Goal: Task Accomplishment & Management: Use online tool/utility

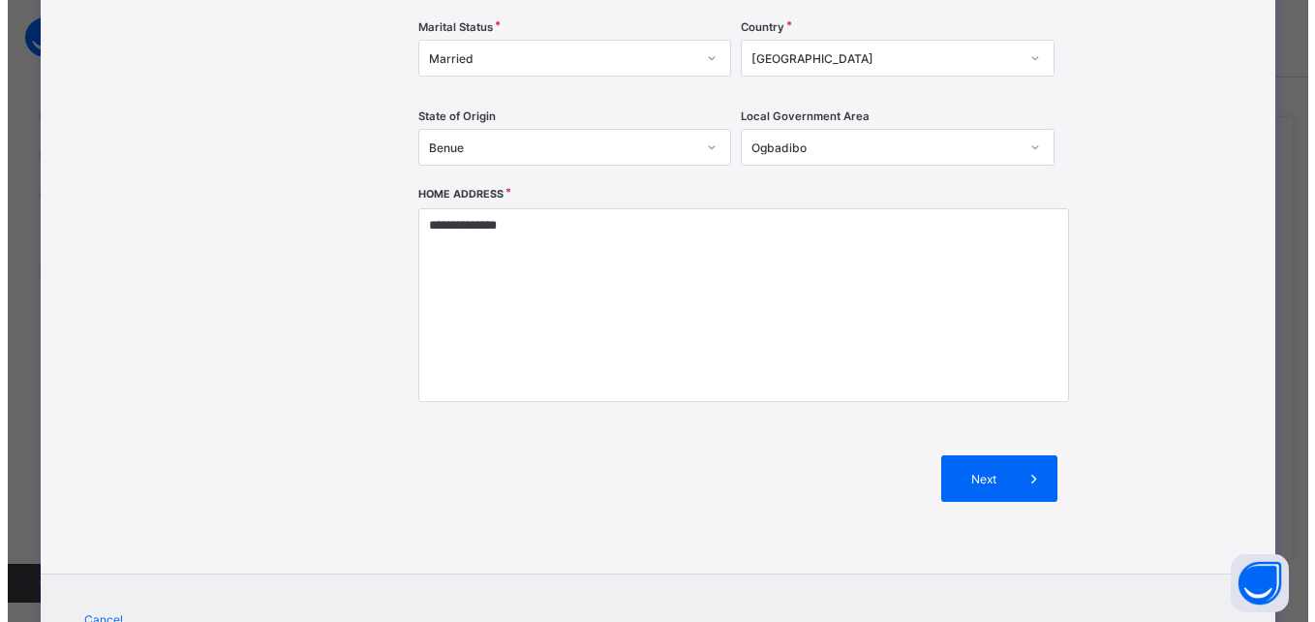
scroll to position [494, 0]
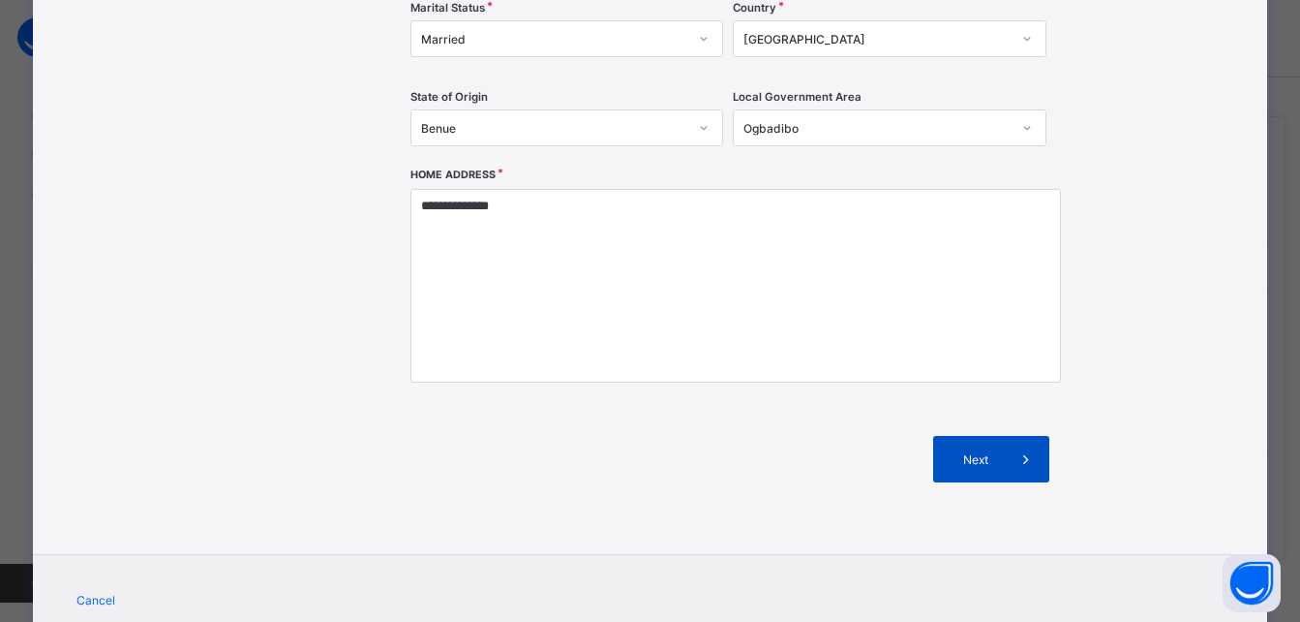
click at [966, 460] on span "Next" at bounding box center [975, 459] width 55 height 15
click at [966, 460] on div "**********" at bounding box center [650, 82] width 1235 height 950
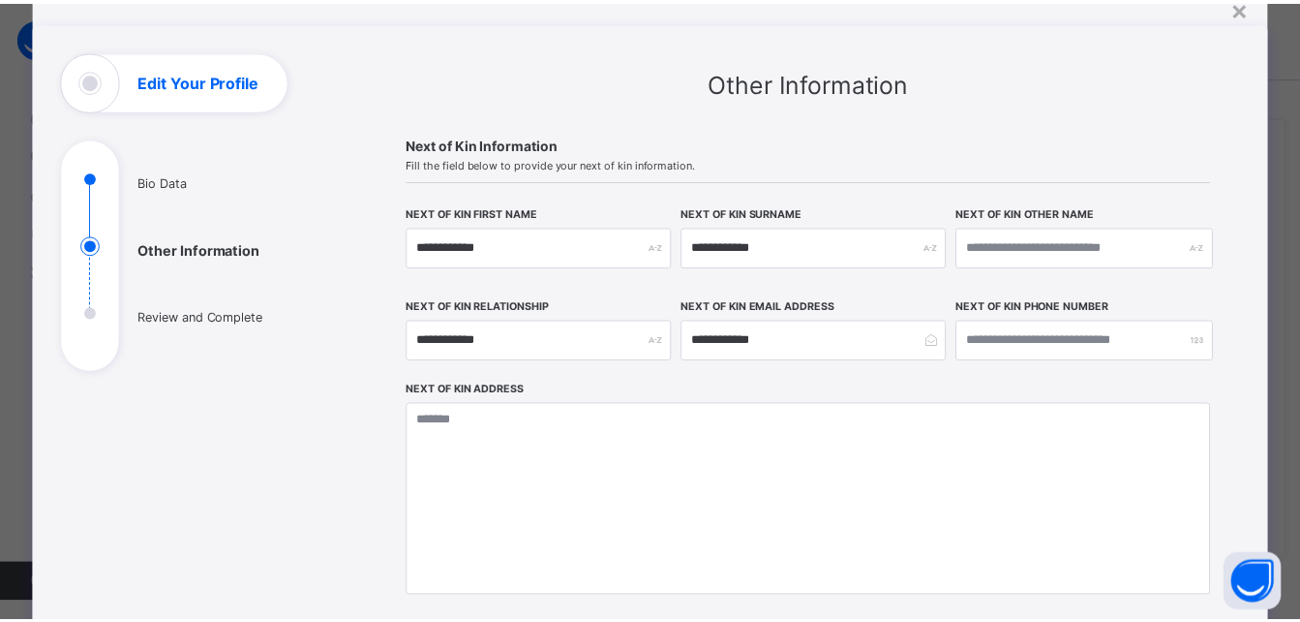
scroll to position [0, 0]
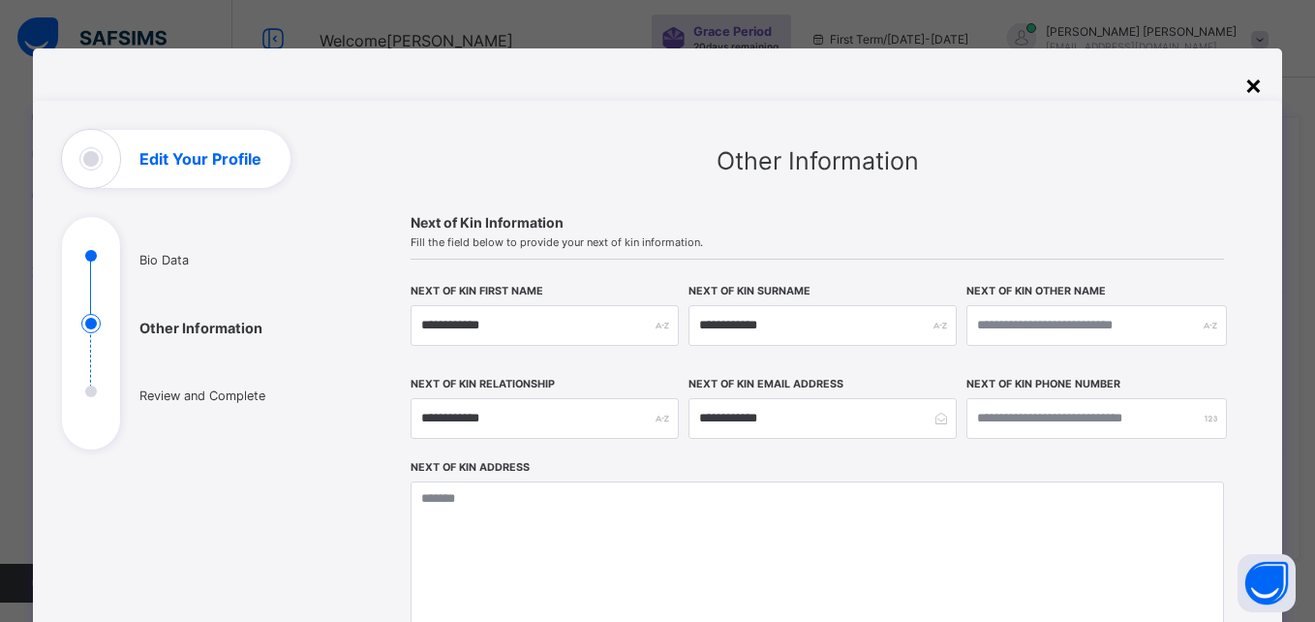
click at [1257, 84] on div "×" at bounding box center [1253, 84] width 18 height 33
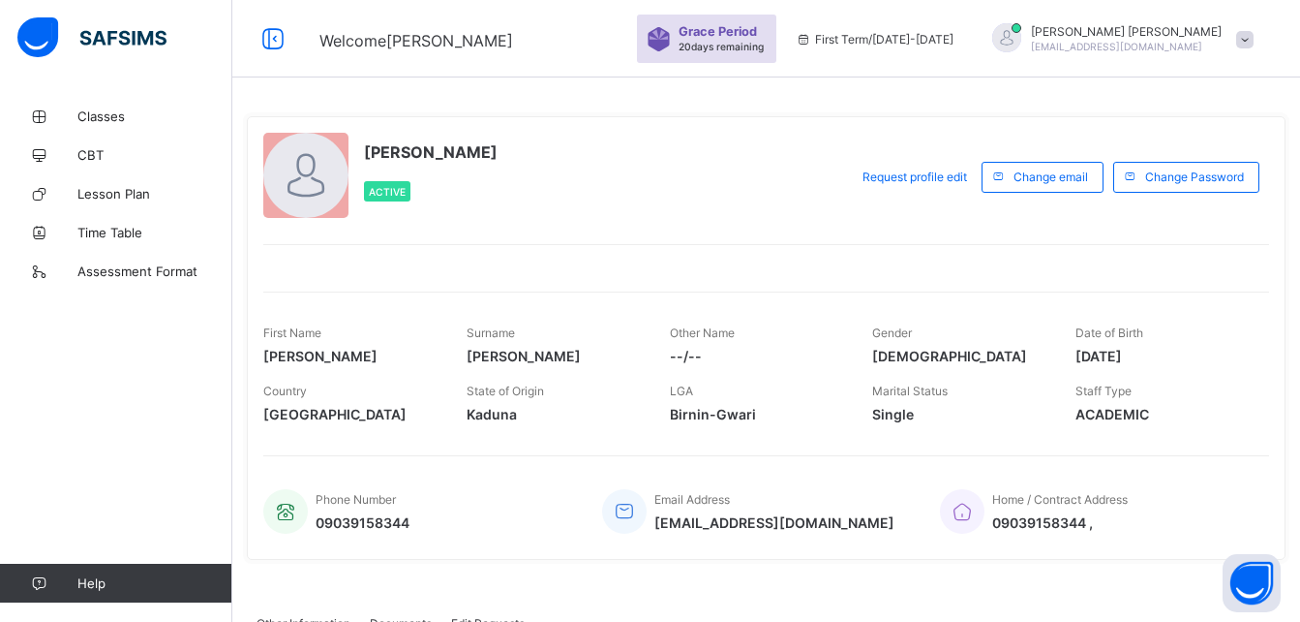
click at [1257, 84] on div "[PERSON_NAME] Active Request profile edit Change email Change Password First Na…" at bounding box center [766, 484] width 1068 height 968
click at [99, 120] on span "Classes" at bounding box center [154, 115] width 155 height 15
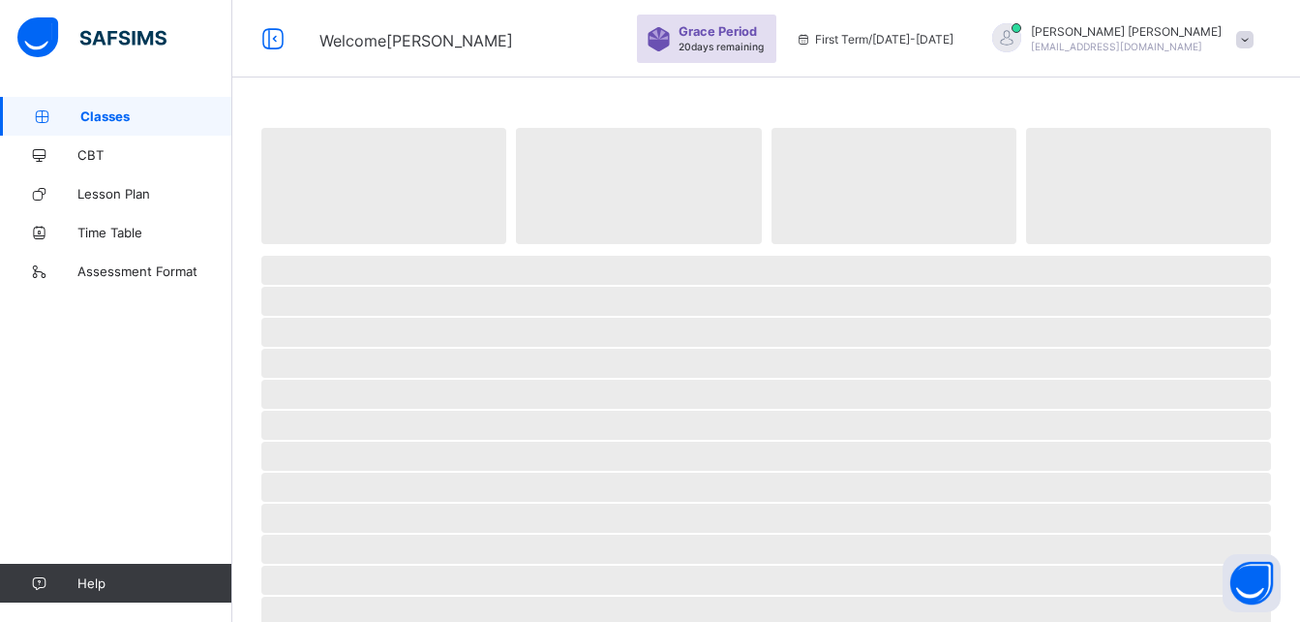
click at [99, 120] on span "Classes" at bounding box center [156, 115] width 152 height 15
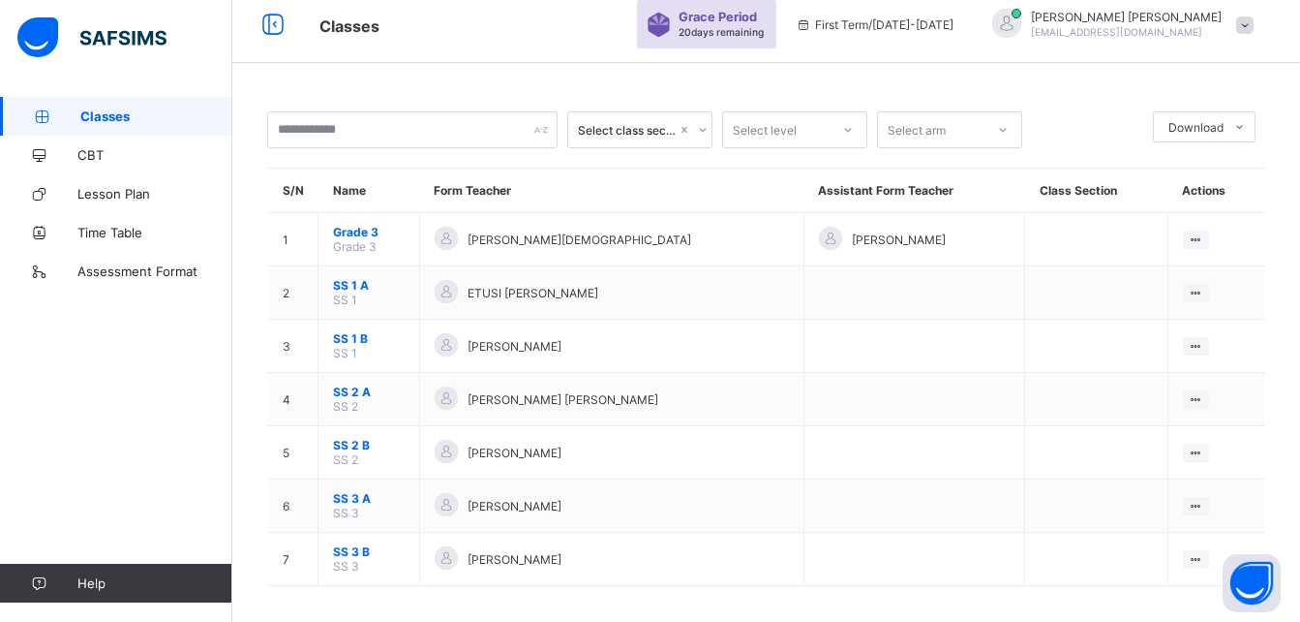
scroll to position [27, 0]
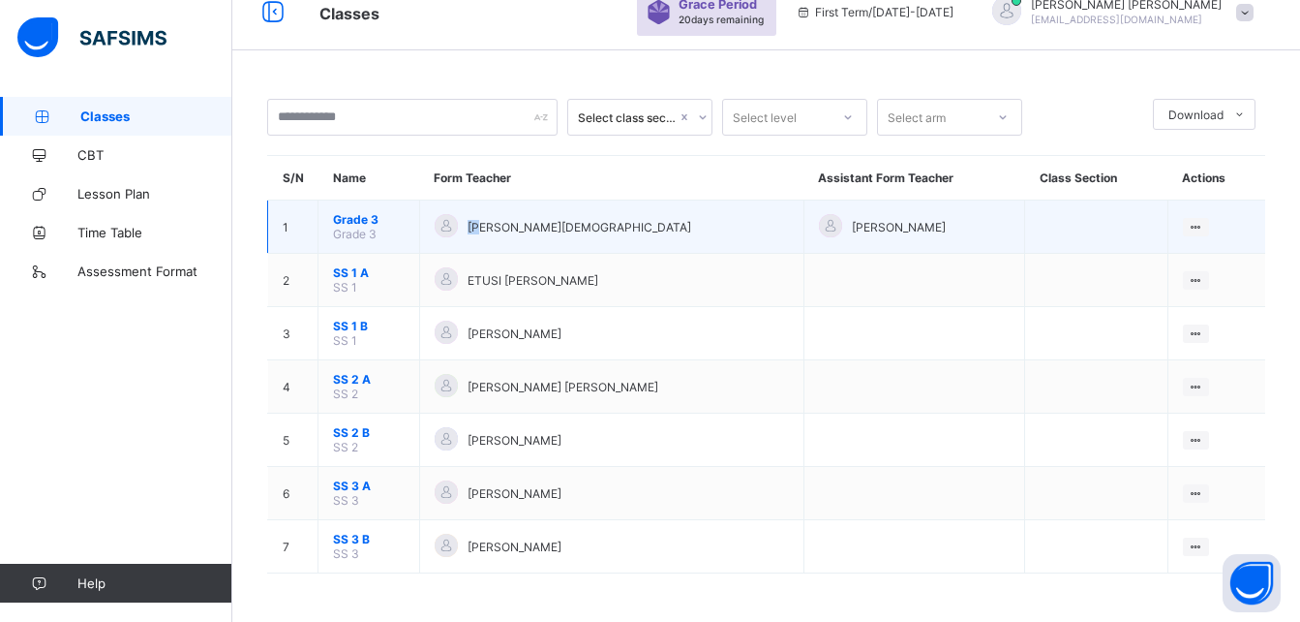
drag, startPoint x: 491, startPoint y: 233, endPoint x: 467, endPoint y: 223, distance: 26.4
click at [467, 223] on div "[PERSON_NAME][DEMOGRAPHIC_DATA]" at bounding box center [612, 227] width 354 height 26
drag, startPoint x: 467, startPoint y: 223, endPoint x: 381, endPoint y: 217, distance: 85.4
click at [381, 217] on span "Grade 3" at bounding box center [369, 219] width 72 height 15
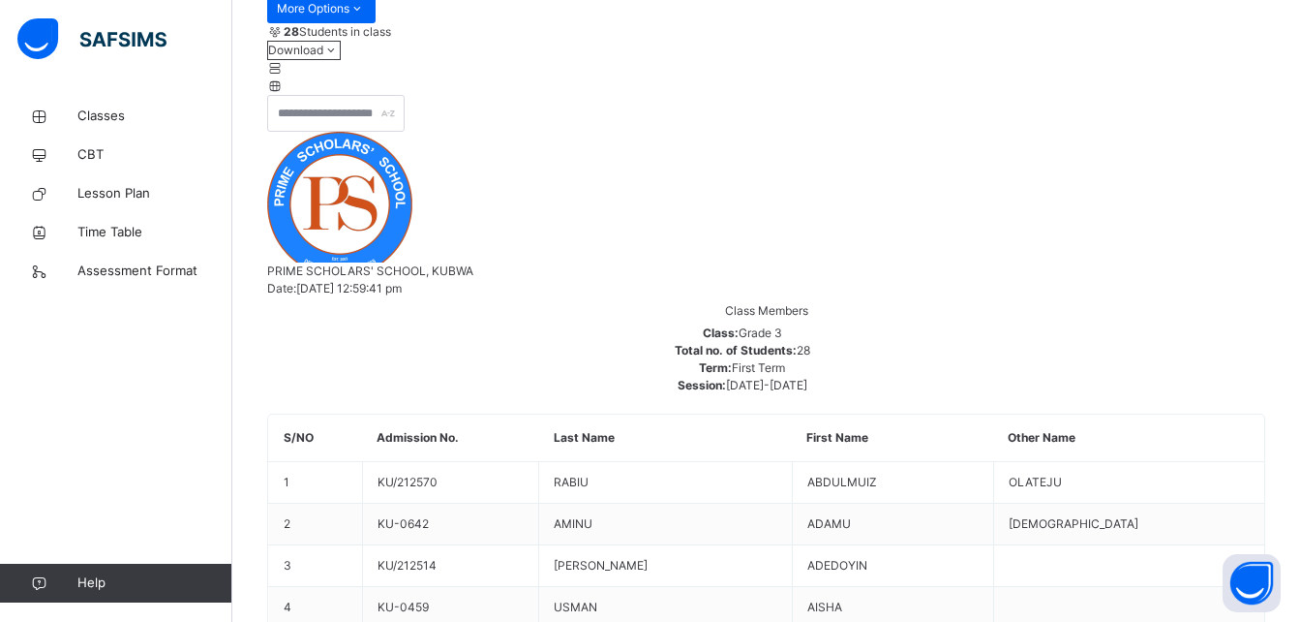
scroll to position [310, 0]
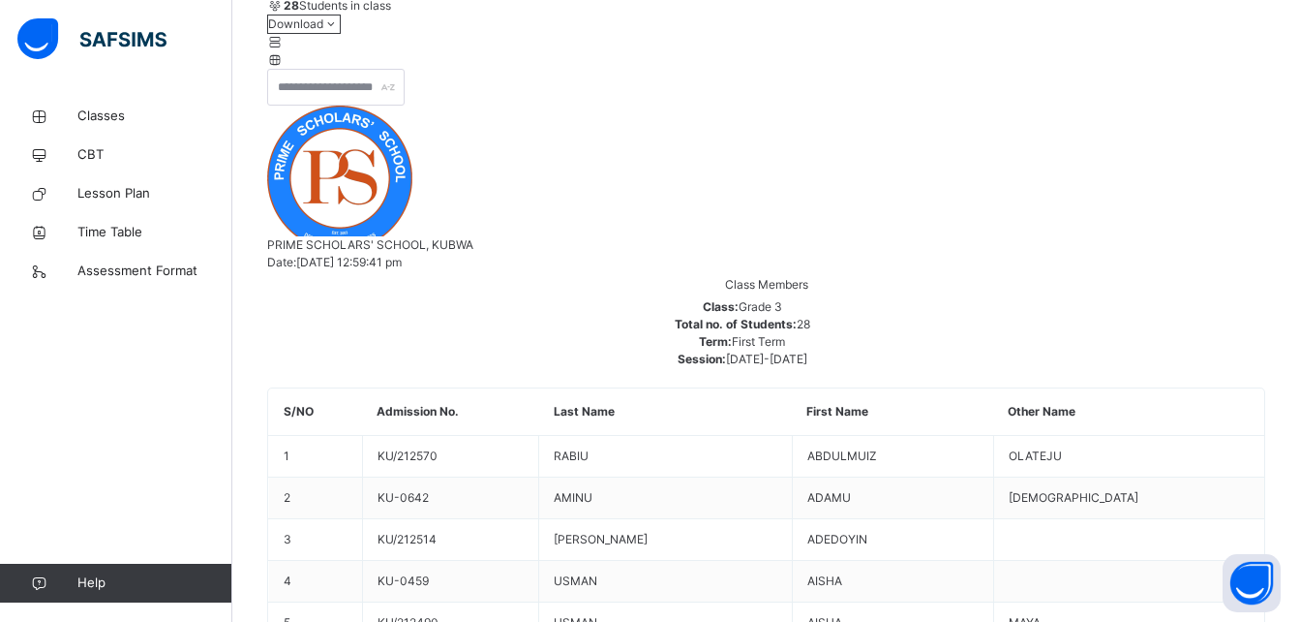
scroll to position [270, 0]
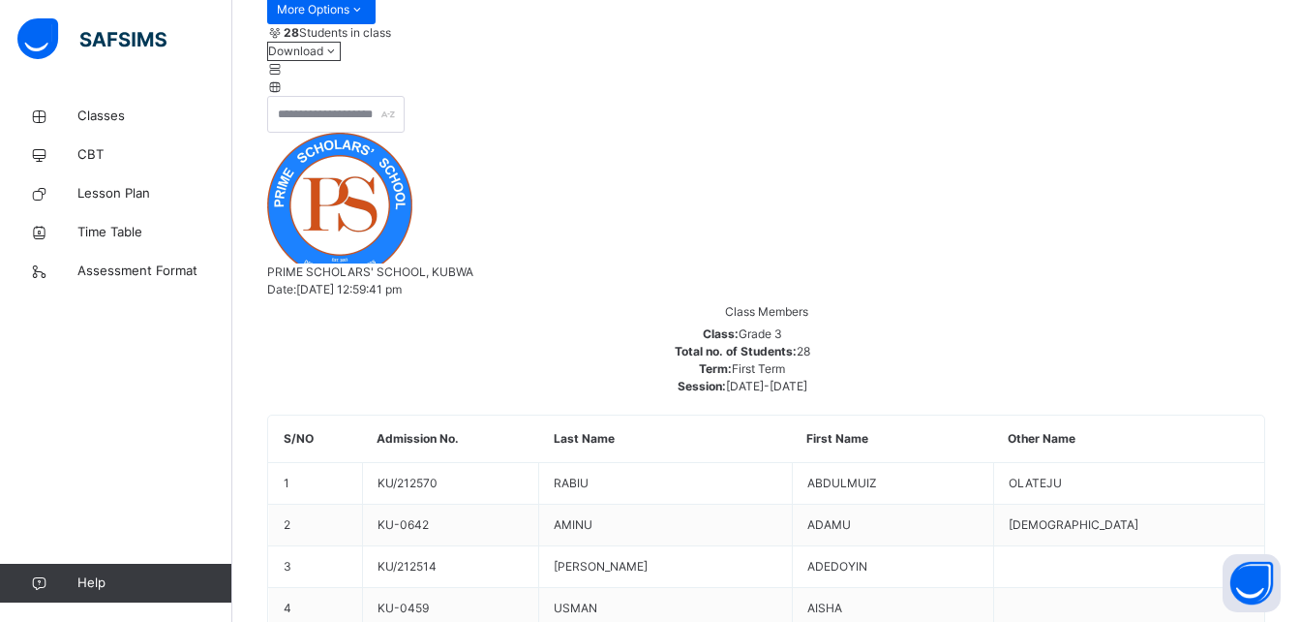
drag, startPoint x: 371, startPoint y: 177, endPoint x: 361, endPoint y: 191, distance: 16.7
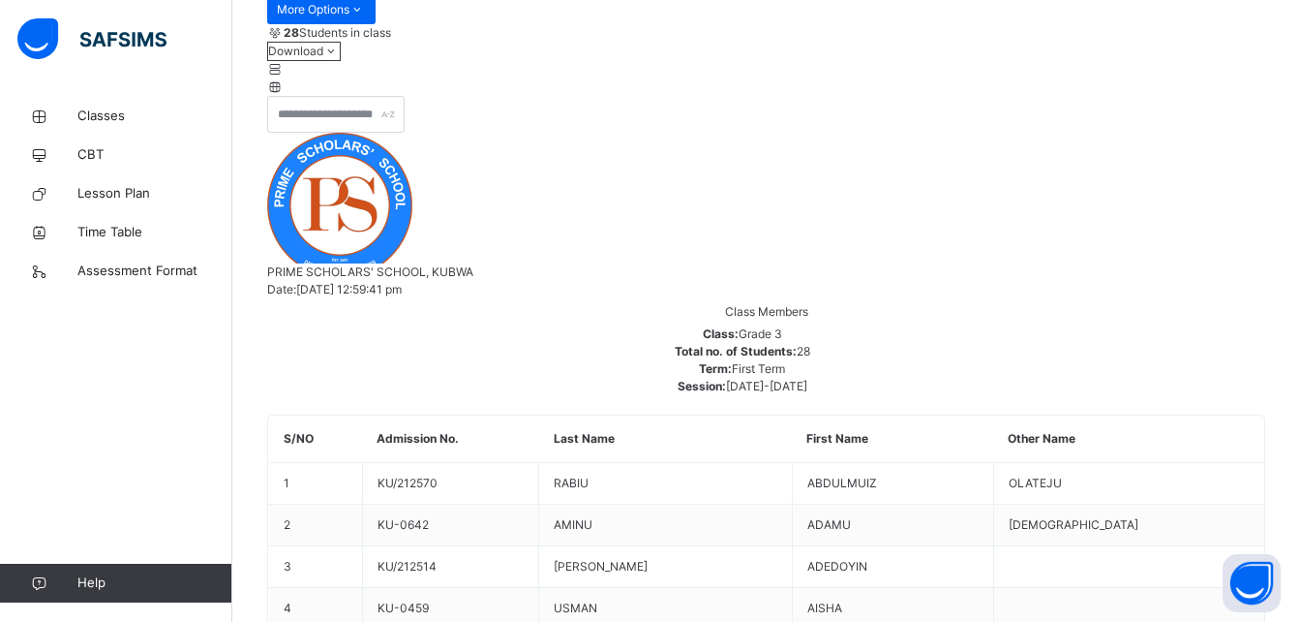
drag, startPoint x: 361, startPoint y: 191, endPoint x: 288, endPoint y: 185, distance: 73.8
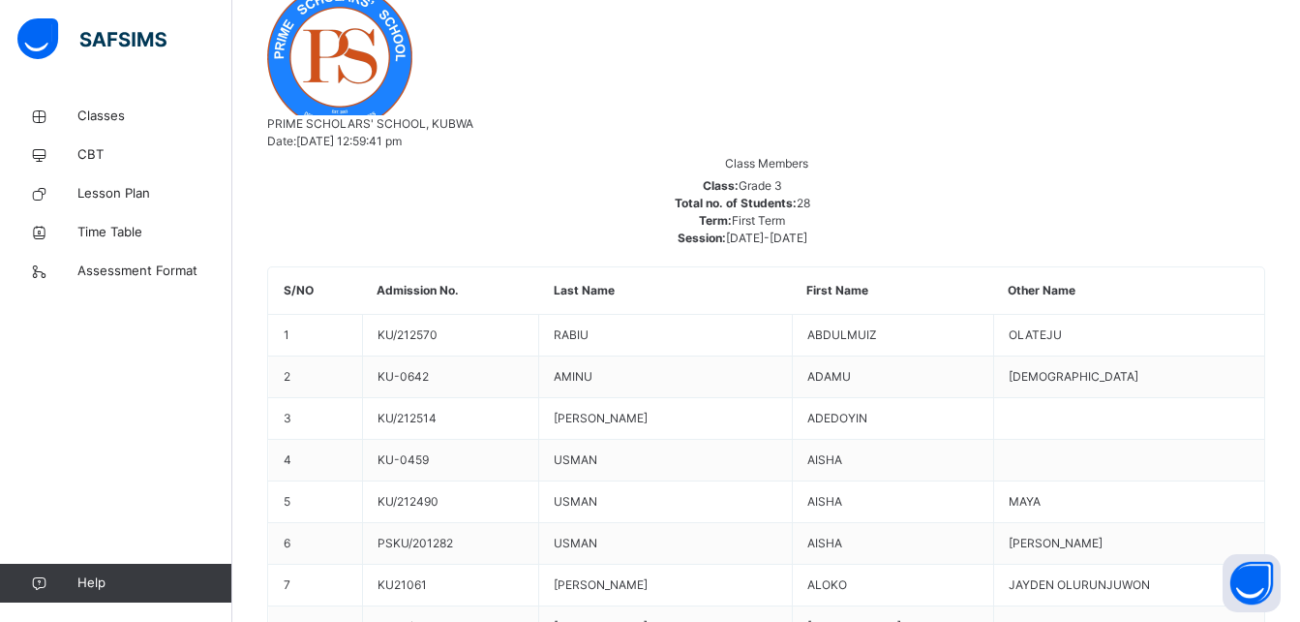
scroll to position [443, 0]
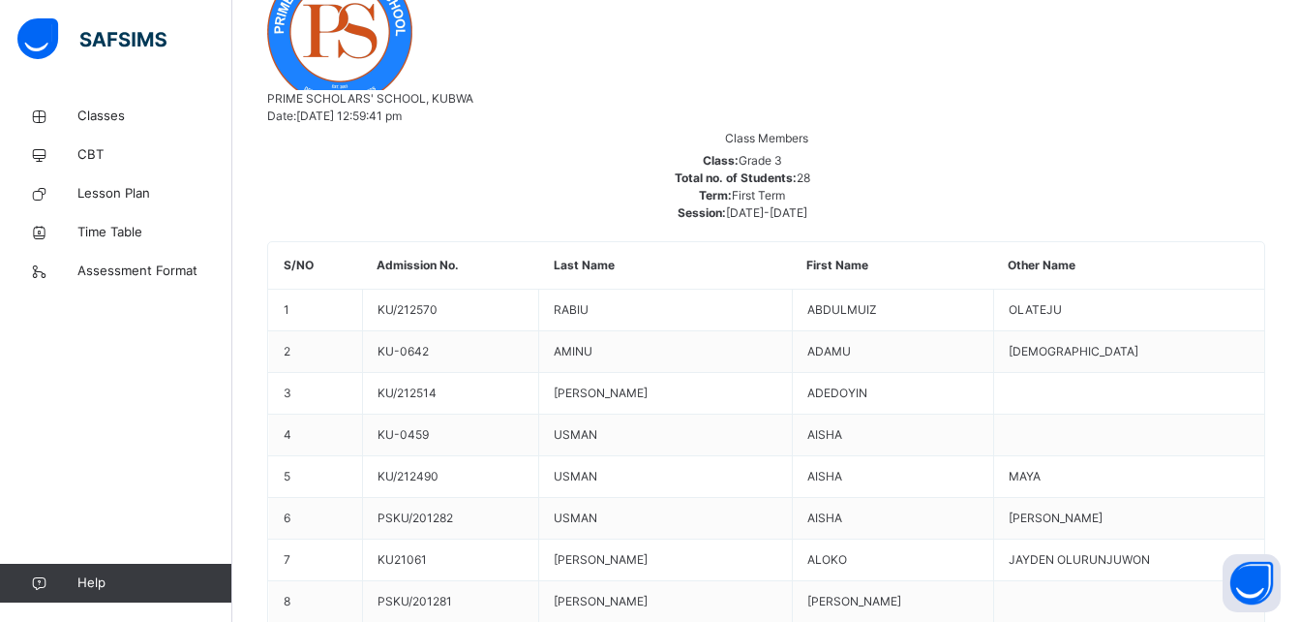
click at [119, 124] on span "Classes" at bounding box center [154, 116] width 155 height 19
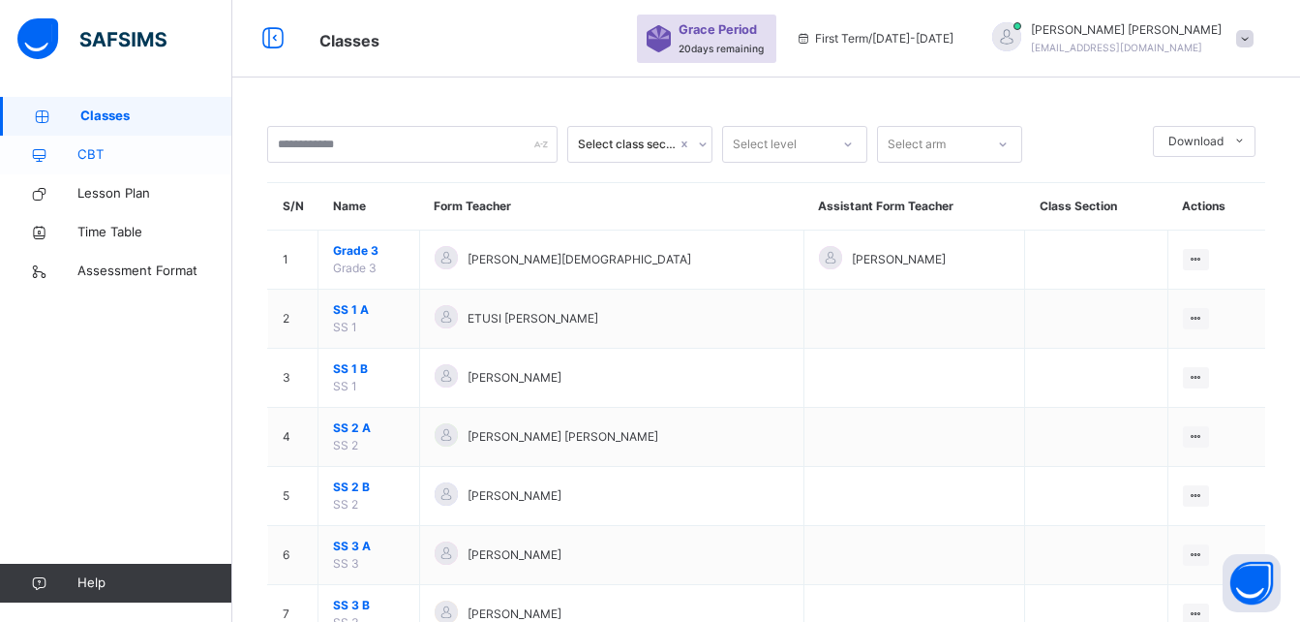
click at [122, 158] on span "CBT" at bounding box center [154, 154] width 155 height 19
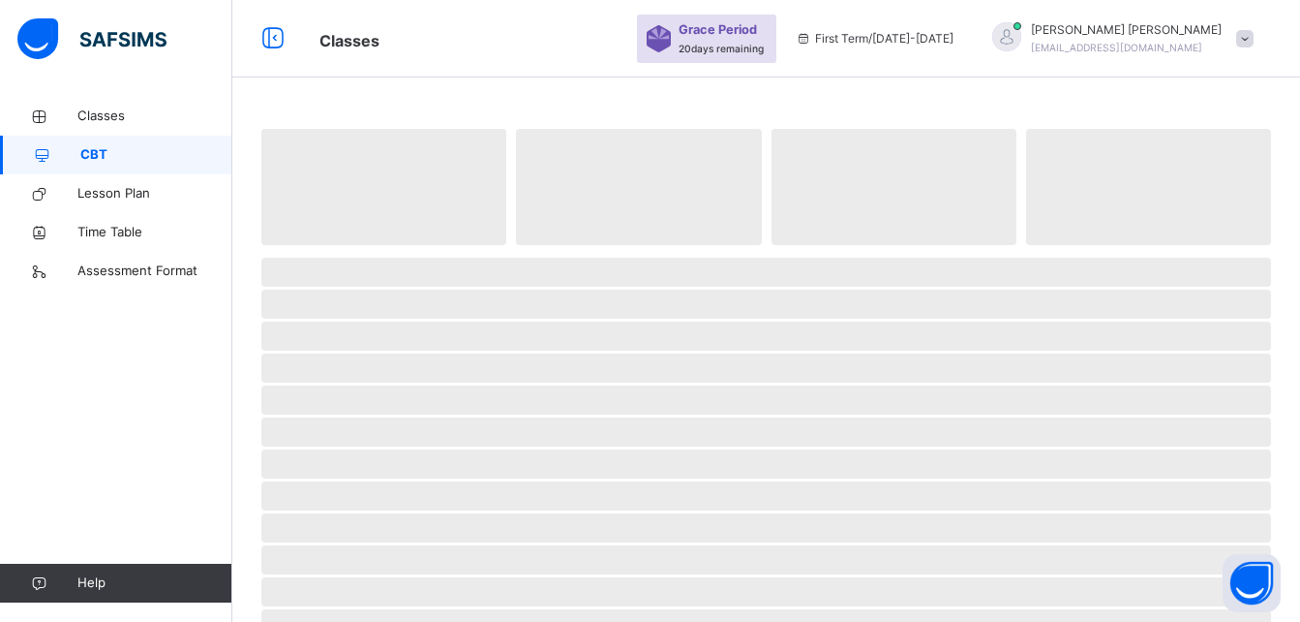
click at [122, 158] on span "CBT" at bounding box center [156, 154] width 152 height 19
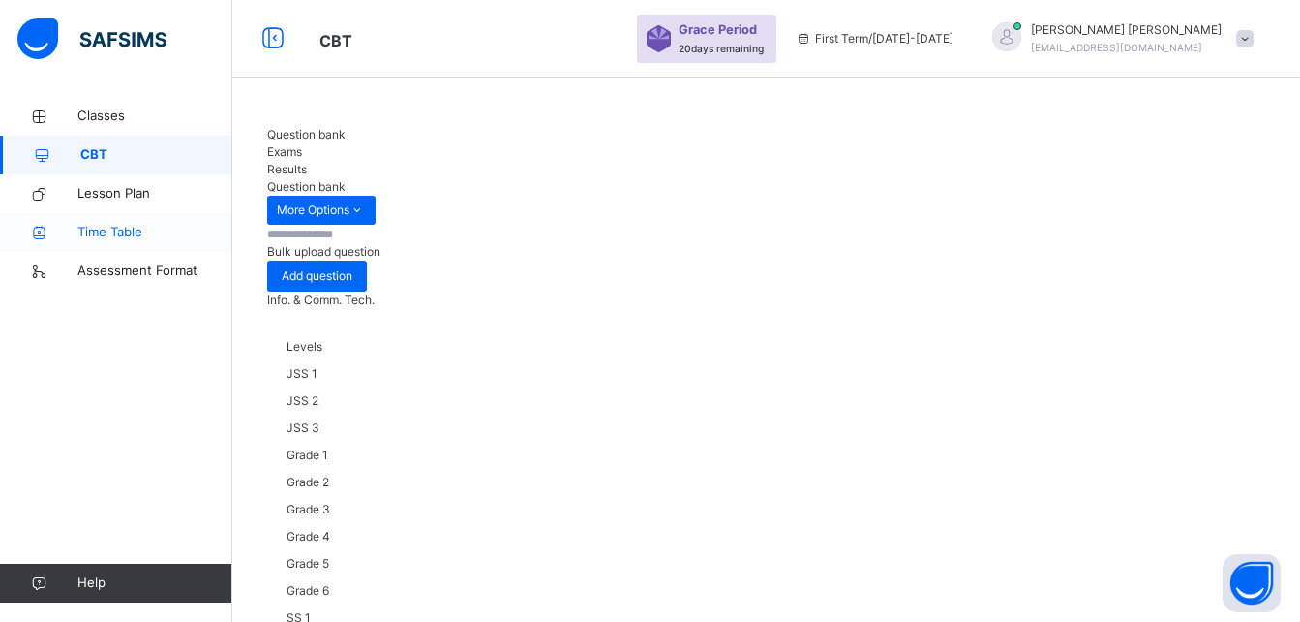
click at [132, 213] on link "Time Table" at bounding box center [116, 232] width 232 height 39
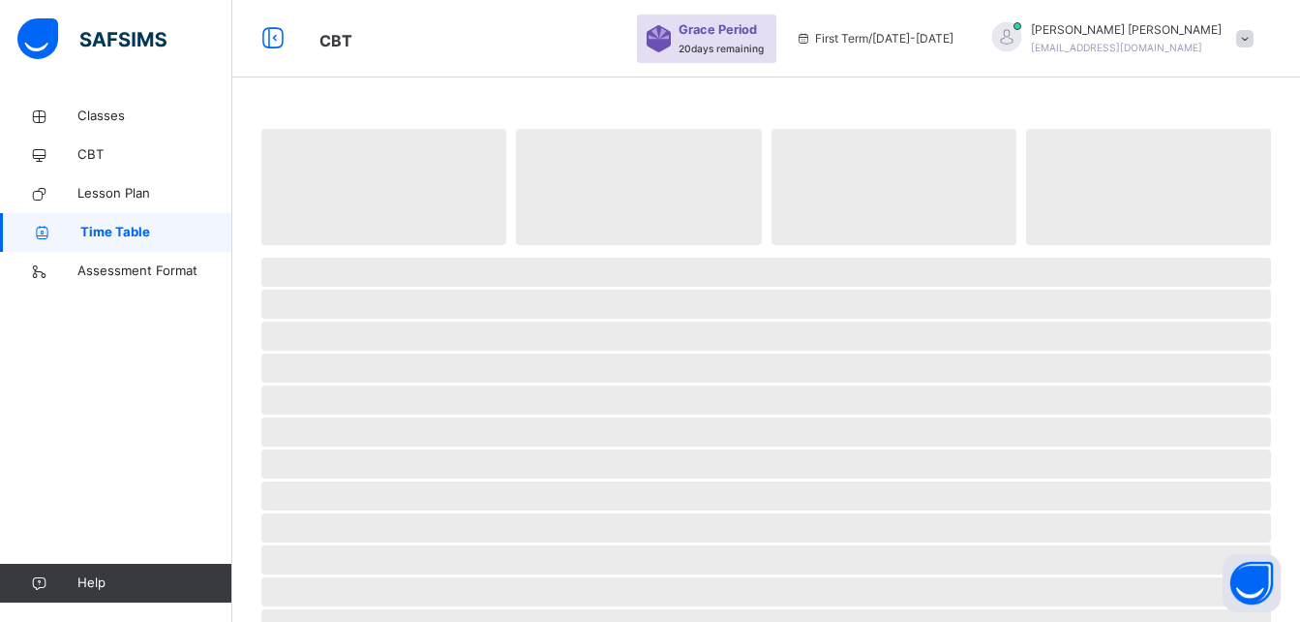
click at [132, 213] on link "Time Table" at bounding box center [116, 232] width 232 height 39
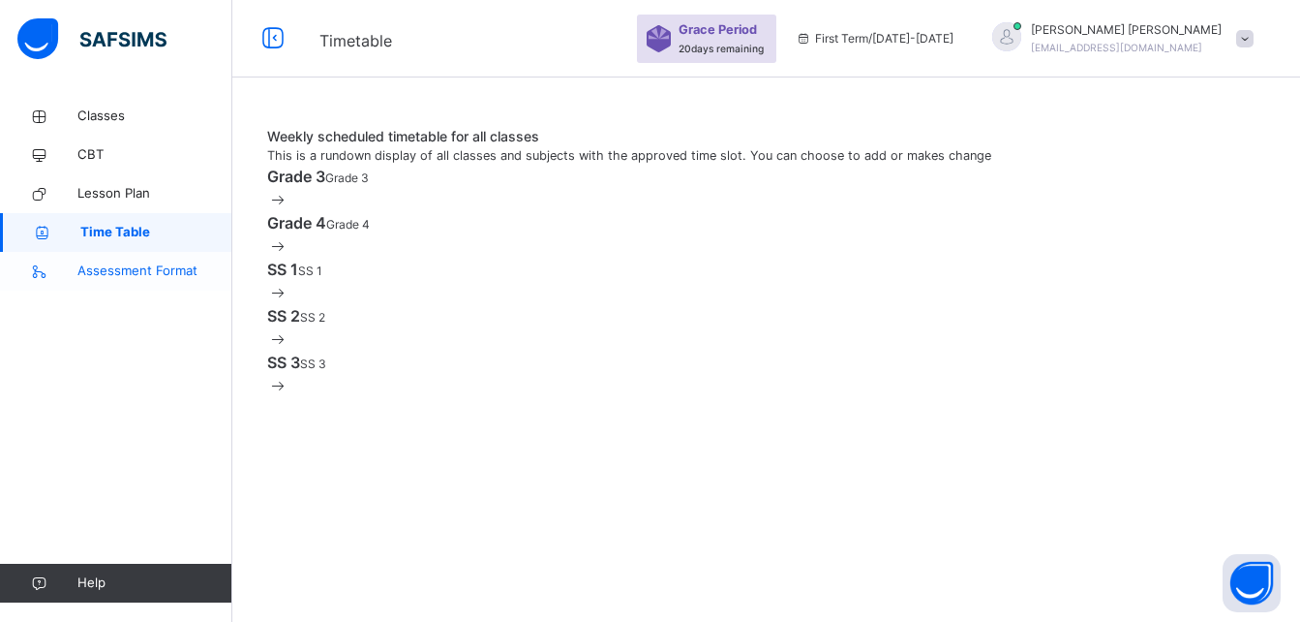
click at [138, 272] on span "Assessment Format" at bounding box center [154, 270] width 155 height 19
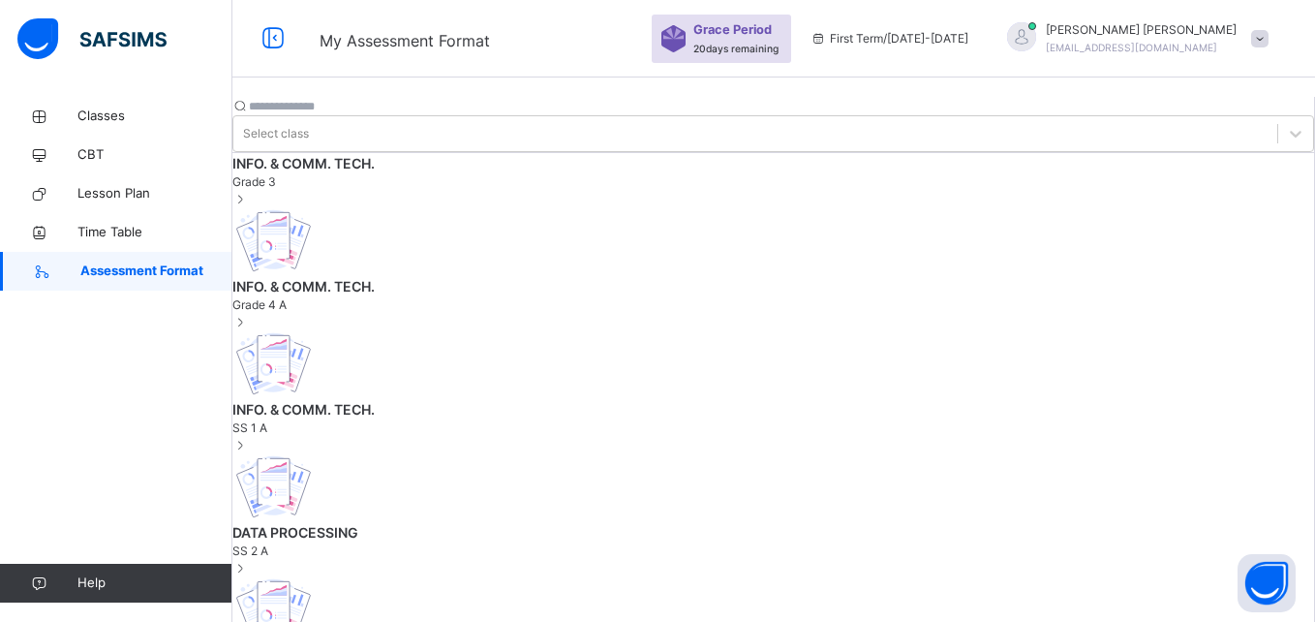
click at [383, 191] on span "Grade 3" at bounding box center [772, 181] width 1081 height 17
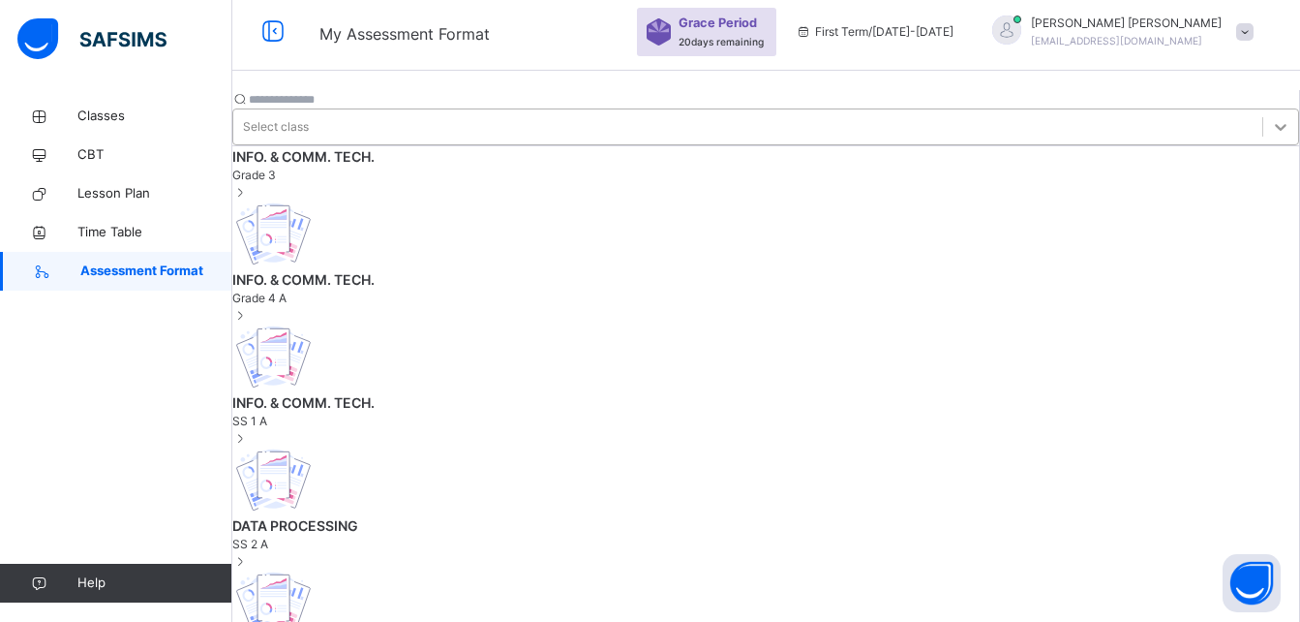
click at [1263, 109] on div at bounding box center [1280, 126] width 35 height 35
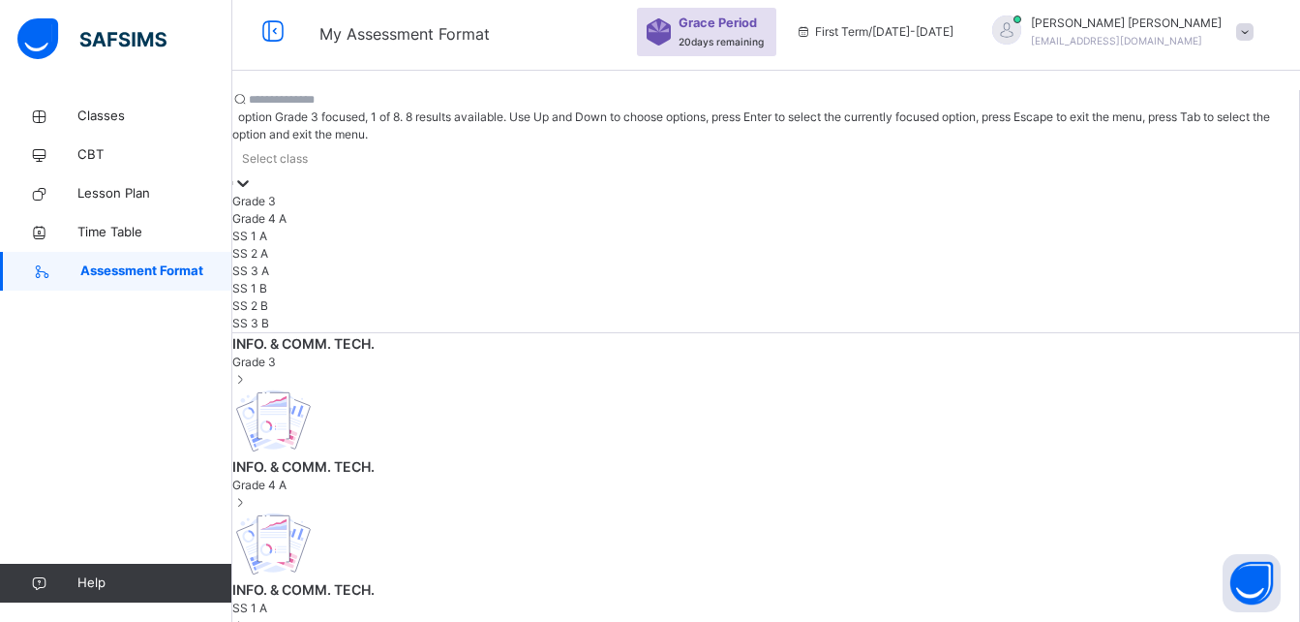
click at [441, 95] on div at bounding box center [765, 99] width 1067 height 18
click at [308, 150] on div "Select class" at bounding box center [275, 158] width 66 height 17
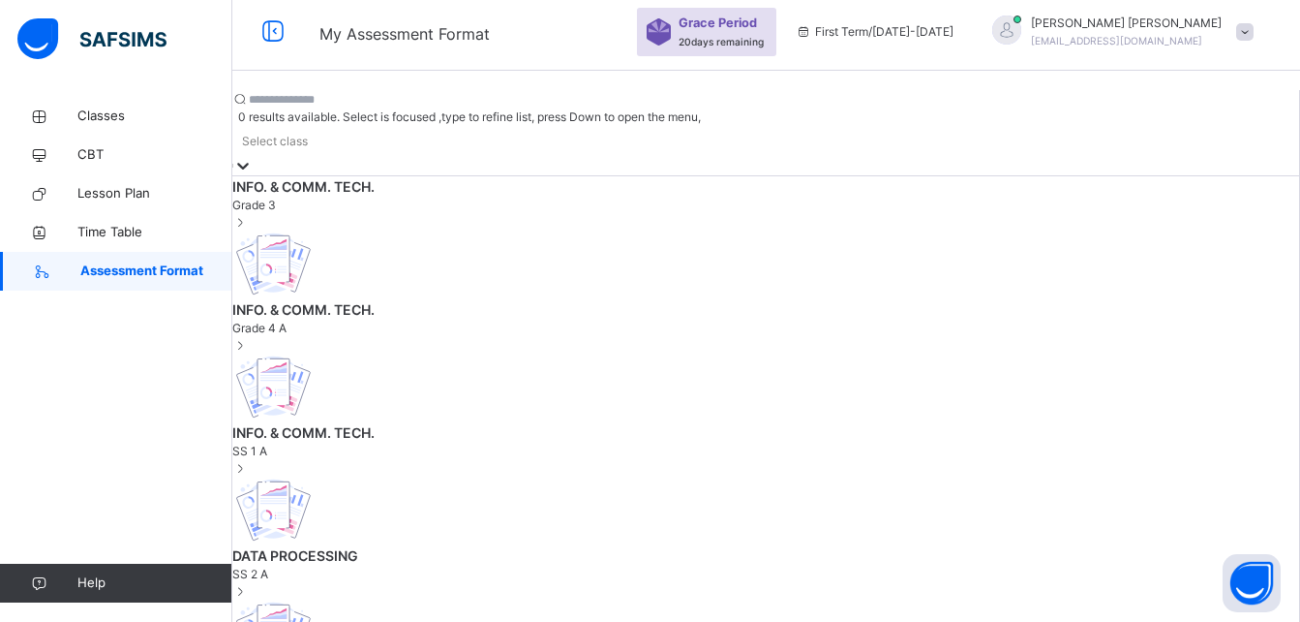
click at [894, 36] on span "First Term / [DATE]-[DATE]" at bounding box center [875, 31] width 158 height 17
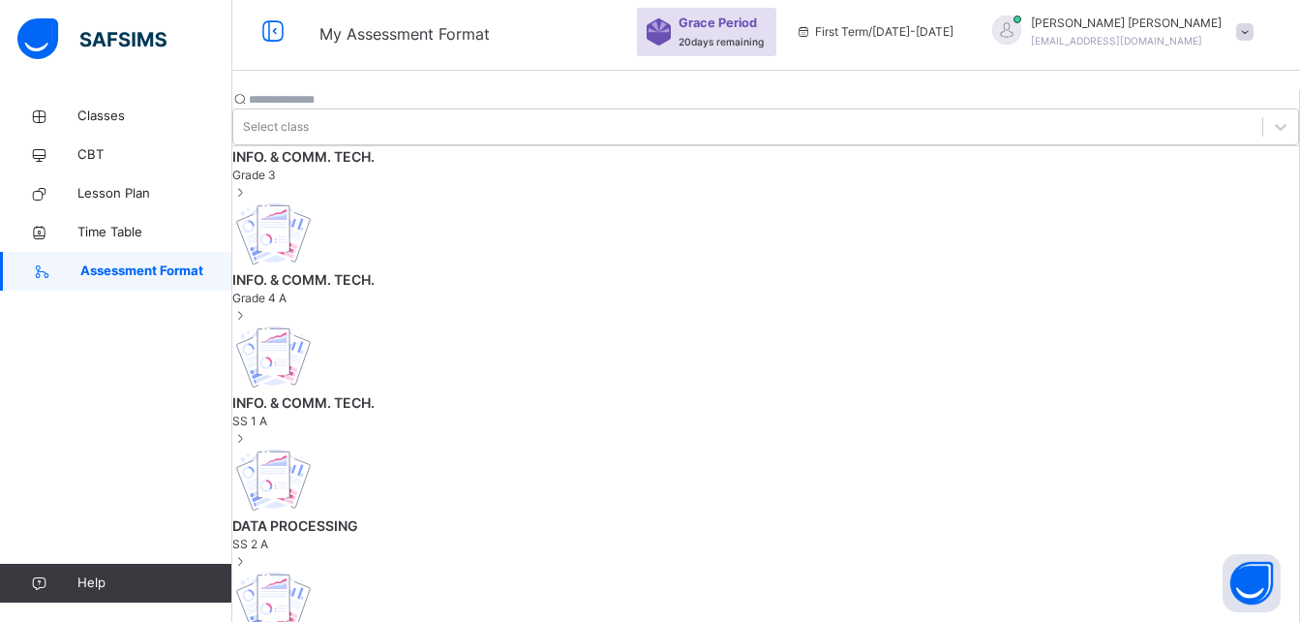
click at [894, 36] on span "First Term / [DATE]-[DATE]" at bounding box center [875, 31] width 158 height 17
click at [894, 35] on span "First Term / [DATE]-[DATE]" at bounding box center [875, 31] width 158 height 17
click at [893, 36] on span "First Term / [DATE]-[DATE]" at bounding box center [875, 31] width 158 height 17
drag, startPoint x: 893, startPoint y: 36, endPoint x: 1113, endPoint y: 116, distance: 234.9
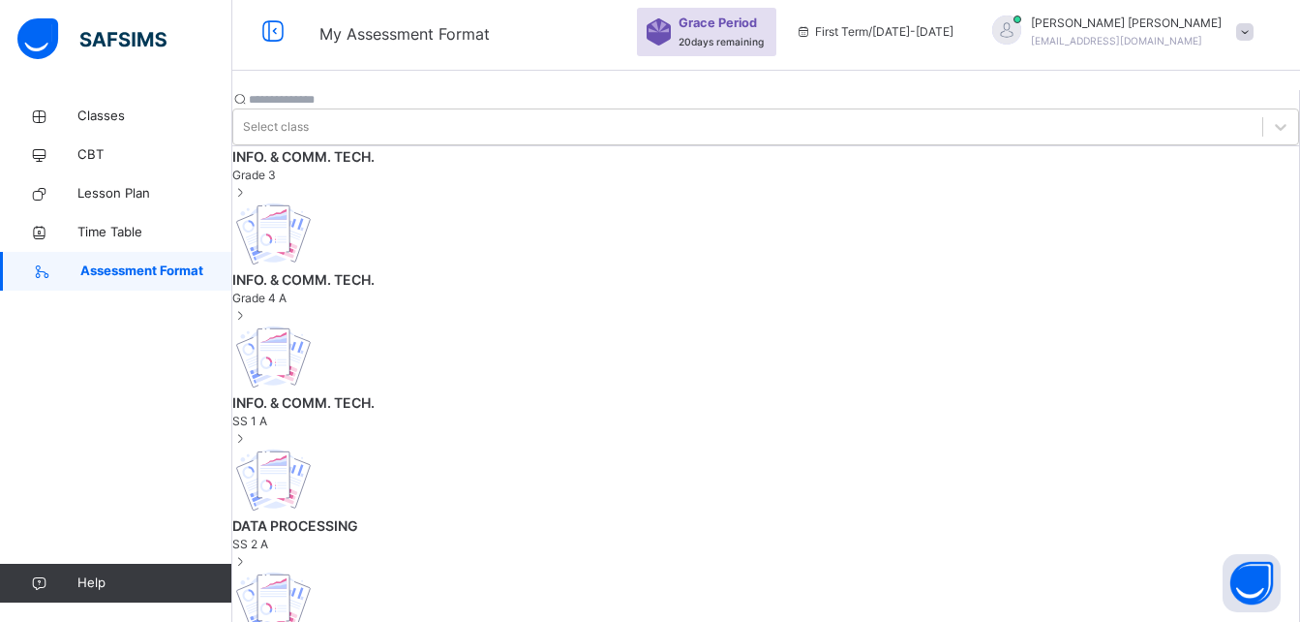
click at [1263, 109] on div at bounding box center [1280, 126] width 35 height 35
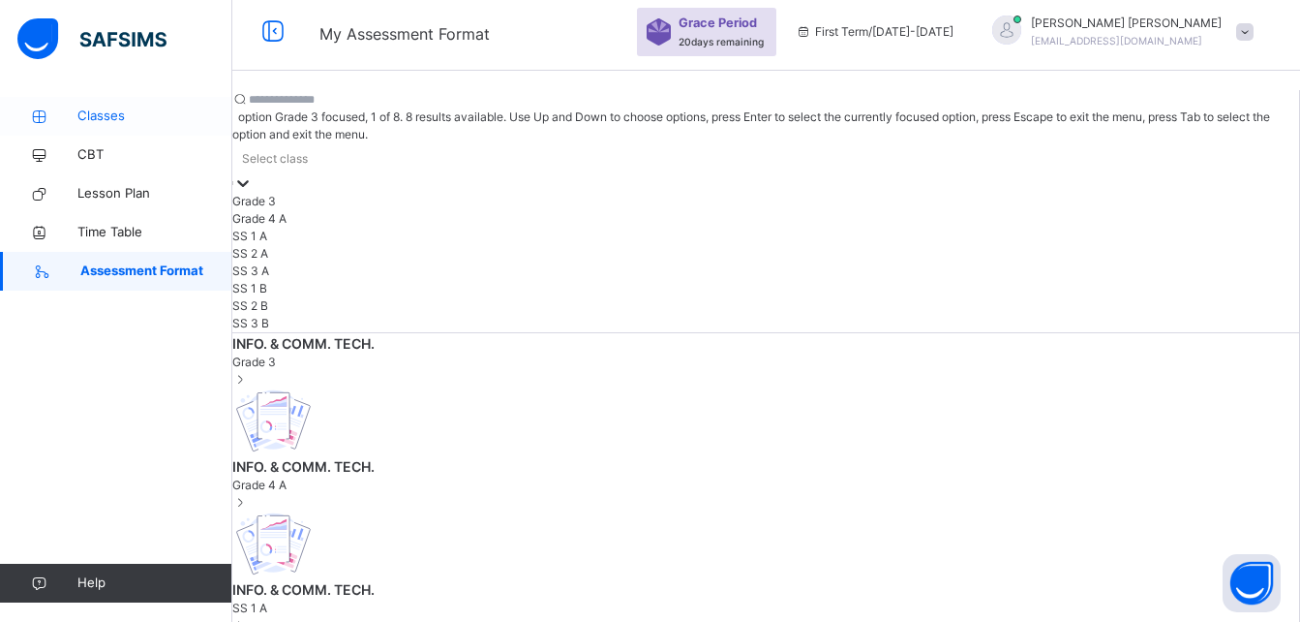
click at [150, 112] on span "Classes" at bounding box center [154, 116] width 155 height 19
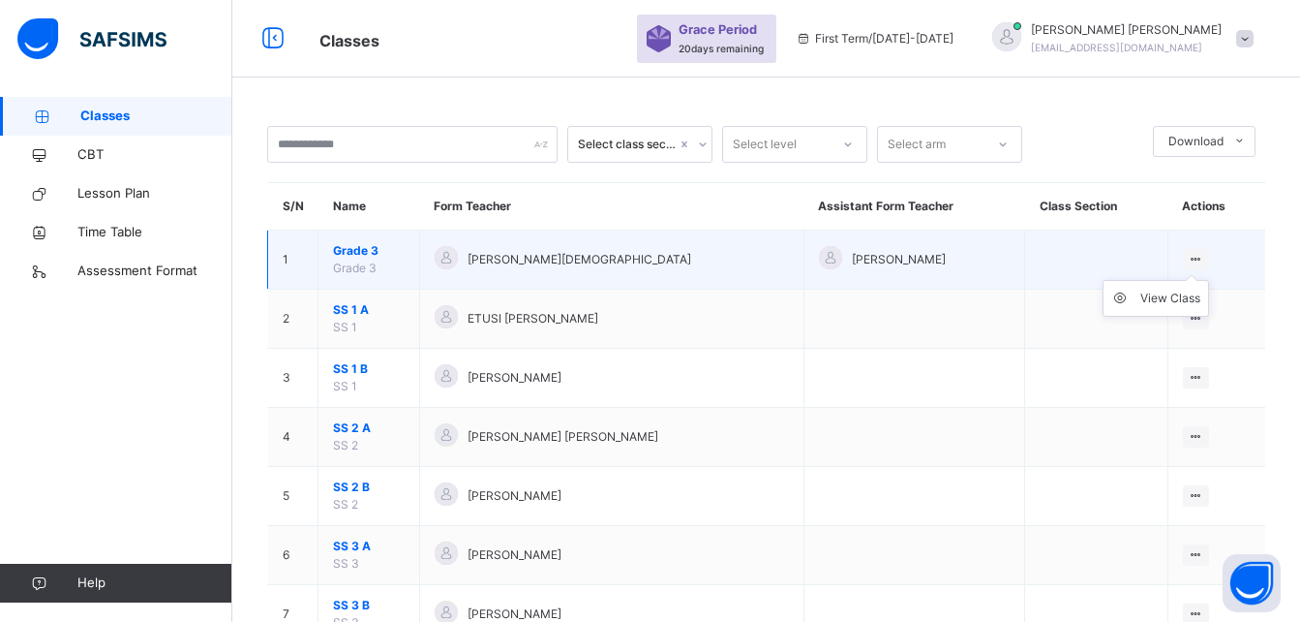
click at [1203, 280] on ul "View Class" at bounding box center [1156, 298] width 107 height 37
click at [1177, 297] on div "View Class" at bounding box center [1171, 298] width 60 height 19
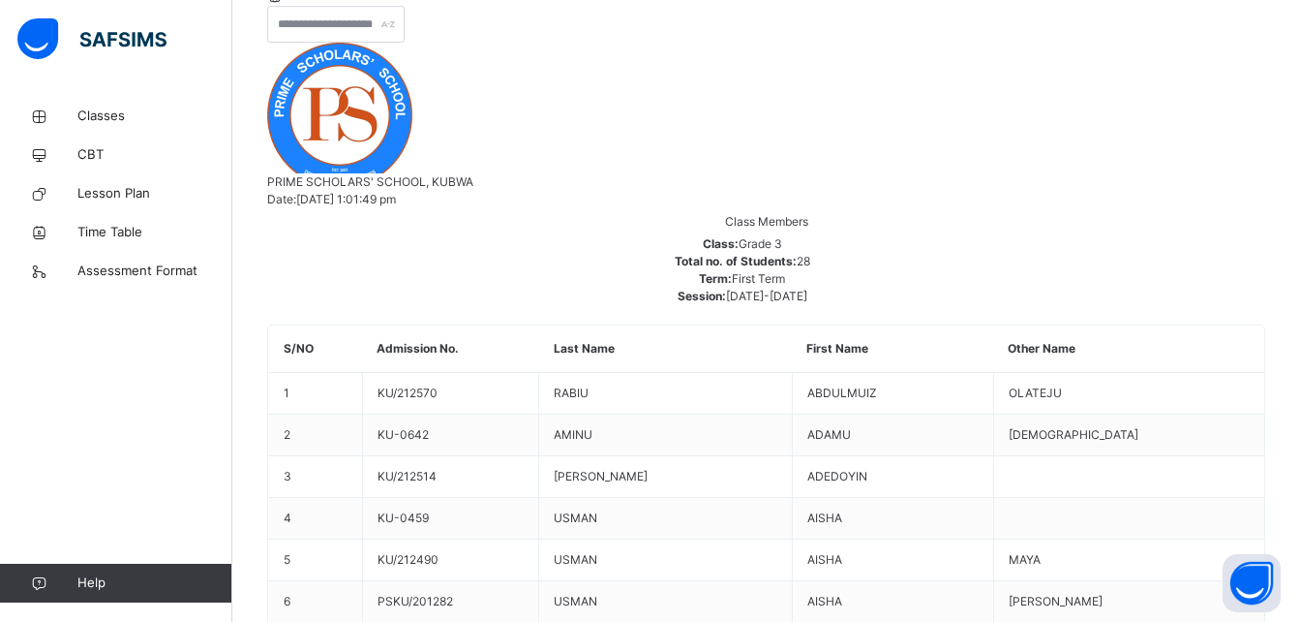
scroll to position [351, 0]
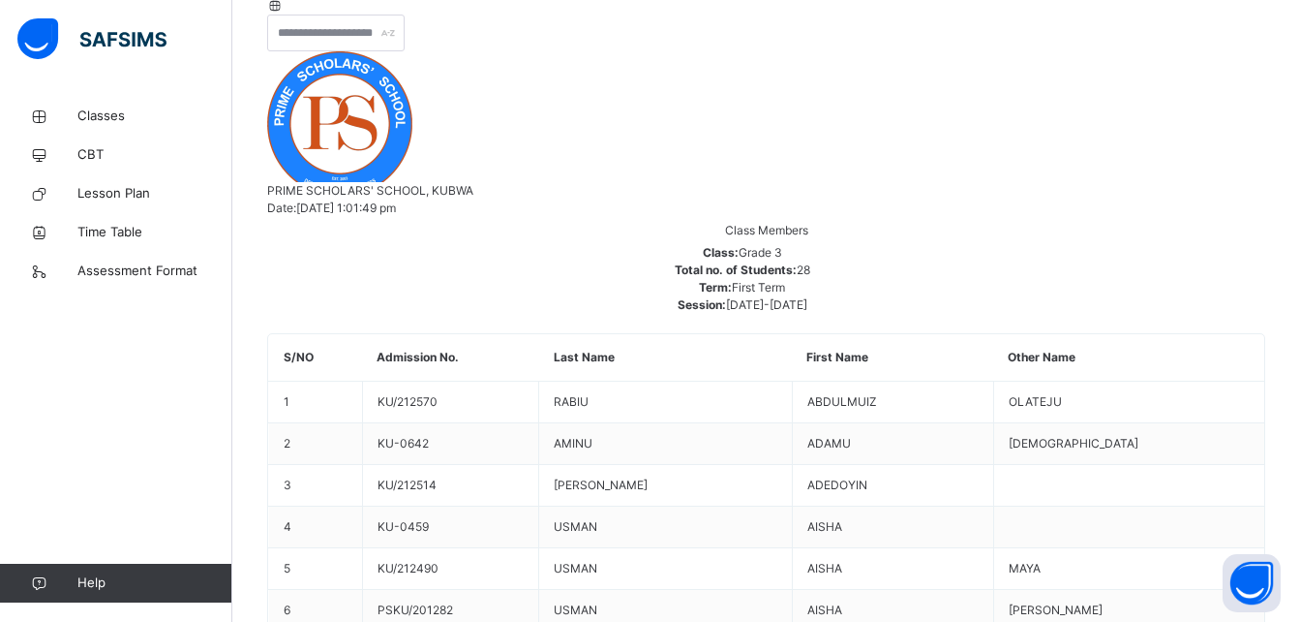
click at [284, 13] on icon at bounding box center [275, 5] width 16 height 15
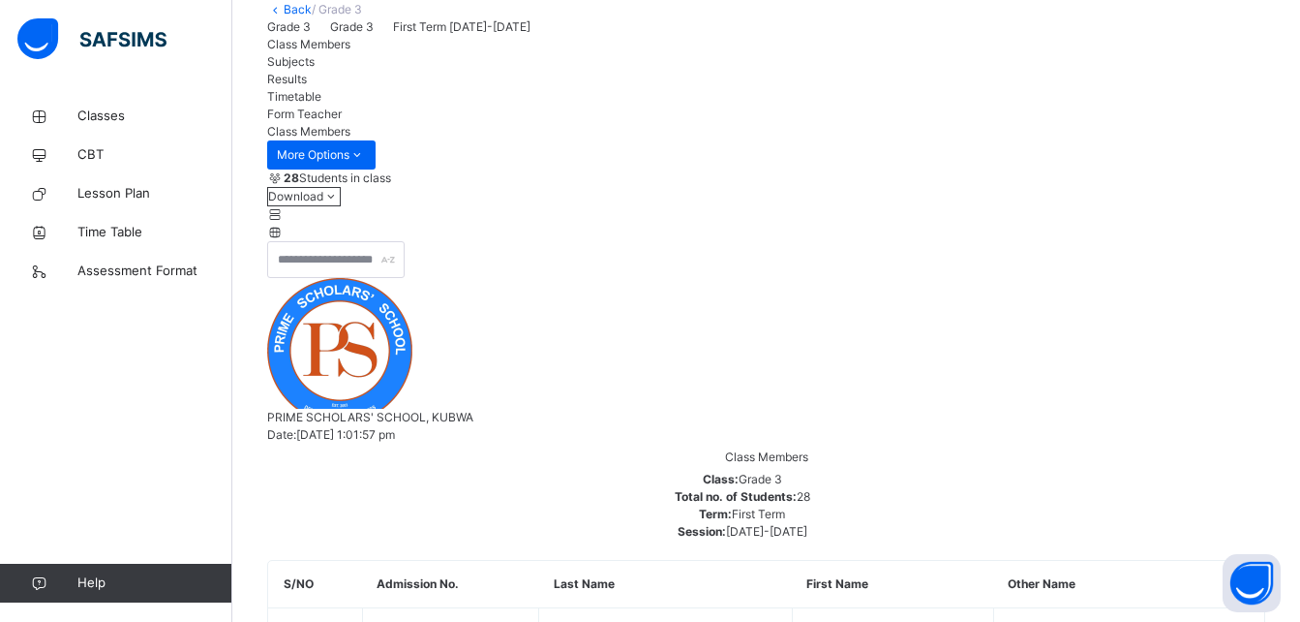
scroll to position [214, 0]
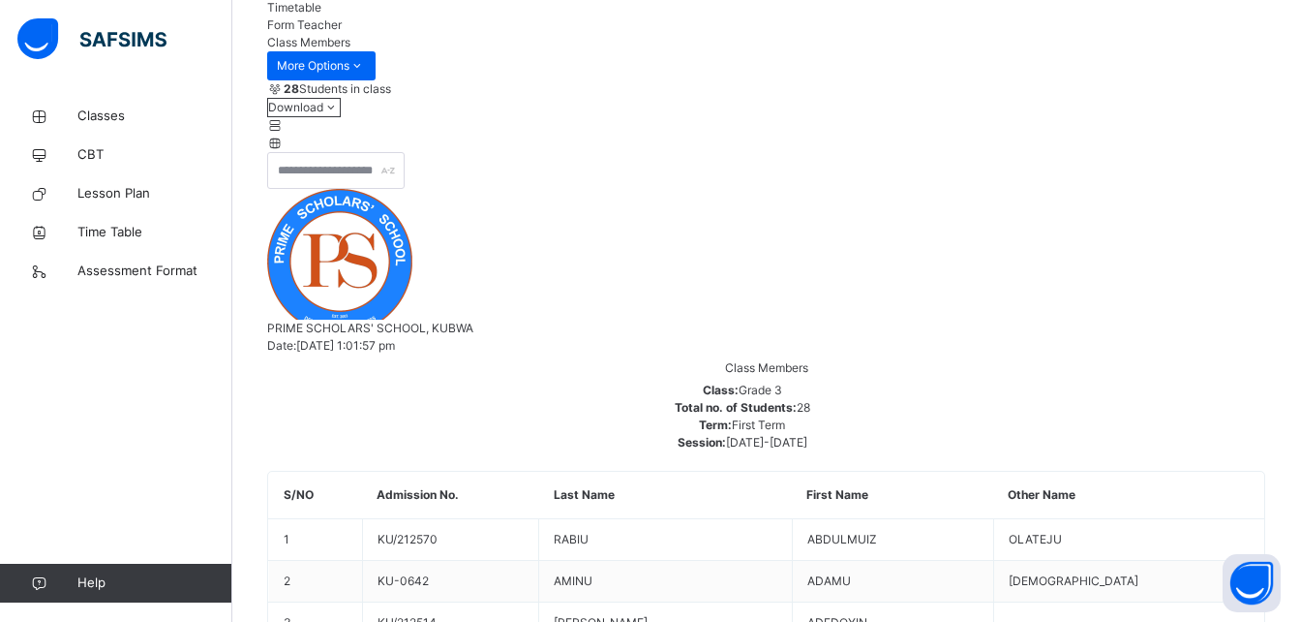
drag, startPoint x: 407, startPoint y: 171, endPoint x: 473, endPoint y: 163, distance: 67.4
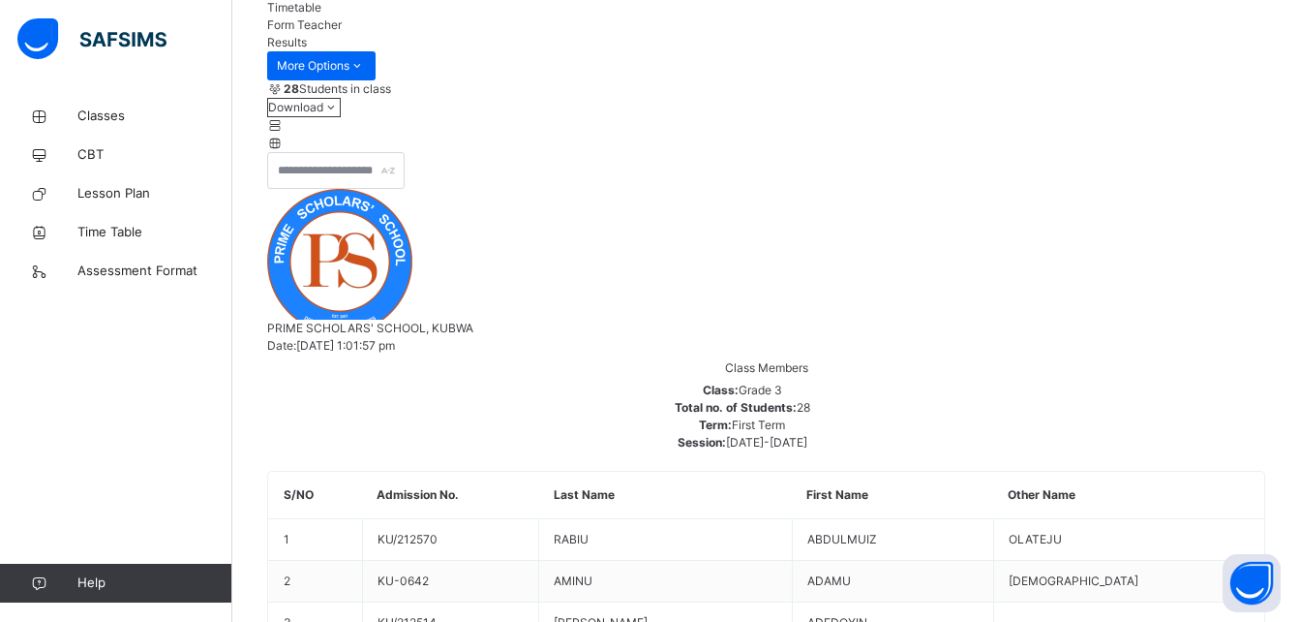
drag, startPoint x: 473, startPoint y: 163, endPoint x: 523, endPoint y: 165, distance: 49.4
click at [321, 15] on span "Timetable" at bounding box center [294, 7] width 54 height 15
drag, startPoint x: 523, startPoint y: 165, endPoint x: 593, endPoint y: 167, distance: 70.7
click at [342, 32] on span "Form Teacher" at bounding box center [304, 24] width 75 height 15
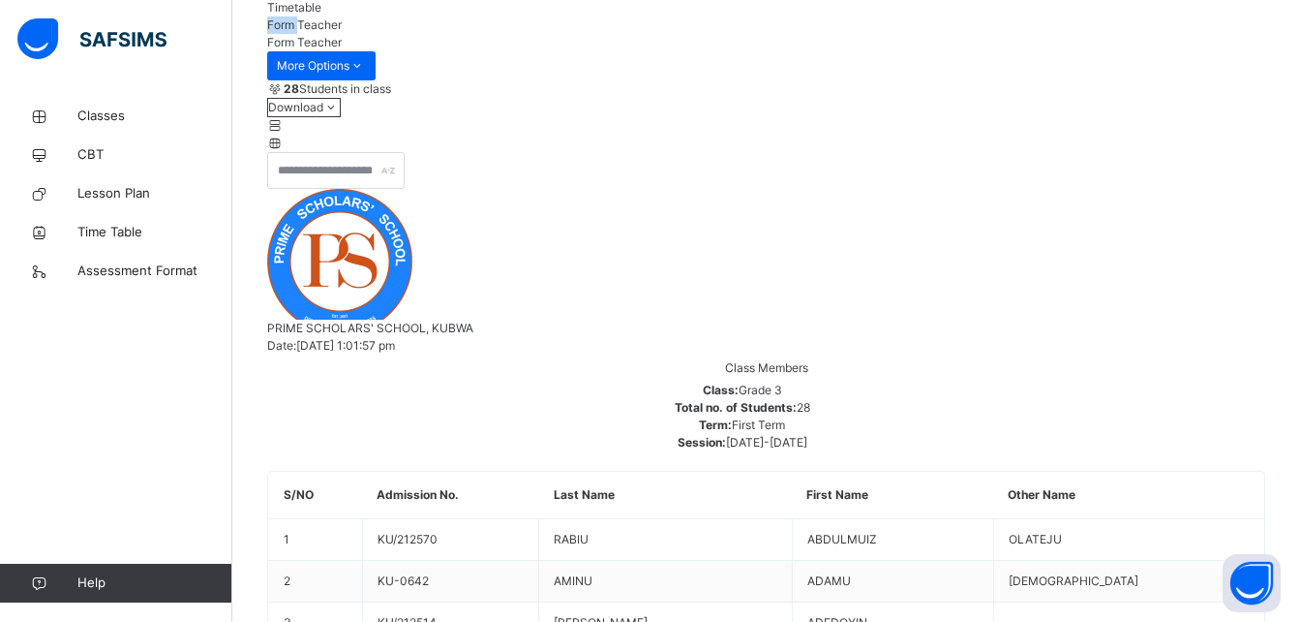
click at [342, 32] on span "Form Teacher" at bounding box center [304, 24] width 75 height 15
drag, startPoint x: 593, startPoint y: 167, endPoint x: 443, endPoint y: 171, distance: 150.1
drag, startPoint x: 443, startPoint y: 171, endPoint x: 487, endPoint y: 249, distance: 88.9
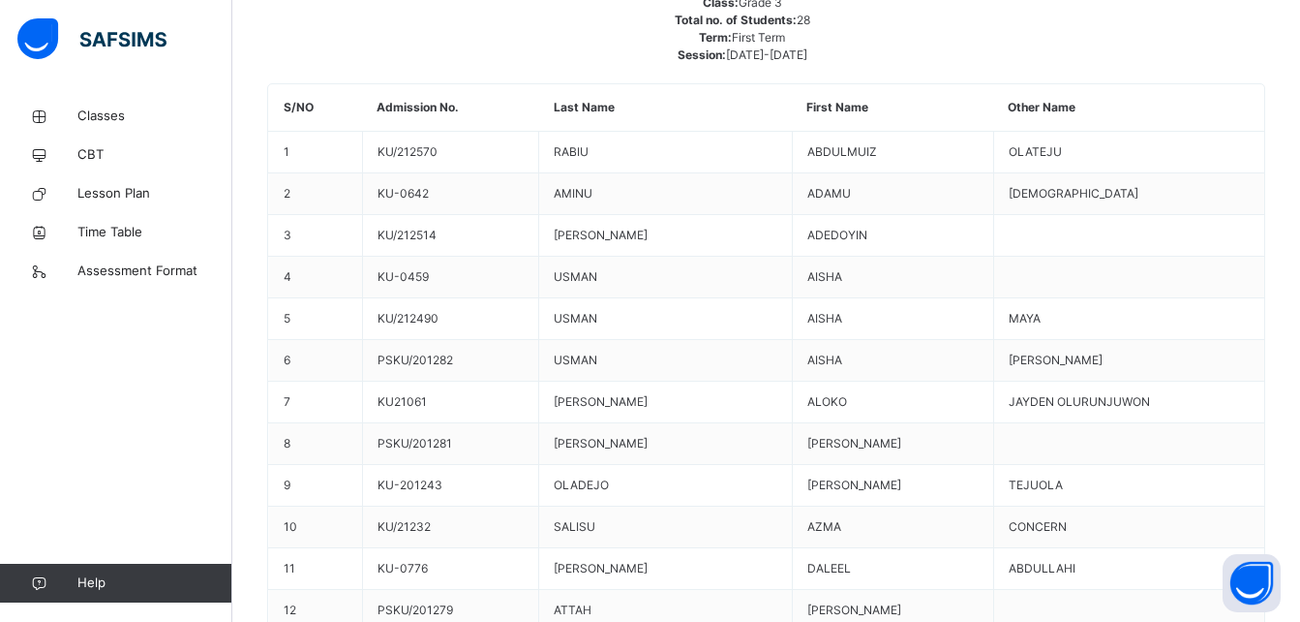
scroll to position [0, 0]
drag, startPoint x: 363, startPoint y: 128, endPoint x: 365, endPoint y: 148, distance: 20.4
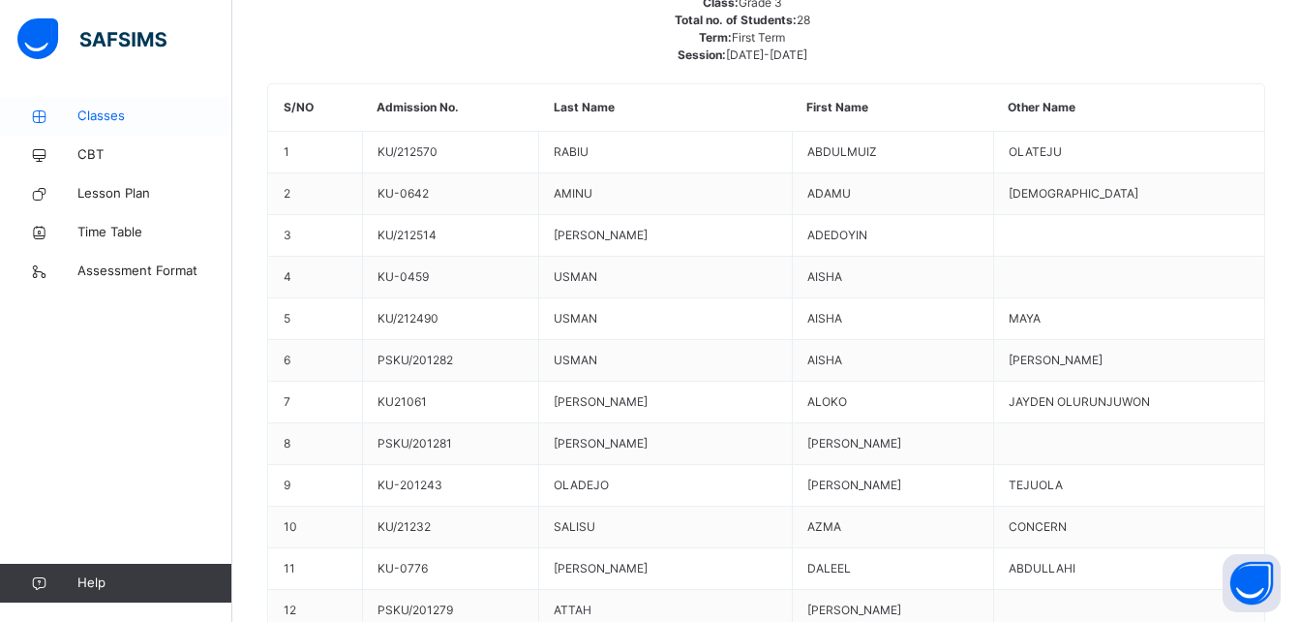
click at [78, 129] on link "Classes" at bounding box center [116, 116] width 232 height 39
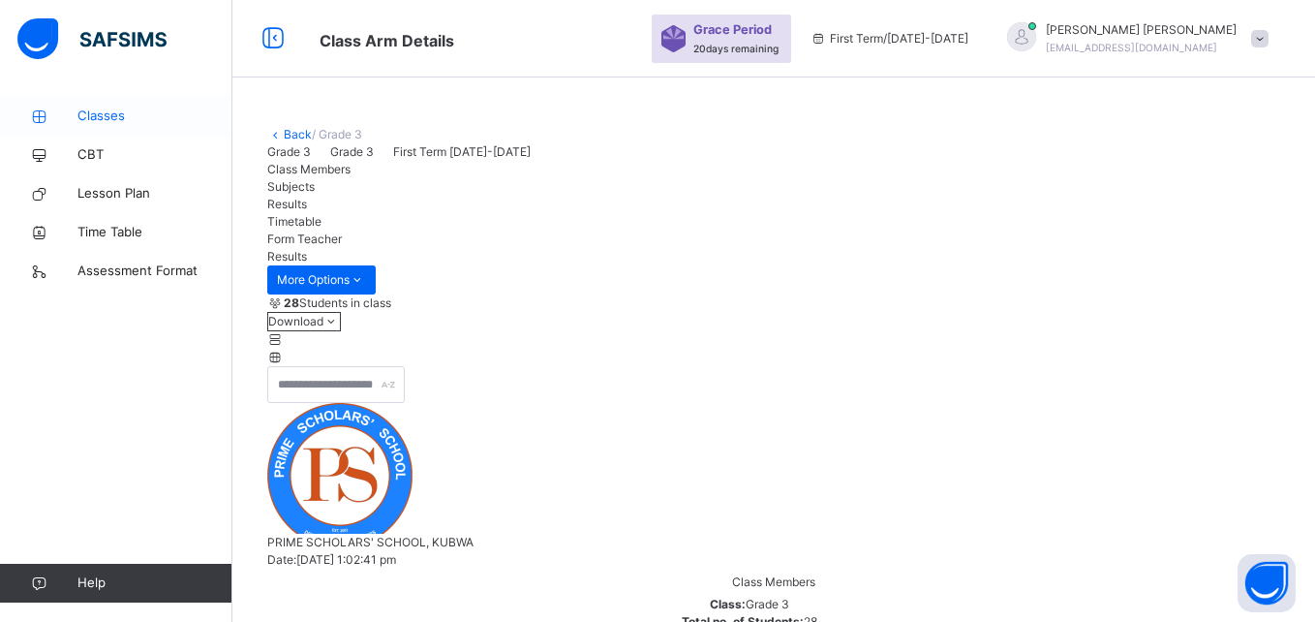
click at [78, 129] on link "Classes" at bounding box center [116, 116] width 232 height 39
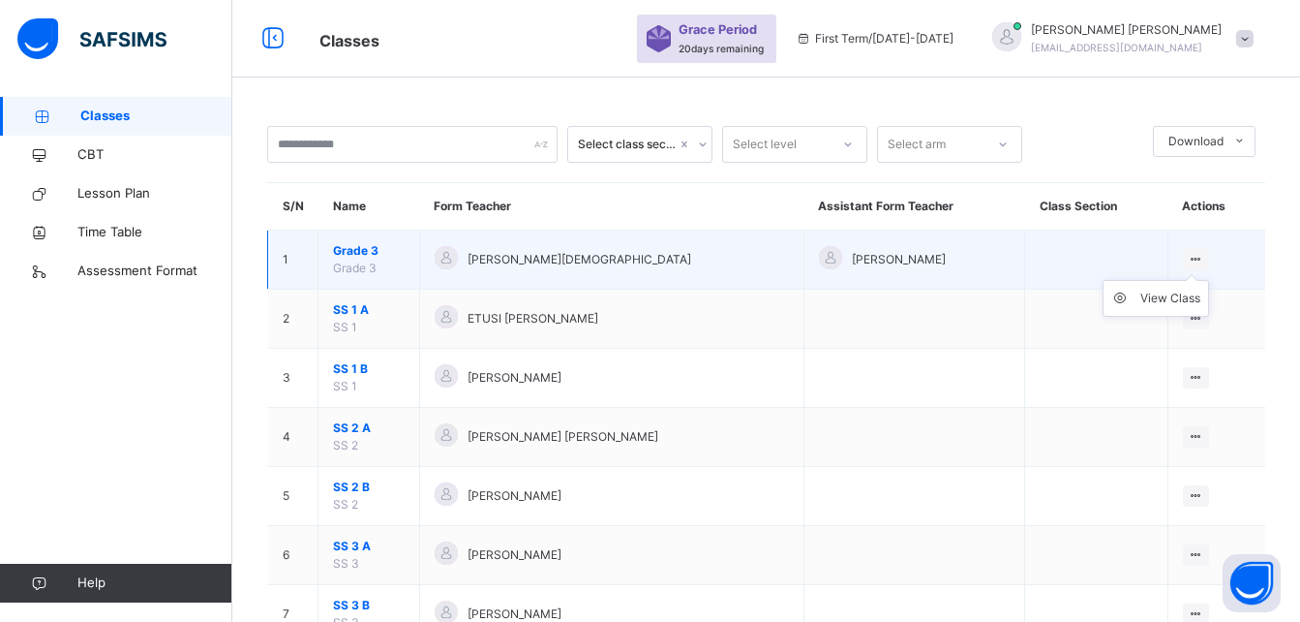
click at [1194, 280] on ul "View Class" at bounding box center [1156, 298] width 107 height 37
click at [1200, 256] on icon at bounding box center [1196, 259] width 16 height 15
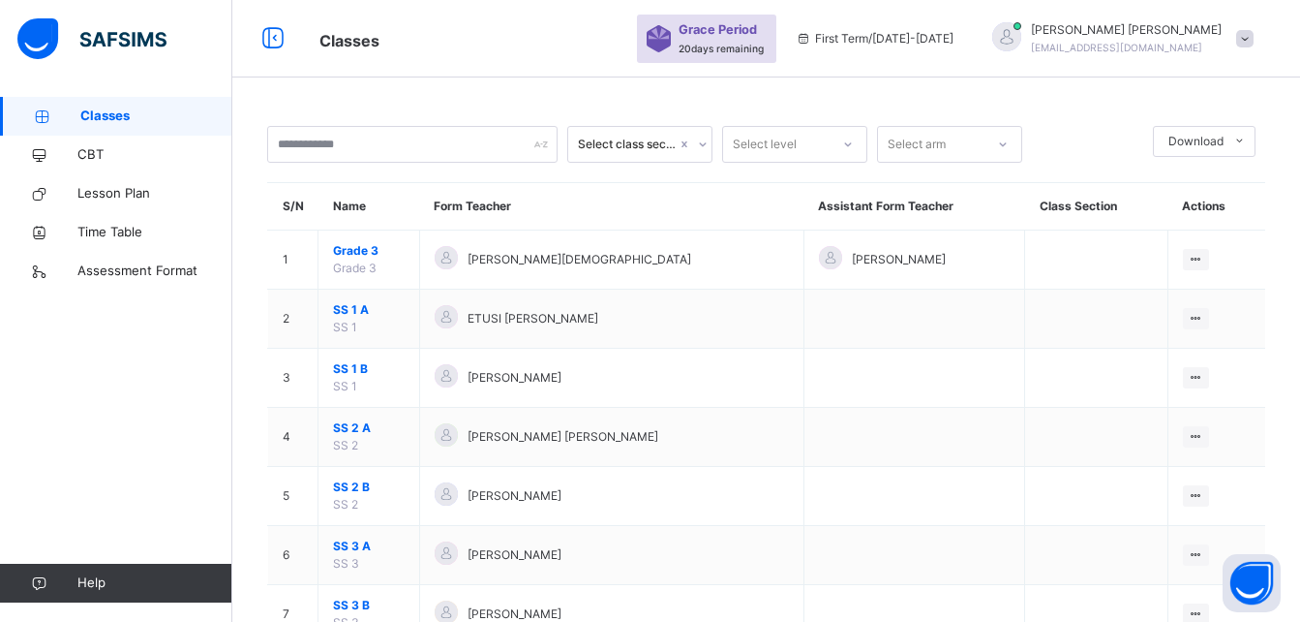
click at [1254, 42] on span at bounding box center [1244, 38] width 17 height 17
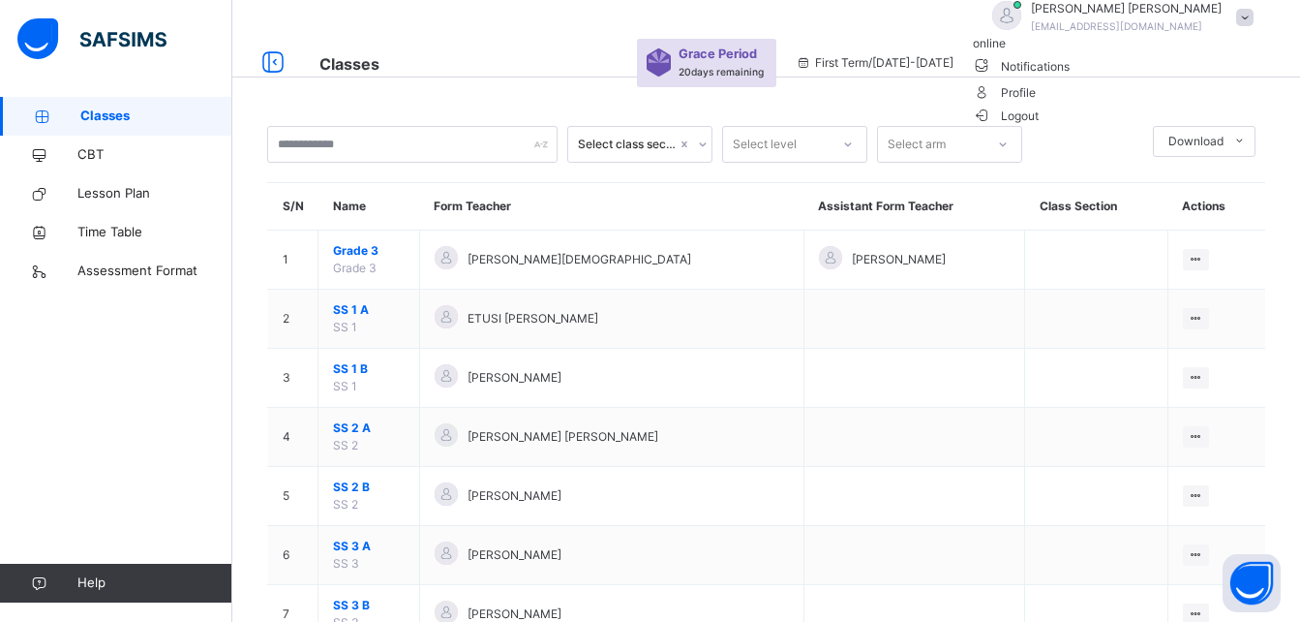
click at [941, 115] on div "Select class section Select level Select arm Download Pdf Report Excel Report S…" at bounding box center [766, 394] width 1068 height 595
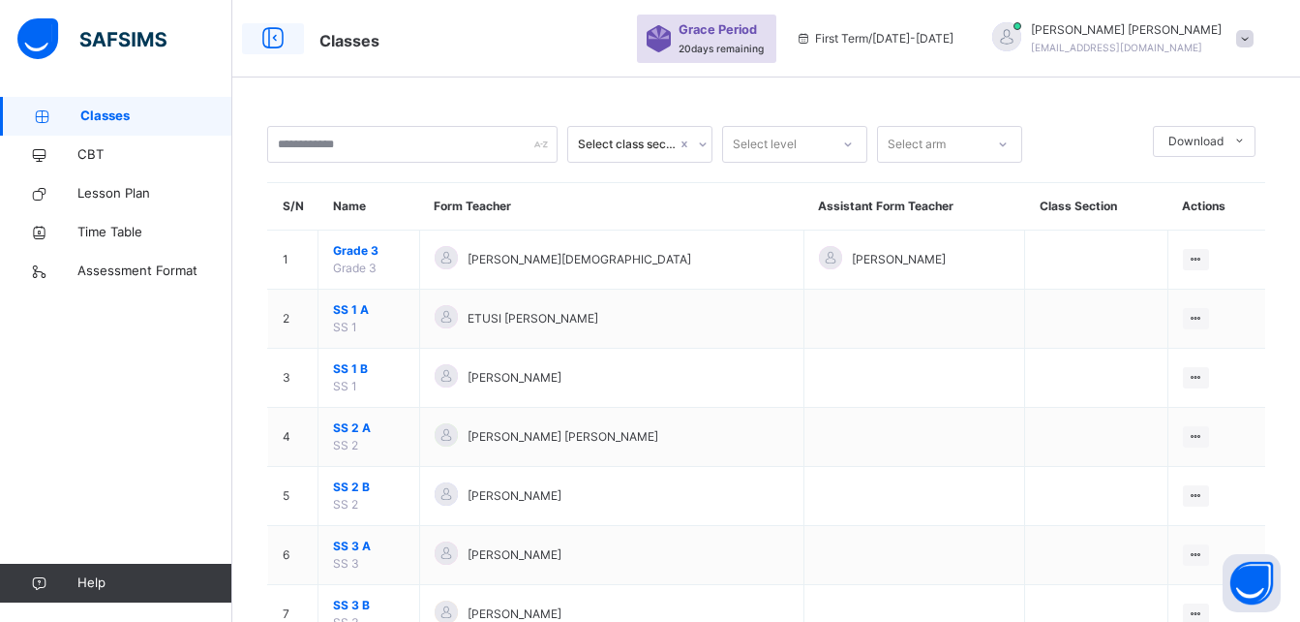
click at [277, 45] on icon at bounding box center [273, 38] width 33 height 35
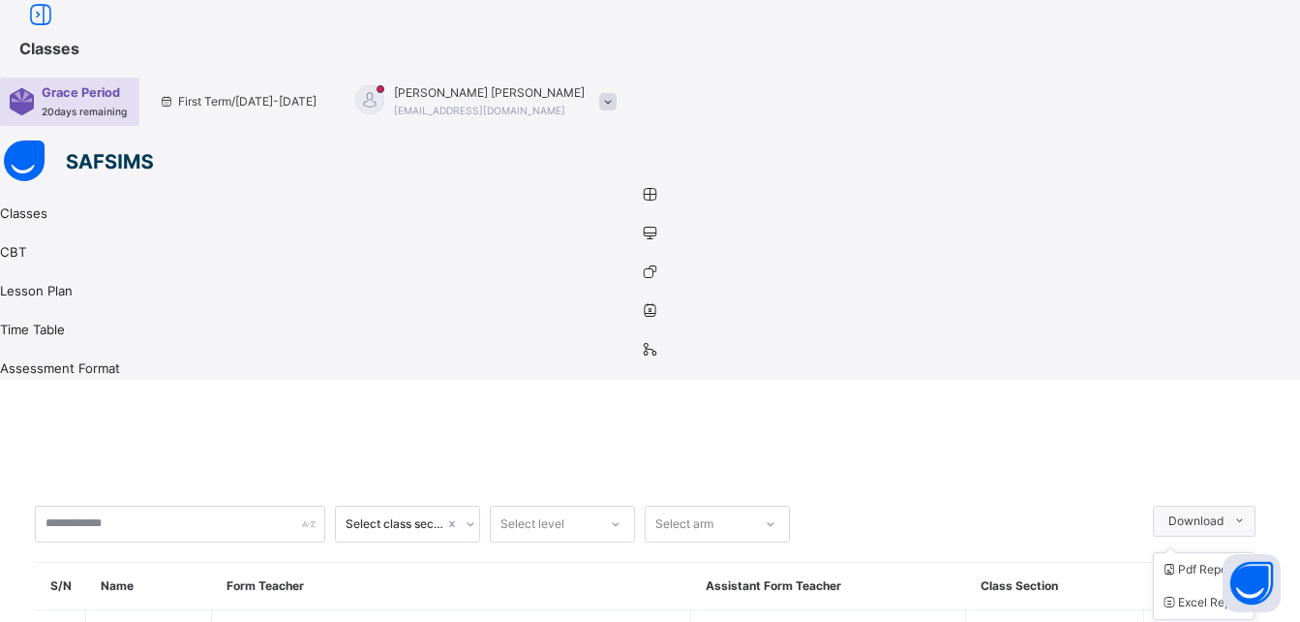
click at [1247, 513] on icon at bounding box center [1239, 520] width 15 height 15
drag, startPoint x: 940, startPoint y: 155, endPoint x: 827, endPoint y: 88, distance: 131.5
click at [43, 226] on icon at bounding box center [650, 233] width 1300 height 15
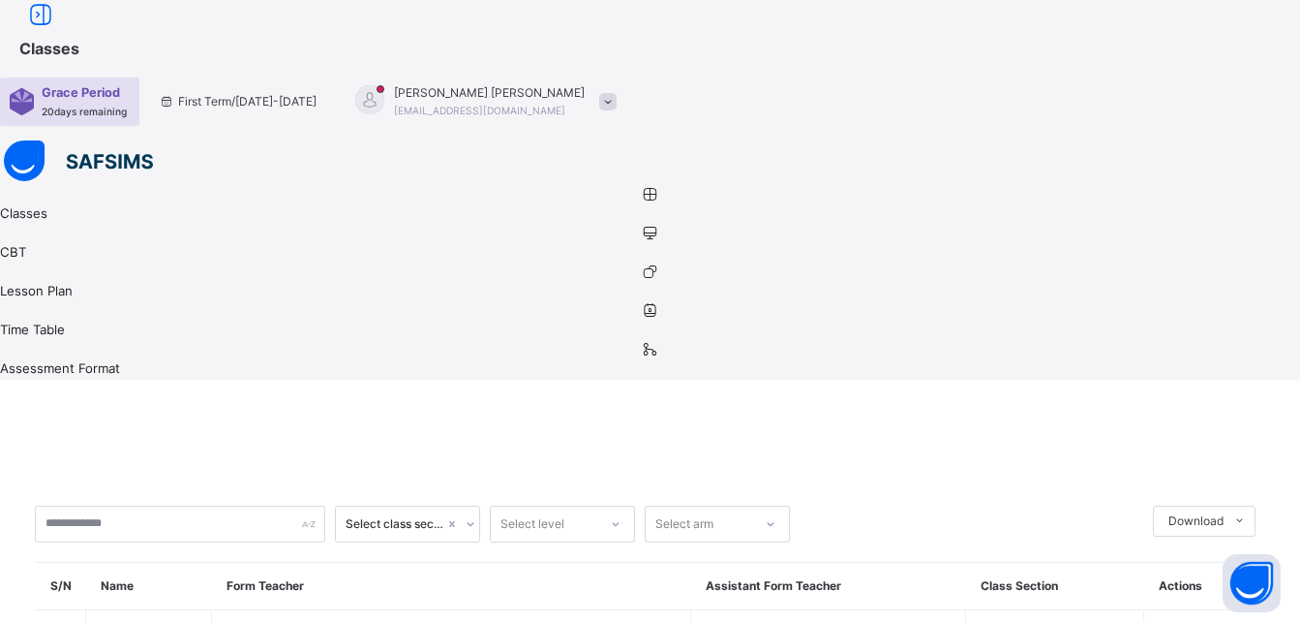
click at [43, 226] on icon at bounding box center [650, 233] width 1300 height 15
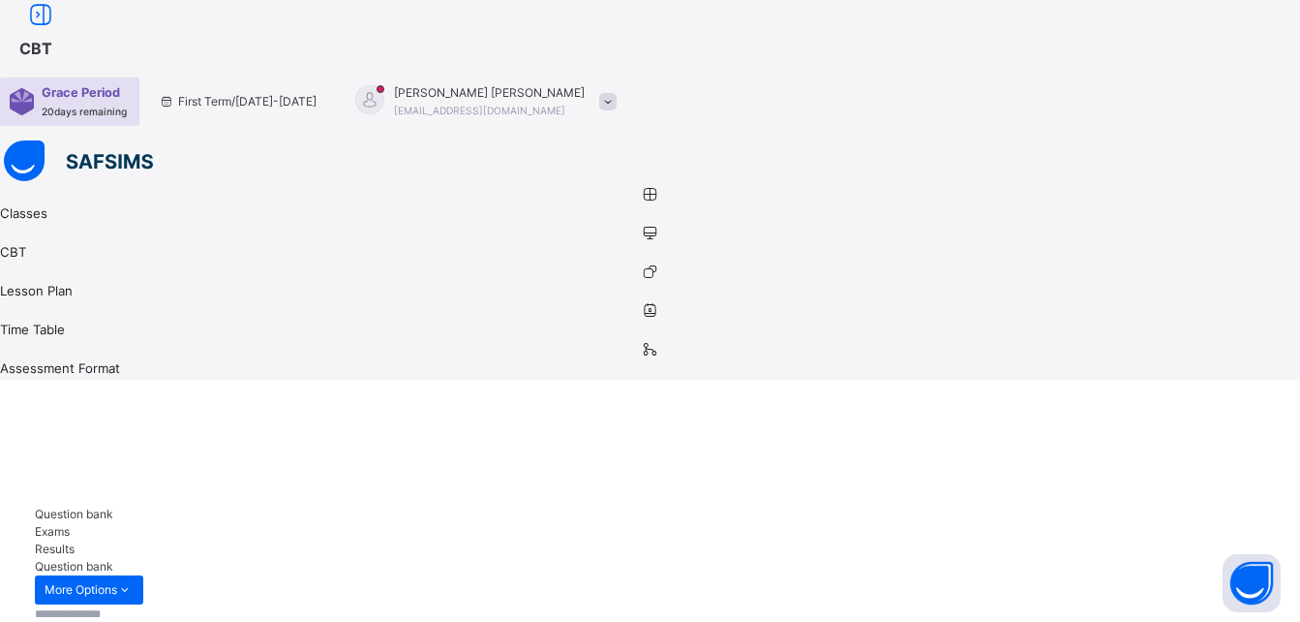
click at [37, 264] on icon at bounding box center [650, 271] width 1300 height 15
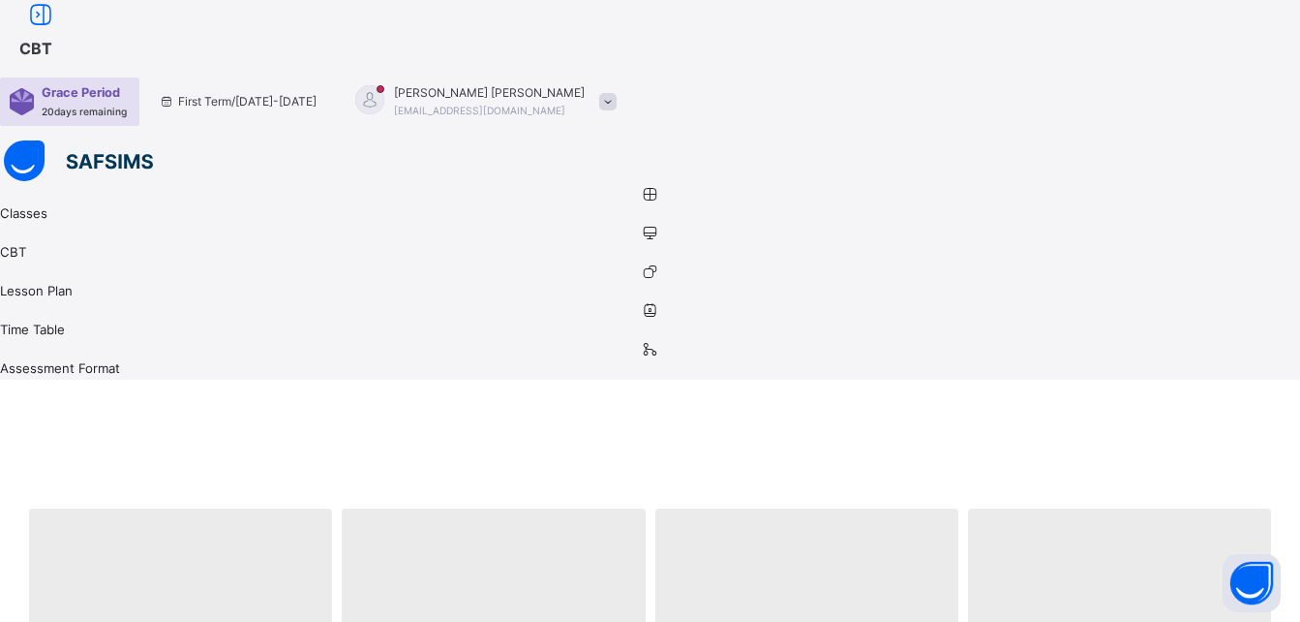
click at [37, 264] on icon at bounding box center [650, 271] width 1300 height 15
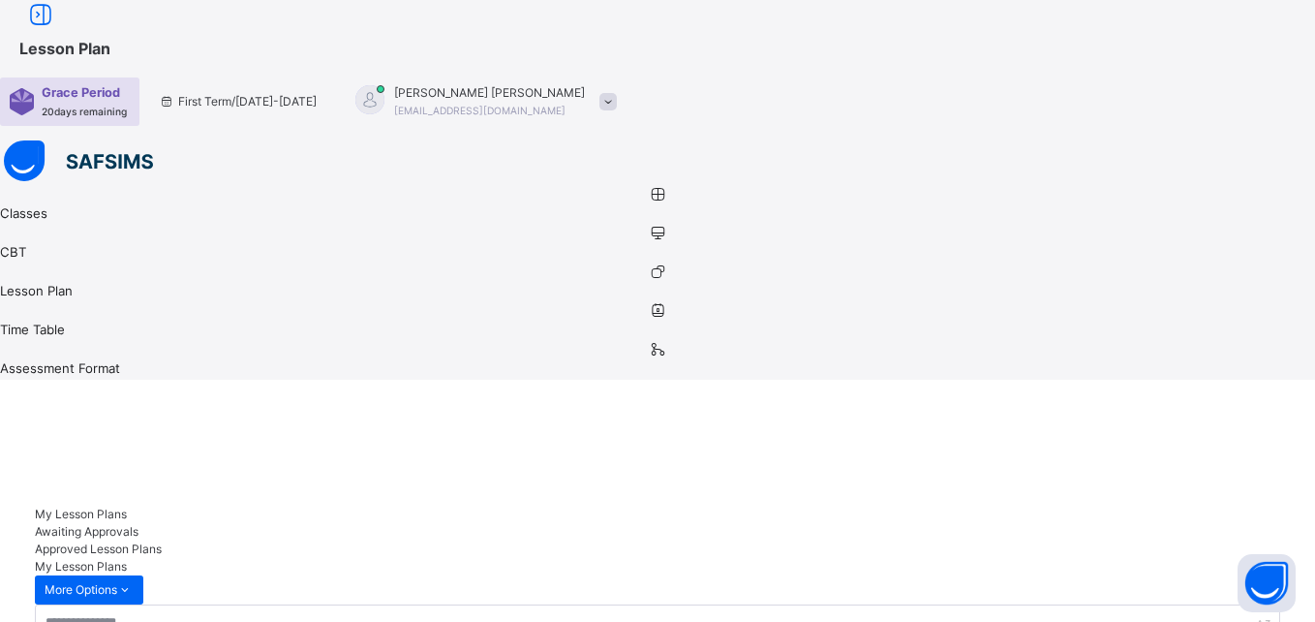
click at [38, 303] on icon at bounding box center [657, 310] width 1315 height 15
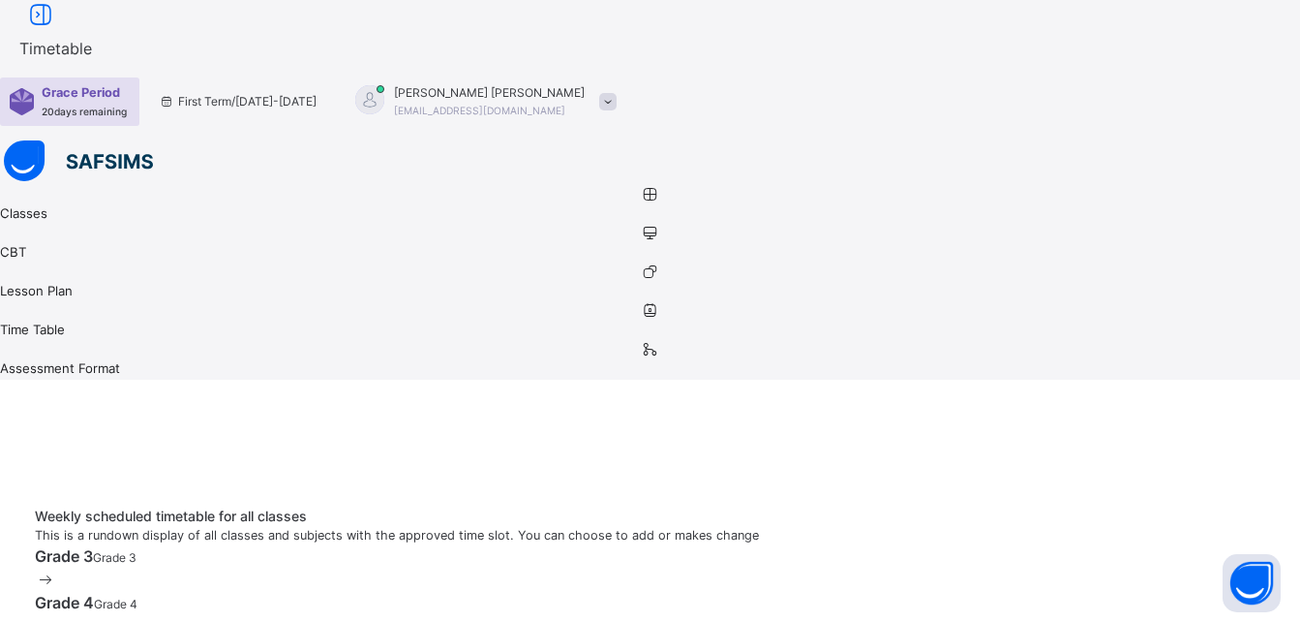
click at [38, 303] on icon at bounding box center [650, 310] width 1300 height 15
click at [38, 342] on icon at bounding box center [650, 349] width 1300 height 15
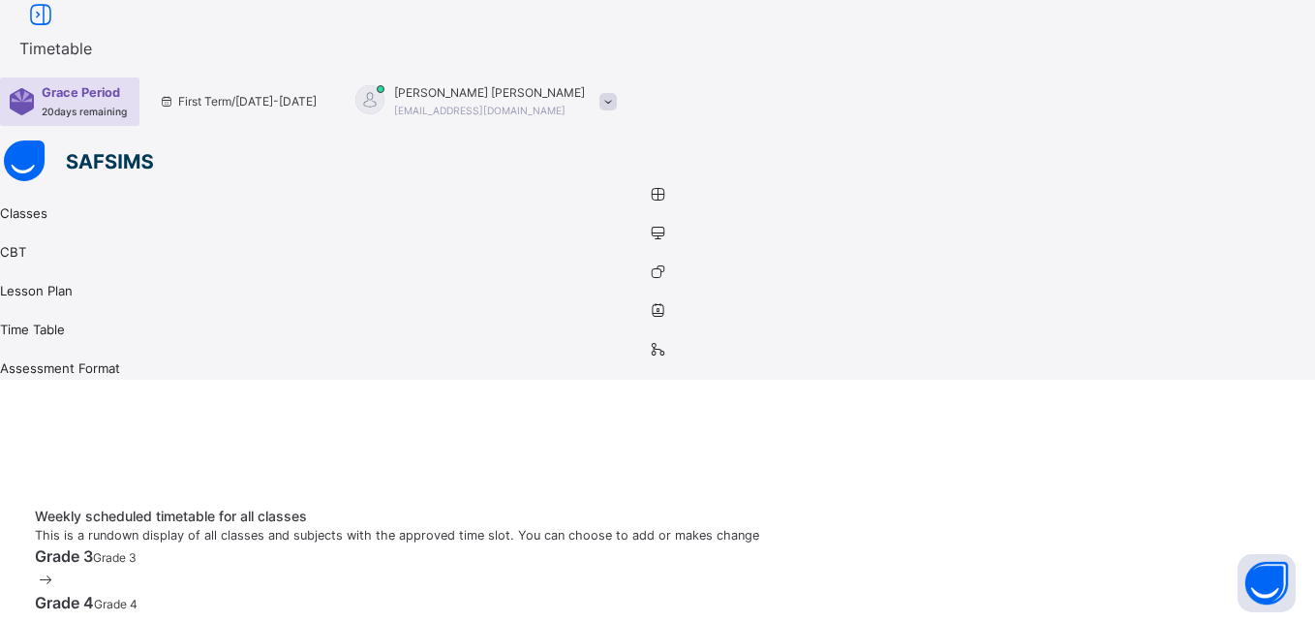
click at [38, 342] on icon at bounding box center [657, 349] width 1315 height 15
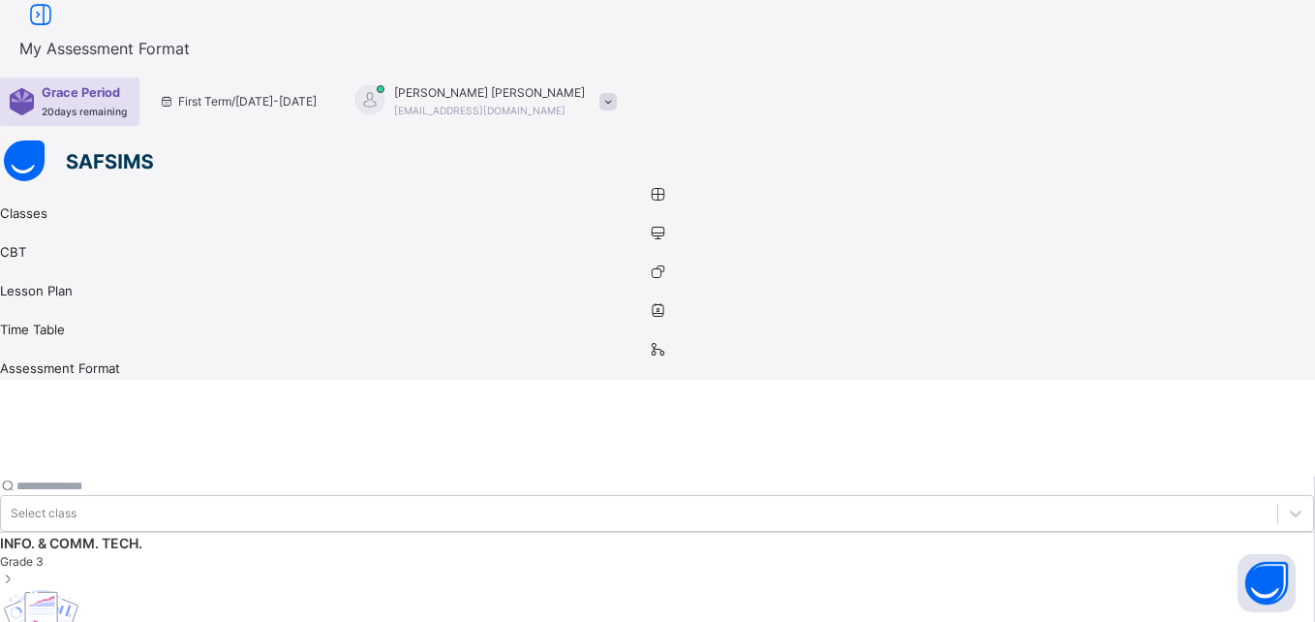
click at [296, 533] on span "INFO. & COMM. TECH." at bounding box center [657, 543] width 1314 height 20
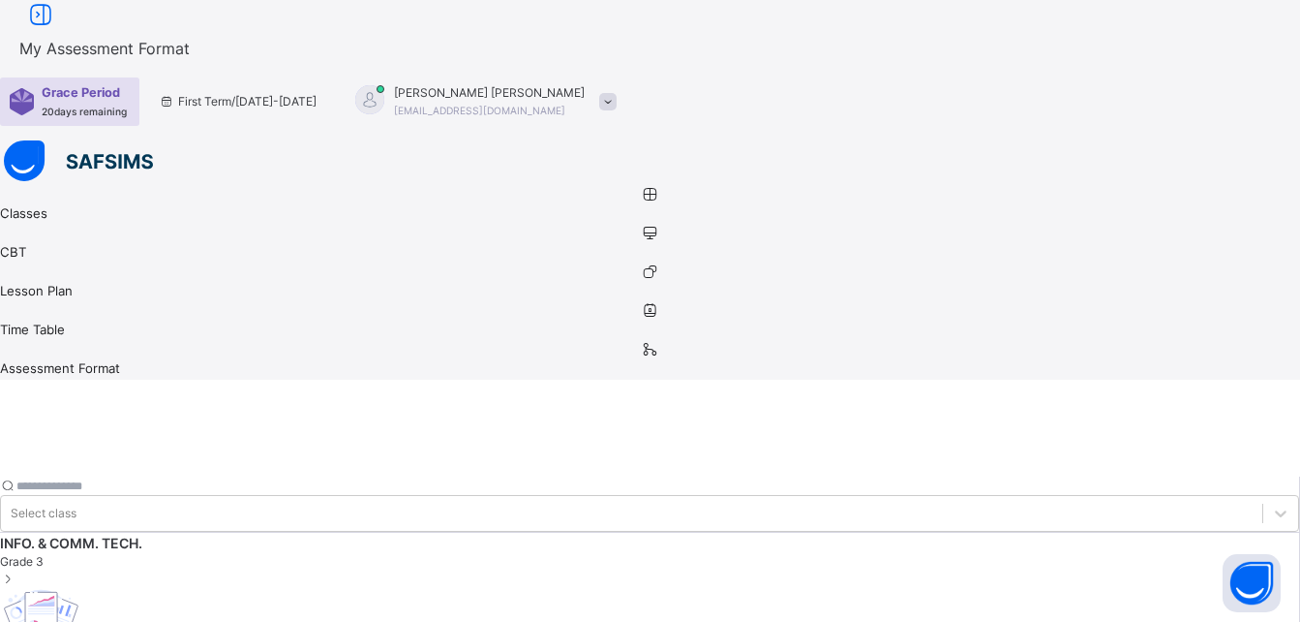
scroll to position [7, 0]
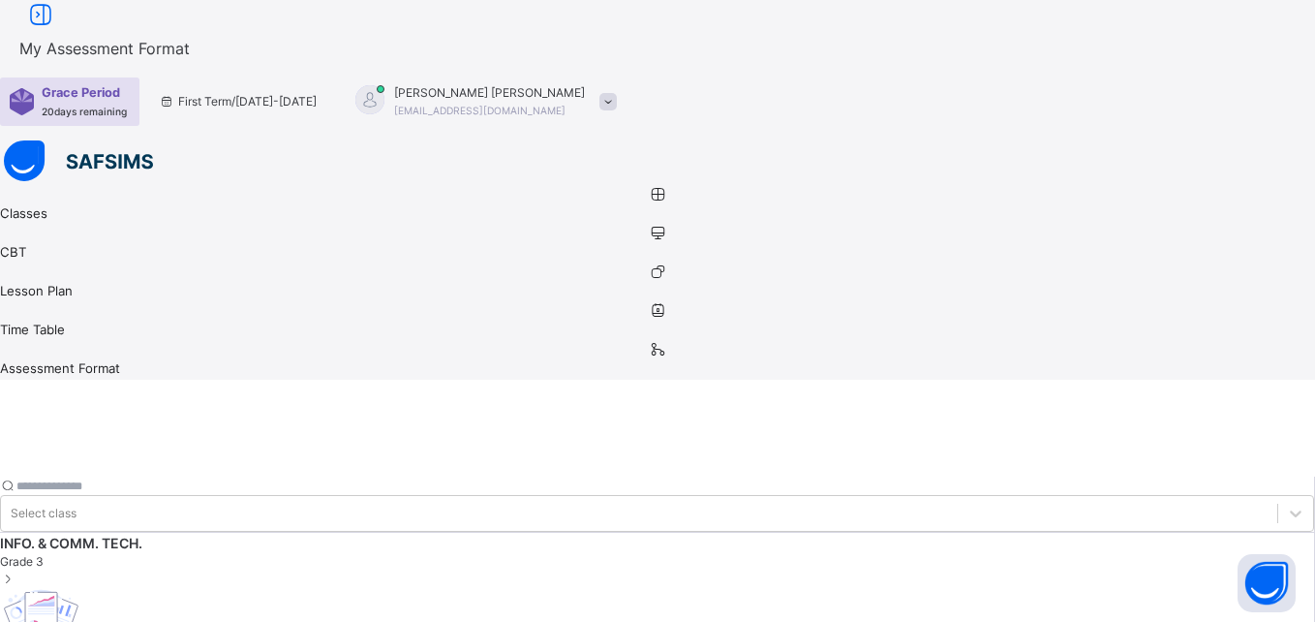
drag, startPoint x: 624, startPoint y: 269, endPoint x: 717, endPoint y: 289, distance: 96.1
drag, startPoint x: 717, startPoint y: 289, endPoint x: 816, endPoint y: 291, distance: 98.8
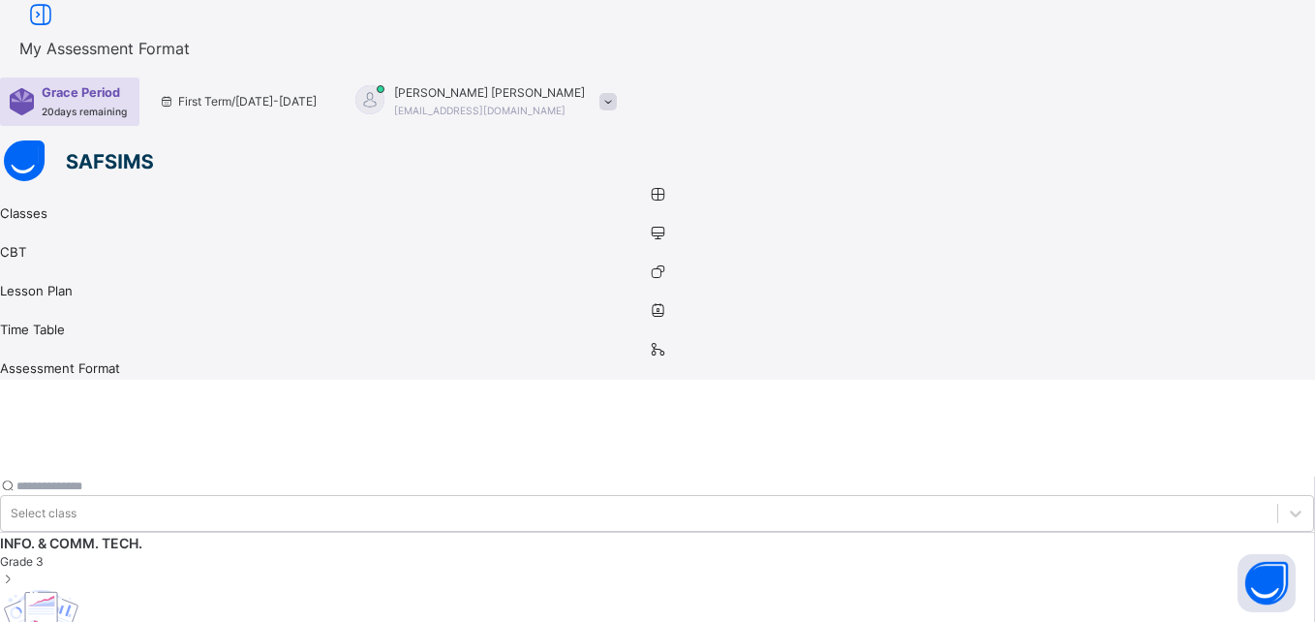
click at [344, 553] on span "Grade 3" at bounding box center [657, 561] width 1314 height 17
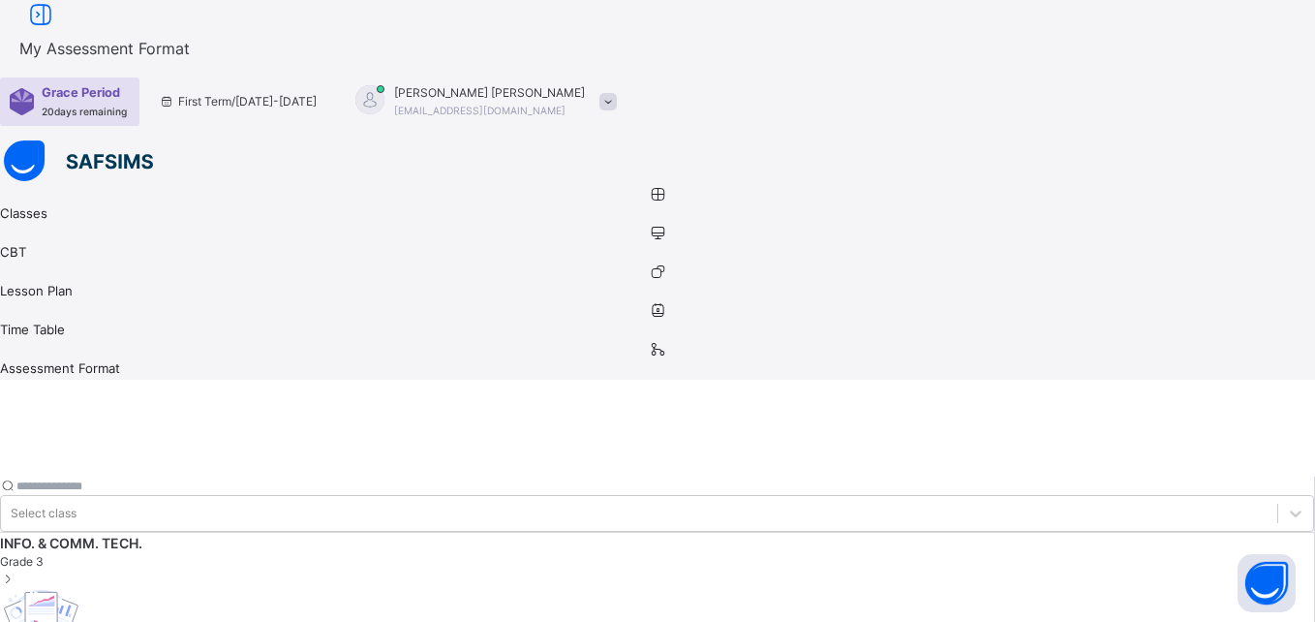
click at [344, 553] on span "Grade 3" at bounding box center [657, 561] width 1314 height 17
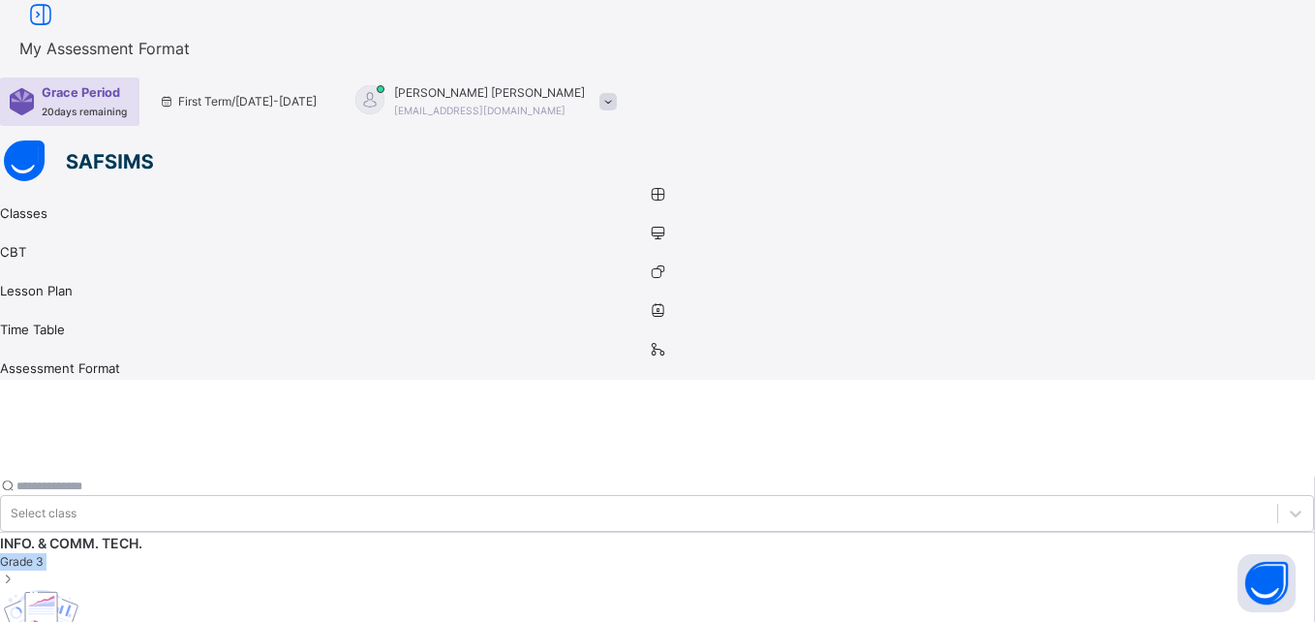
click at [344, 553] on span "Grade 3" at bounding box center [657, 561] width 1314 height 17
click at [343, 553] on span "Grade 3" at bounding box center [657, 561] width 1314 height 17
drag, startPoint x: 343, startPoint y: 201, endPoint x: 254, endPoint y: 171, distance: 94.0
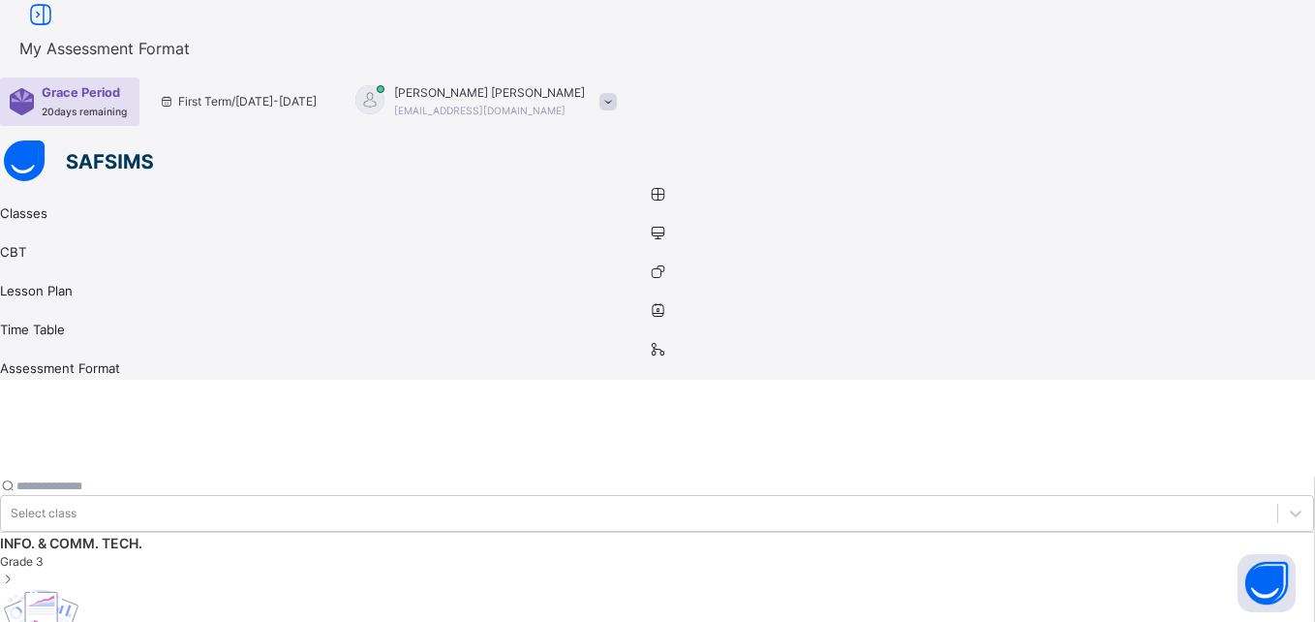
click at [254, 533] on span "INFO. & COMM. TECH." at bounding box center [657, 543] width 1314 height 20
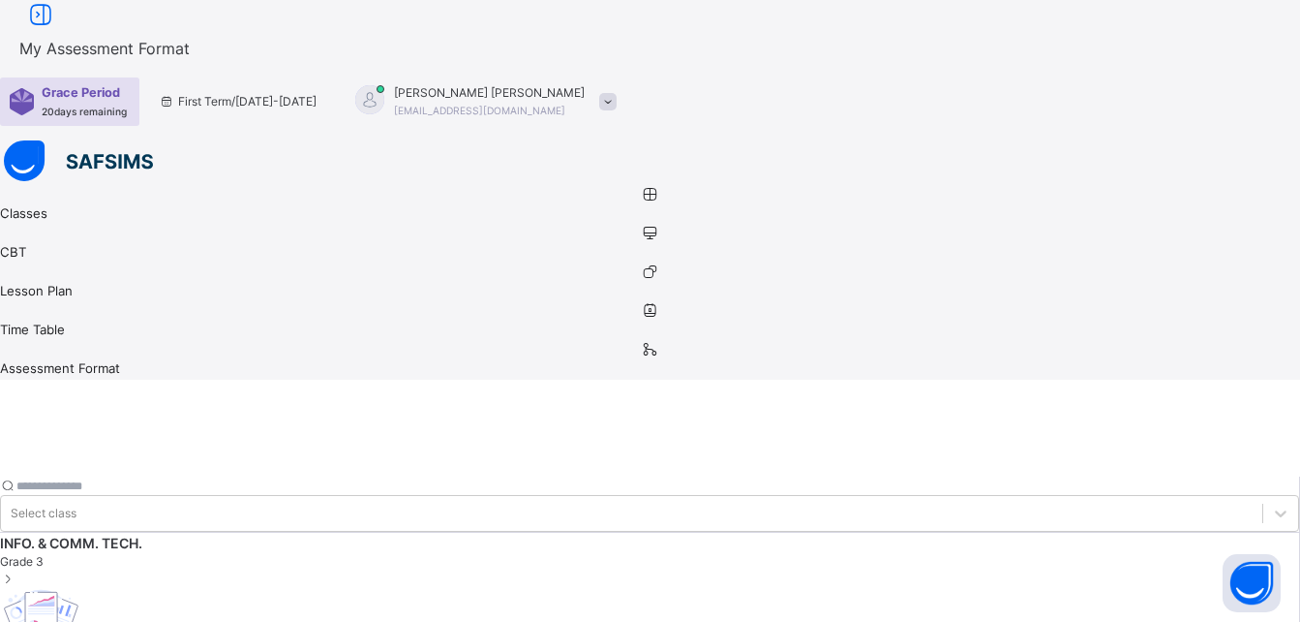
drag, startPoint x: 538, startPoint y: 283, endPoint x: 498, endPoint y: 312, distance: 50.0
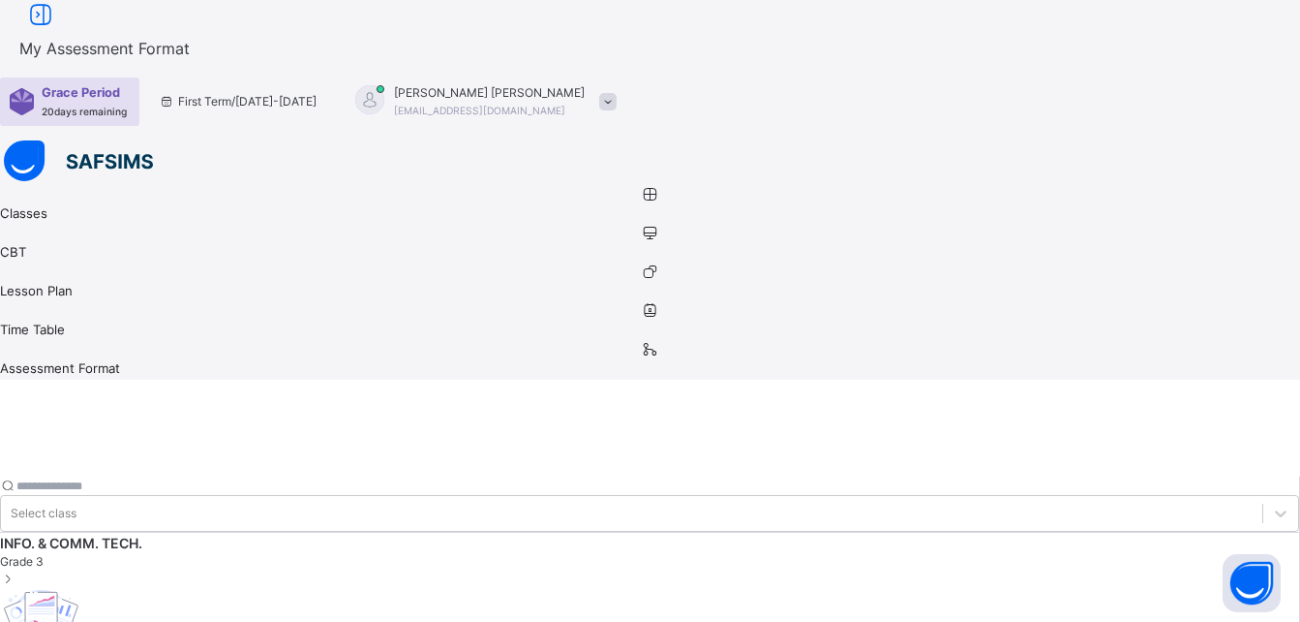
click at [36, 303] on icon at bounding box center [650, 310] width 1300 height 15
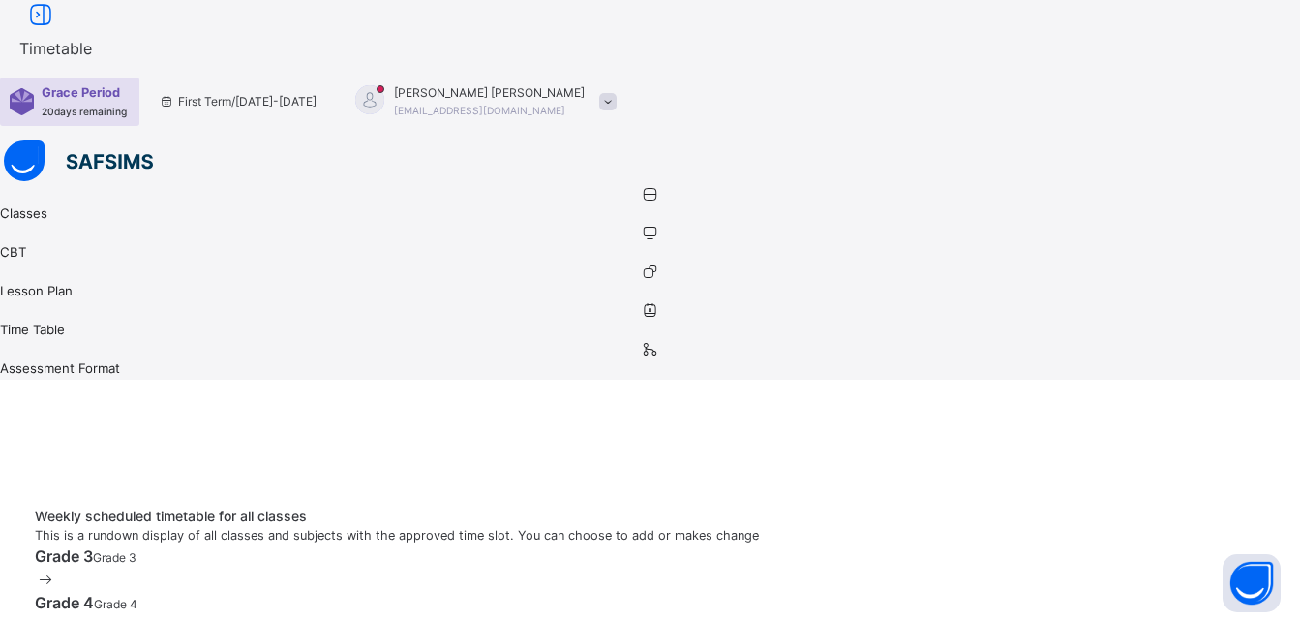
click at [36, 303] on icon at bounding box center [650, 310] width 1300 height 15
click at [43, 264] on icon at bounding box center [650, 271] width 1300 height 15
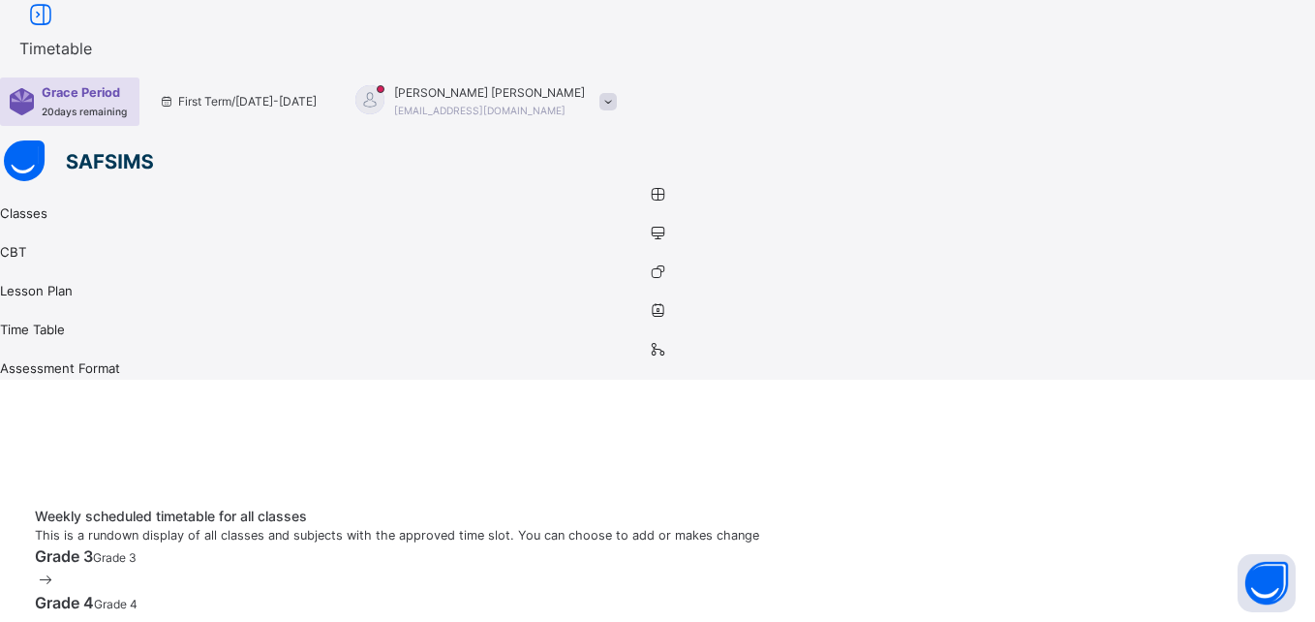
click at [43, 264] on icon at bounding box center [657, 271] width 1315 height 15
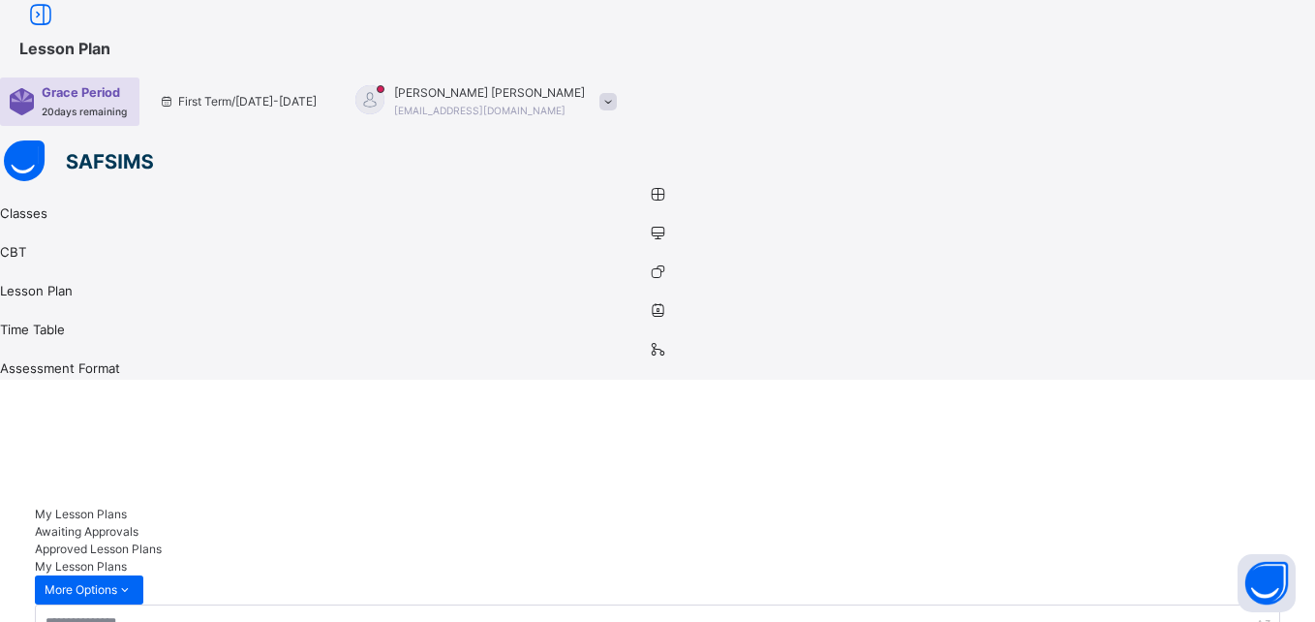
click at [46, 226] on icon at bounding box center [657, 233] width 1315 height 15
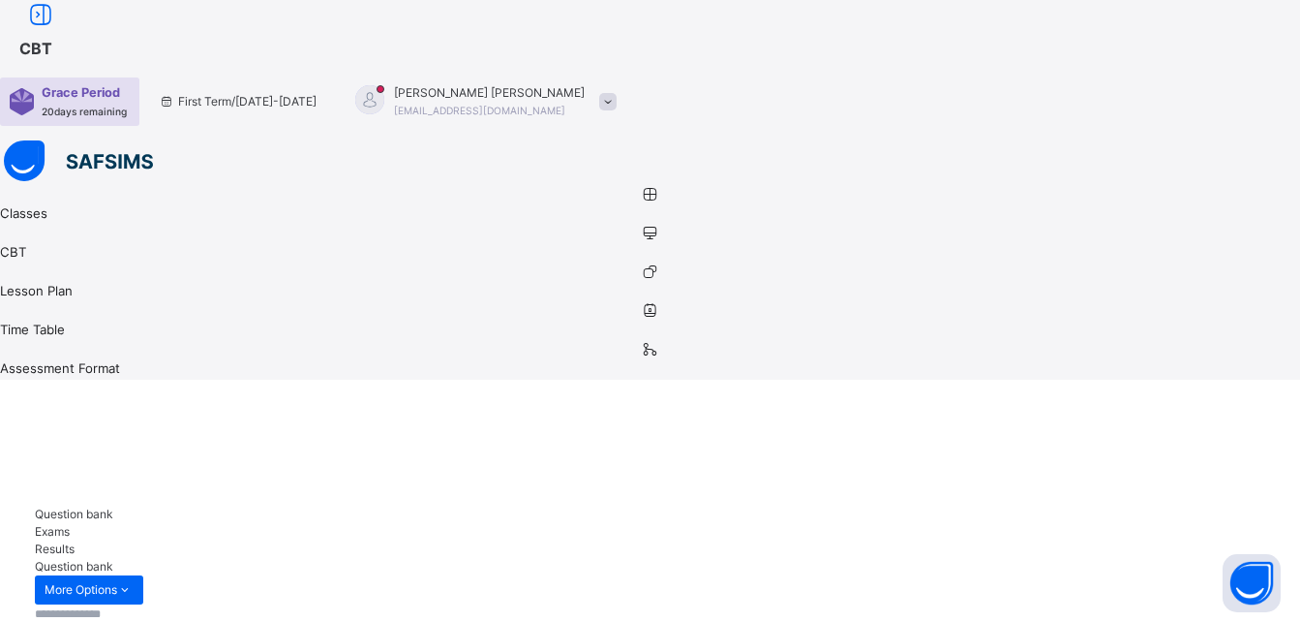
click at [70, 524] on span "Exams" at bounding box center [52, 531] width 35 height 15
click at [75, 541] on span "Results" at bounding box center [55, 548] width 40 height 15
click at [148, 505] on div "Question bank" at bounding box center [650, 513] width 1231 height 17
click at [42, 187] on icon at bounding box center [650, 194] width 1300 height 15
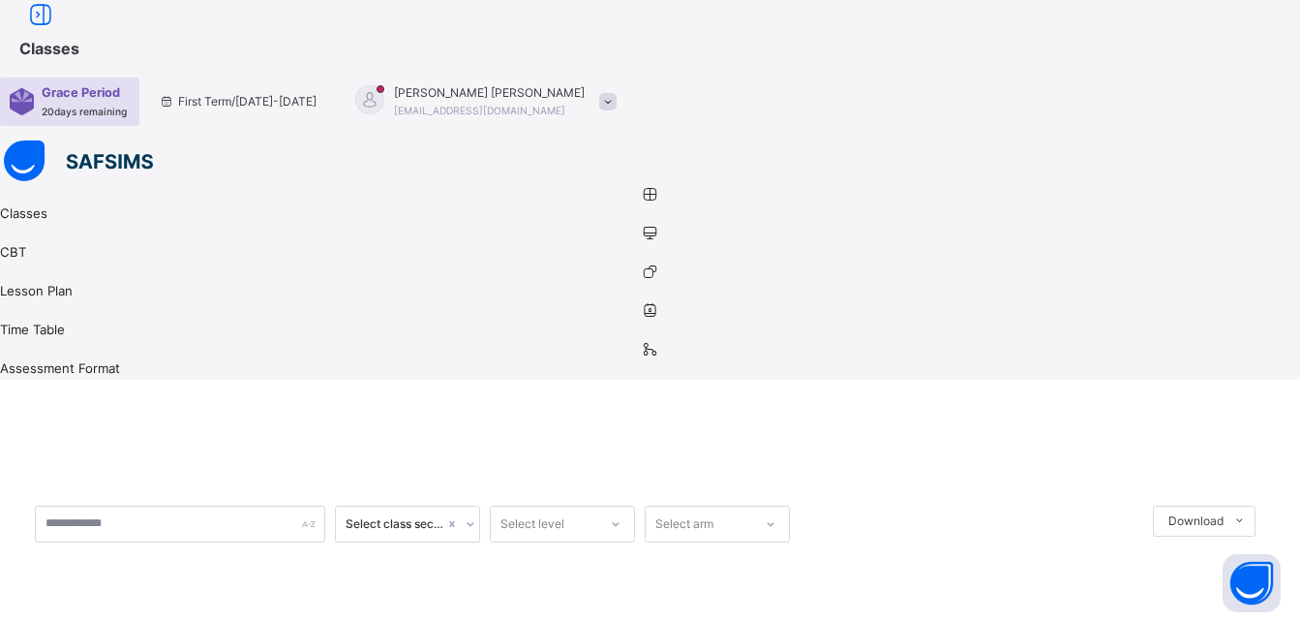
click at [42, 187] on icon at bounding box center [650, 194] width 1300 height 15
click at [444, 515] on div "Select class section" at bounding box center [395, 523] width 99 height 17
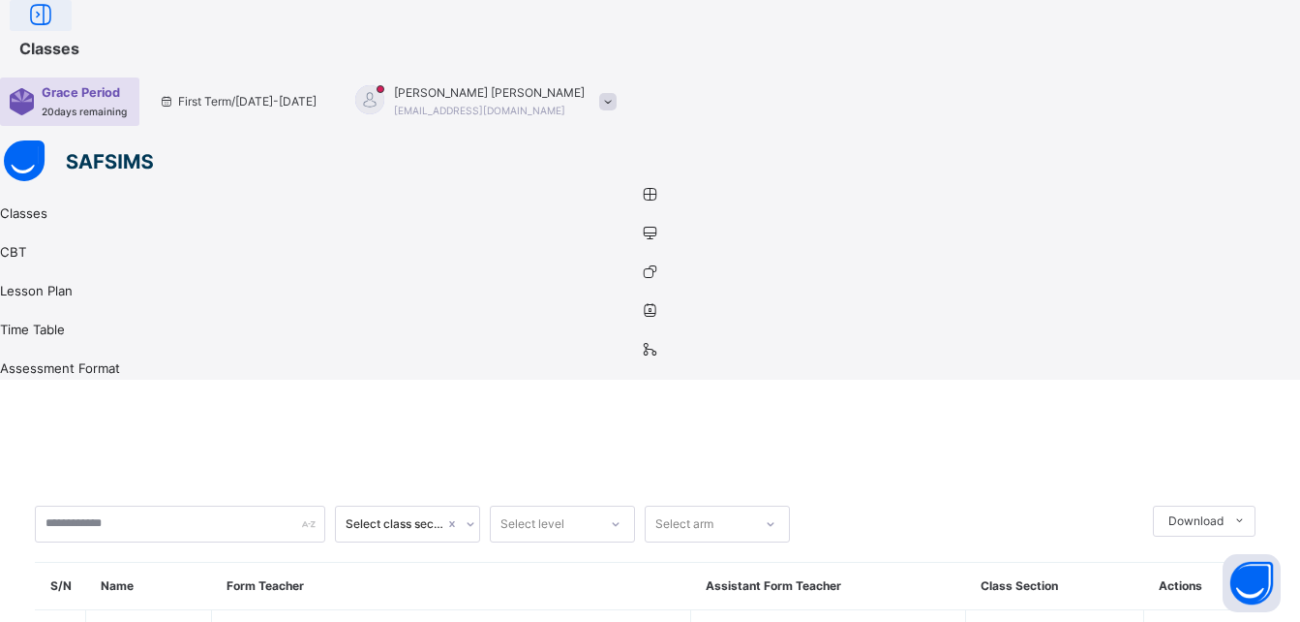
click at [57, 33] on icon at bounding box center [40, 15] width 33 height 35
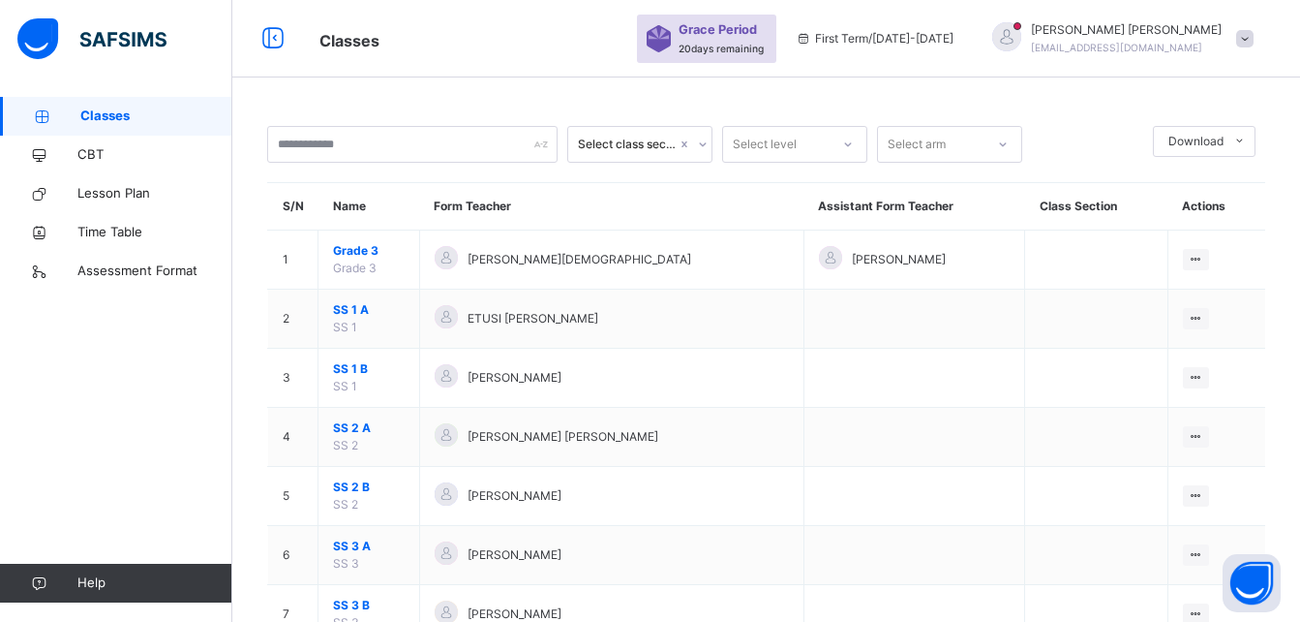
click at [39, 38] on img at bounding box center [91, 38] width 149 height 41
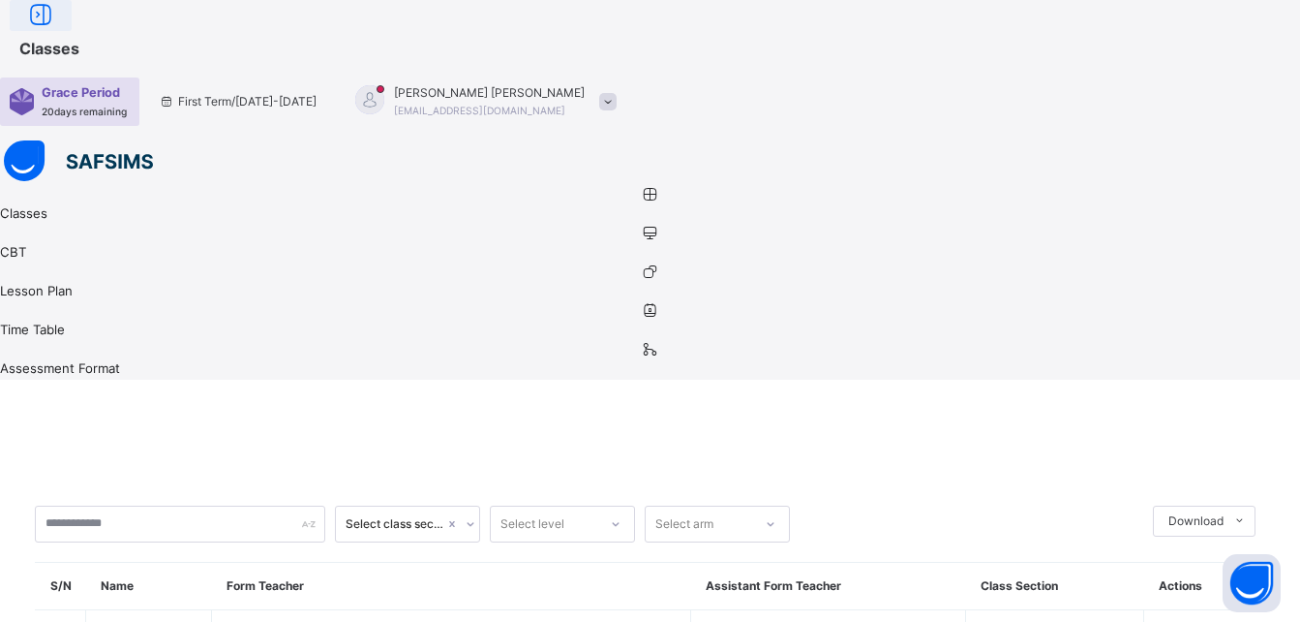
click at [57, 33] on icon at bounding box center [40, 15] width 33 height 35
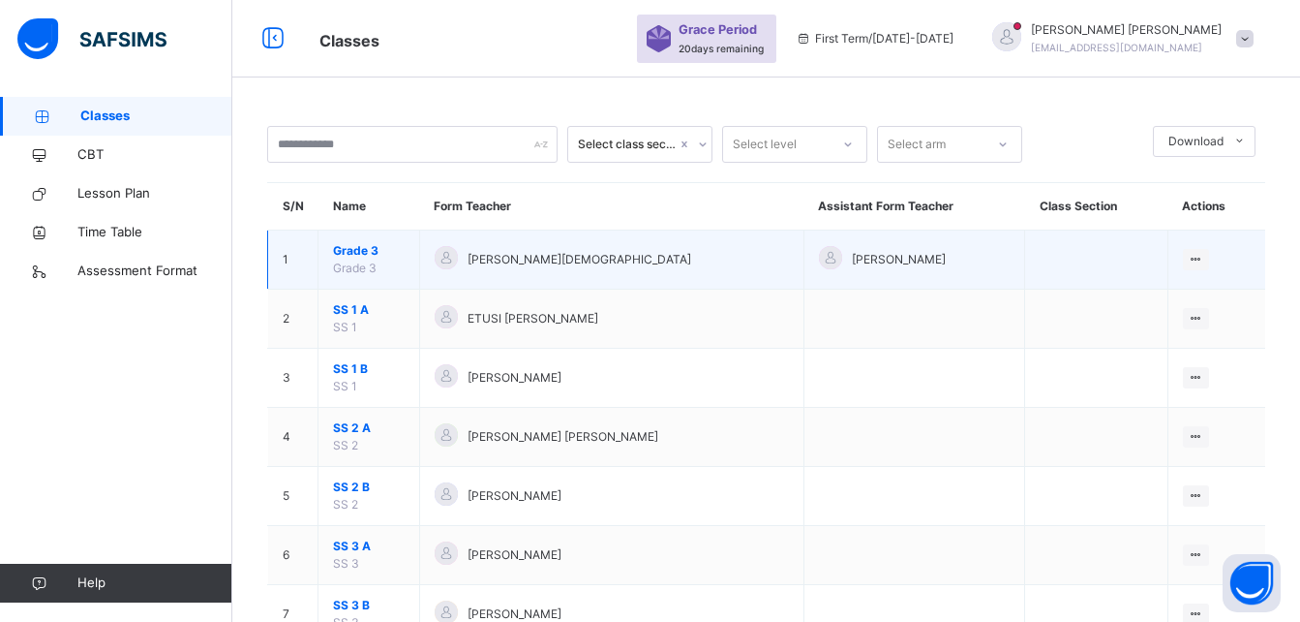
click at [359, 257] on span "Grade 3" at bounding box center [369, 250] width 72 height 17
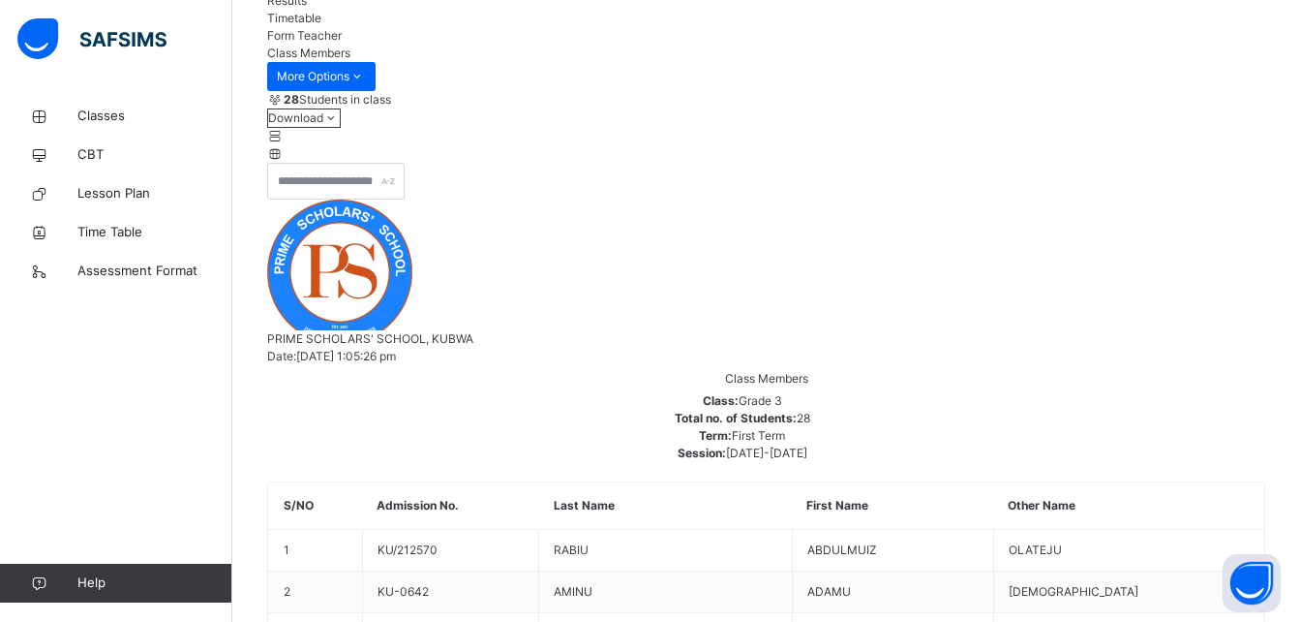
scroll to position [232, 0]
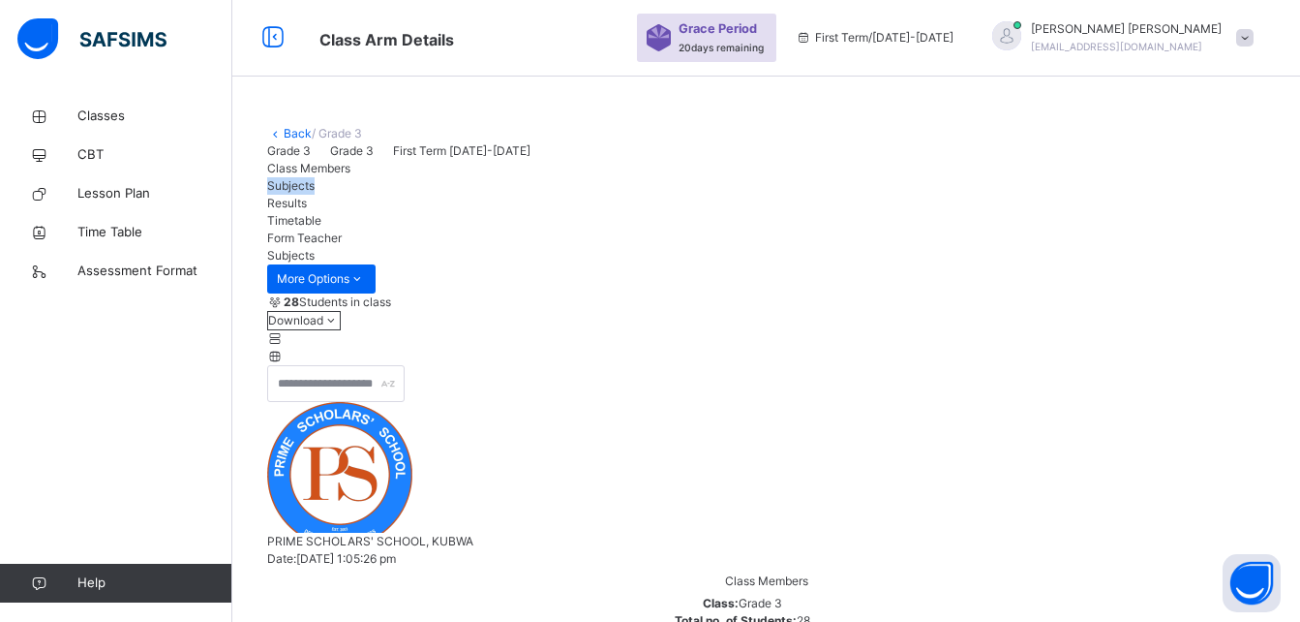
scroll to position [0, 0]
click at [307, 211] on span "Results" at bounding box center [287, 204] width 40 height 15
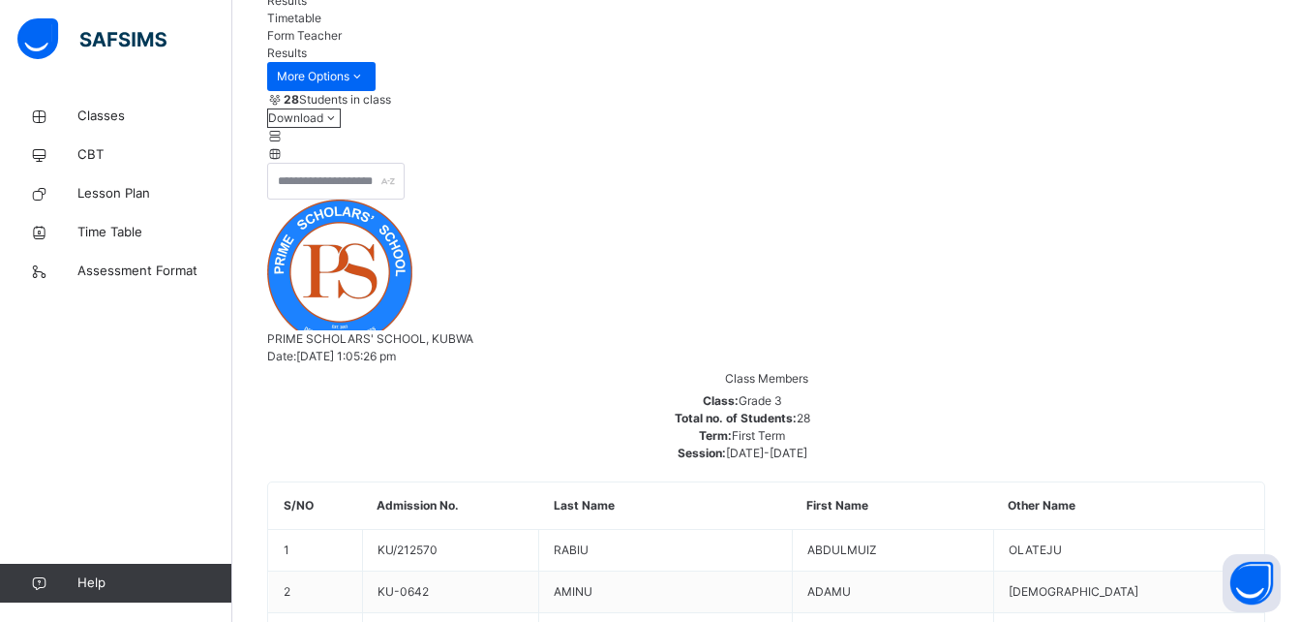
scroll to position [349, 0]
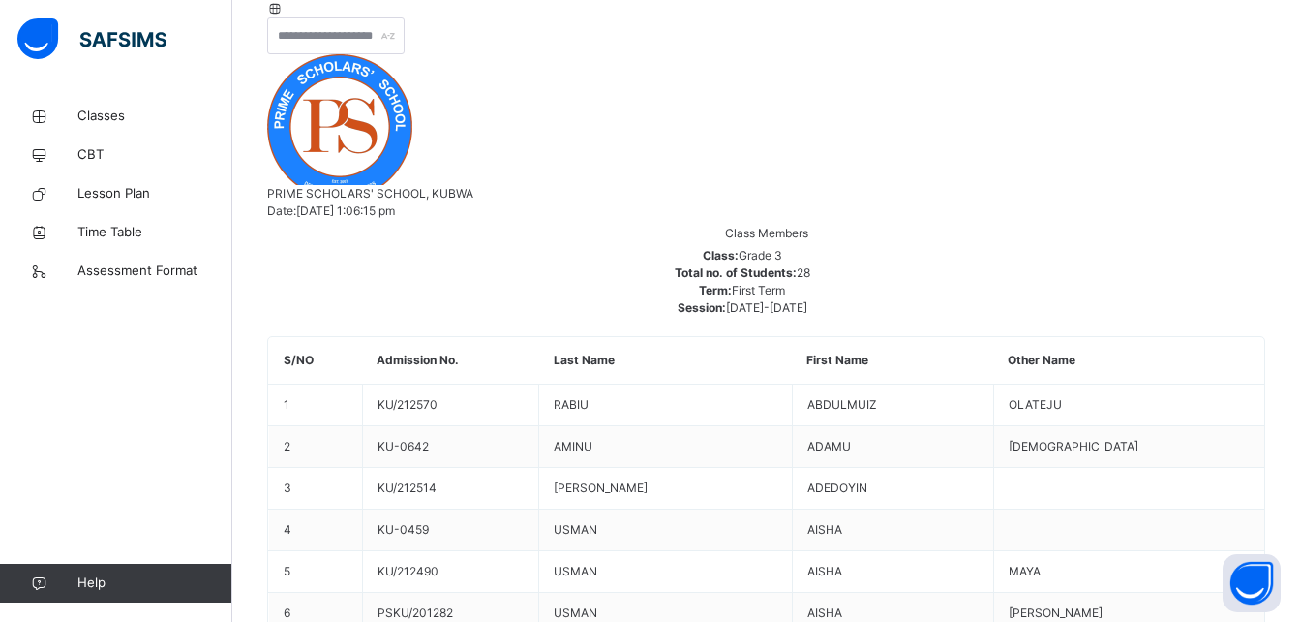
drag, startPoint x: 506, startPoint y: 41, endPoint x: 1080, endPoint y: 330, distance: 642.1
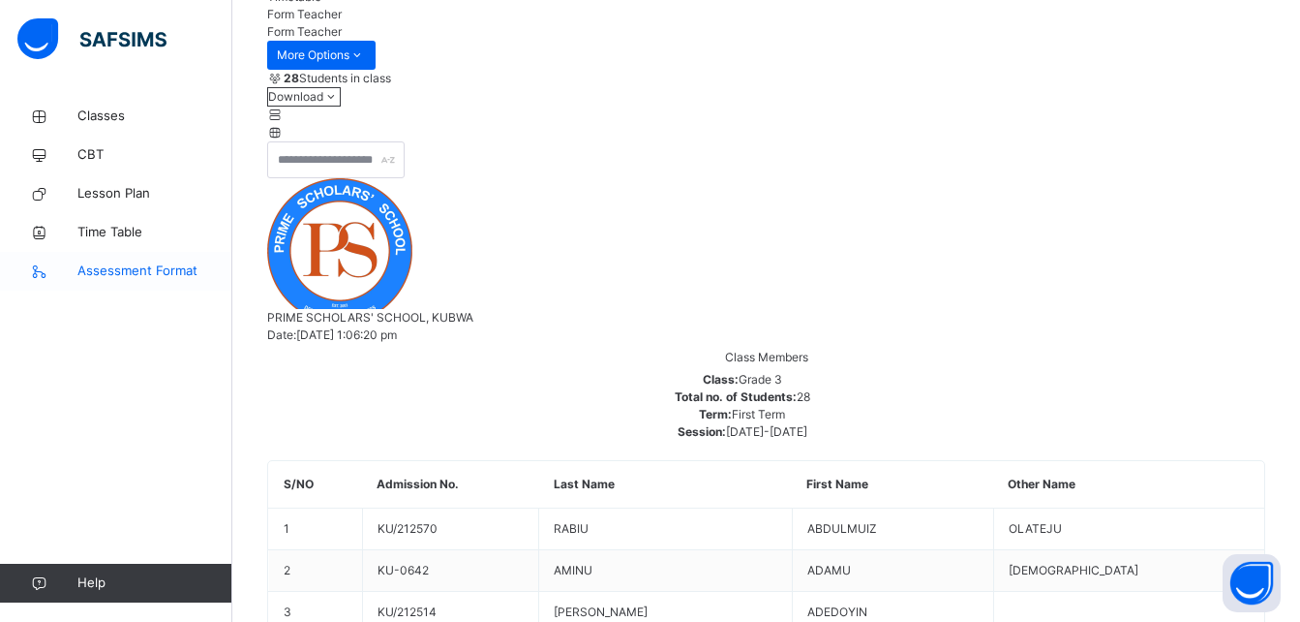
click at [137, 263] on span "Assessment Format" at bounding box center [154, 270] width 155 height 19
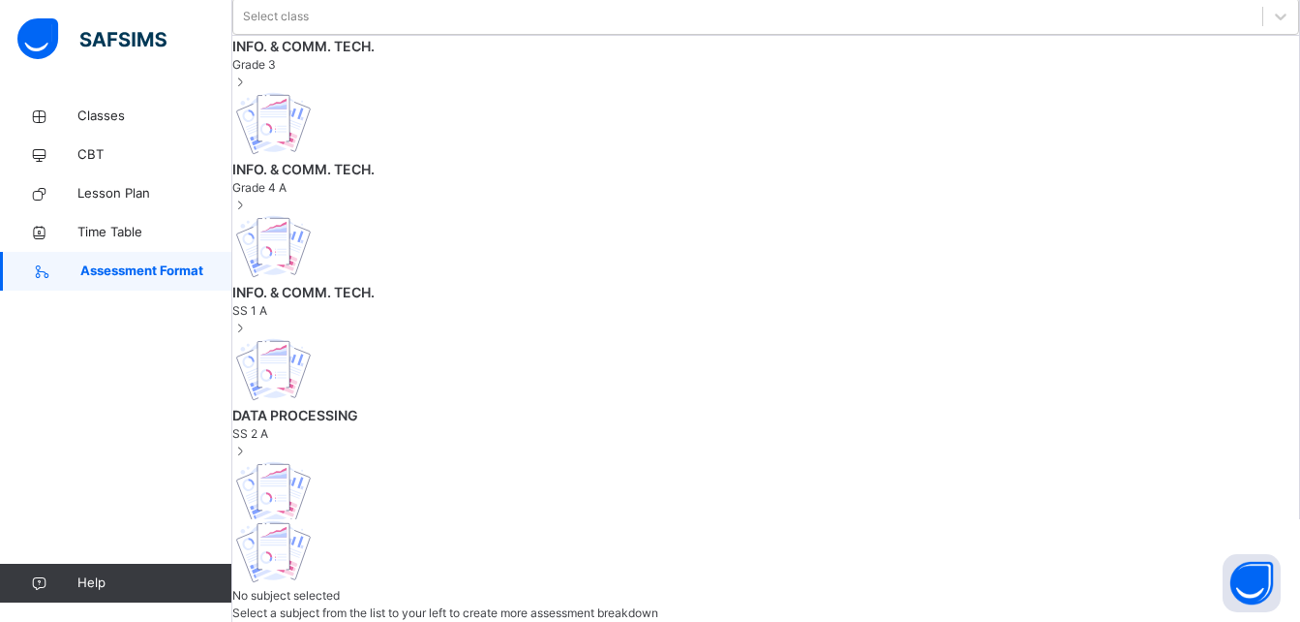
click at [137, 263] on span "Assessment Format" at bounding box center [156, 270] width 152 height 19
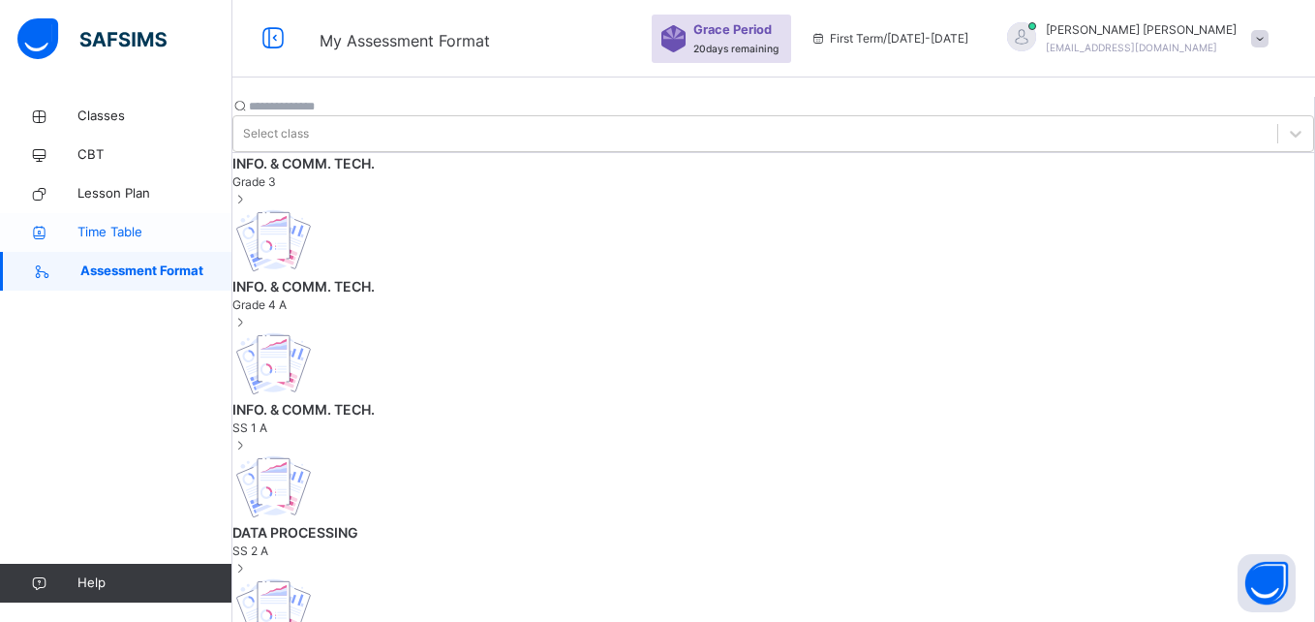
click at [137, 237] on span "Time Table" at bounding box center [154, 232] width 155 height 19
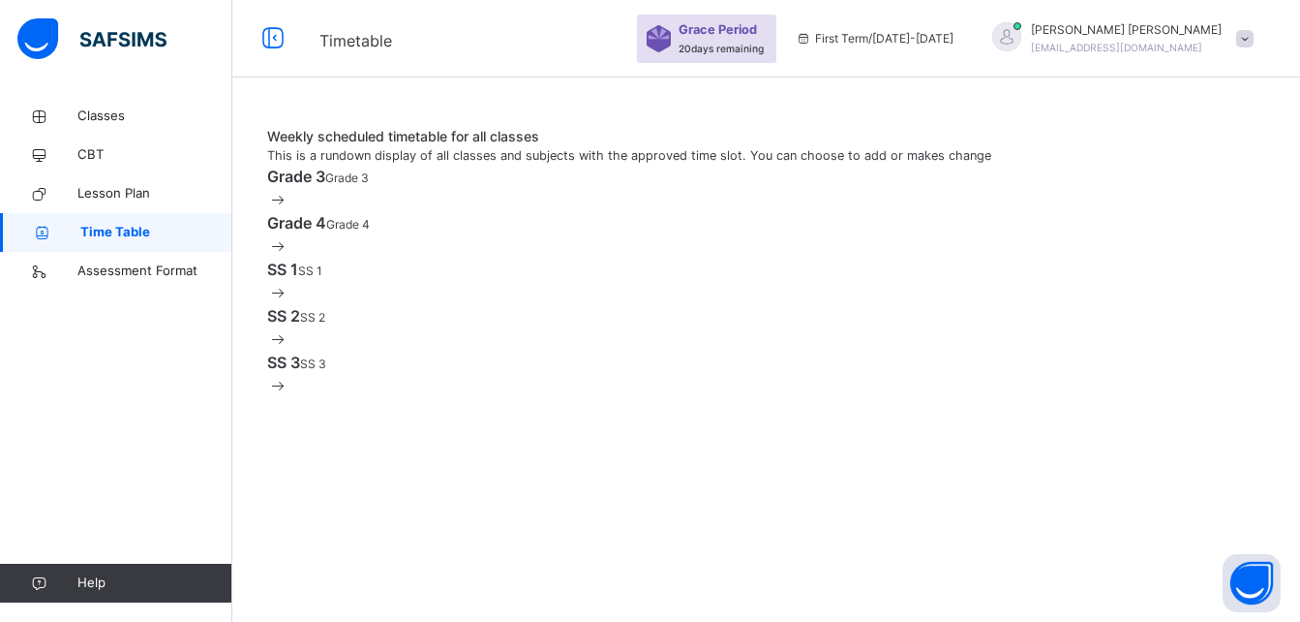
click at [137, 237] on span "Time Table" at bounding box center [156, 232] width 152 height 19
click at [138, 178] on link "Lesson Plan" at bounding box center [116, 193] width 232 height 39
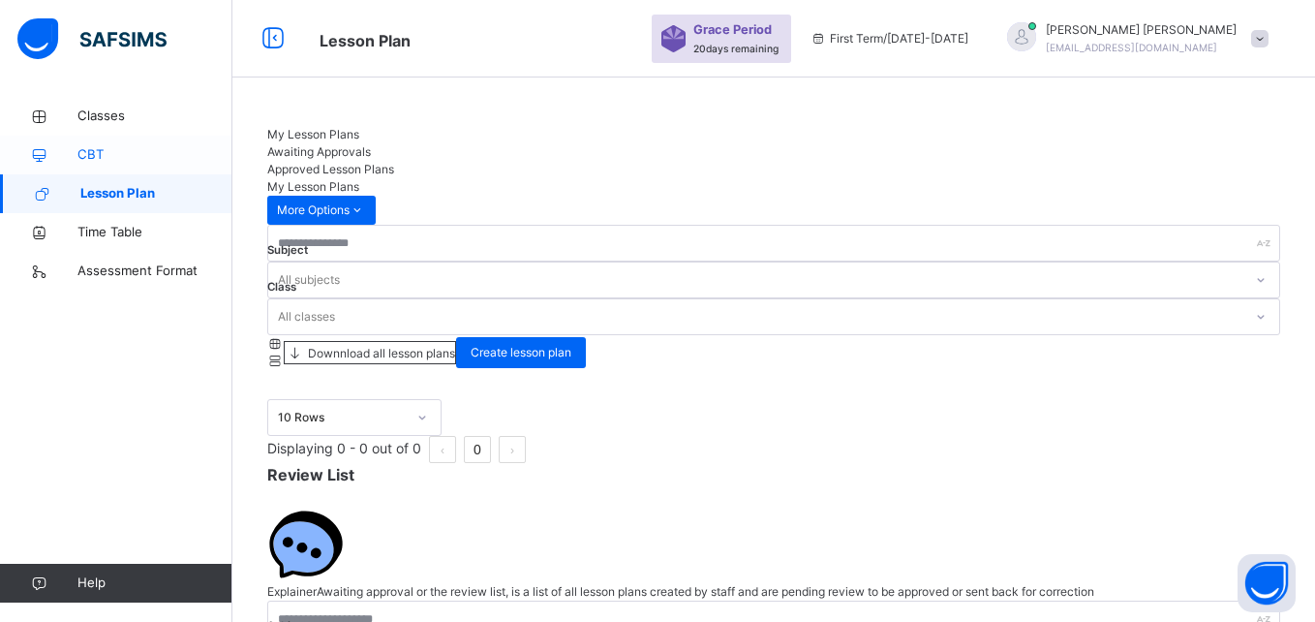
click at [128, 152] on span "CBT" at bounding box center [154, 154] width 155 height 19
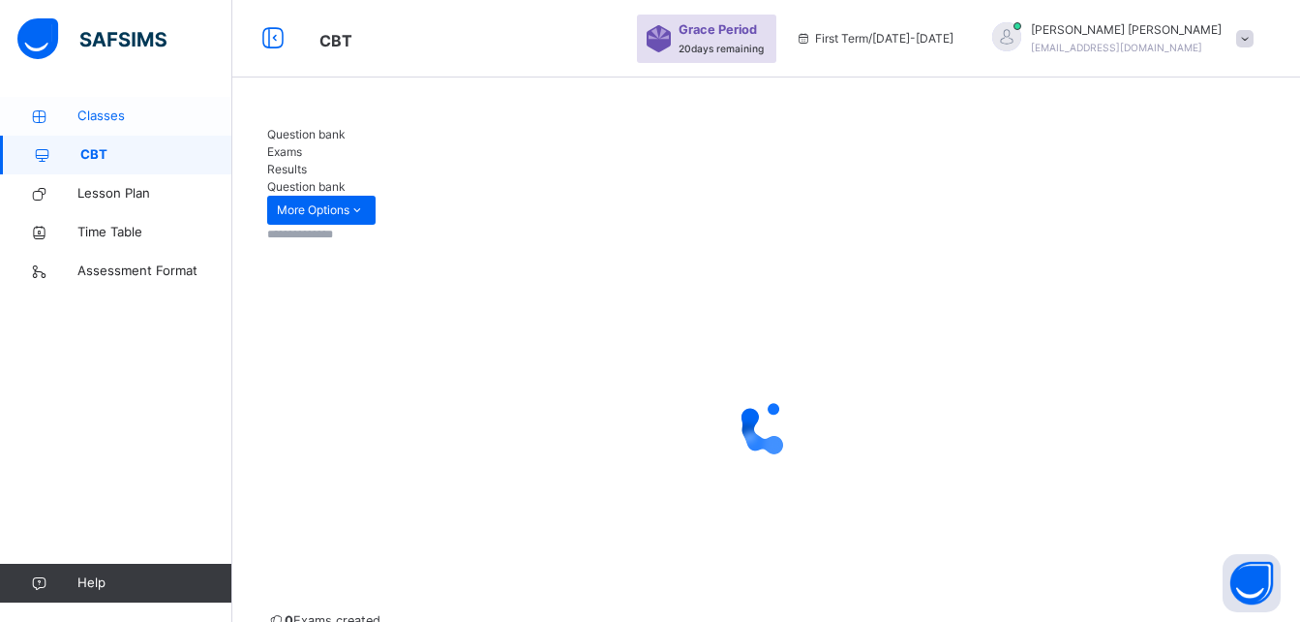
click at [119, 113] on span "Classes" at bounding box center [154, 116] width 155 height 19
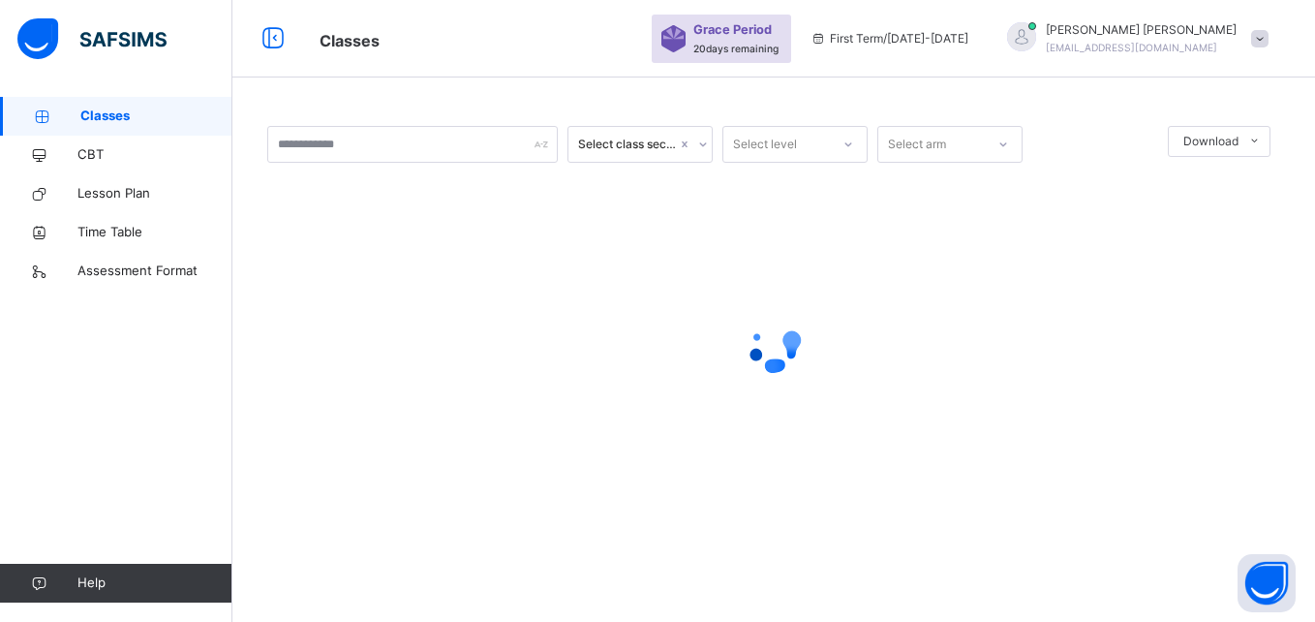
click at [119, 113] on span "Classes" at bounding box center [156, 116] width 152 height 19
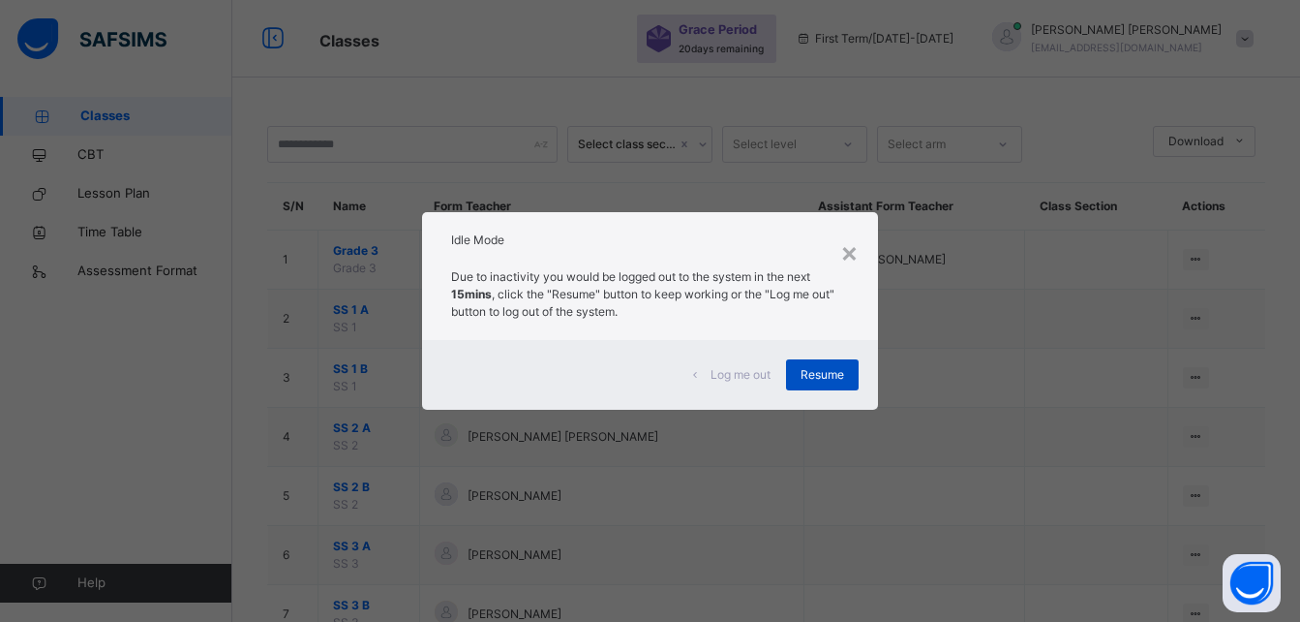
click at [834, 376] on span "Resume" at bounding box center [823, 374] width 44 height 17
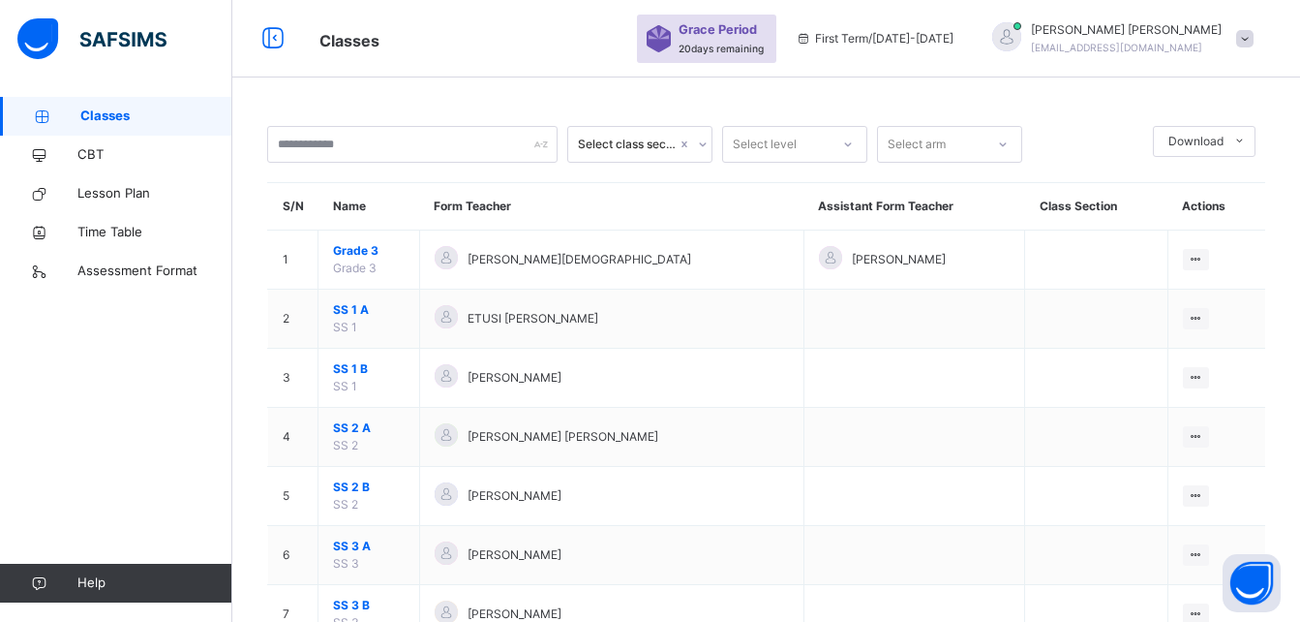
click at [1253, 41] on span at bounding box center [1244, 38] width 17 height 17
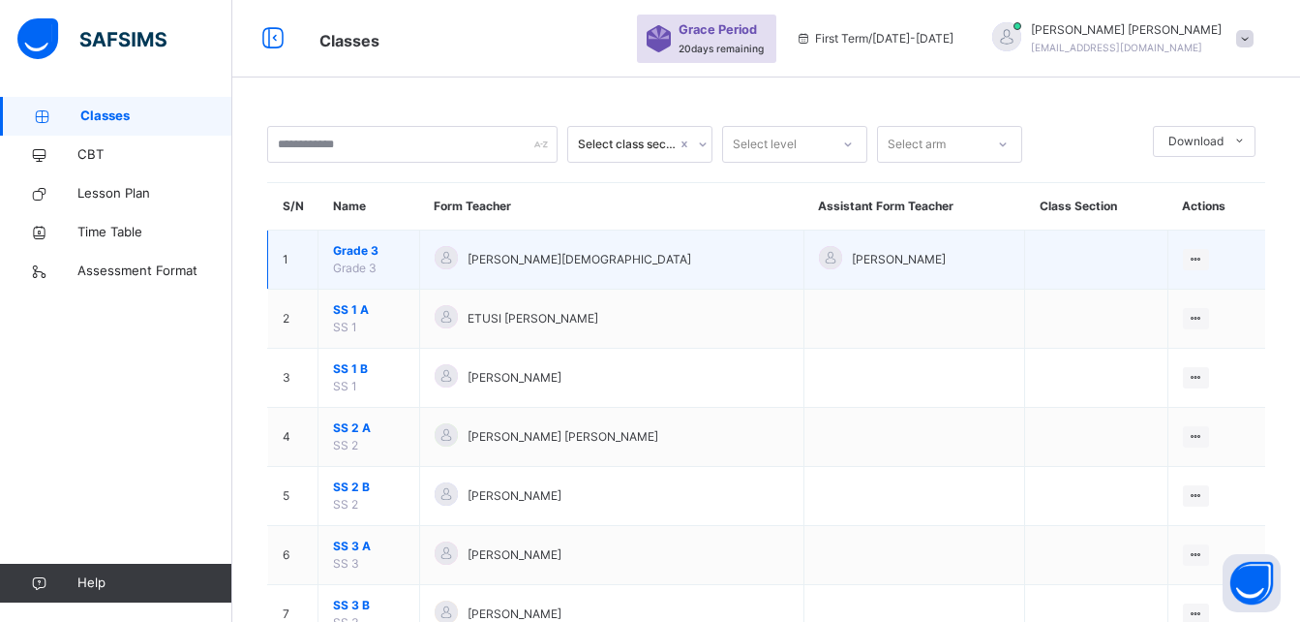
click at [811, 242] on td "[PERSON_NAME]" at bounding box center [914, 259] width 221 height 59
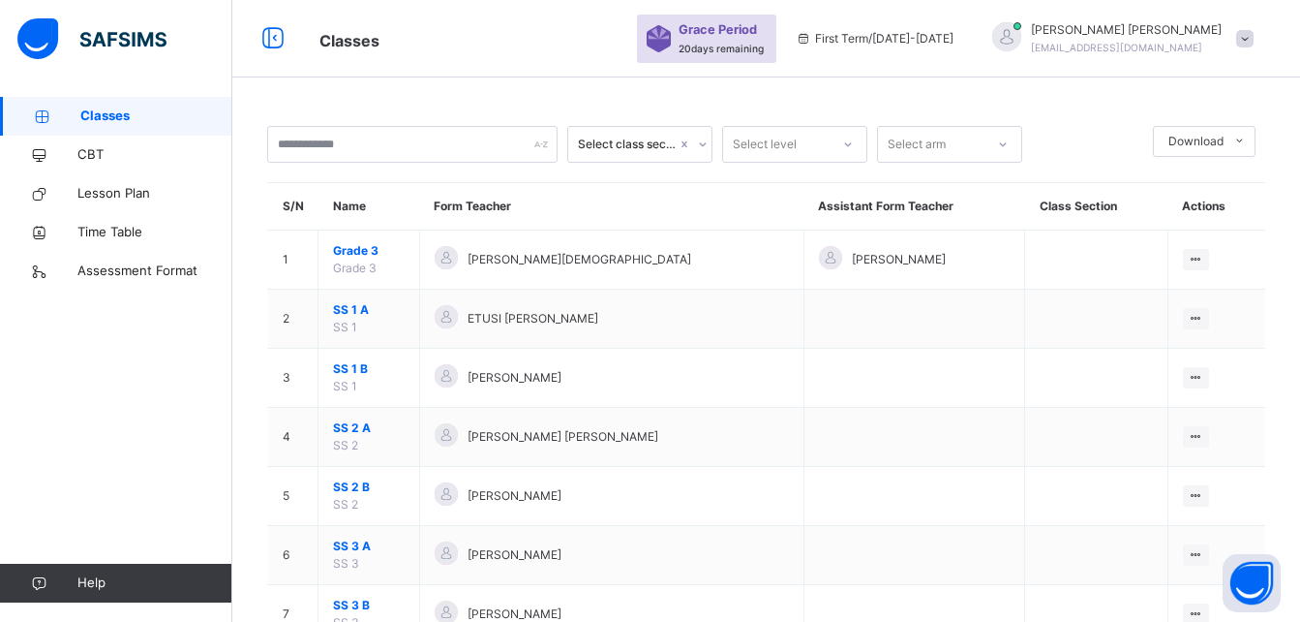
click at [107, 116] on span "Classes" at bounding box center [156, 116] width 152 height 19
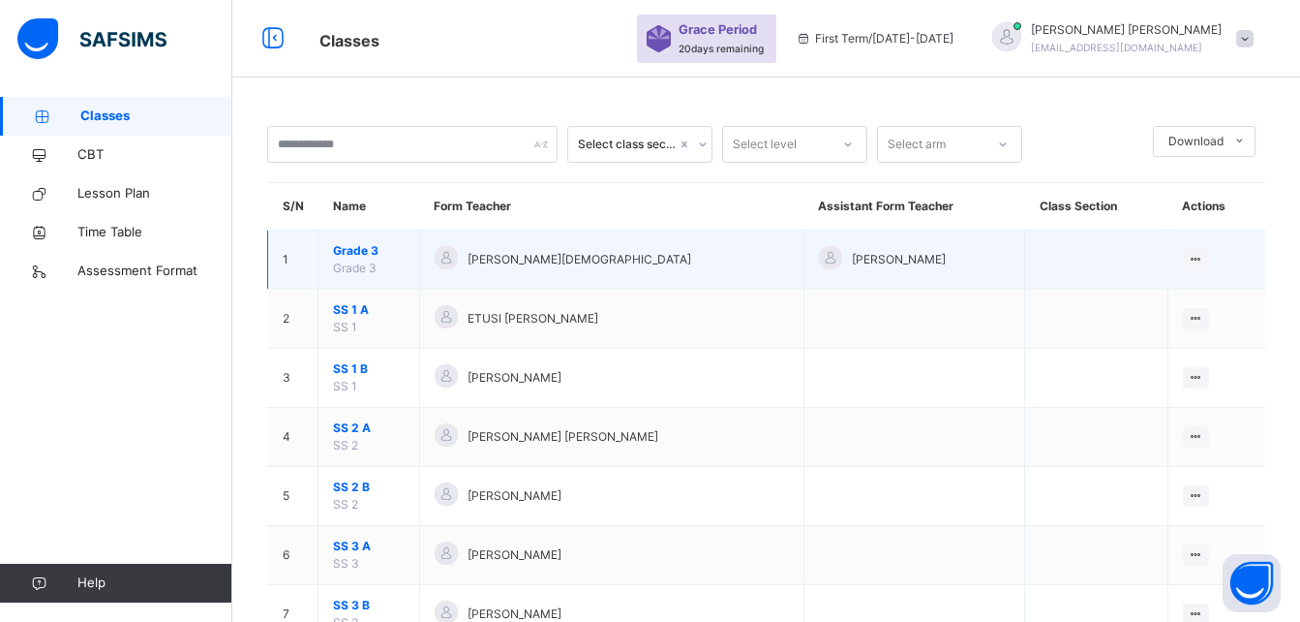
click at [394, 255] on span "Grade 3" at bounding box center [369, 250] width 72 height 17
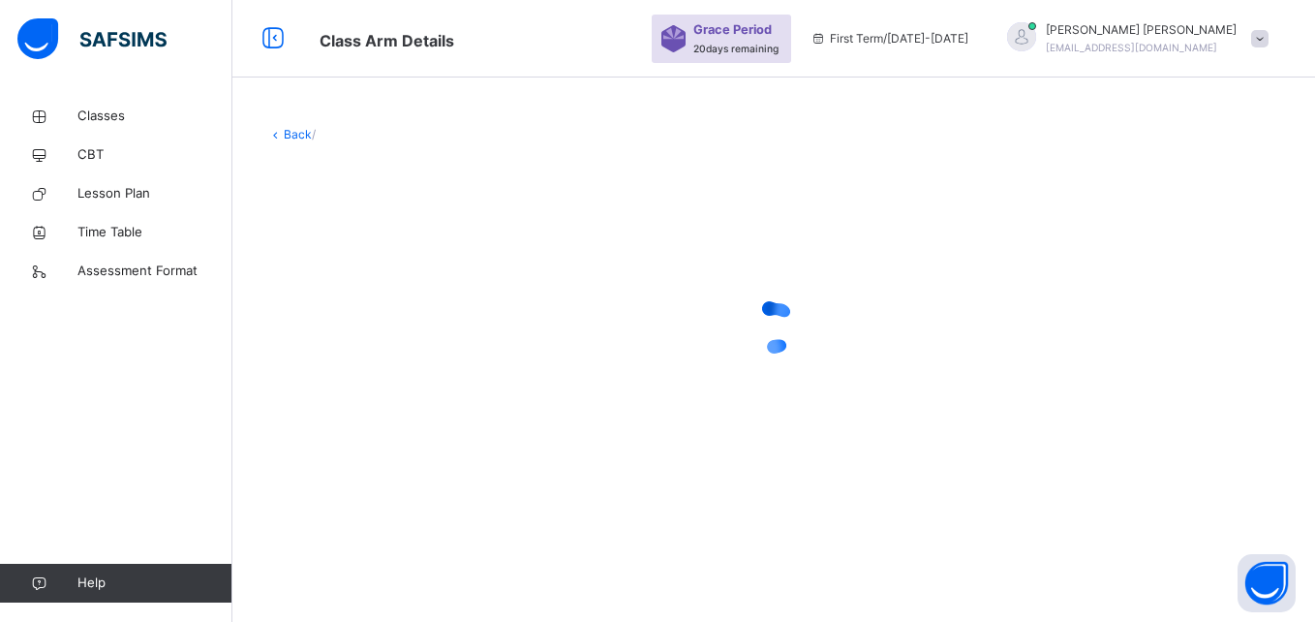
click at [394, 255] on div at bounding box center [773, 327] width 1013 height 368
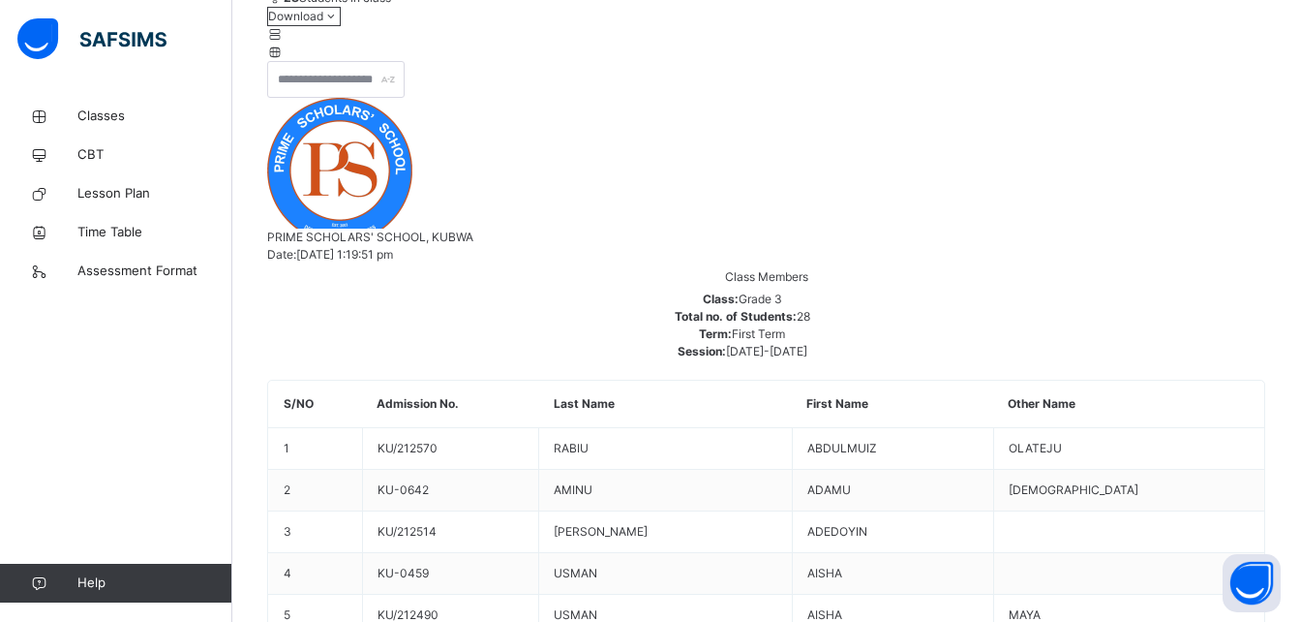
scroll to position [314, 0]
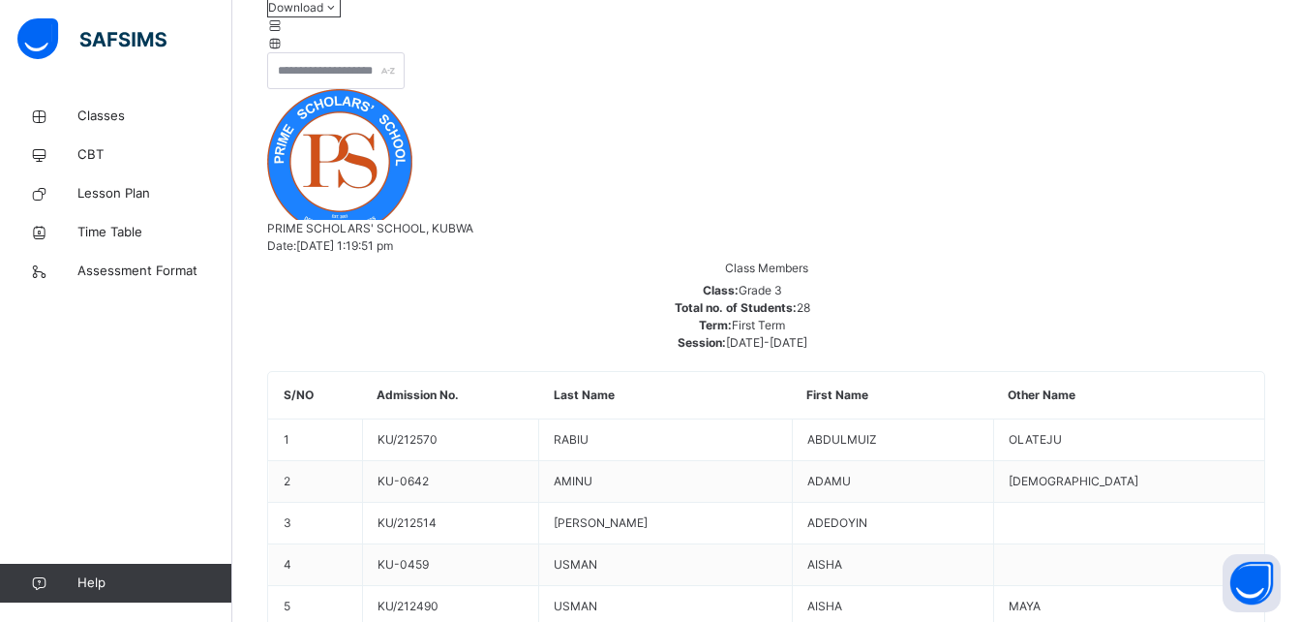
click at [284, 33] on icon at bounding box center [275, 25] width 16 height 15
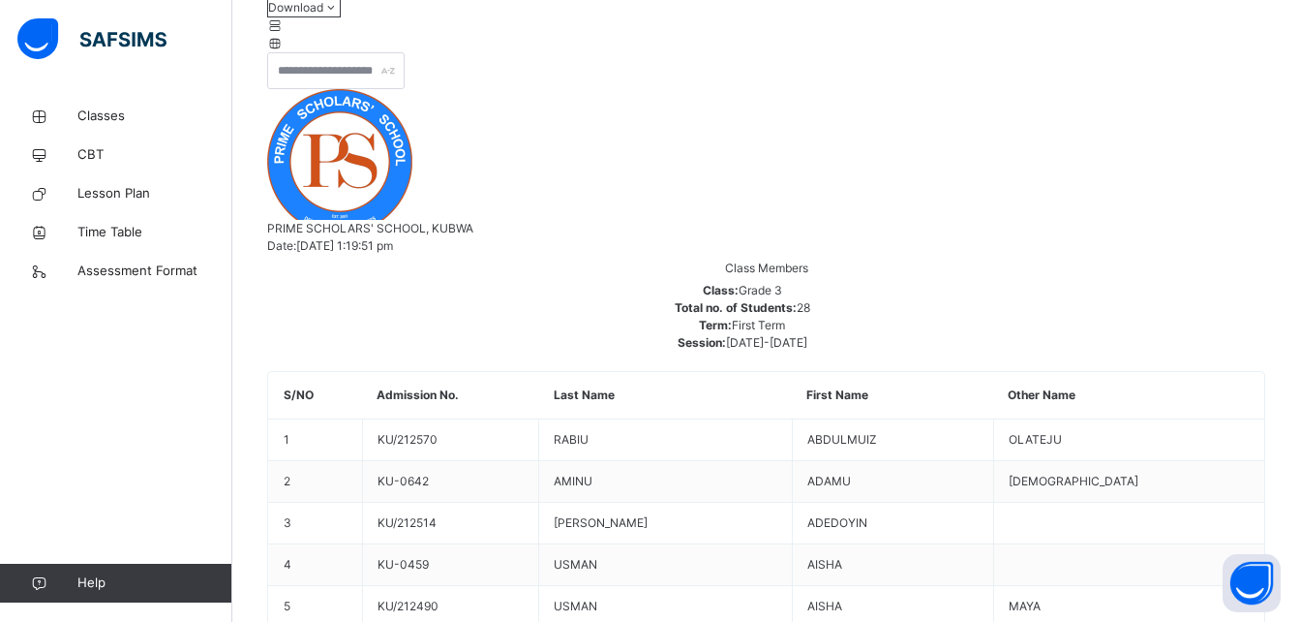
click at [284, 33] on icon at bounding box center [275, 25] width 16 height 15
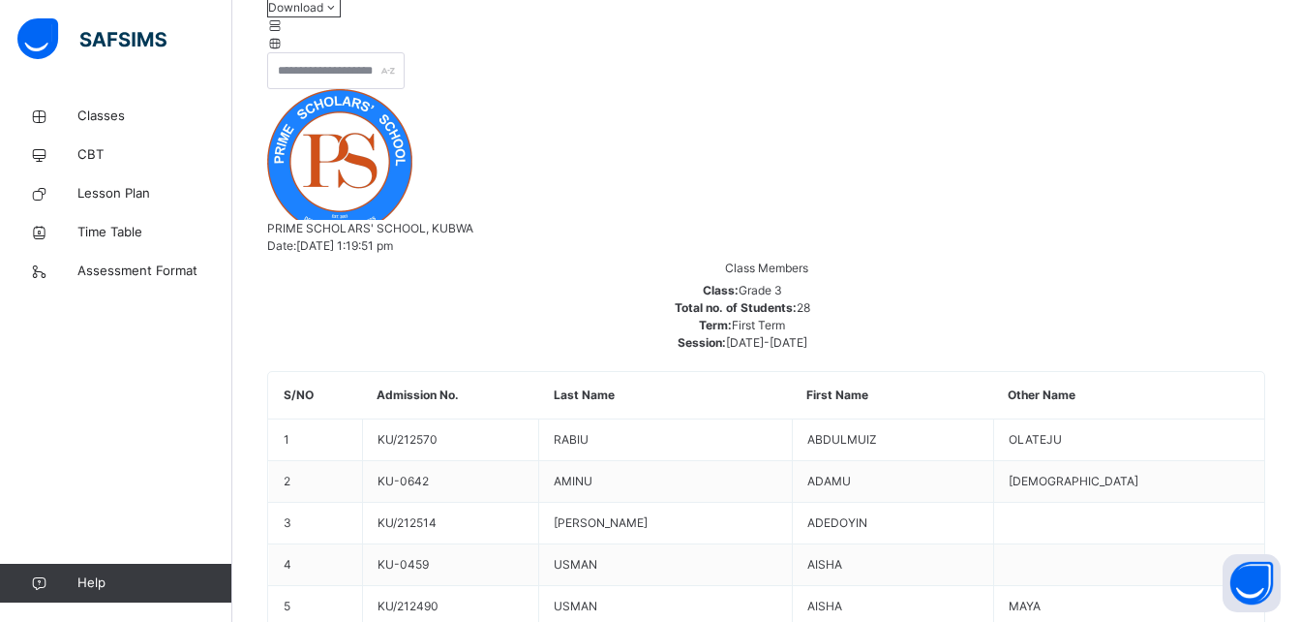
click at [284, 33] on icon at bounding box center [275, 25] width 16 height 15
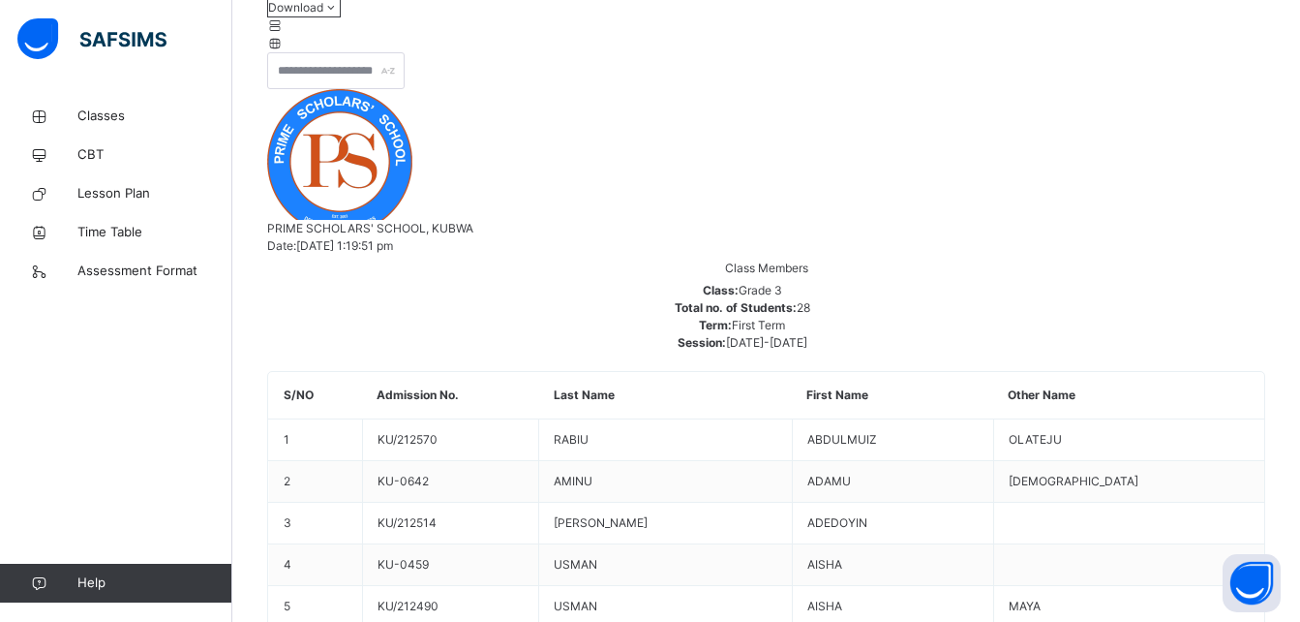
click at [284, 33] on icon at bounding box center [275, 25] width 16 height 15
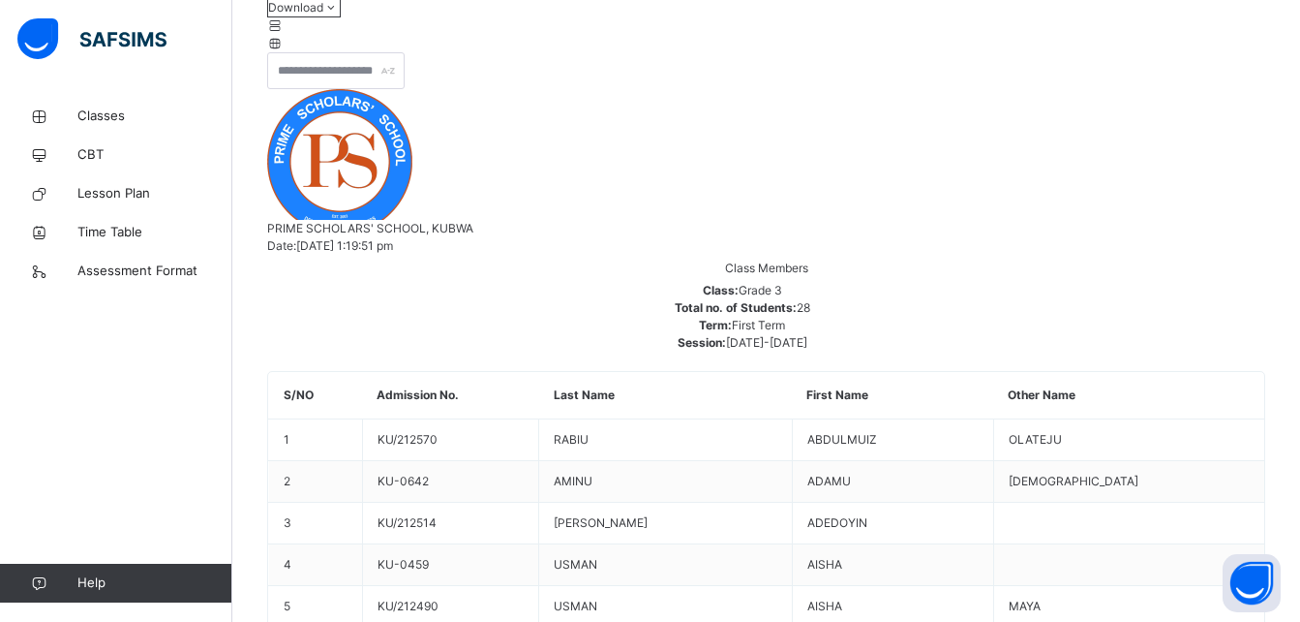
click at [284, 33] on icon at bounding box center [275, 25] width 16 height 15
click at [1251, 52] on div at bounding box center [766, 43] width 998 height 17
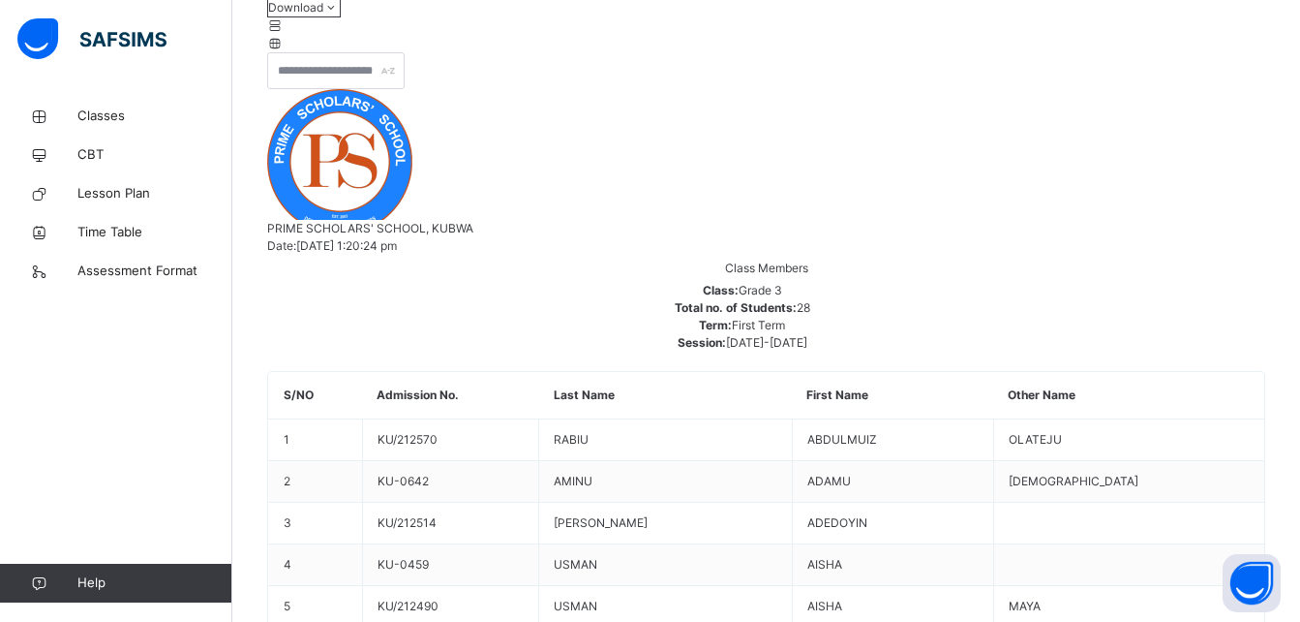
click at [1251, 52] on div at bounding box center [766, 43] width 998 height 17
click at [284, 33] on icon at bounding box center [275, 25] width 16 height 15
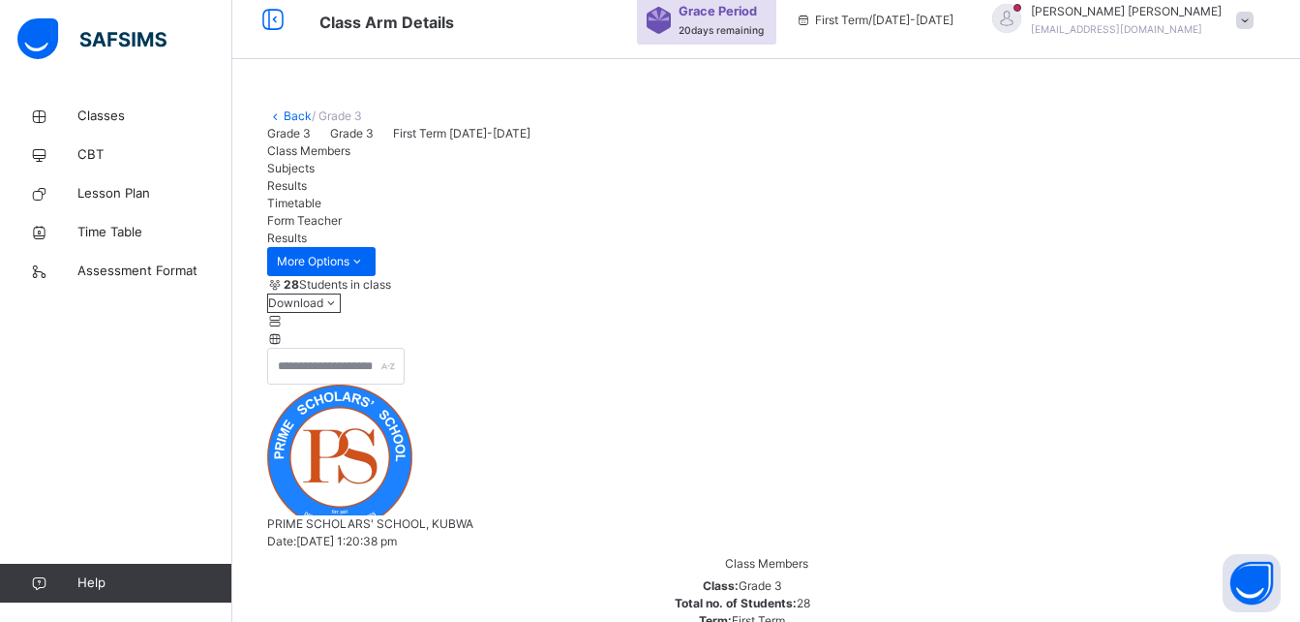
scroll to position [0, 0]
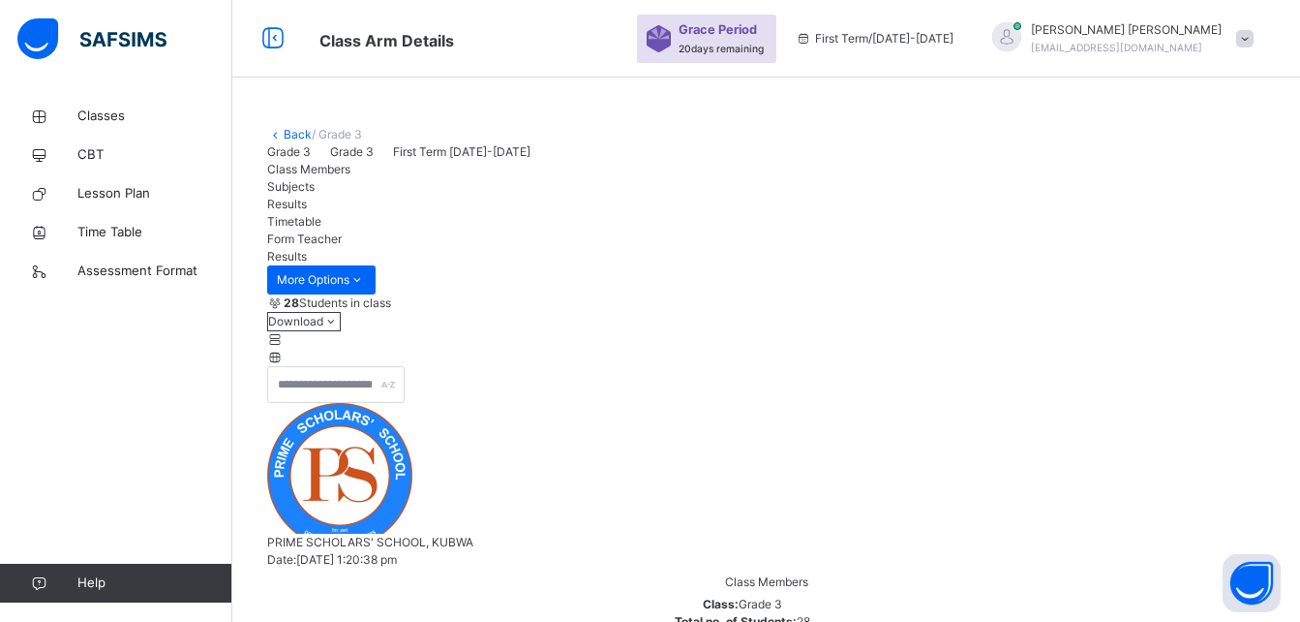
click at [952, 38] on span "First Term / [DATE]-[DATE]" at bounding box center [875, 38] width 158 height 17
click at [160, 124] on span "Classes" at bounding box center [154, 116] width 155 height 19
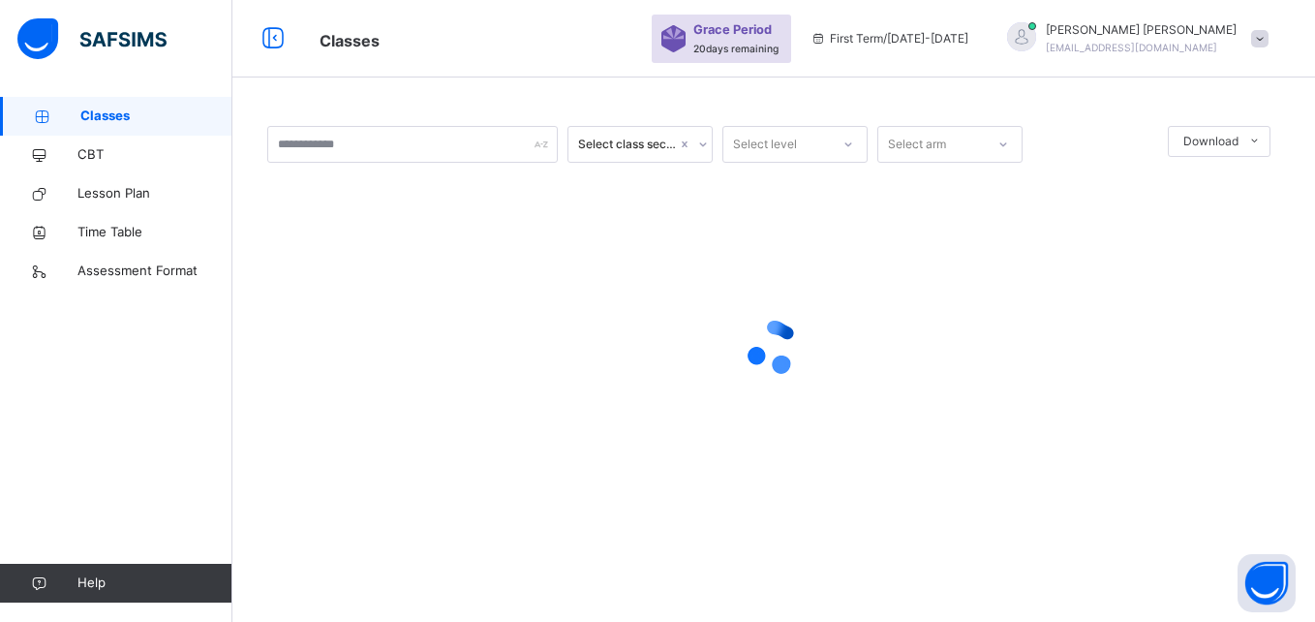
click at [160, 124] on span "Classes" at bounding box center [156, 116] width 152 height 19
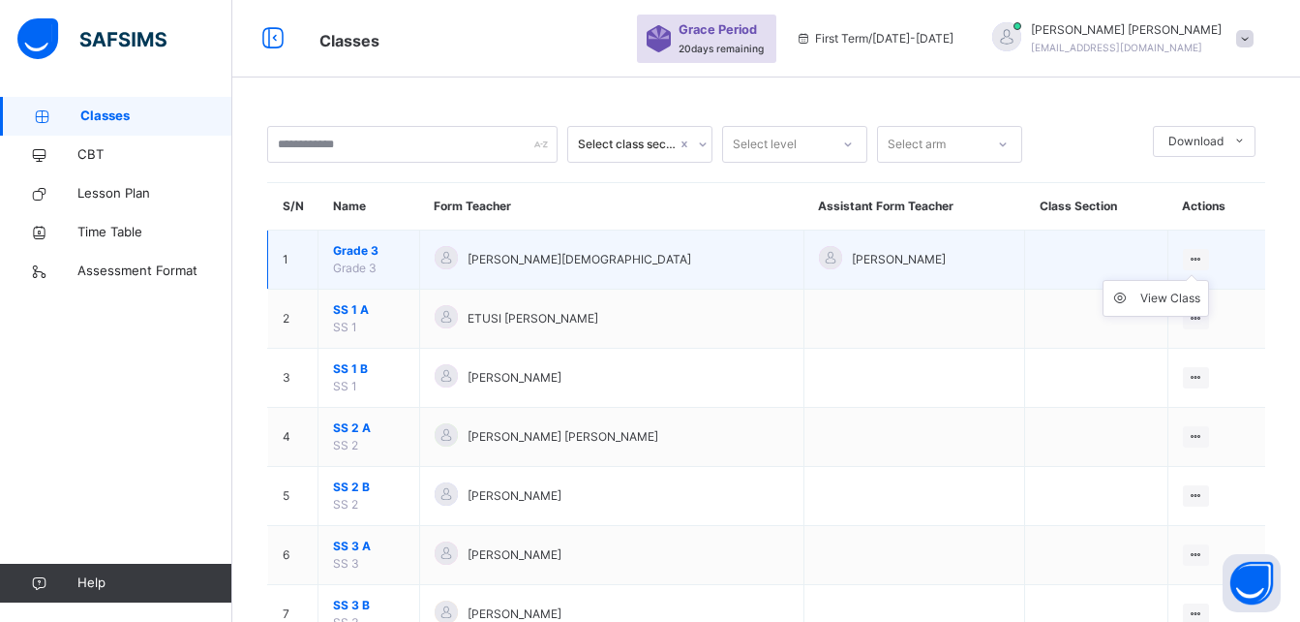
click at [1204, 260] on icon at bounding box center [1196, 259] width 16 height 15
click at [1182, 296] on div "View Class" at bounding box center [1171, 298] width 60 height 19
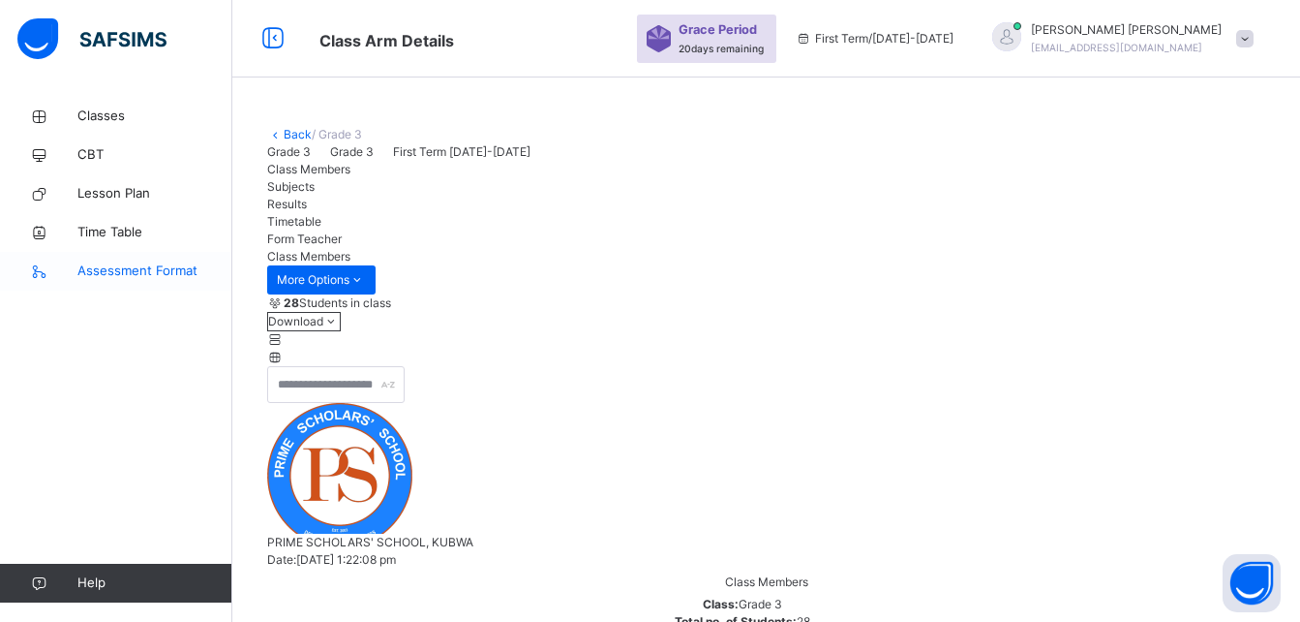
click at [142, 278] on span "Assessment Format" at bounding box center [154, 270] width 155 height 19
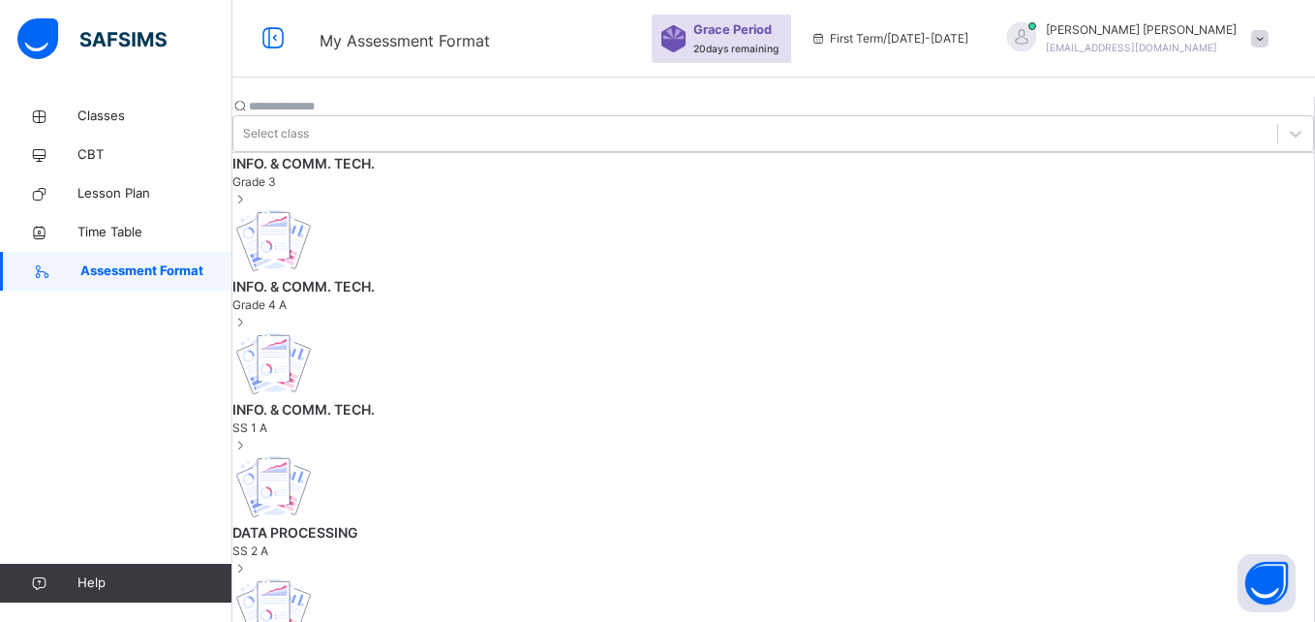
click at [424, 153] on div "INFO. & COMM. TECH. Grade 3 INFO. & COMM. TECH. Grade 4 A INFO. & COMM. TECH. S…" at bounding box center [772, 394] width 1081 height 483
click at [407, 173] on span "INFO. & COMM. TECH." at bounding box center [772, 163] width 1081 height 20
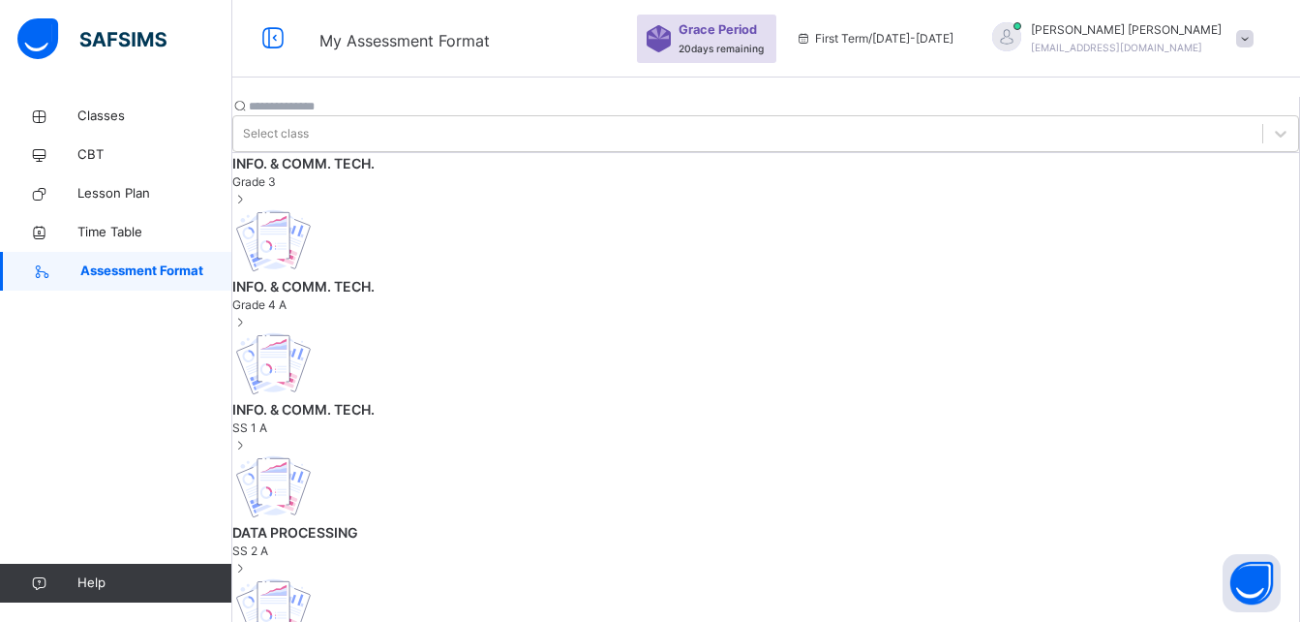
drag, startPoint x: 407, startPoint y: 178, endPoint x: 348, endPoint y: 194, distance: 61.1
click at [348, 191] on span "Grade 3" at bounding box center [765, 181] width 1067 height 17
click at [347, 191] on span "Grade 3" at bounding box center [765, 181] width 1067 height 17
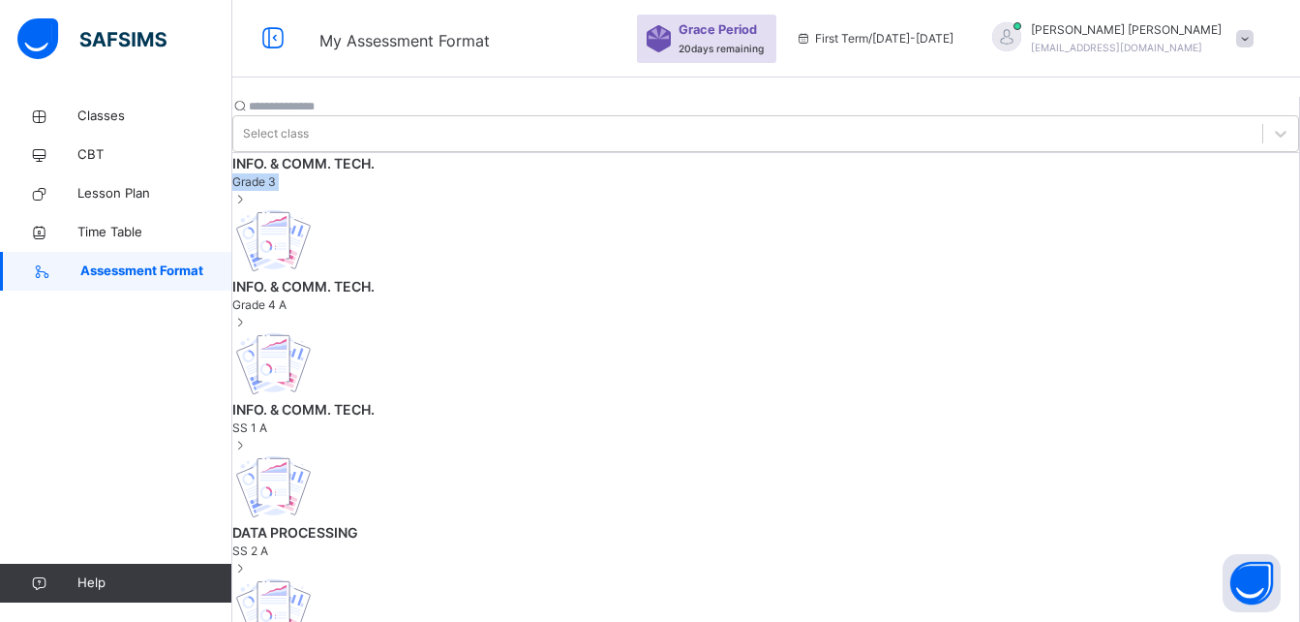
click at [347, 191] on span "Grade 3" at bounding box center [765, 181] width 1067 height 17
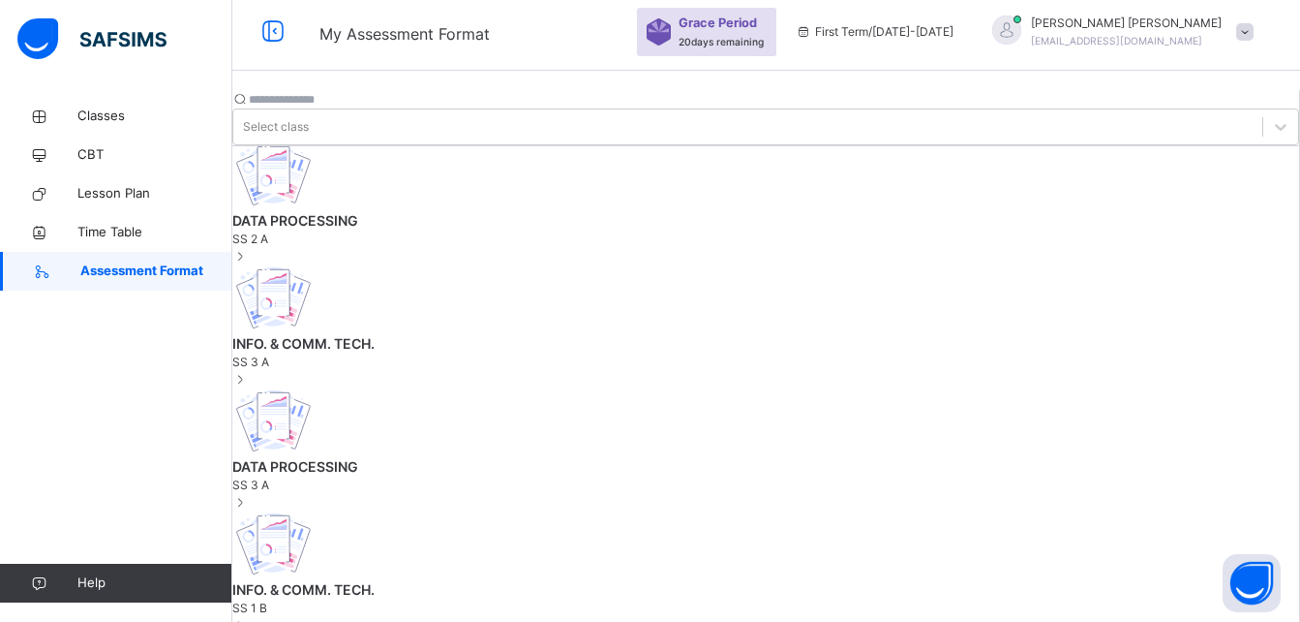
scroll to position [371, 0]
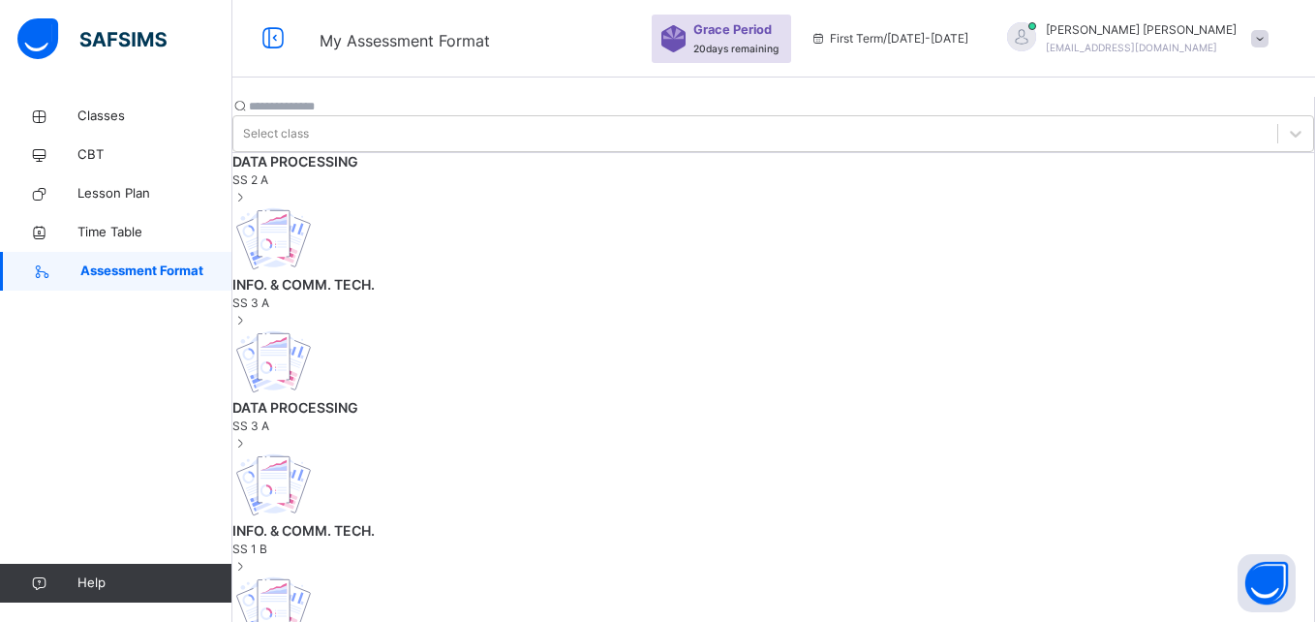
scroll to position [369, 0]
click at [443, 523] on div "INFO. & COMM. TECH. Grade 3 INFO. & COMM. TECH. Grade 4 A INFO. & COMM. TECH. S…" at bounding box center [772, 394] width 1081 height 483
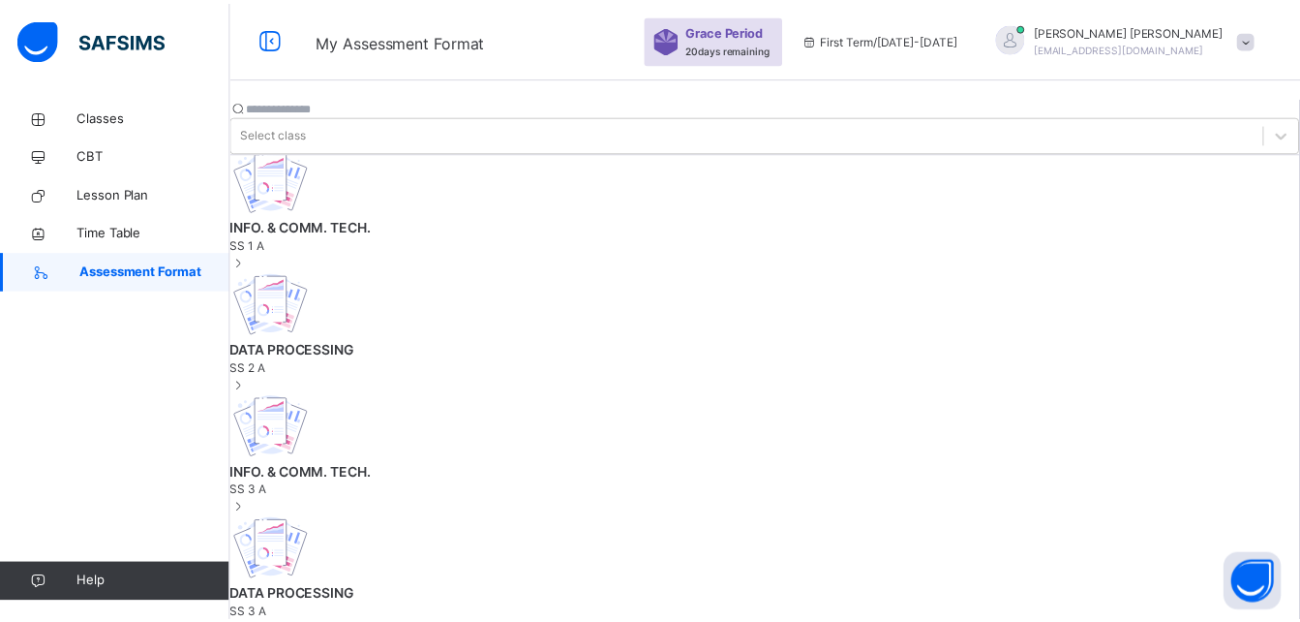
scroll to position [0, 0]
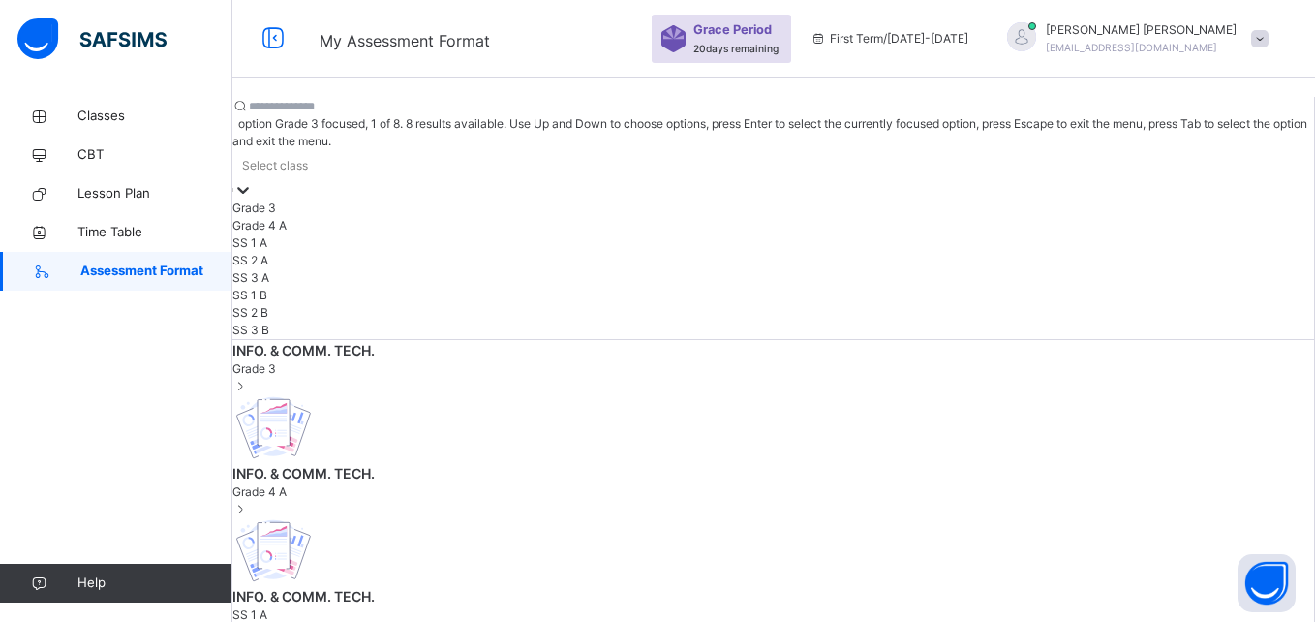
click at [253, 180] on div at bounding box center [242, 189] width 19 height 19
click at [365, 98] on input "text" at bounding box center [307, 106] width 116 height 17
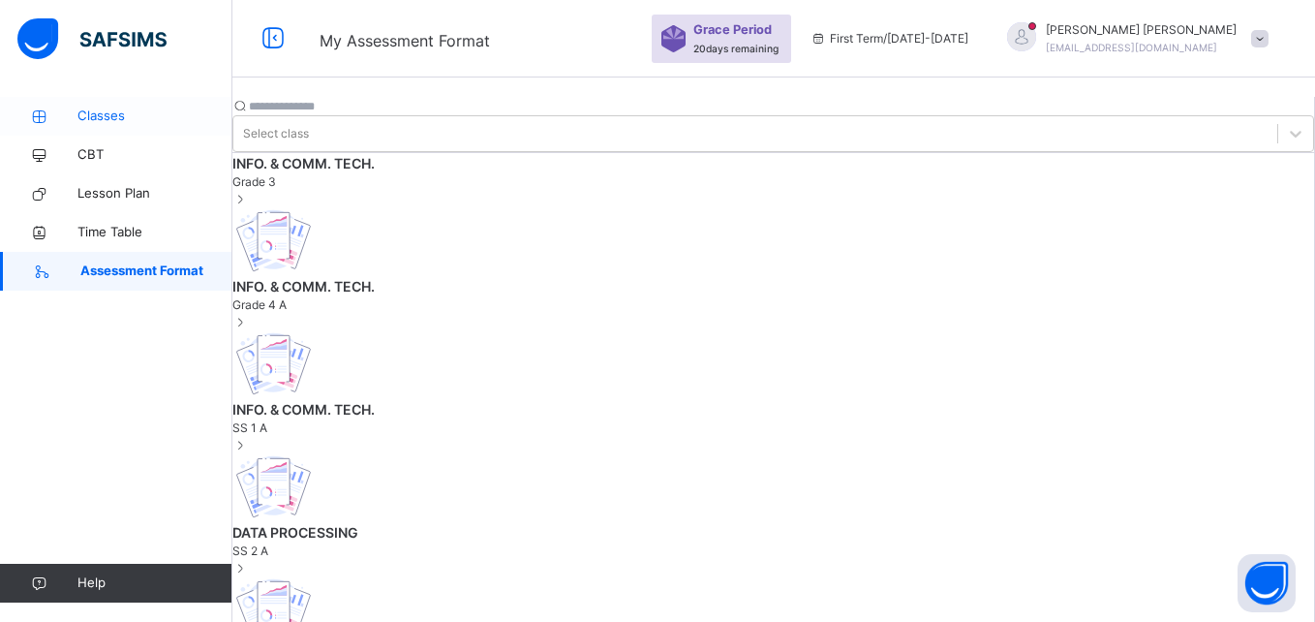
click at [117, 130] on link "Classes" at bounding box center [116, 116] width 232 height 39
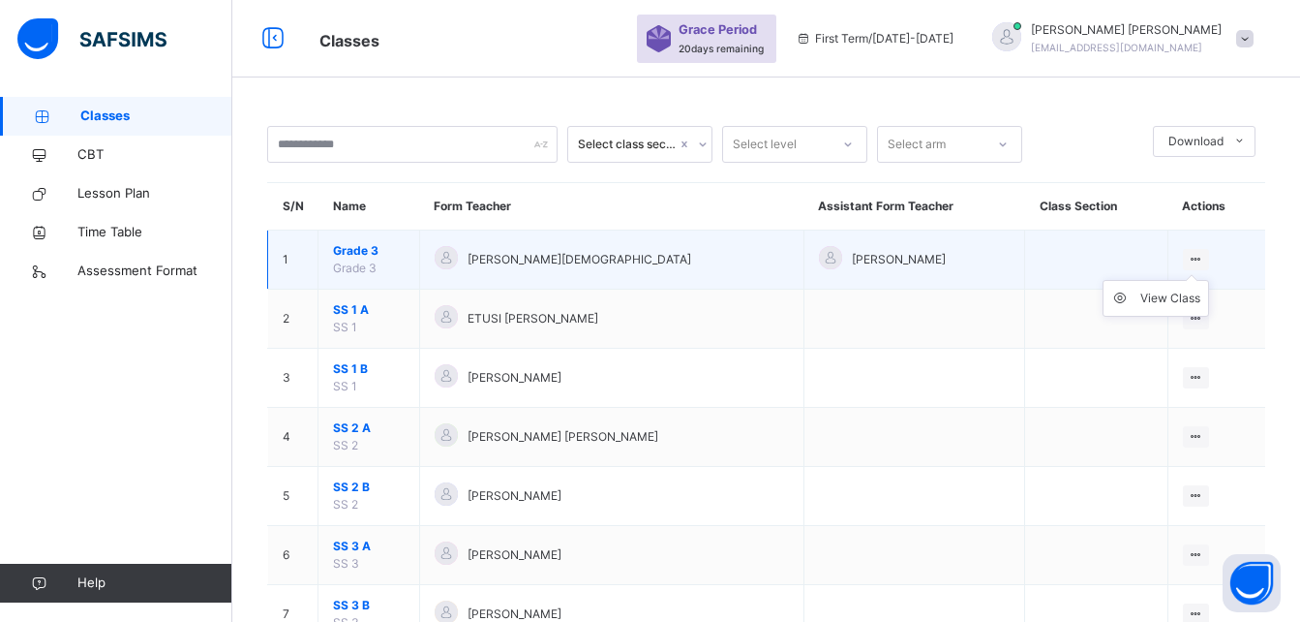
click at [1197, 259] on icon at bounding box center [1196, 259] width 16 height 15
click at [1201, 258] on icon at bounding box center [1196, 259] width 16 height 15
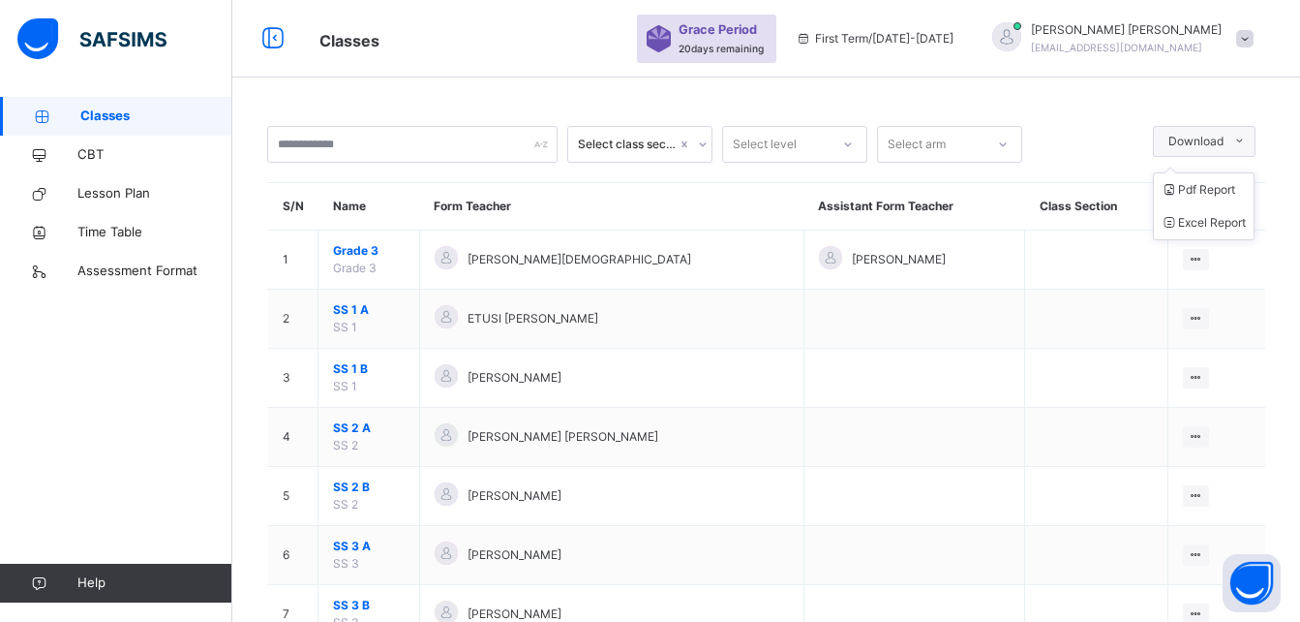
click at [1247, 144] on icon at bounding box center [1239, 141] width 15 height 15
click at [1048, 152] on div at bounding box center [1087, 144] width 111 height 37
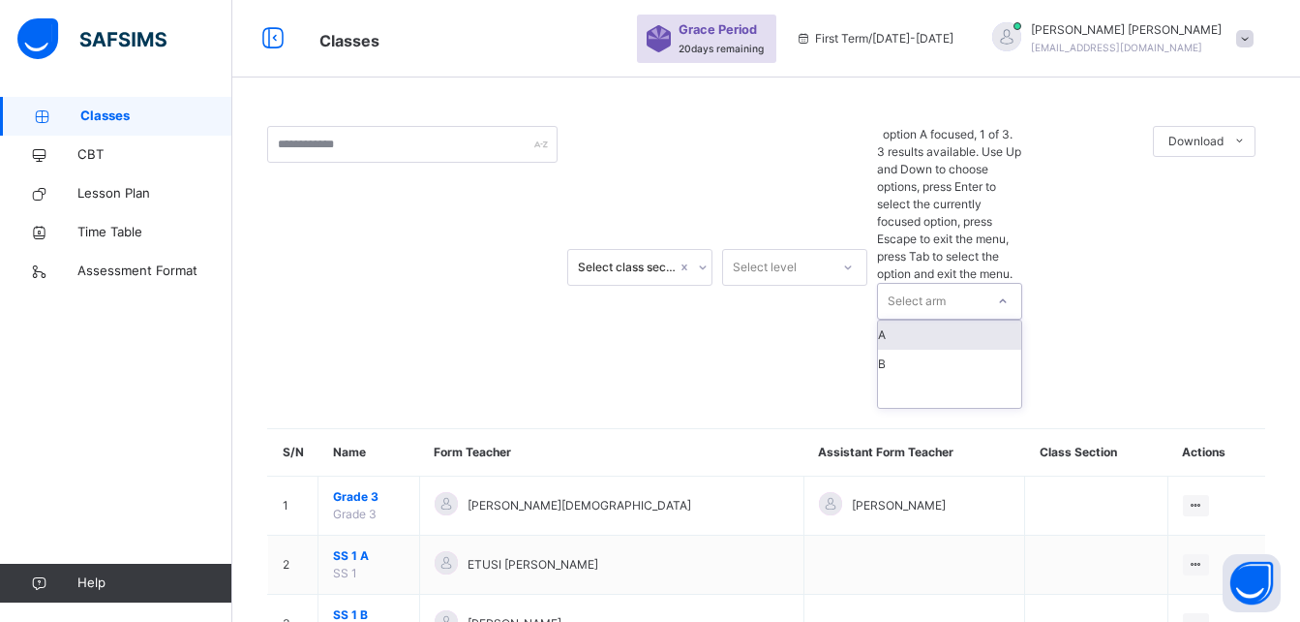
click at [1008, 291] on icon at bounding box center [1003, 300] width 12 height 19
click at [852, 258] on icon at bounding box center [848, 267] width 12 height 19
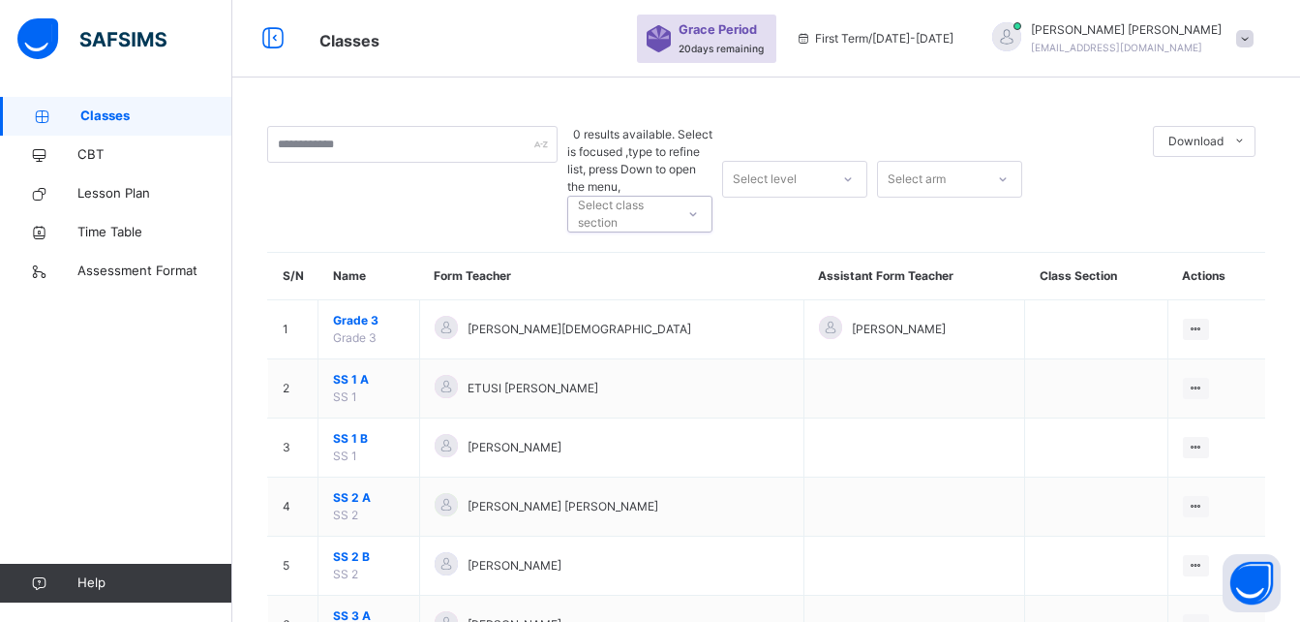
click at [642, 196] on div "Select class section" at bounding box center [625, 214] width 95 height 37
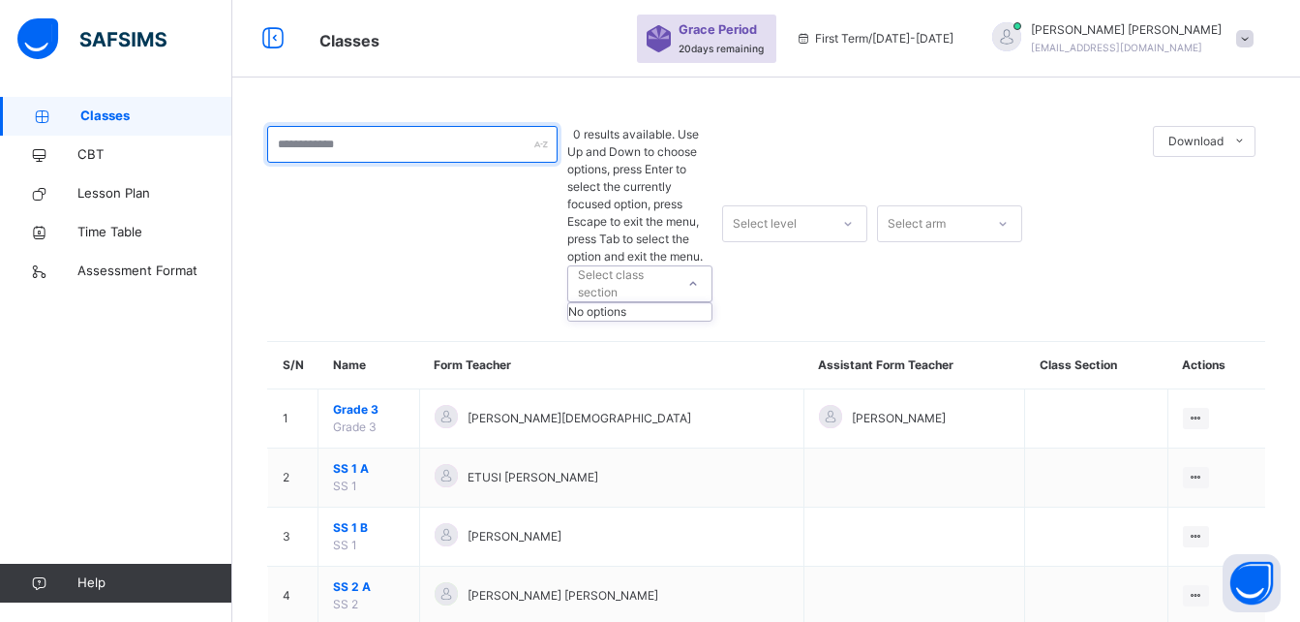
click at [510, 152] on input "text" at bounding box center [412, 144] width 290 height 37
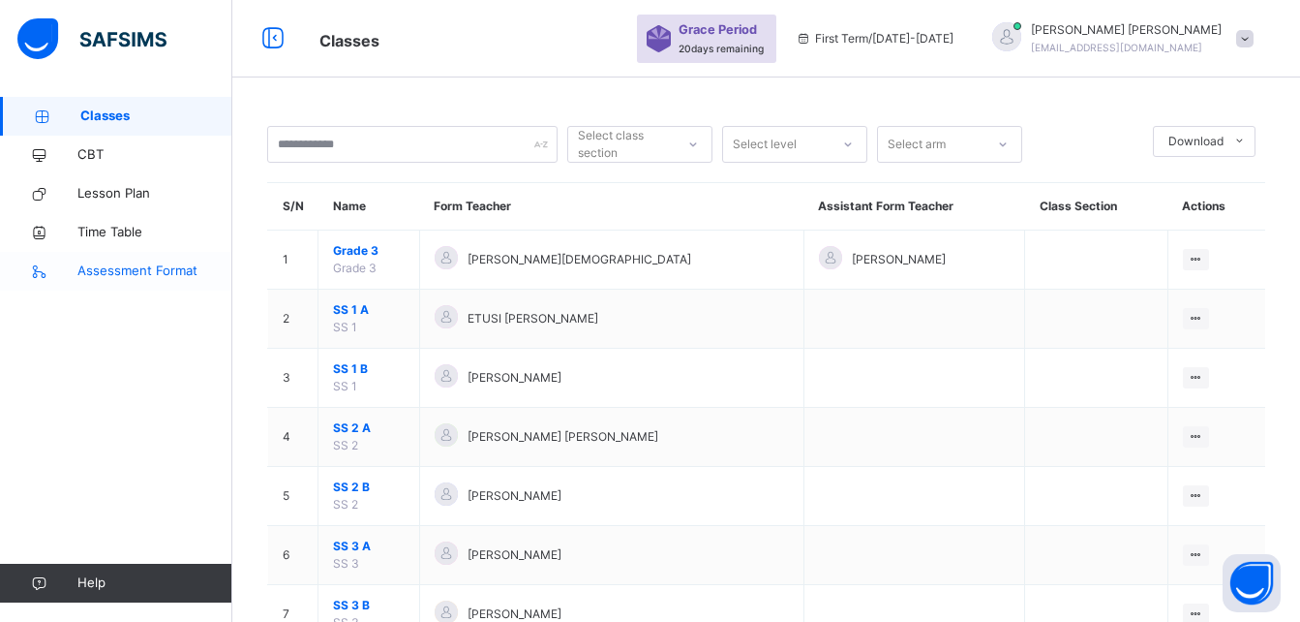
click at [147, 268] on span "Assessment Format" at bounding box center [154, 270] width 155 height 19
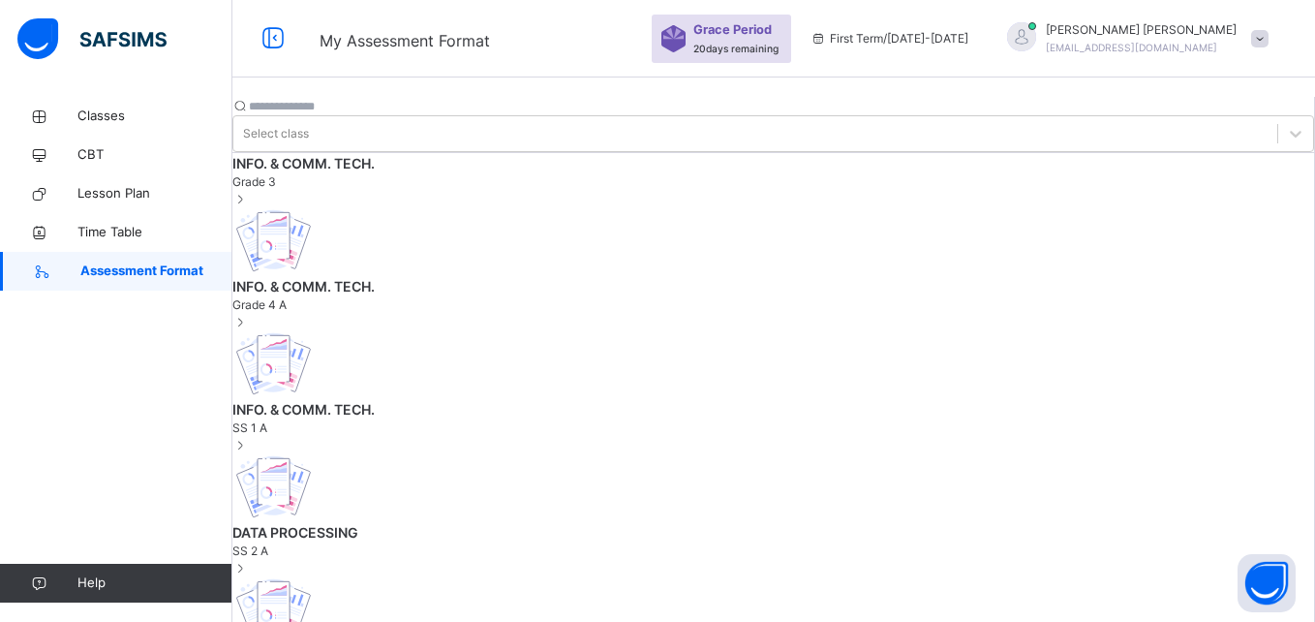
drag, startPoint x: 973, startPoint y: 345, endPoint x: 844, endPoint y: 320, distance: 131.2
click at [827, 38] on icon at bounding box center [818, 38] width 16 height 15
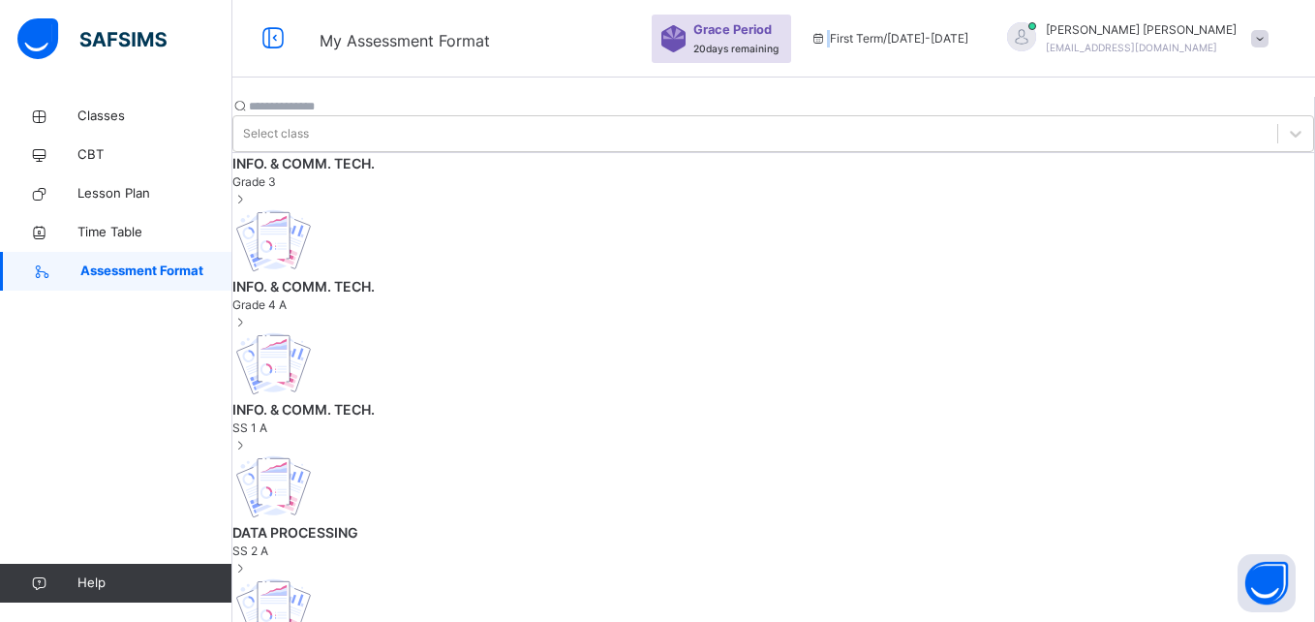
click at [827, 38] on icon at bounding box center [818, 38] width 16 height 15
drag, startPoint x: 873, startPoint y: 38, endPoint x: 1154, endPoint y: 50, distance: 281.1
click at [1154, 50] on span "[EMAIL_ADDRESS][DOMAIN_NAME]" at bounding box center [1131, 48] width 171 height 12
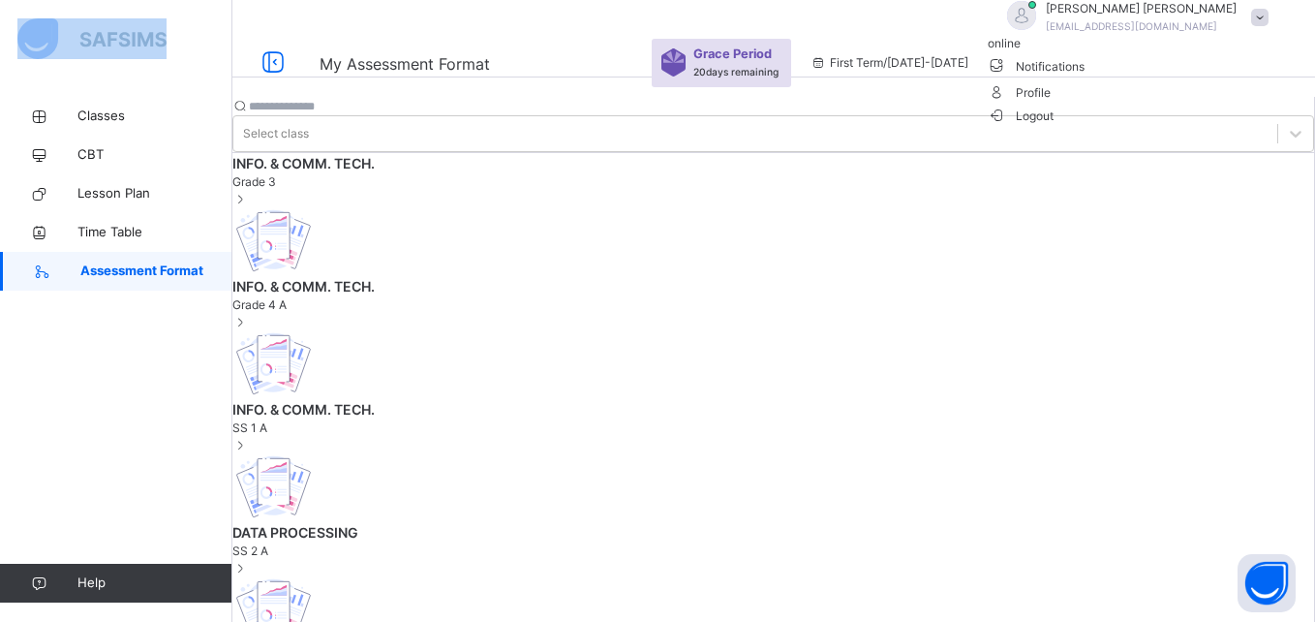
click at [1154, 50] on ul "online Notifications Profile Logout" at bounding box center [1133, 80] width 290 height 90
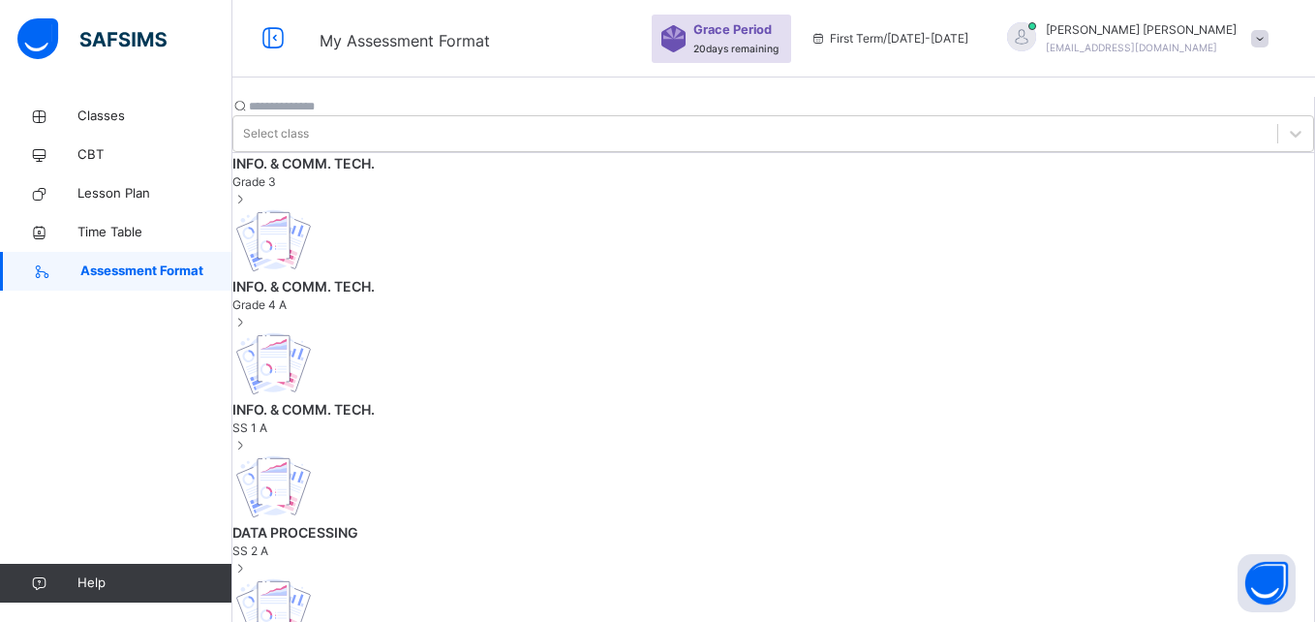
click at [1154, 50] on span "[EMAIL_ADDRESS][DOMAIN_NAME]" at bounding box center [1131, 48] width 171 height 12
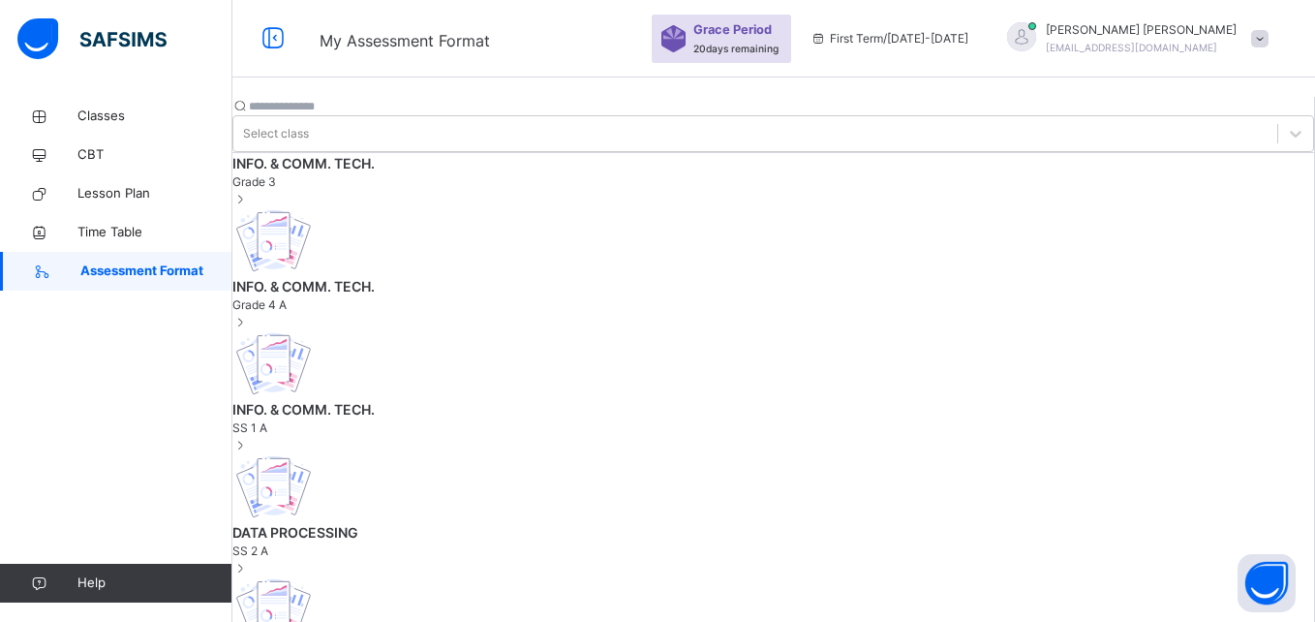
click at [428, 276] on span "INFO. & COMM. TECH." at bounding box center [772, 286] width 1081 height 20
click at [445, 205] on div "INFO. & COMM. TECH. Grade 3" at bounding box center [772, 214] width 1081 height 123
click at [121, 112] on span "Classes" at bounding box center [154, 116] width 155 height 19
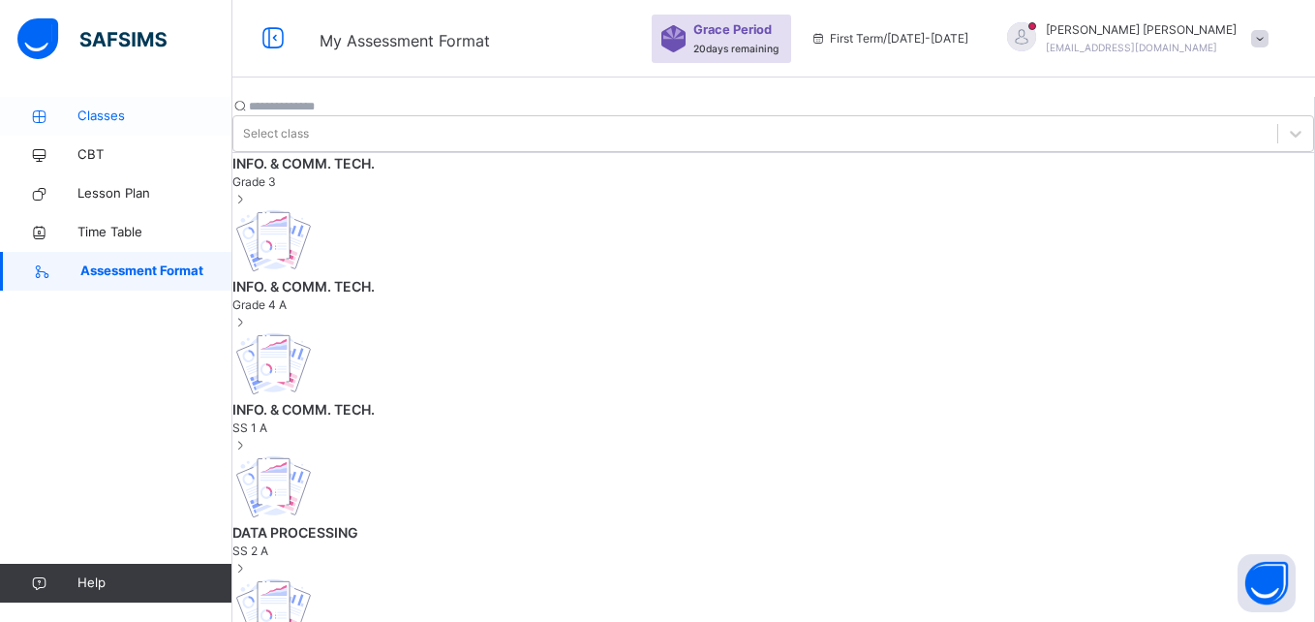
click at [121, 112] on span "Classes" at bounding box center [154, 116] width 155 height 19
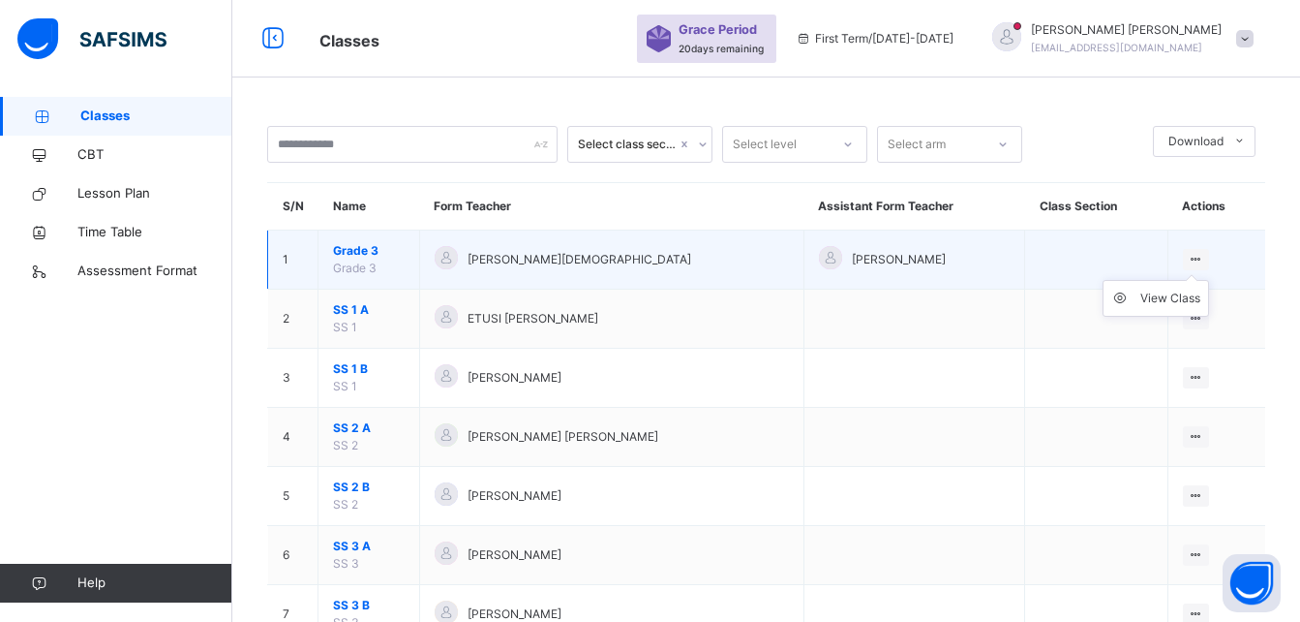
click at [1201, 280] on ul "View Class" at bounding box center [1156, 298] width 107 height 37
click at [1173, 294] on div "View Class" at bounding box center [1171, 298] width 60 height 19
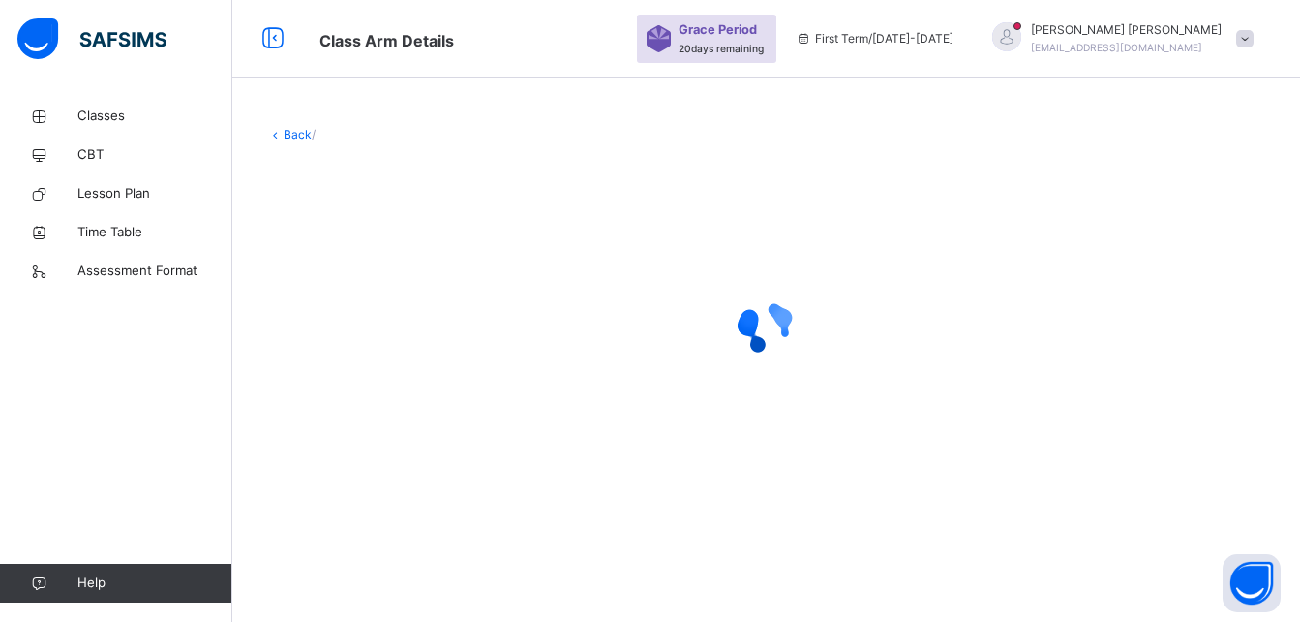
click at [1173, 294] on div at bounding box center [766, 327] width 998 height 368
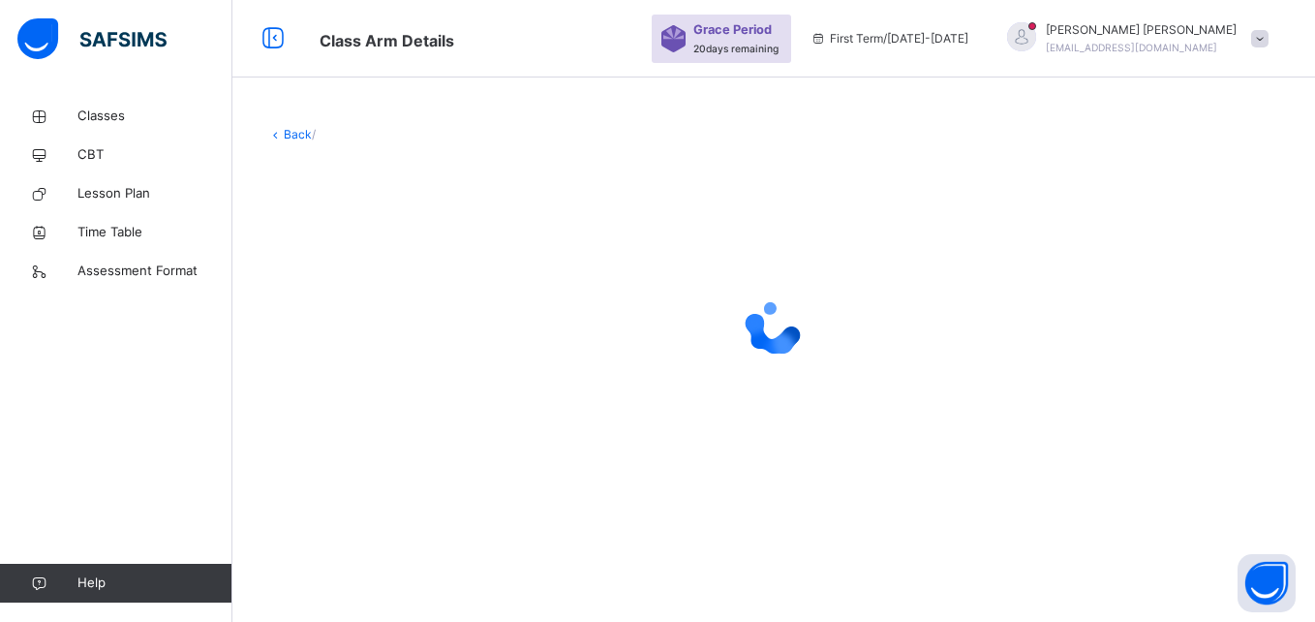
drag, startPoint x: 1173, startPoint y: 294, endPoint x: 1095, endPoint y: 326, distance: 84.7
click at [1095, 326] on div at bounding box center [773, 327] width 1013 height 77
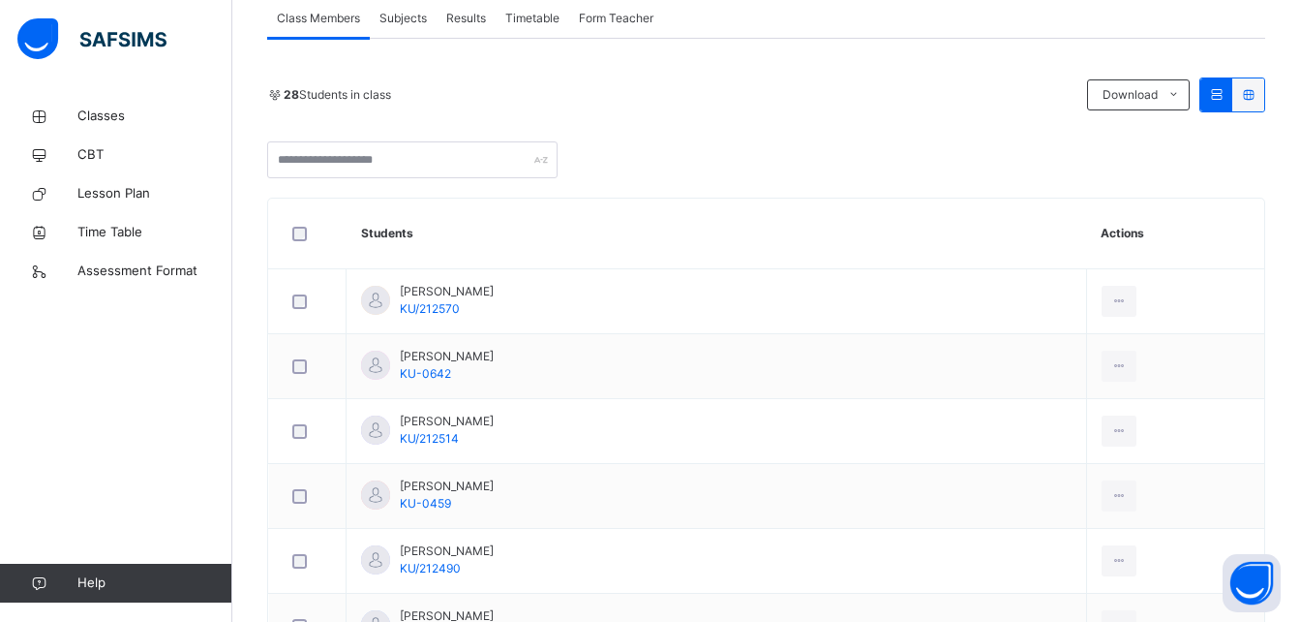
scroll to position [369, 0]
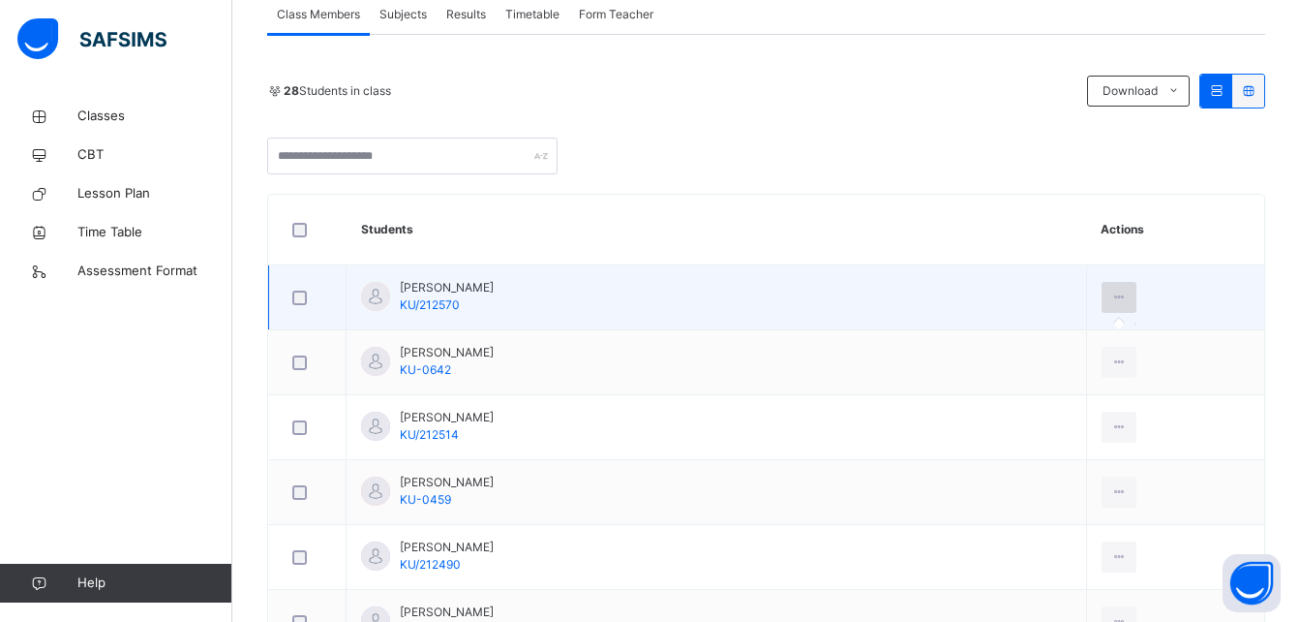
click at [1104, 307] on div at bounding box center [1120, 297] width 36 height 31
click at [1111, 297] on icon at bounding box center [1119, 297] width 16 height 17
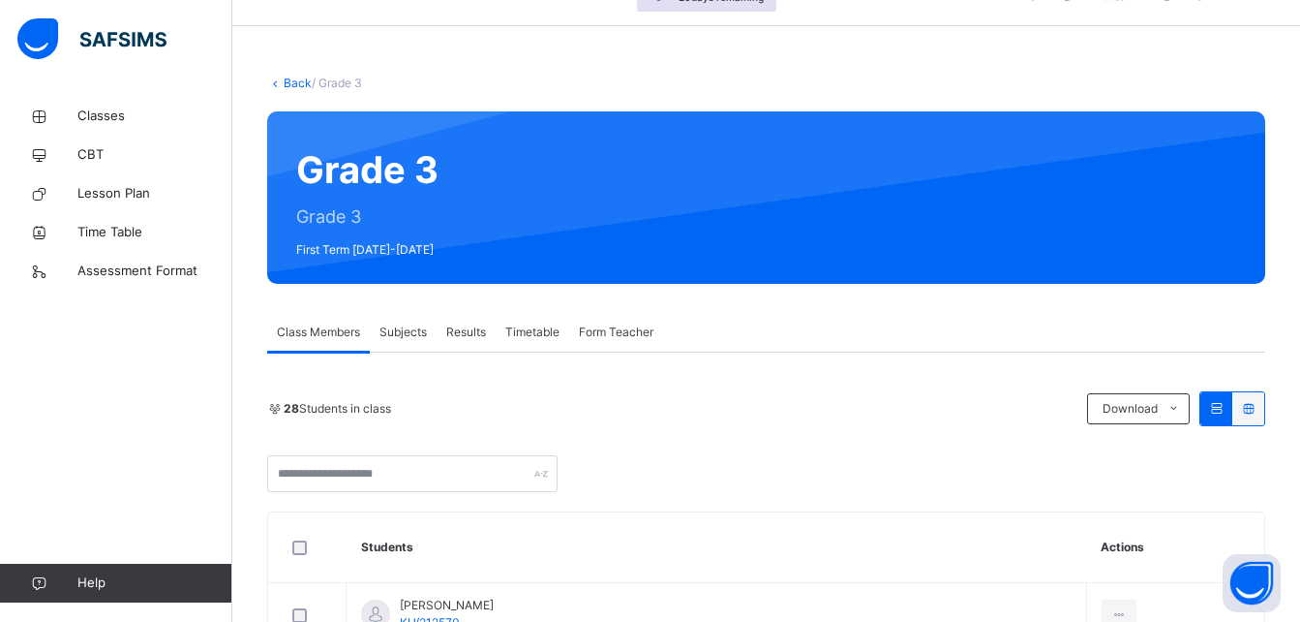
scroll to position [69, 0]
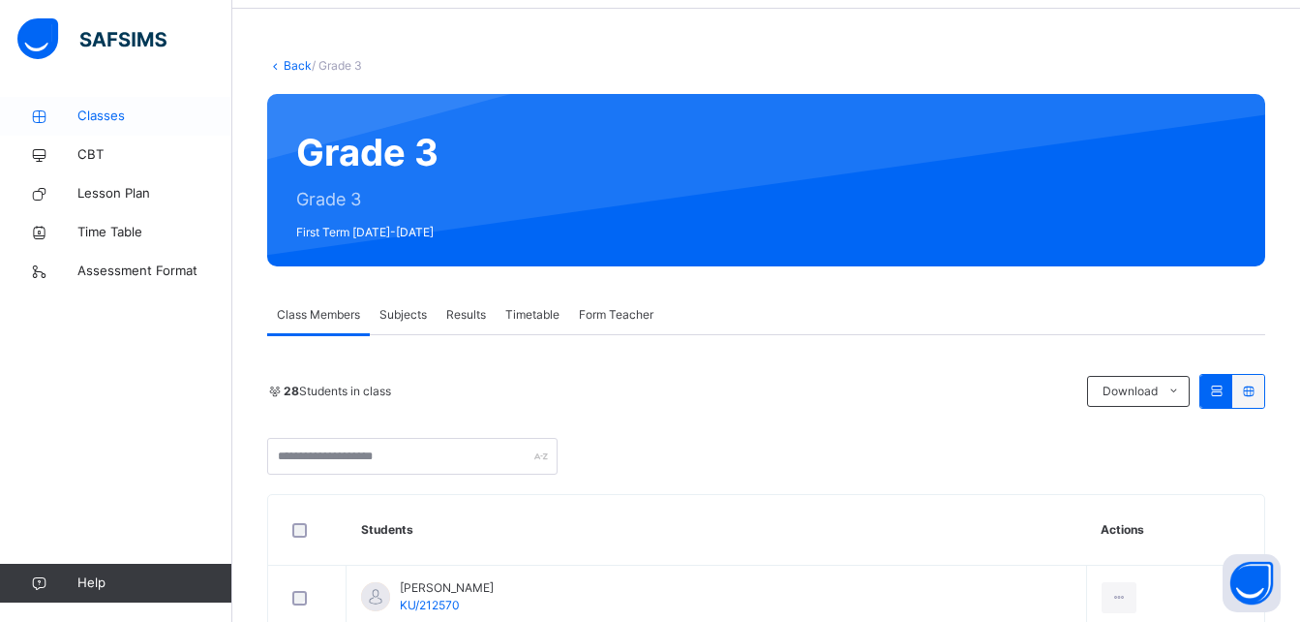
click at [95, 117] on span "Classes" at bounding box center [154, 116] width 155 height 19
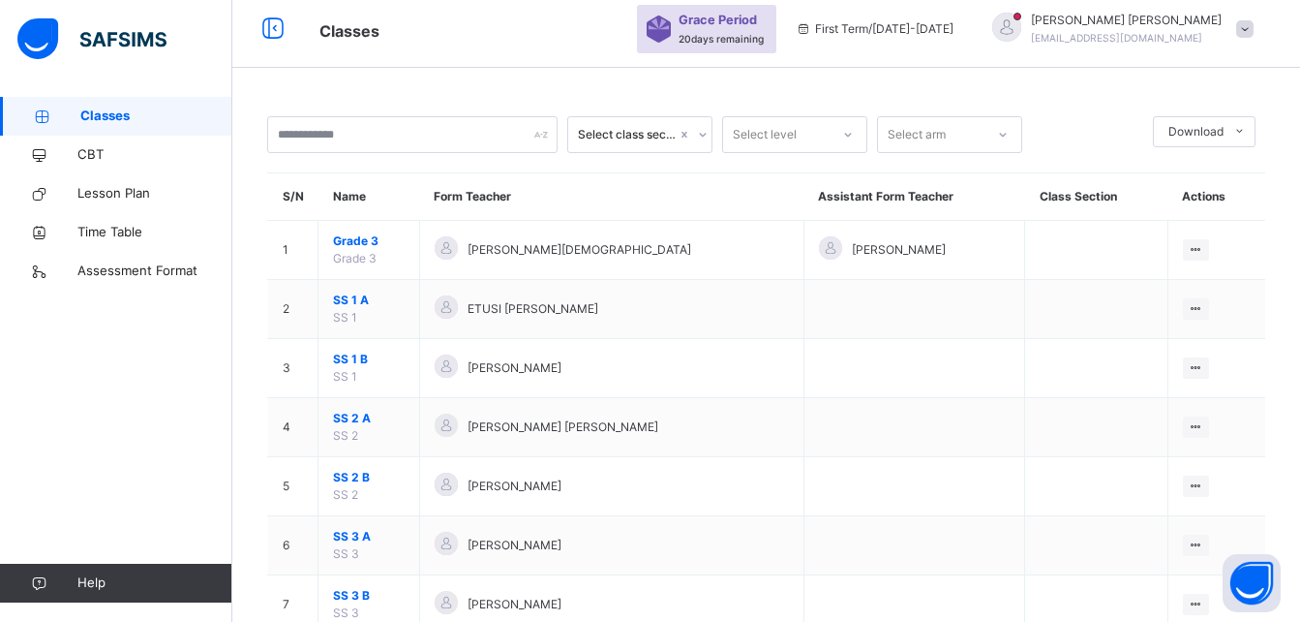
scroll to position [71, 0]
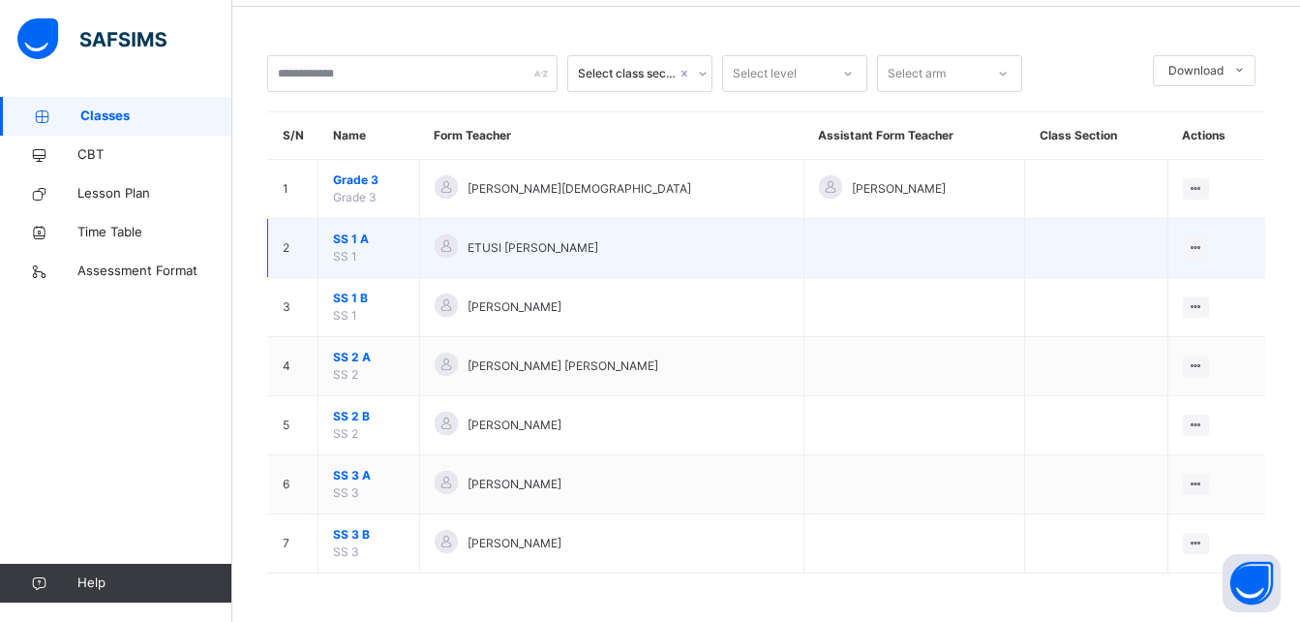
click at [397, 244] on span "SS 1 A" at bounding box center [369, 238] width 72 height 17
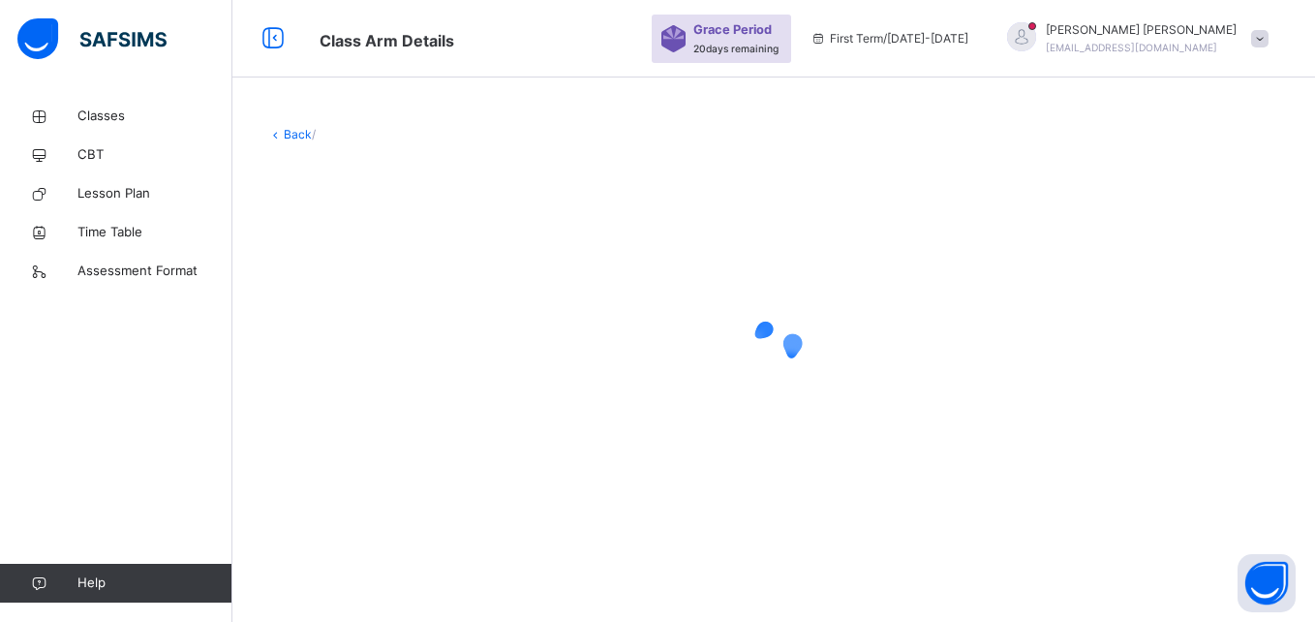
click at [397, 244] on div at bounding box center [773, 347] width 1013 height 368
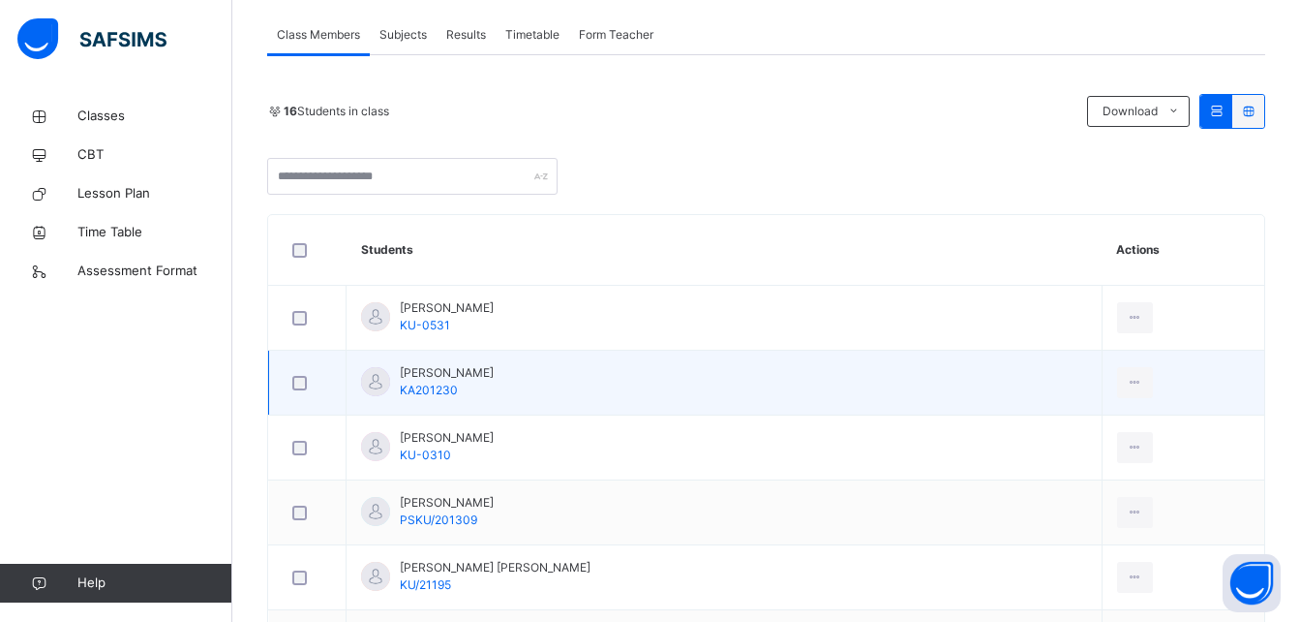
scroll to position [351, 0]
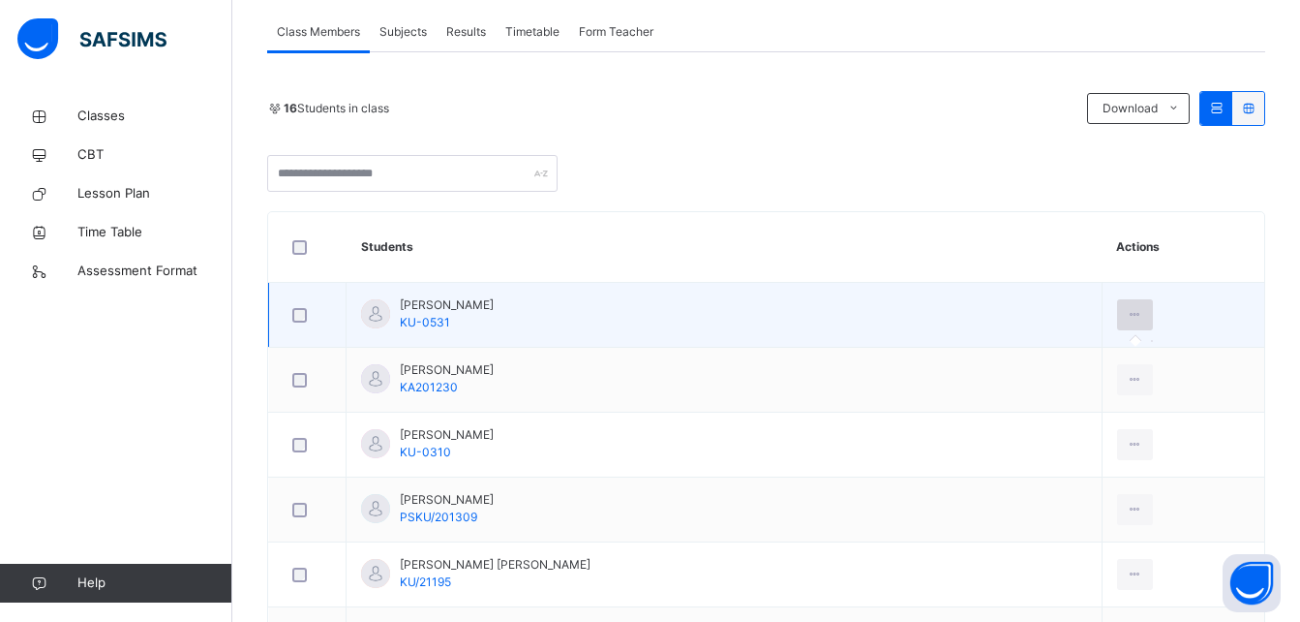
click at [1127, 316] on icon at bounding box center [1135, 314] width 16 height 17
click at [1127, 315] on icon at bounding box center [1135, 314] width 16 height 17
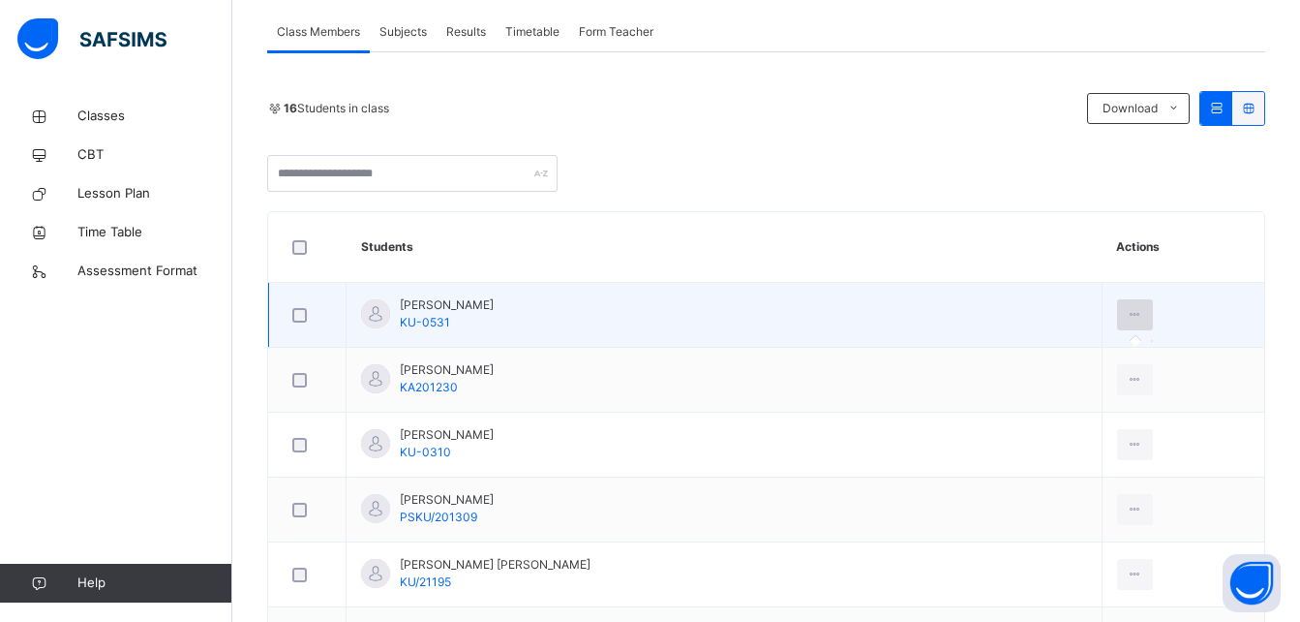
click at [1127, 315] on icon at bounding box center [1135, 314] width 16 height 17
click at [961, 323] on td "Abdulrahman Oyeleke KU-0531" at bounding box center [725, 315] width 756 height 65
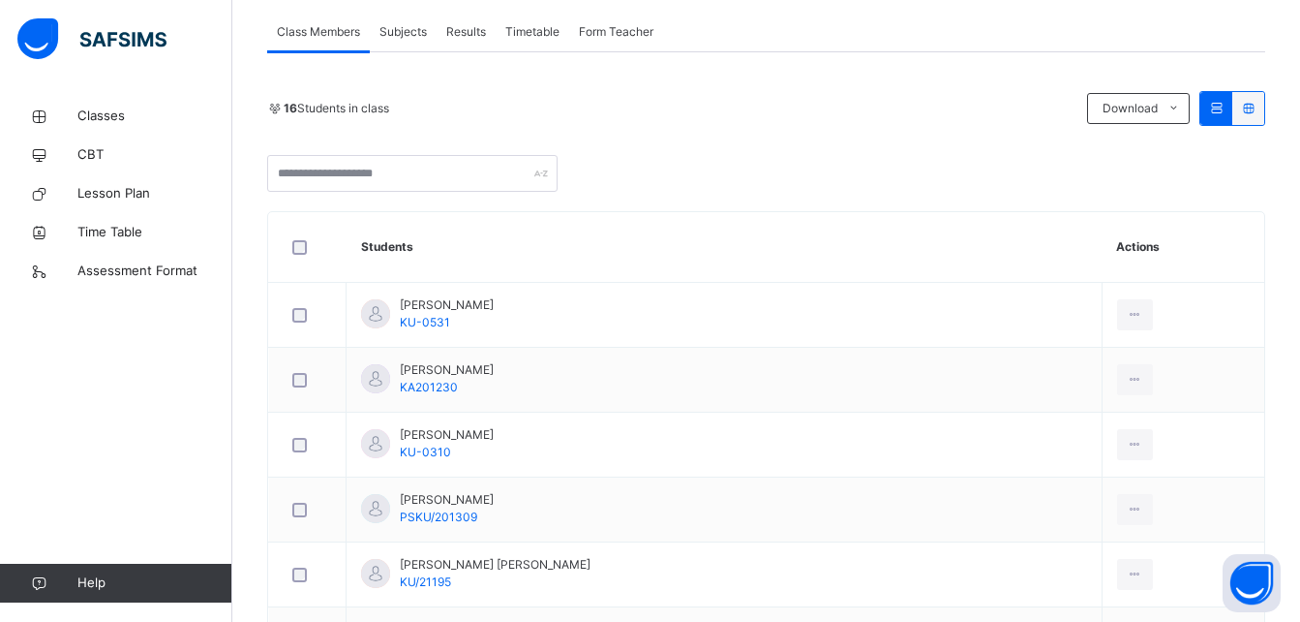
click at [1257, 113] on icon at bounding box center [1248, 108] width 16 height 15
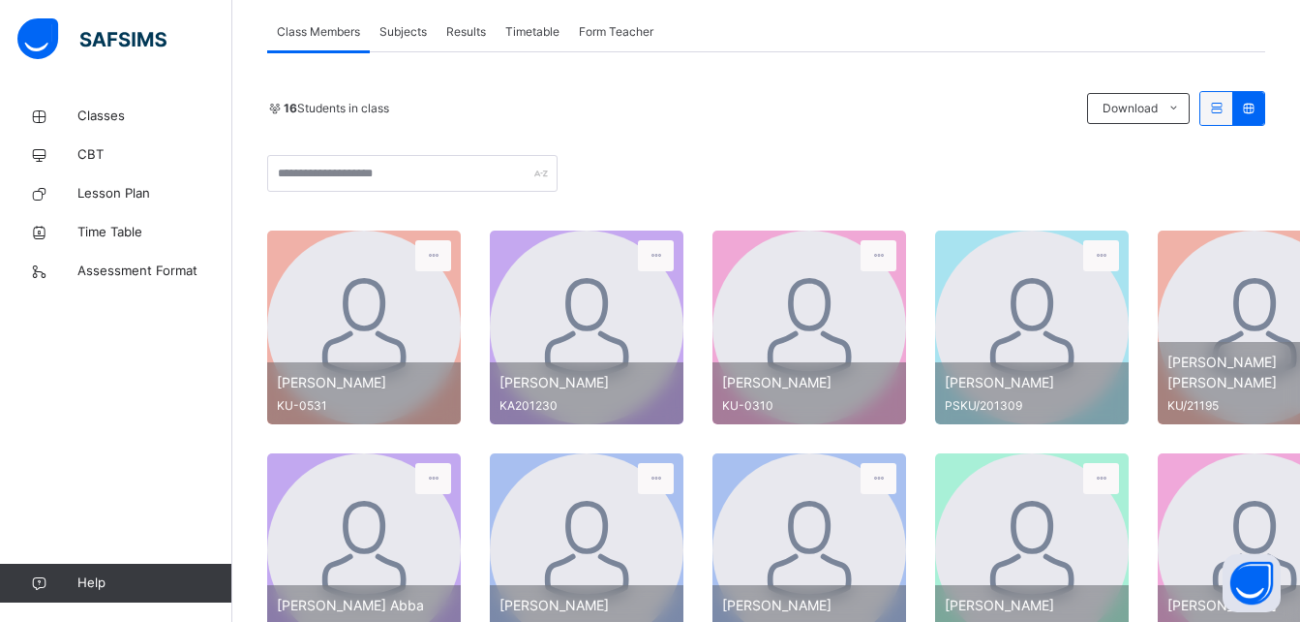
click at [1257, 113] on icon at bounding box center [1248, 108] width 16 height 15
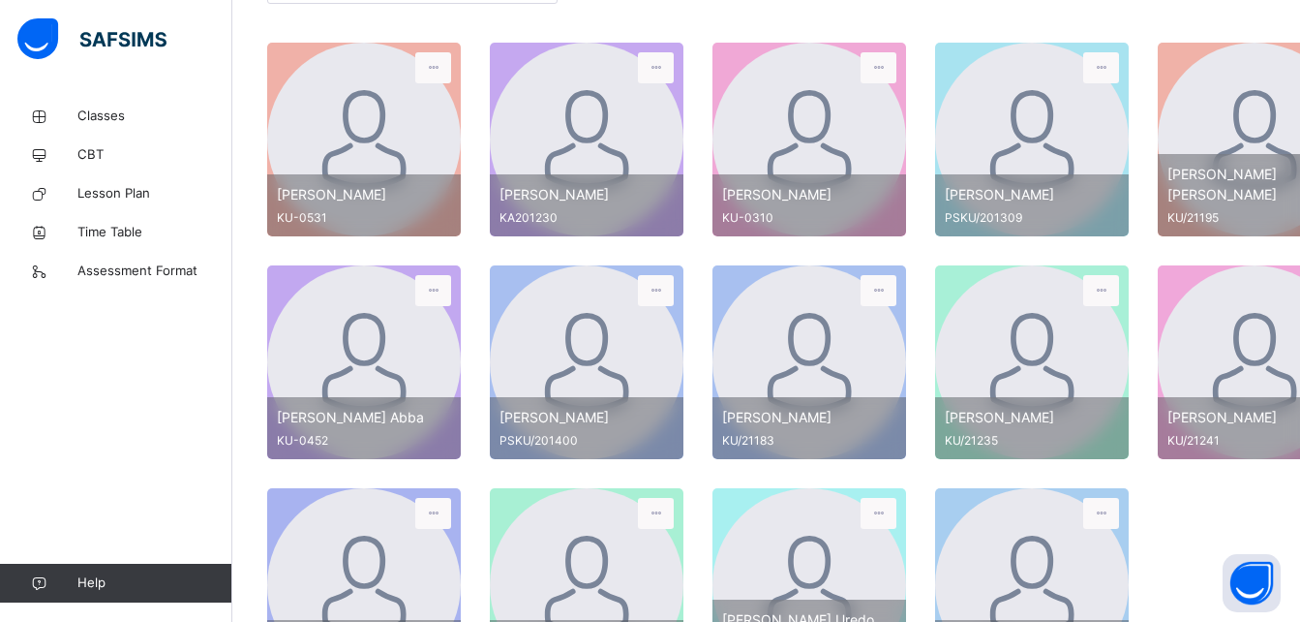
scroll to position [535, 0]
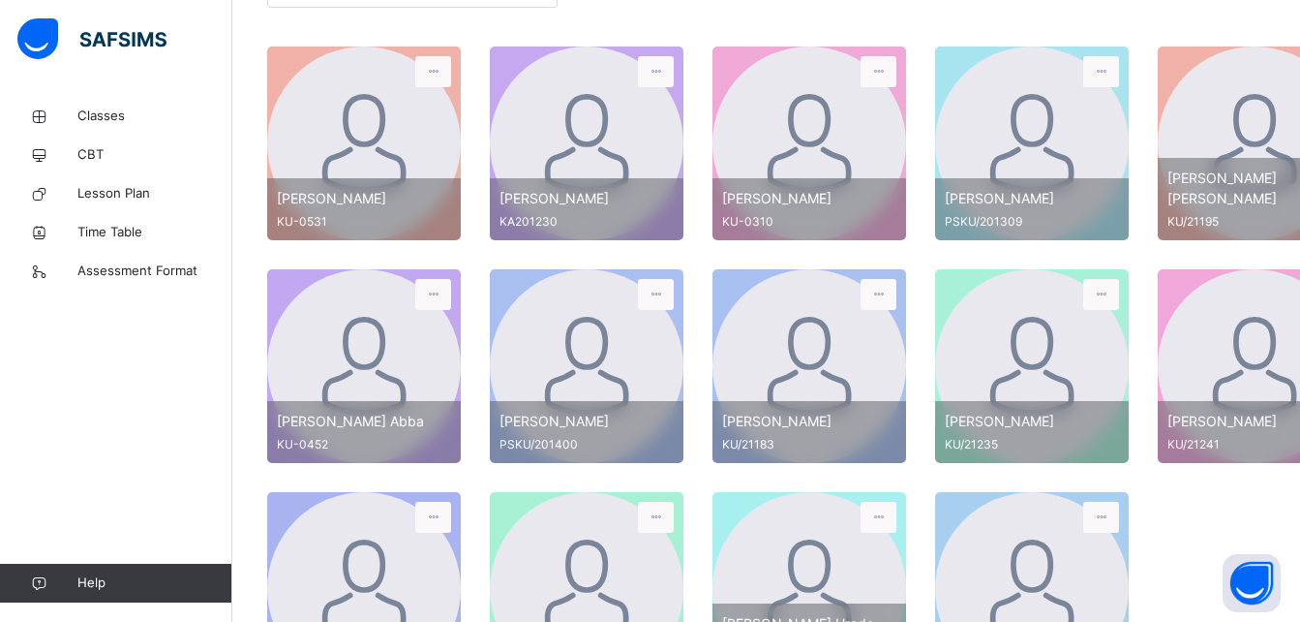
click at [395, 127] on div at bounding box center [364, 143] width 194 height 194
click at [434, 74] on icon at bounding box center [433, 71] width 16 height 17
click at [434, 75] on icon at bounding box center [433, 71] width 16 height 17
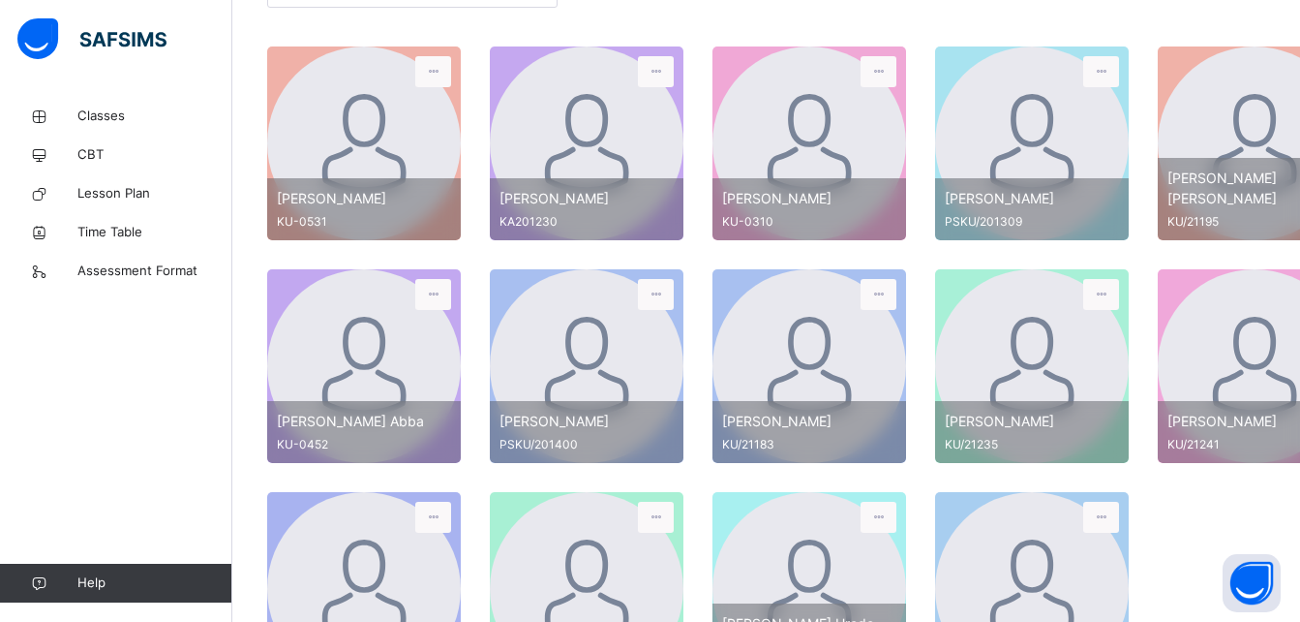
click at [436, 91] on div at bounding box center [364, 143] width 194 height 194
click at [429, 63] on icon at bounding box center [433, 71] width 16 height 17
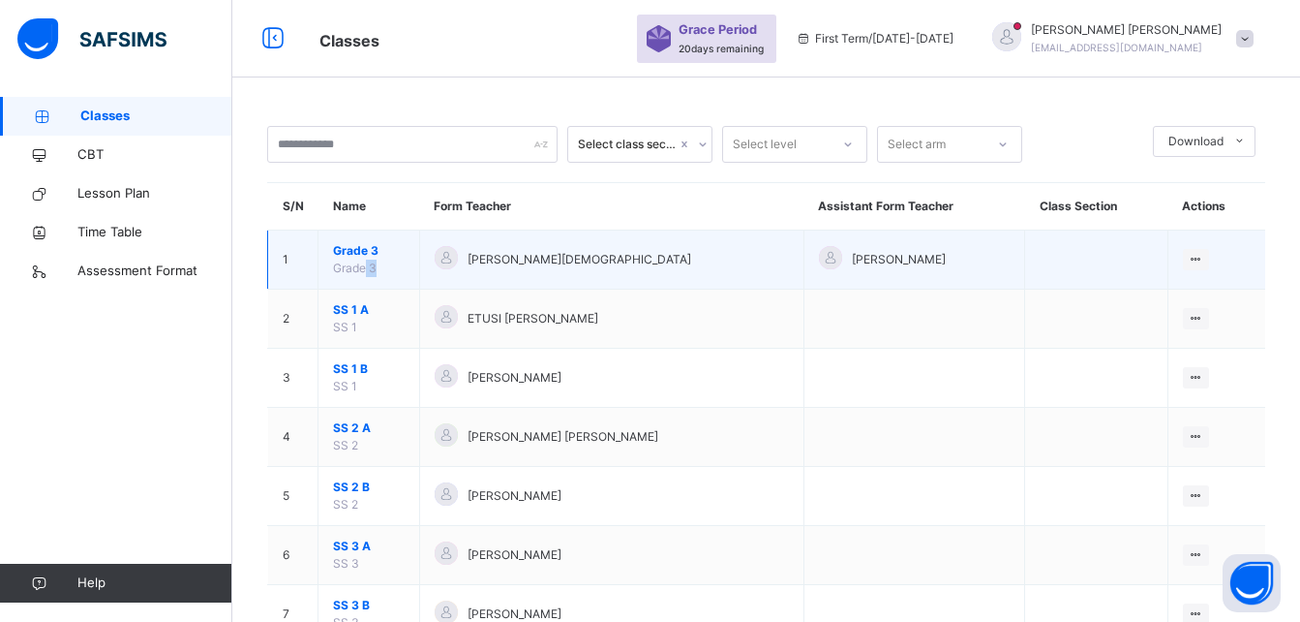
drag, startPoint x: 363, startPoint y: 271, endPoint x: 441, endPoint y: 265, distance: 78.6
click at [441, 265] on tr "1 Grade 3 Grade 3 APOCHI MOSES IDOKO ADAM RAHINA View Class" at bounding box center [767, 259] width 998 height 59
drag, startPoint x: 441, startPoint y: 265, endPoint x: 492, endPoint y: 265, distance: 50.3
click at [492, 265] on span "[PERSON_NAME][DEMOGRAPHIC_DATA]" at bounding box center [580, 259] width 224 height 17
click at [373, 244] on span "Grade 3" at bounding box center [369, 250] width 72 height 17
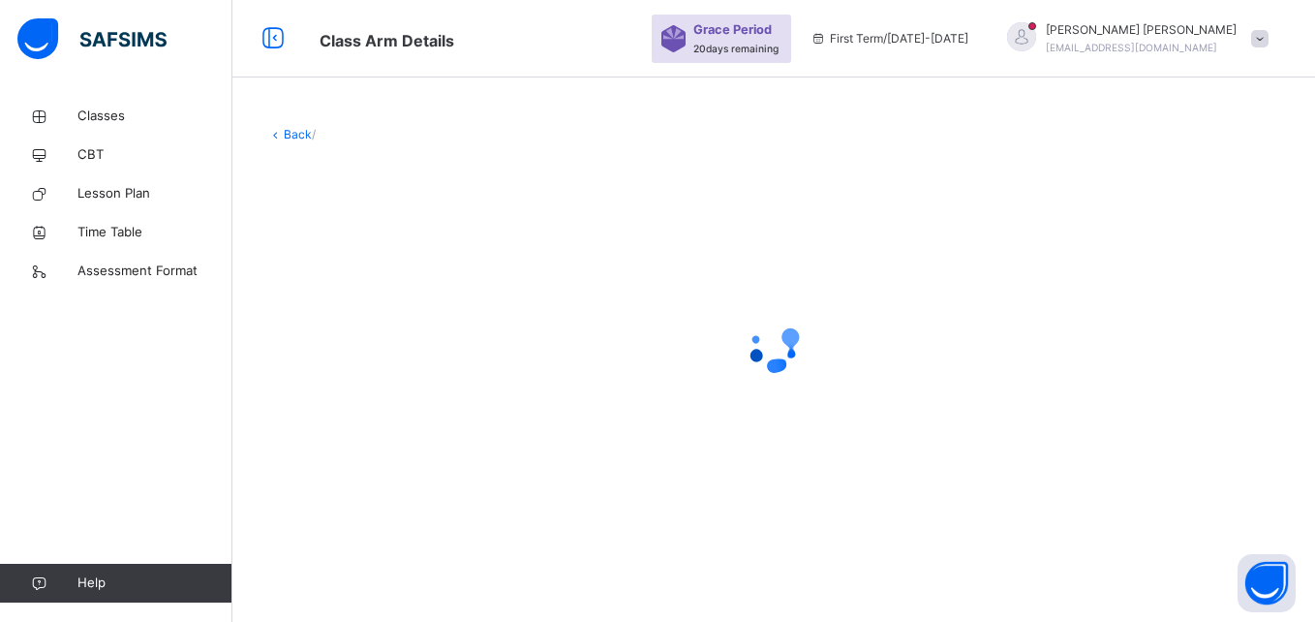
click at [373, 244] on div at bounding box center [773, 347] width 1013 height 368
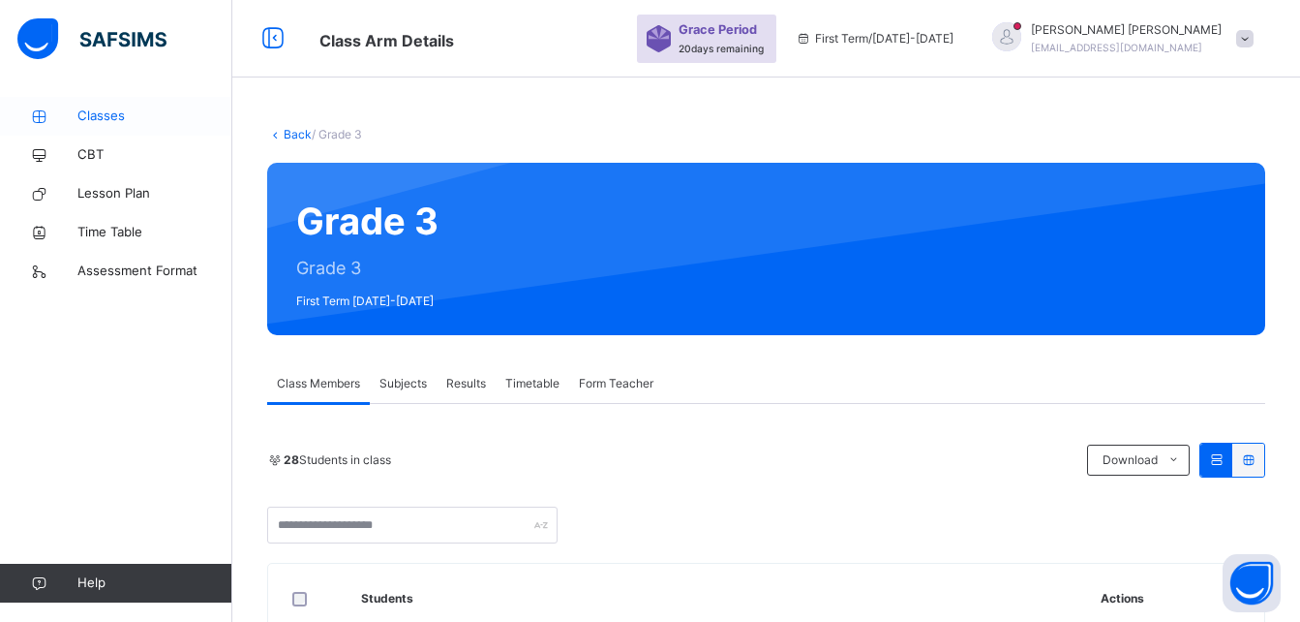
click at [124, 126] on link "Classes" at bounding box center [116, 116] width 232 height 39
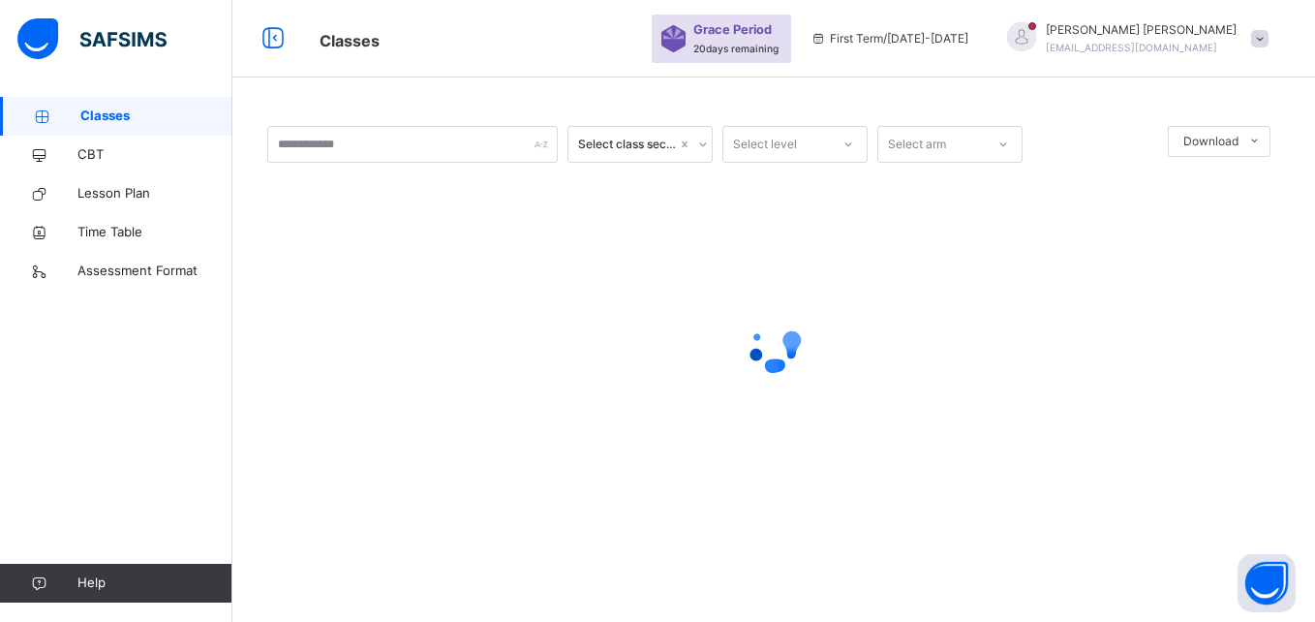
click at [124, 126] on link "Classes" at bounding box center [116, 116] width 232 height 39
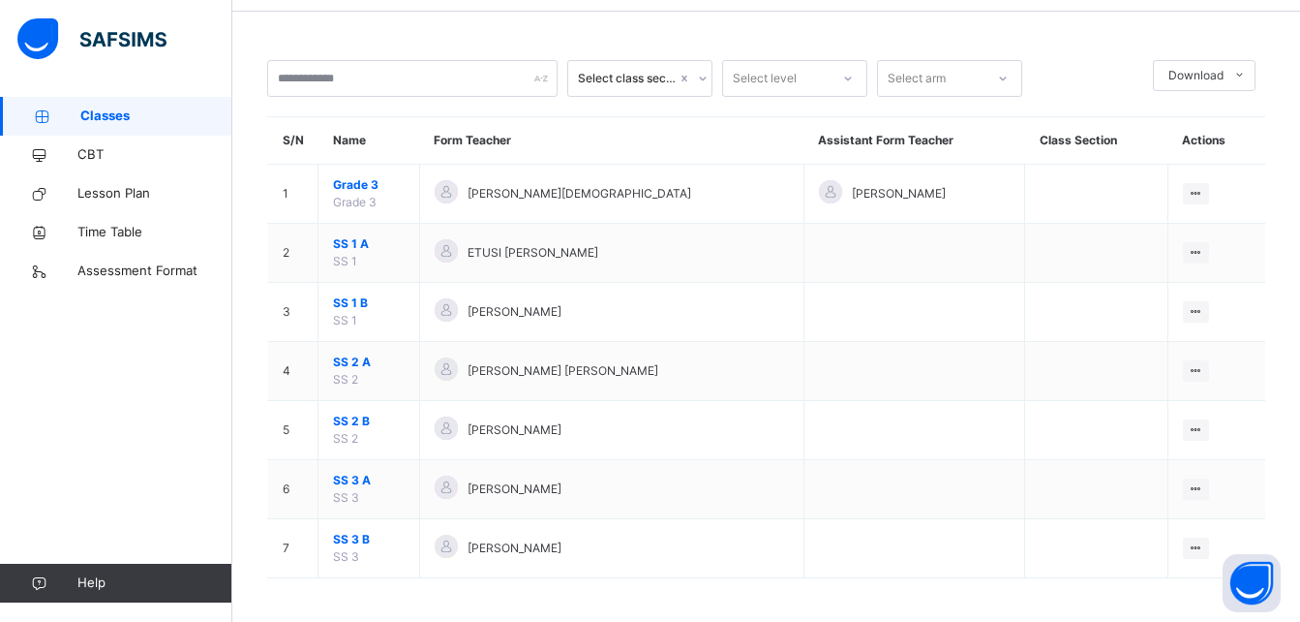
scroll to position [71, 0]
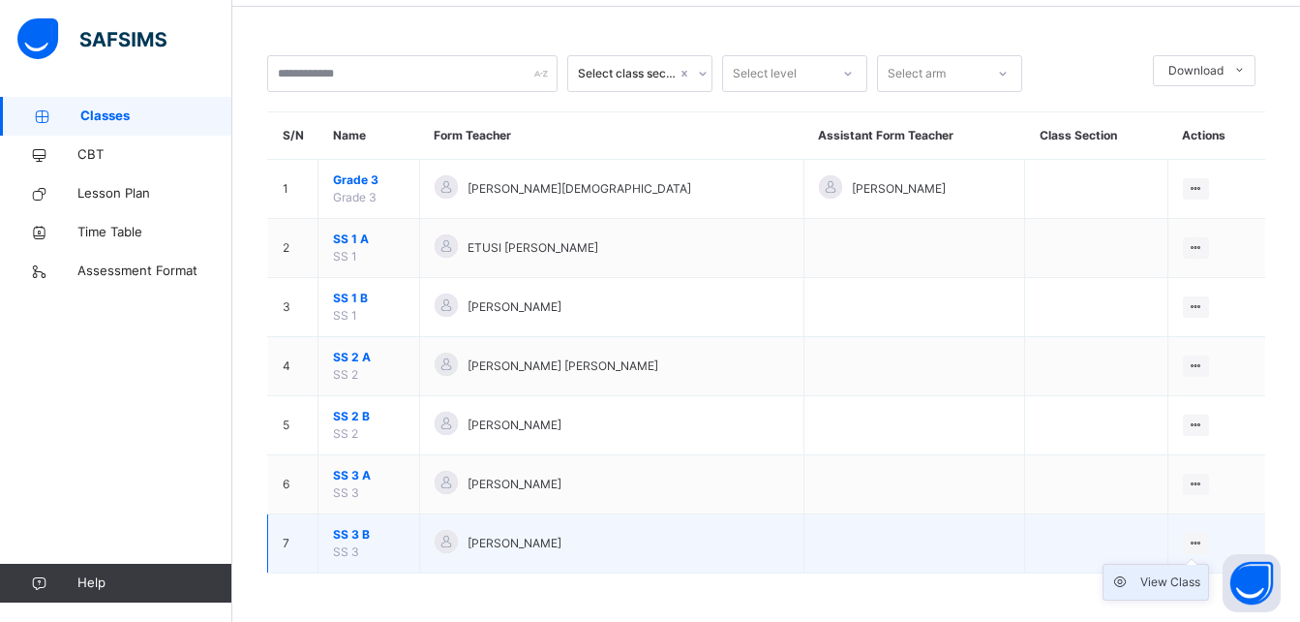
click at [1177, 581] on div "View Class" at bounding box center [1171, 581] width 60 height 19
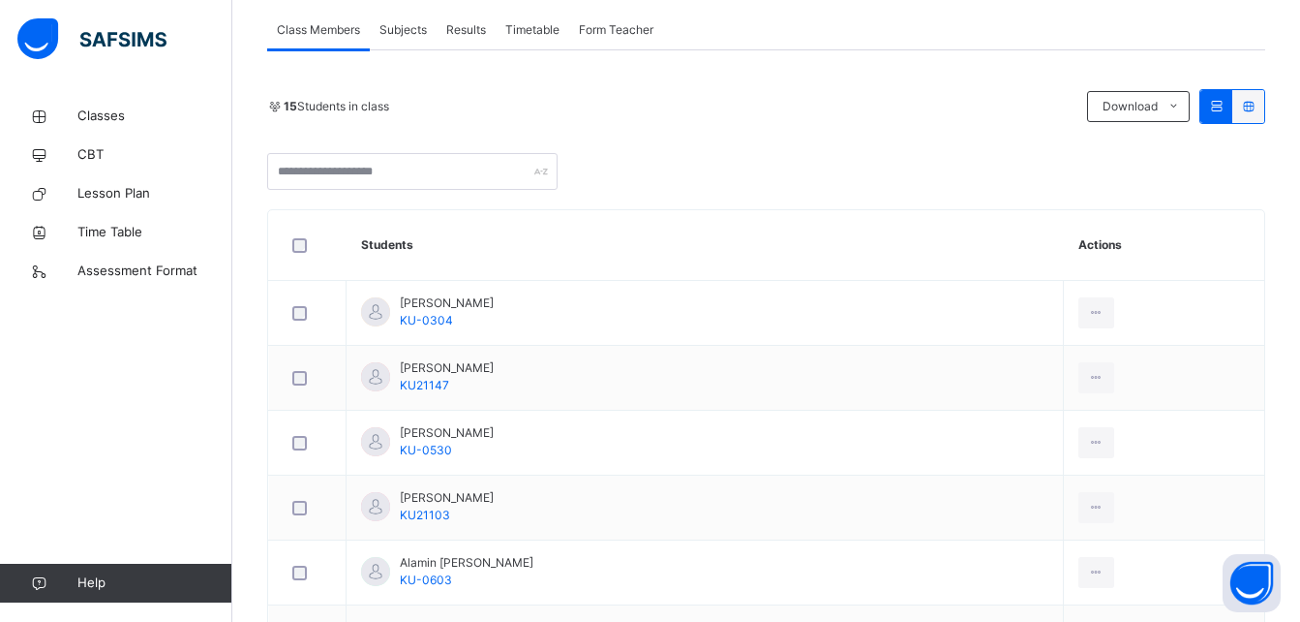
scroll to position [409, 0]
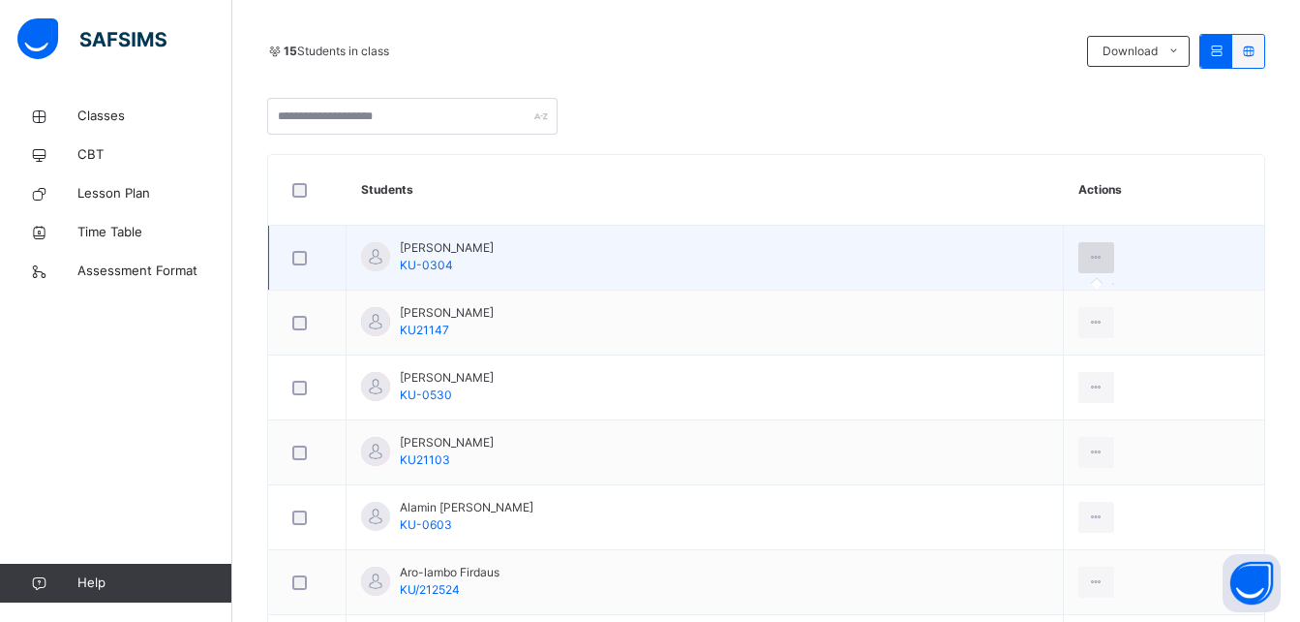
click at [1096, 258] on icon at bounding box center [1096, 257] width 16 height 17
drag, startPoint x: 1096, startPoint y: 258, endPoint x: 1261, endPoint y: 262, distance: 164.7
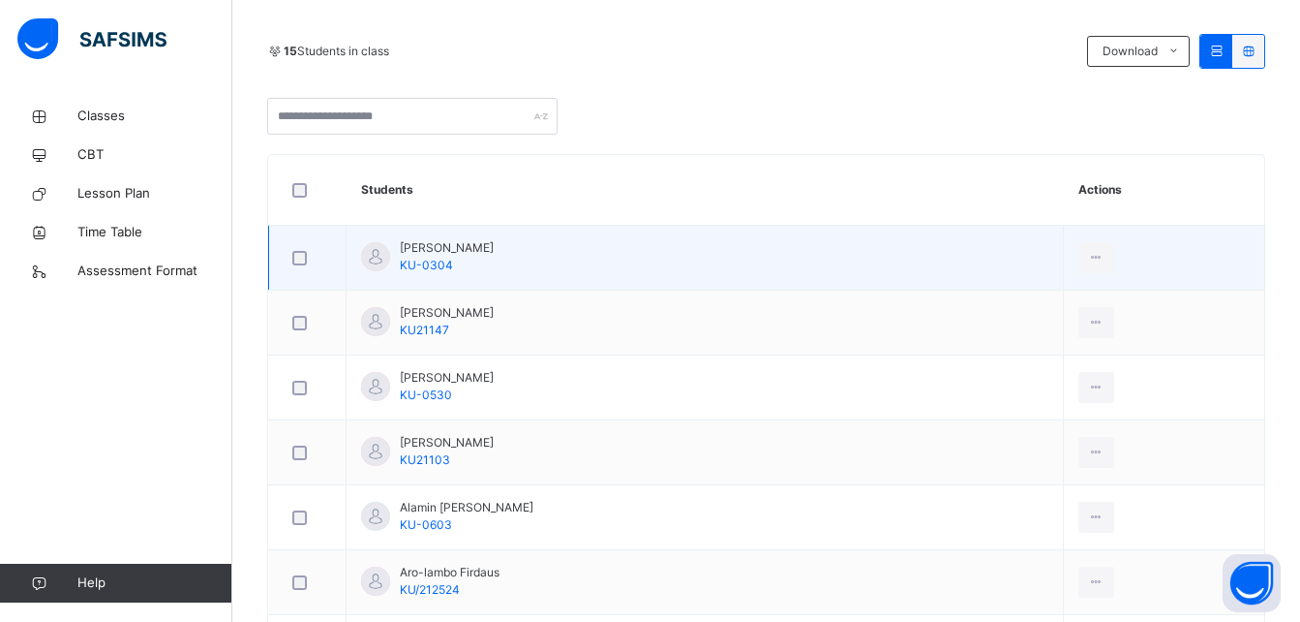
click at [1261, 262] on td at bounding box center [1164, 258] width 200 height 65
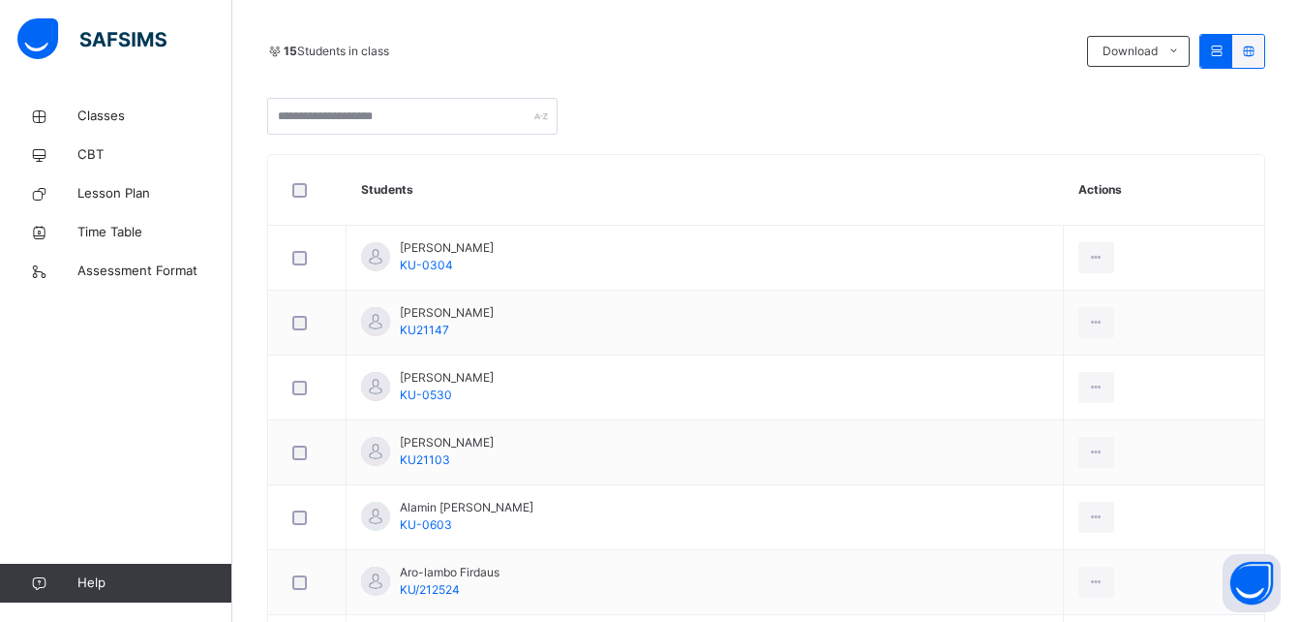
click at [1257, 57] on icon at bounding box center [1248, 51] width 16 height 15
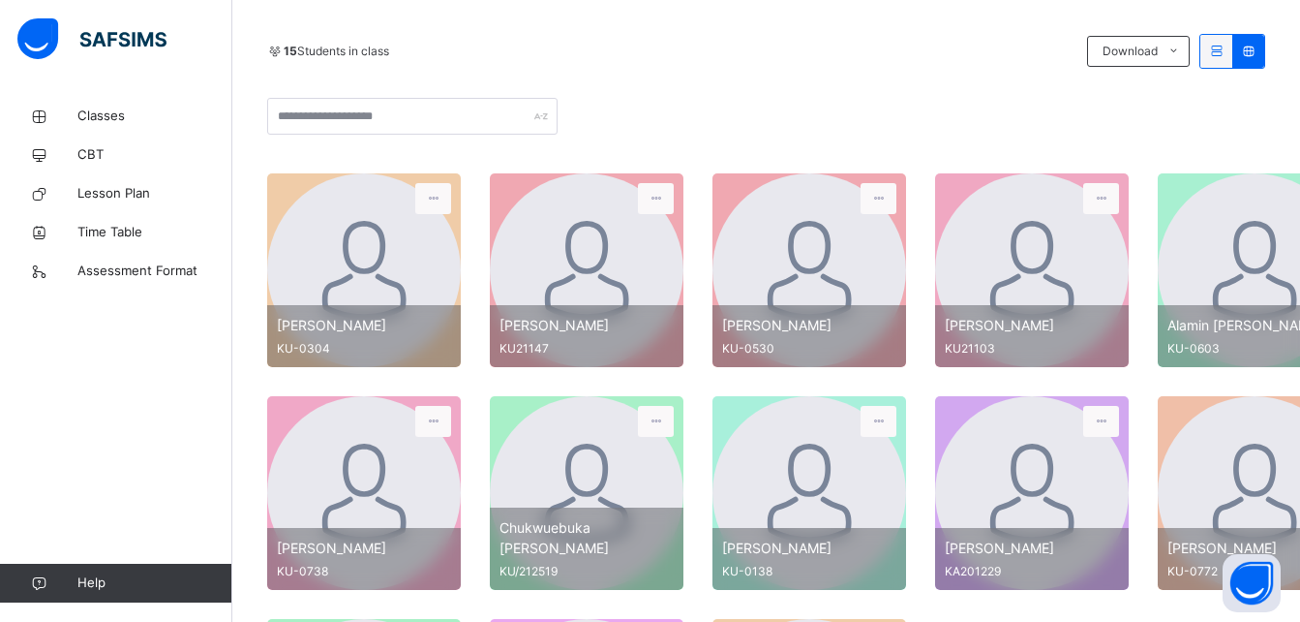
click at [1225, 51] on icon at bounding box center [1216, 51] width 16 height 15
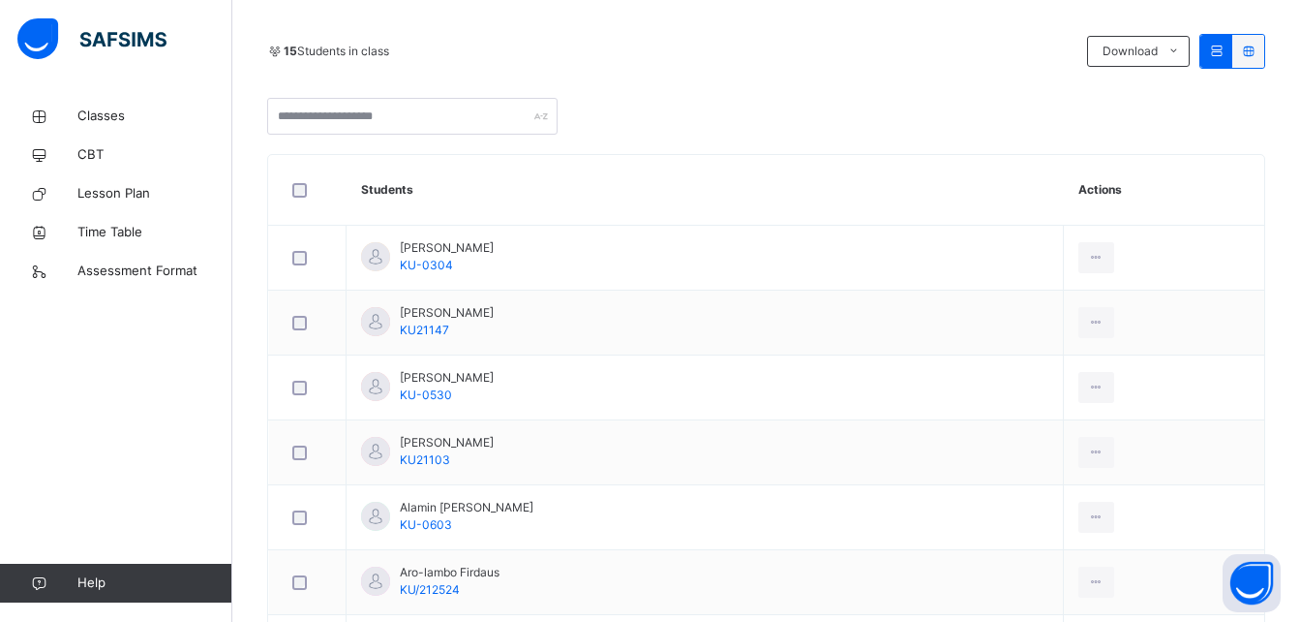
drag, startPoint x: 1228, startPoint y: 51, endPoint x: 719, endPoint y: 175, distance: 523.2
click at [719, 175] on th "Students" at bounding box center [705, 190] width 717 height 71
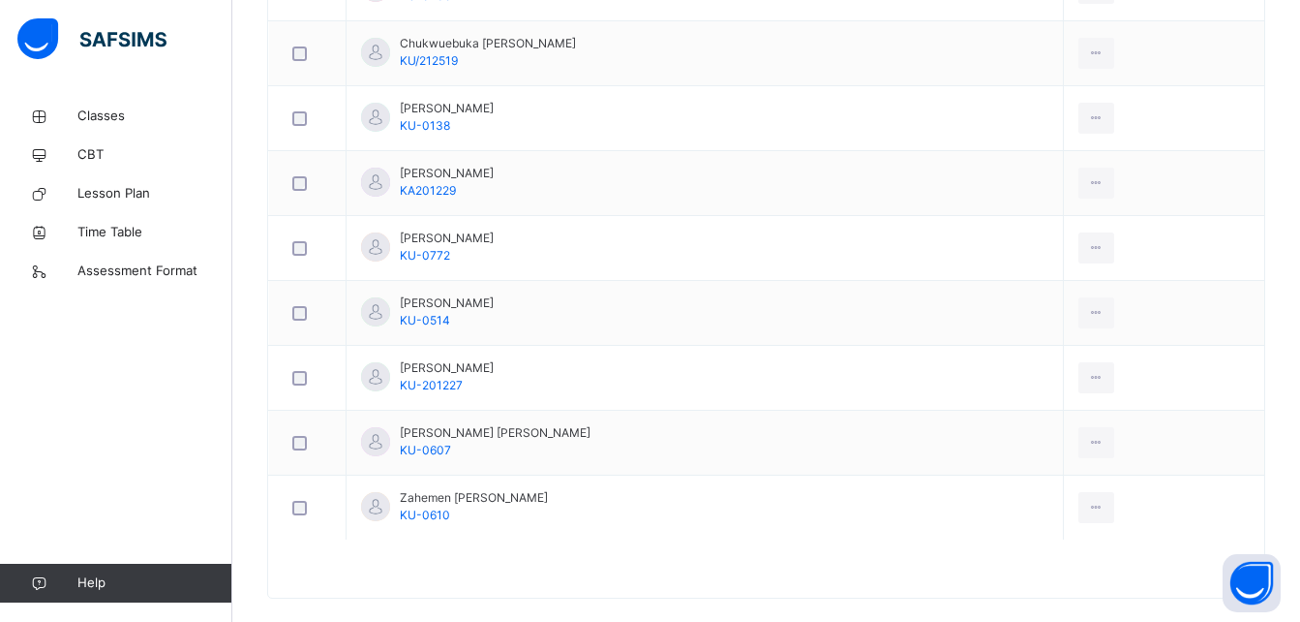
scroll to position [1092, 0]
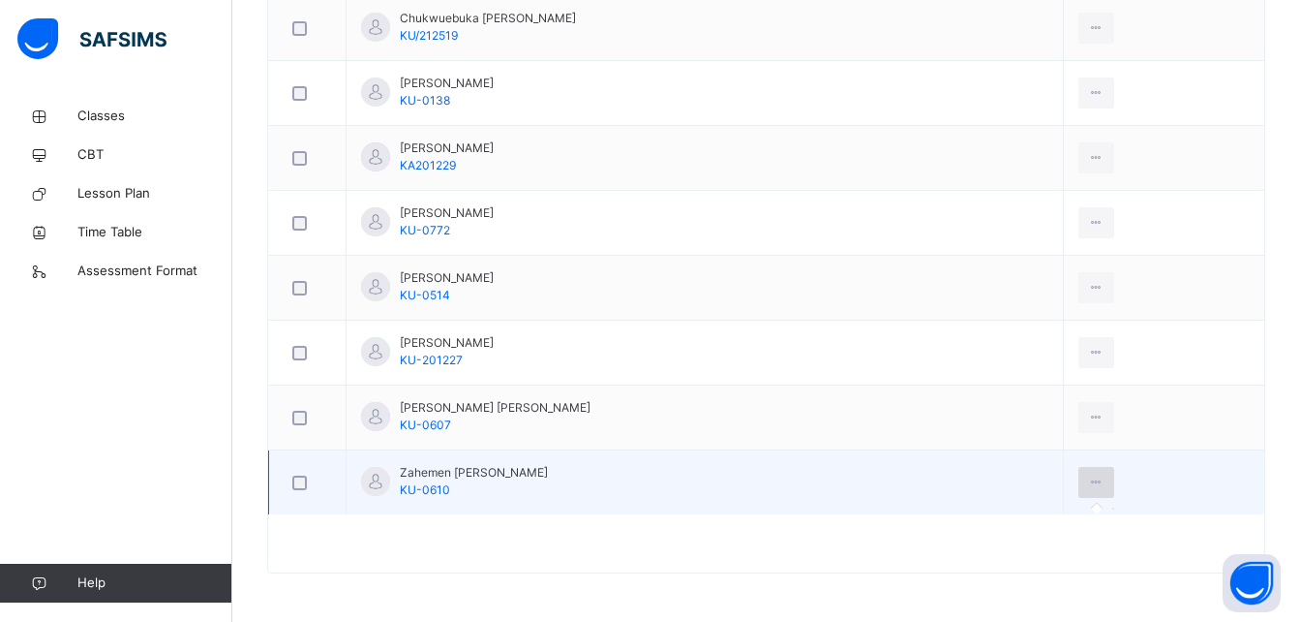
click at [1089, 482] on icon at bounding box center [1096, 481] width 16 height 17
click at [1089, 481] on icon at bounding box center [1096, 481] width 16 height 17
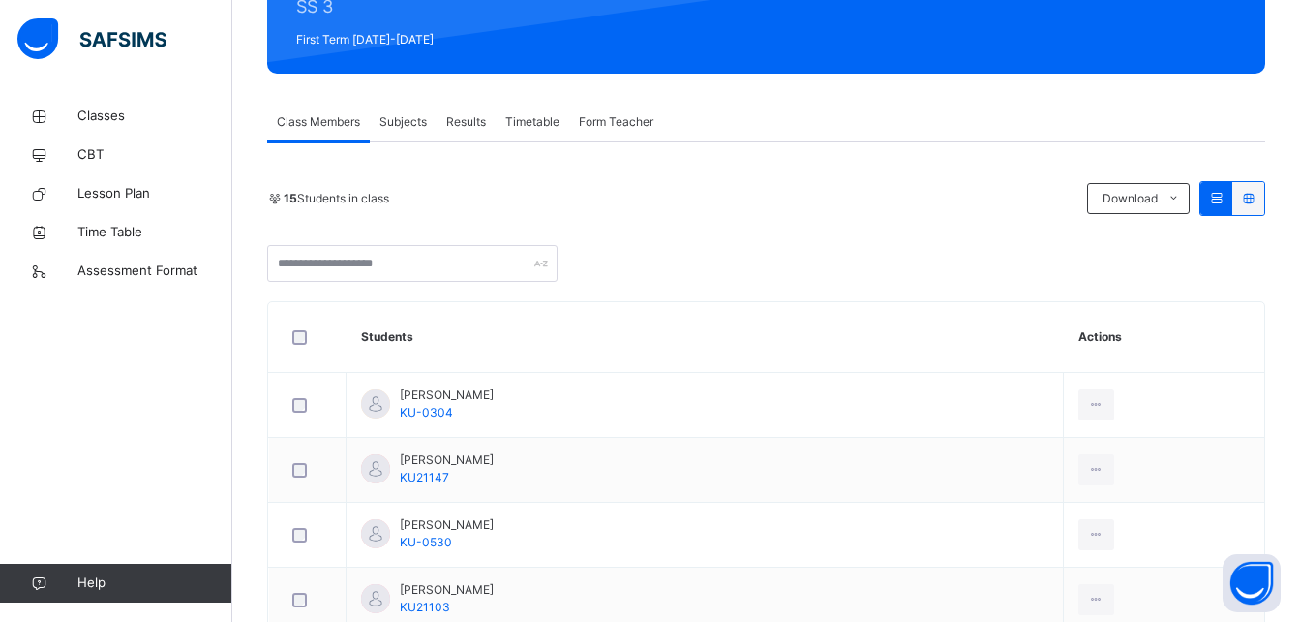
scroll to position [247, 0]
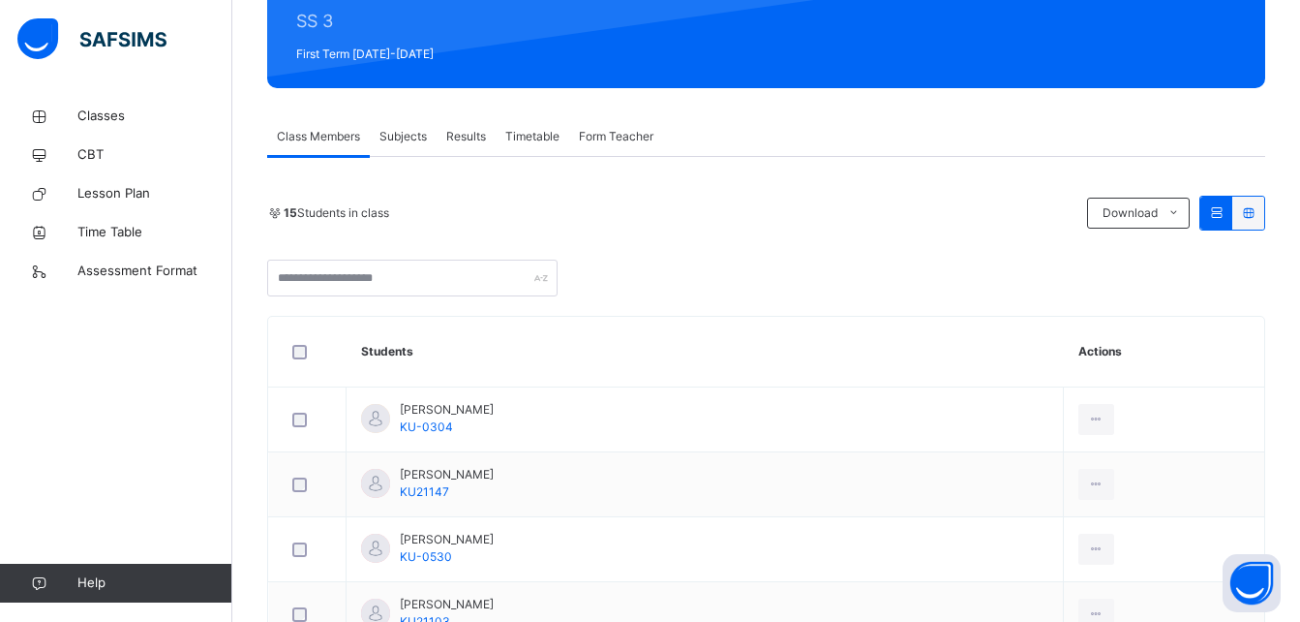
click at [415, 129] on span "Subjects" at bounding box center [403, 136] width 47 height 17
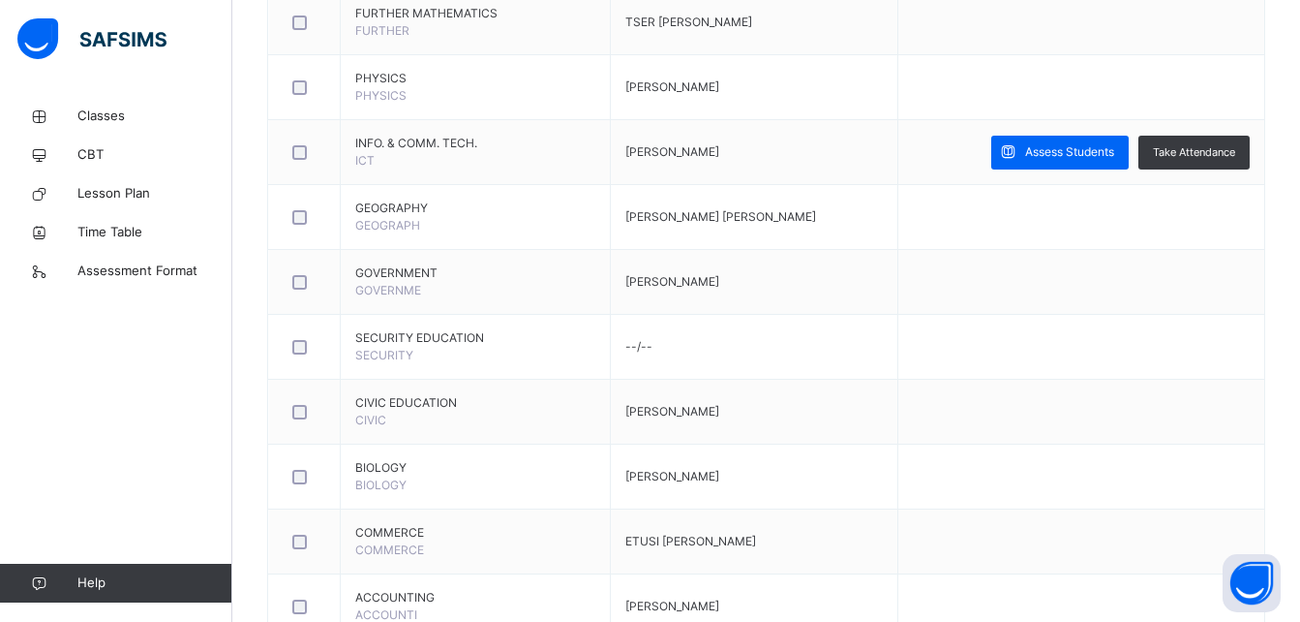
scroll to position [755, 0]
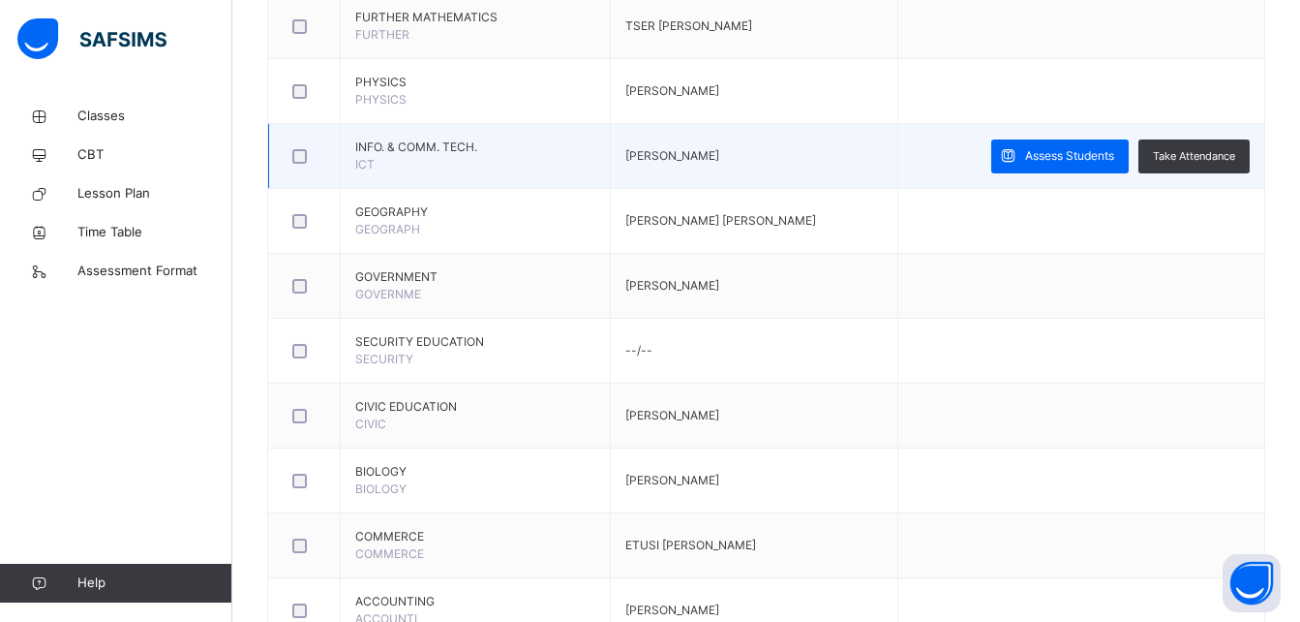
click at [284, 154] on div at bounding box center [305, 156] width 42 height 41
click at [1079, 167] on div "Assess Students" at bounding box center [1059, 156] width 137 height 34
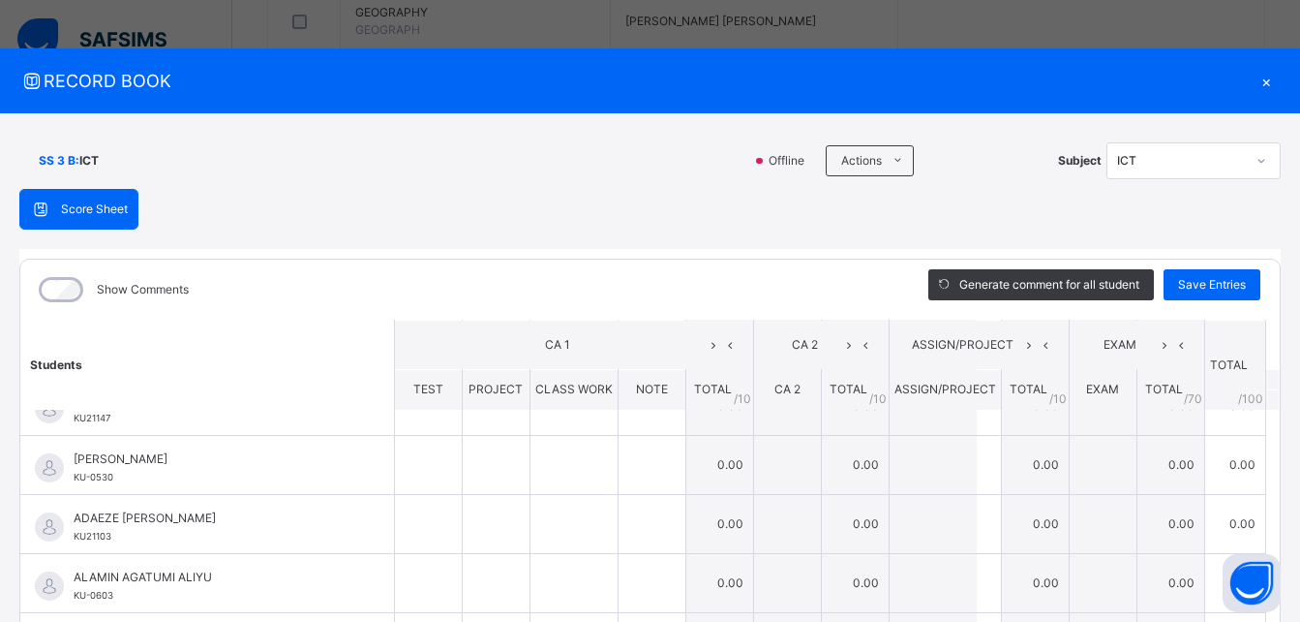
scroll to position [0, 0]
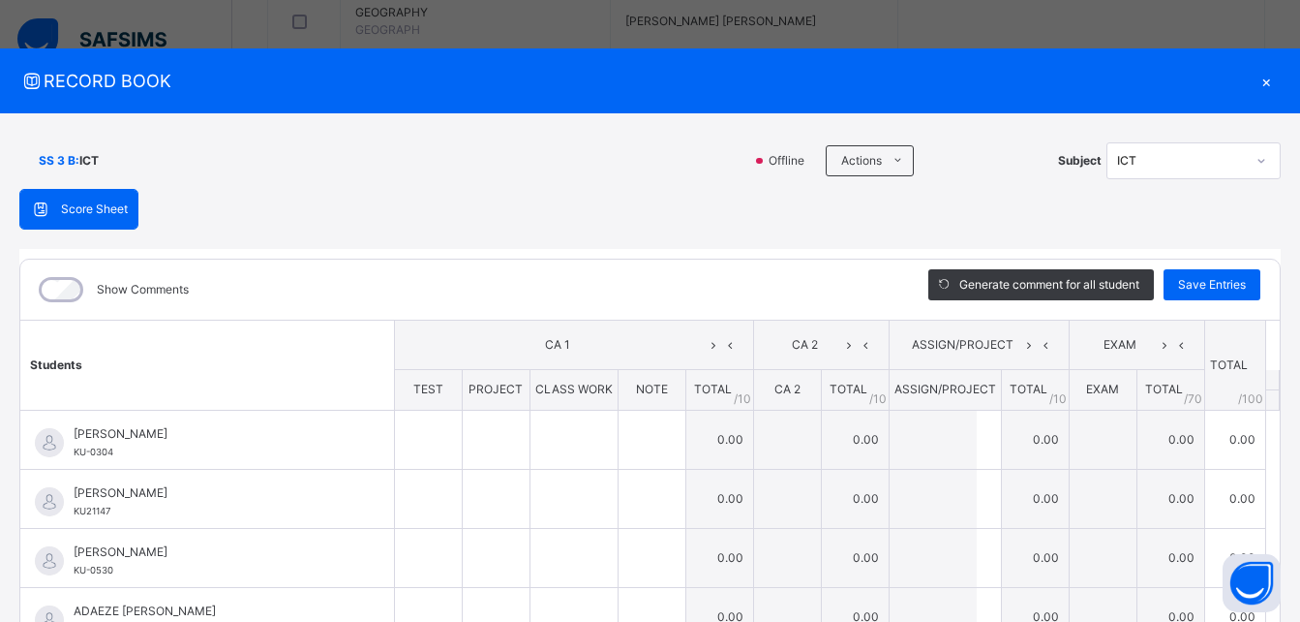
click at [1256, 164] on icon at bounding box center [1262, 160] width 12 height 19
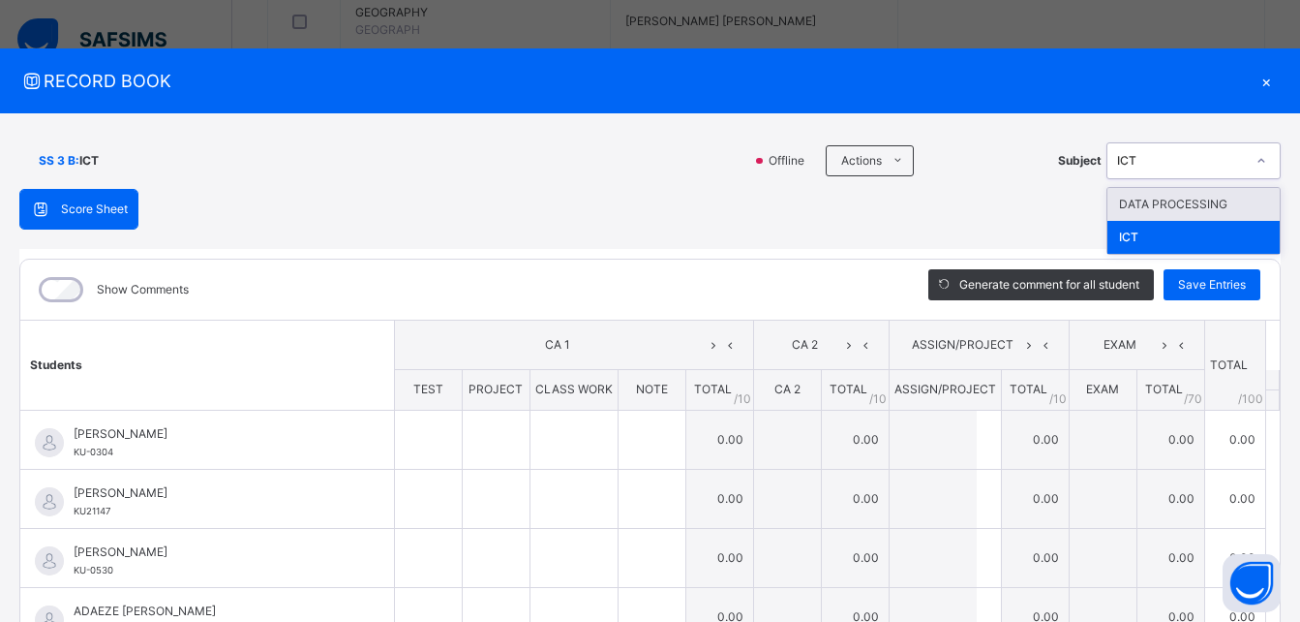
click at [1224, 200] on div "DATA PROCESSING" at bounding box center [1194, 204] width 172 height 33
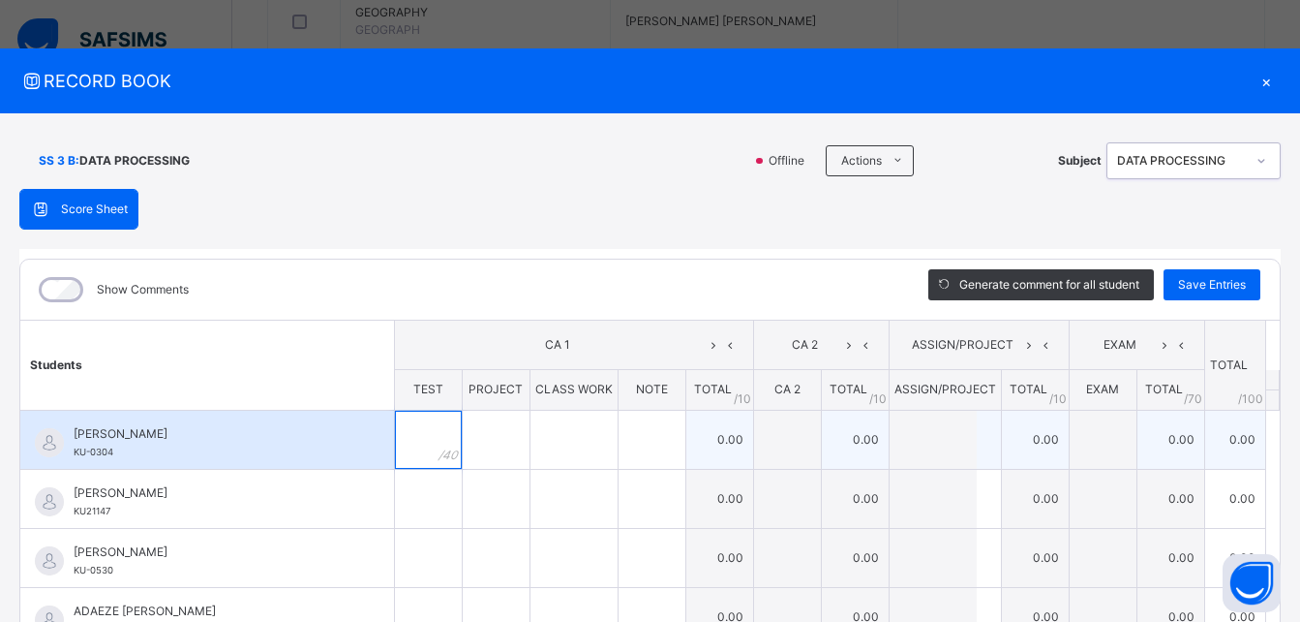
click at [426, 440] on div at bounding box center [428, 440] width 67 height 58
drag, startPoint x: 426, startPoint y: 440, endPoint x: 441, endPoint y: 443, distance: 16.0
click at [436, 442] on div at bounding box center [428, 440] width 67 height 58
click at [463, 445] on input "text" at bounding box center [496, 440] width 67 height 58
click at [533, 453] on input "text" at bounding box center [574, 440] width 87 height 58
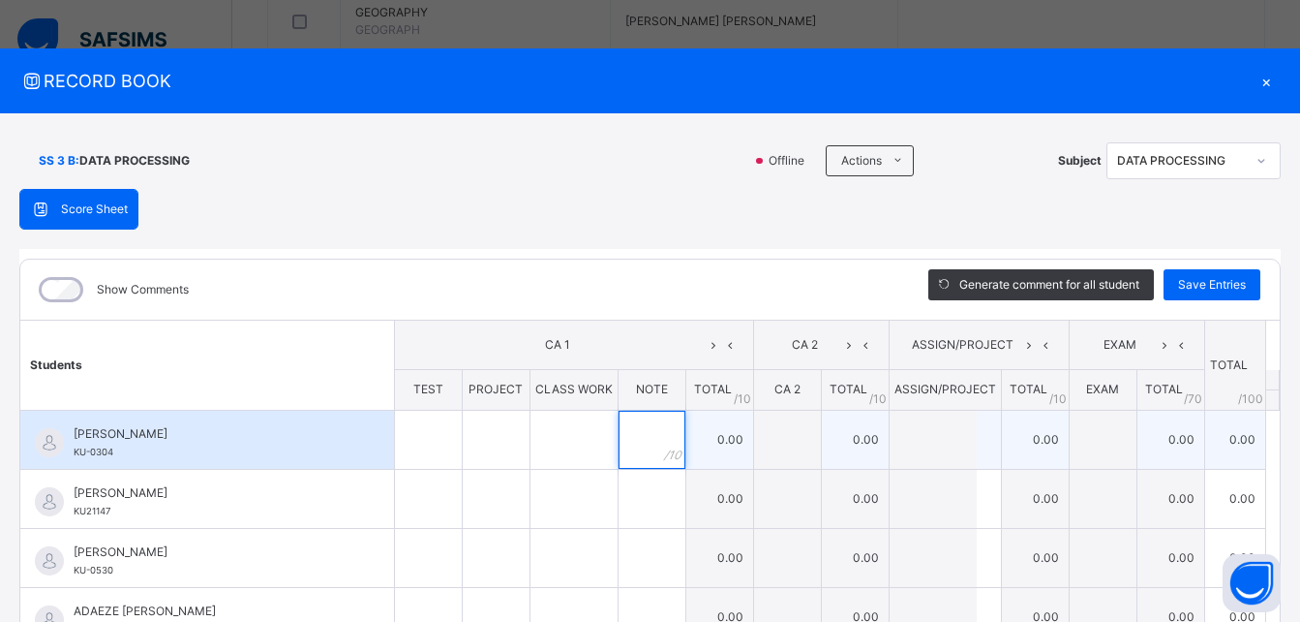
click at [630, 453] on input "text" at bounding box center [652, 440] width 67 height 58
click at [695, 446] on td "0.00" at bounding box center [719, 439] width 68 height 59
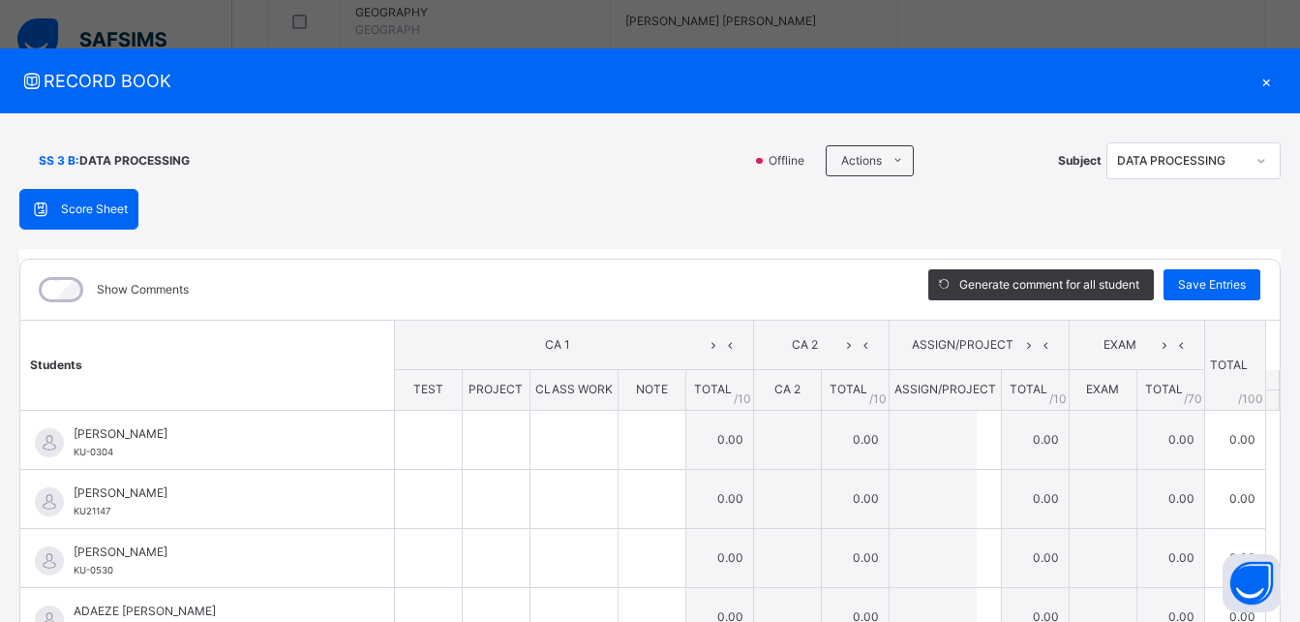
click at [1201, 167] on div "DATA PROCESSING" at bounding box center [1181, 160] width 128 height 17
click at [1216, 156] on div "DATA PROCESSING" at bounding box center [1181, 160] width 128 height 17
click at [1259, 80] on div "×" at bounding box center [1266, 81] width 29 height 26
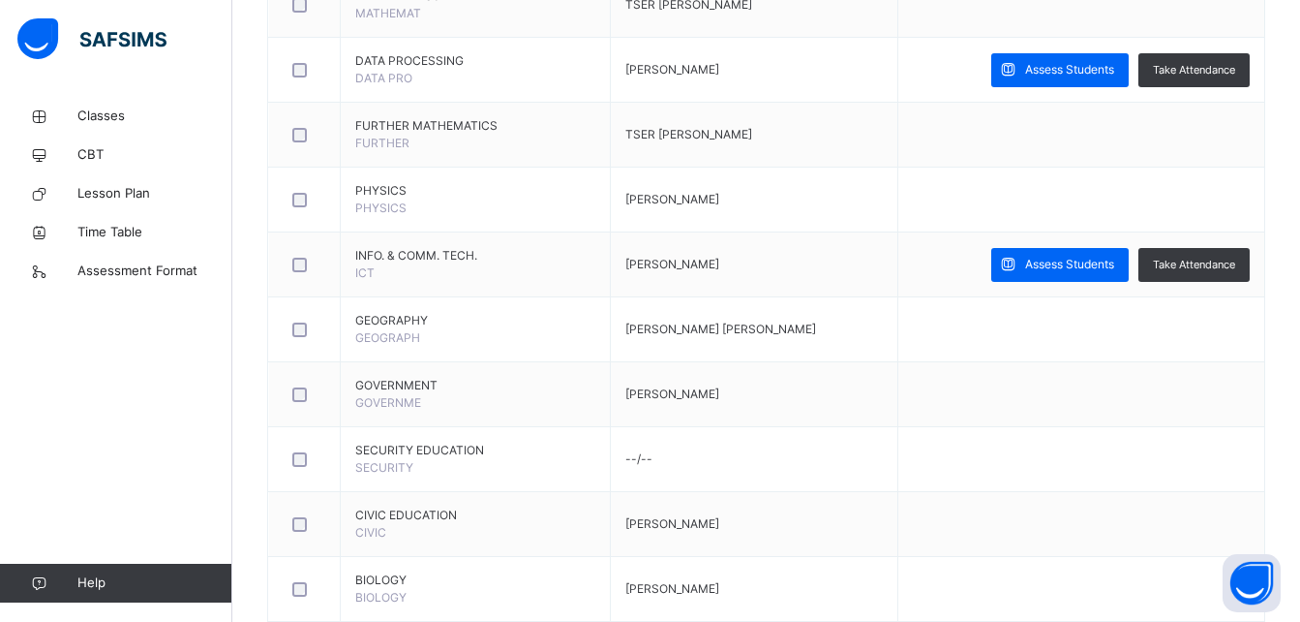
scroll to position [618, 0]
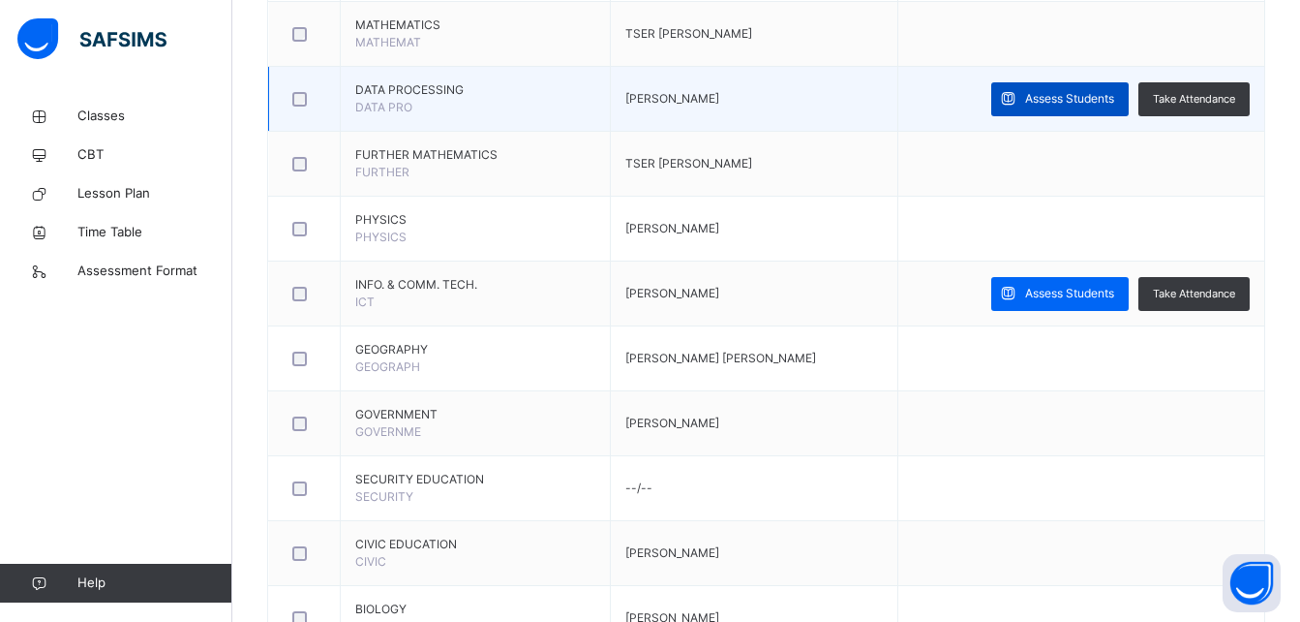
click at [1047, 93] on span "Assess Students" at bounding box center [1069, 98] width 89 height 17
click at [0, 0] on span "RECORD BOOK" at bounding box center [0, 0] width 0 height 0
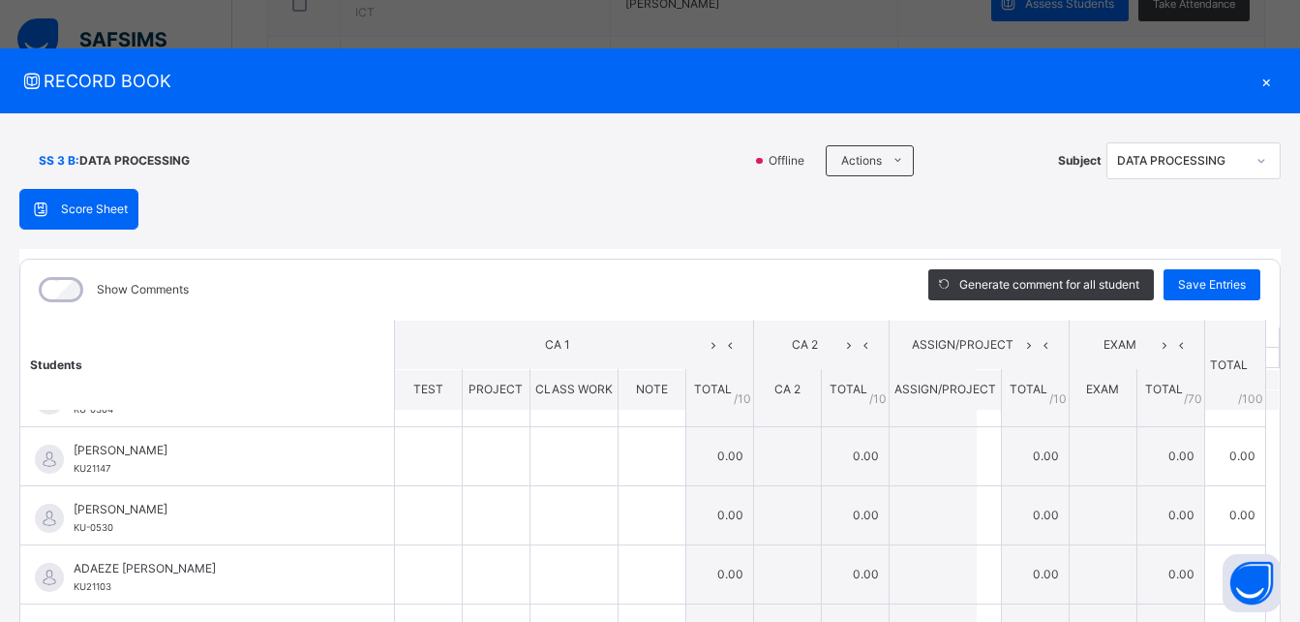
scroll to position [0, 0]
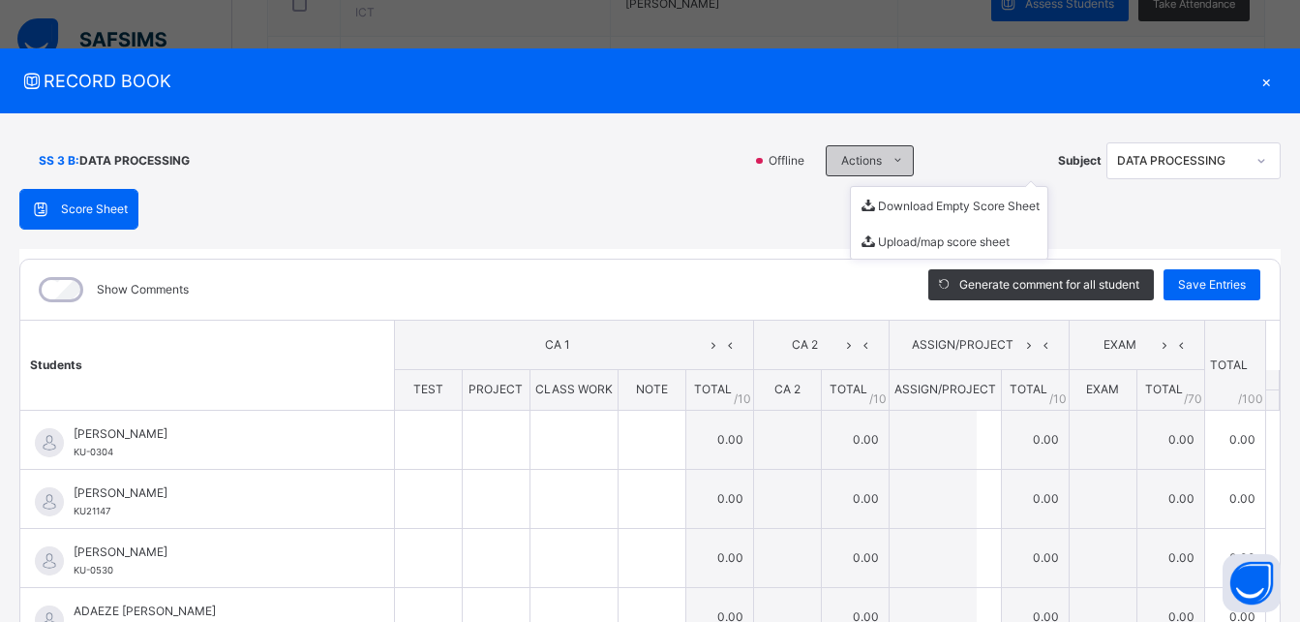
click at [892, 154] on icon at bounding box center [898, 160] width 15 height 15
click at [1245, 168] on div at bounding box center [1261, 160] width 33 height 31
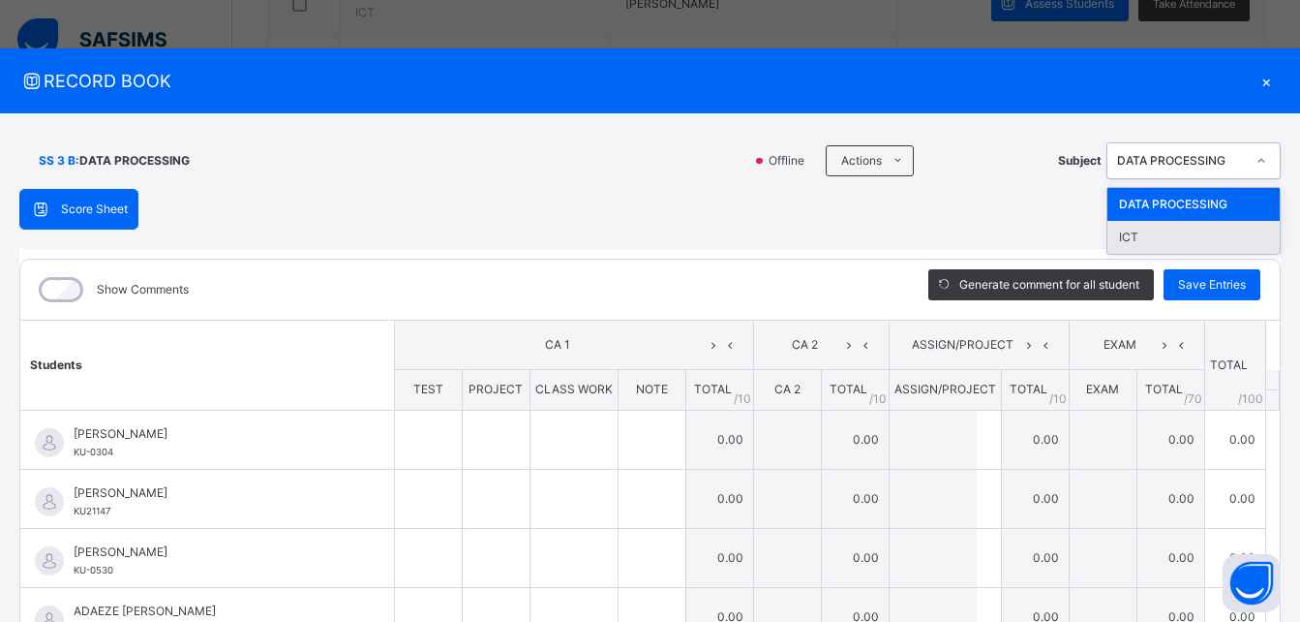
click at [1192, 235] on div "ICT" at bounding box center [1194, 237] width 172 height 33
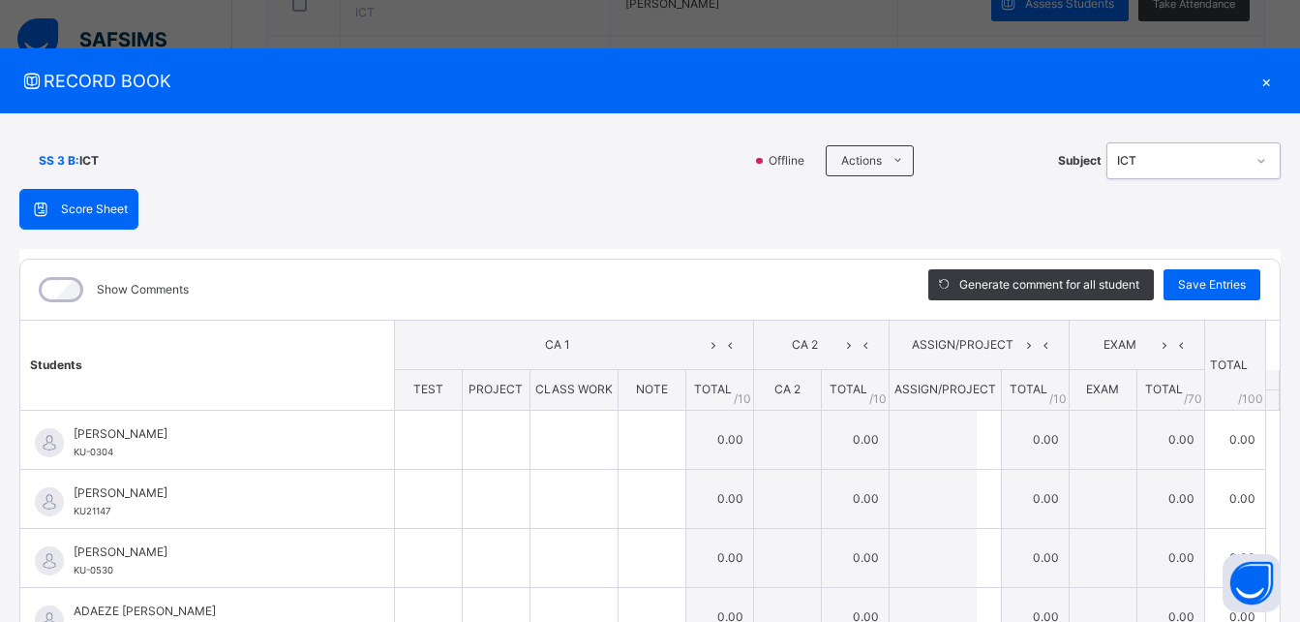
click at [1255, 76] on div "×" at bounding box center [1266, 81] width 29 height 26
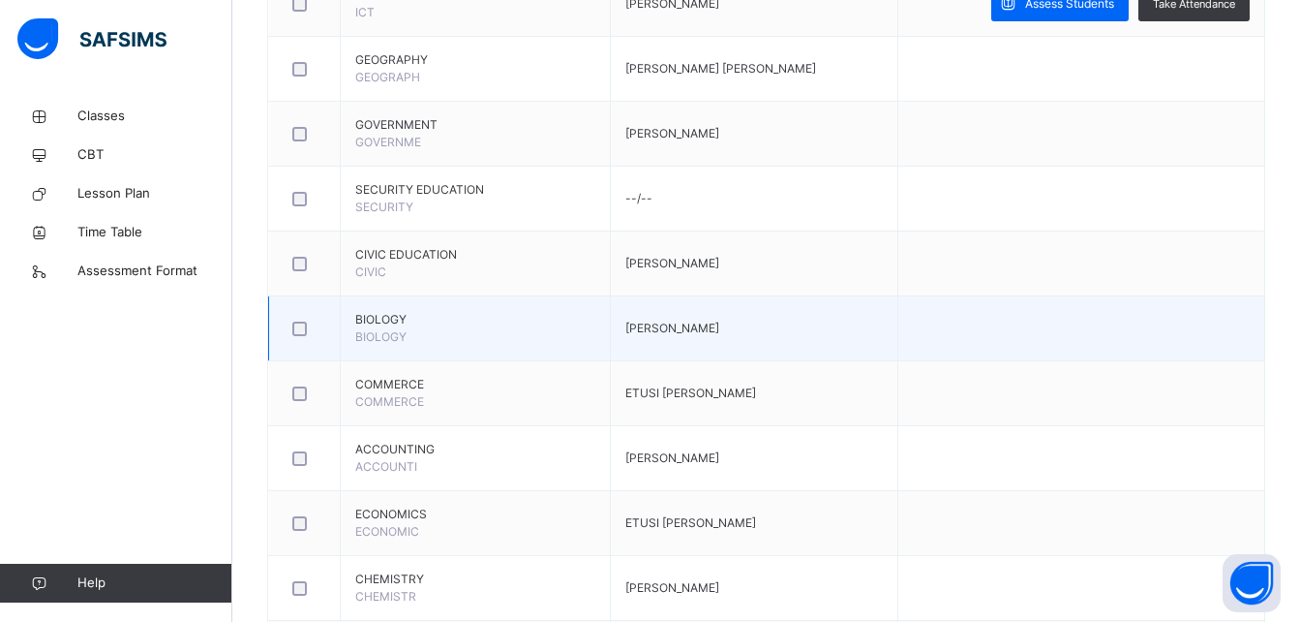
click at [356, 304] on tbody "ENGLISH ENGLISH MIRACLE ONUZE CHIAMAKA MATHEMATICS MATHEMAT TSER BAMIDELE LUPER…" at bounding box center [767, 426] width 996 height 1557
click at [766, 329] on td "[PERSON_NAME]" at bounding box center [754, 328] width 289 height 65
click at [295, 339] on div at bounding box center [305, 328] width 42 height 41
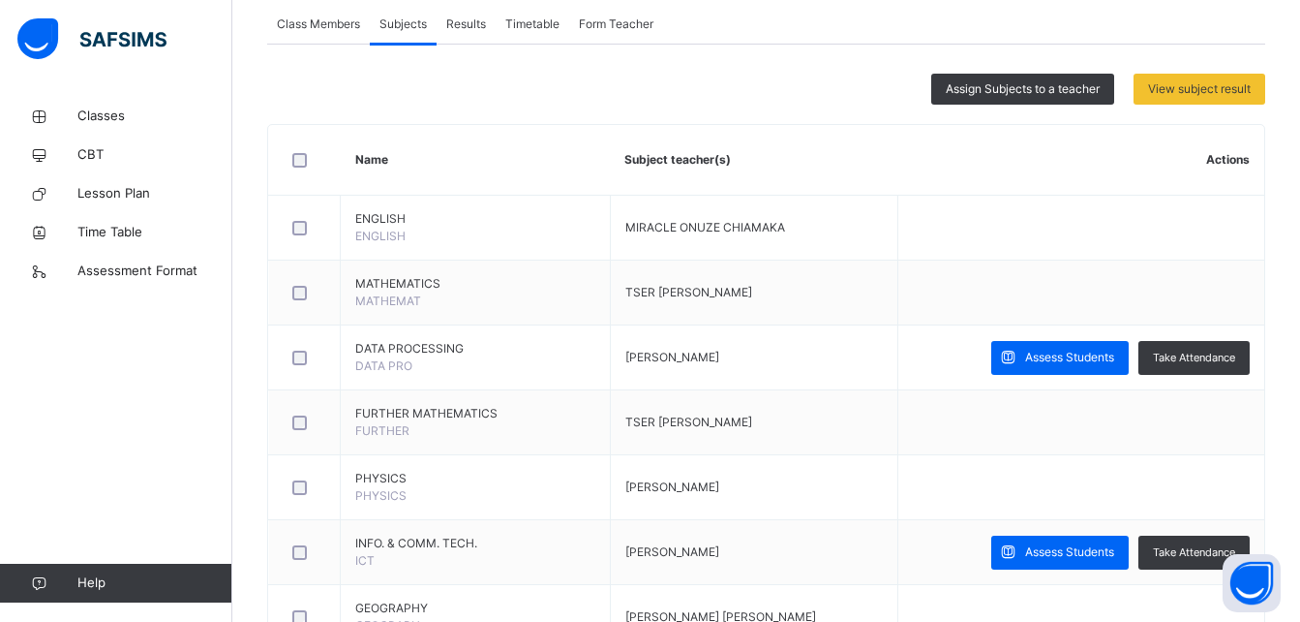
scroll to position [128, 0]
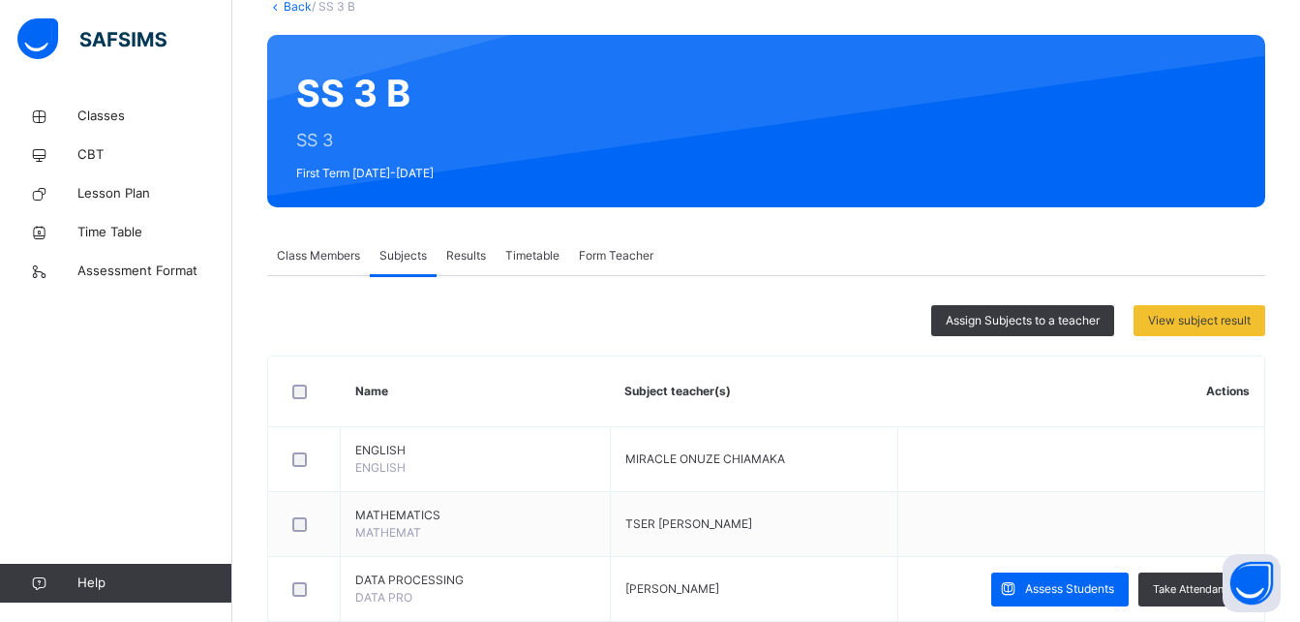
click at [319, 258] on span "Class Members" at bounding box center [318, 255] width 83 height 17
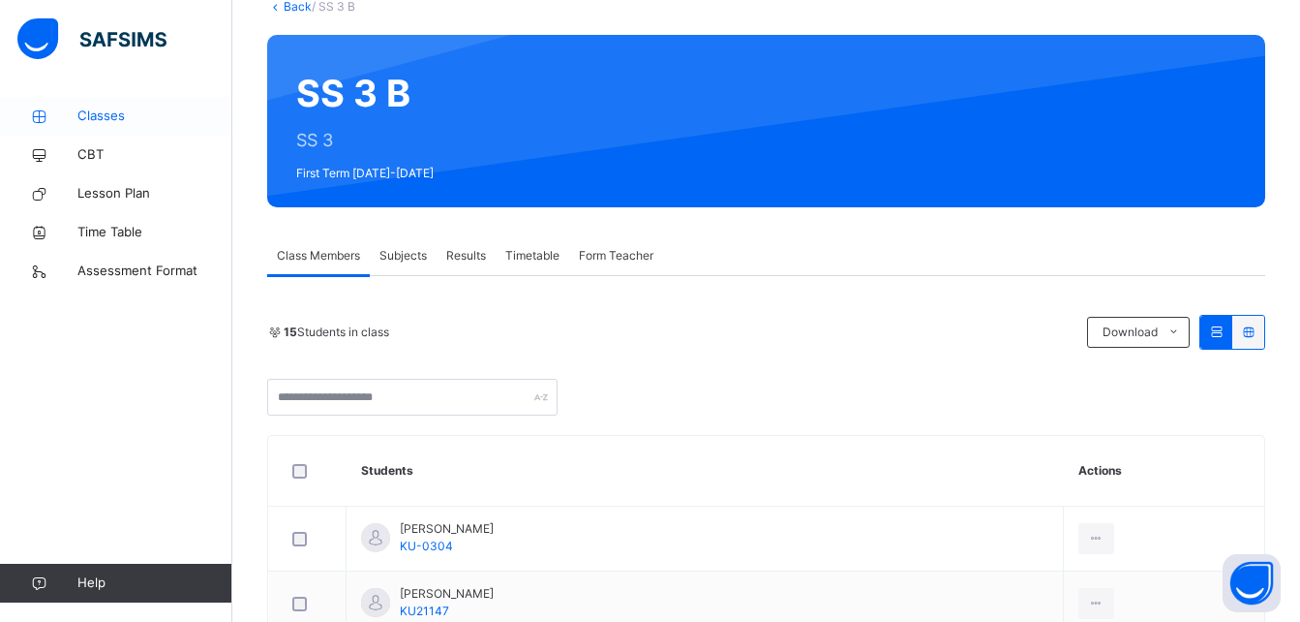
click at [111, 123] on span "Classes" at bounding box center [154, 116] width 155 height 19
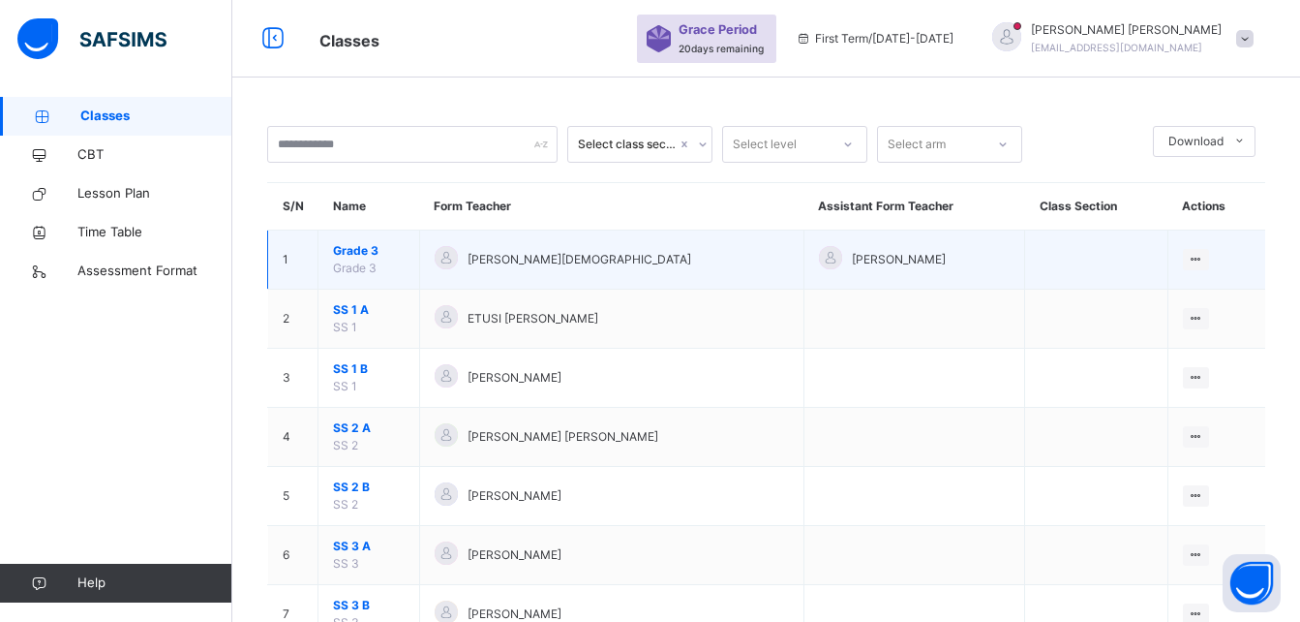
click at [501, 260] on span "[PERSON_NAME][DEMOGRAPHIC_DATA]" at bounding box center [580, 259] width 224 height 17
click at [1197, 280] on ul "View Class" at bounding box center [1156, 298] width 107 height 37
click at [1178, 298] on div "View Class" at bounding box center [1171, 298] width 60 height 19
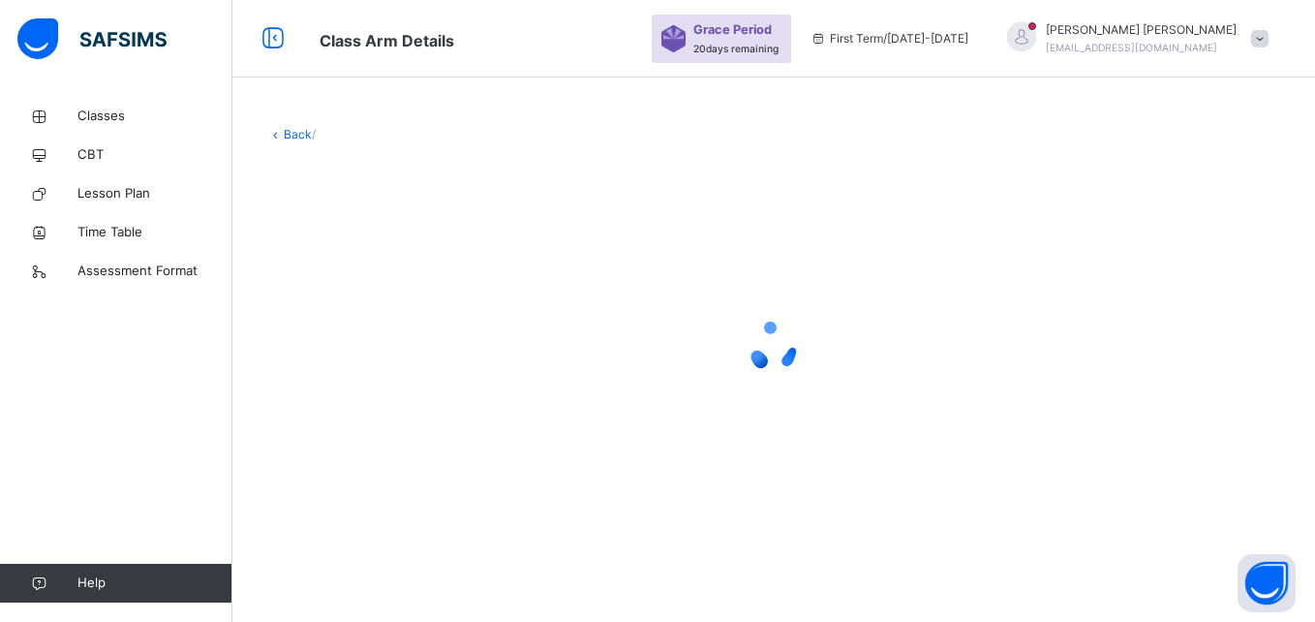
click at [1178, 298] on div at bounding box center [773, 347] width 1013 height 368
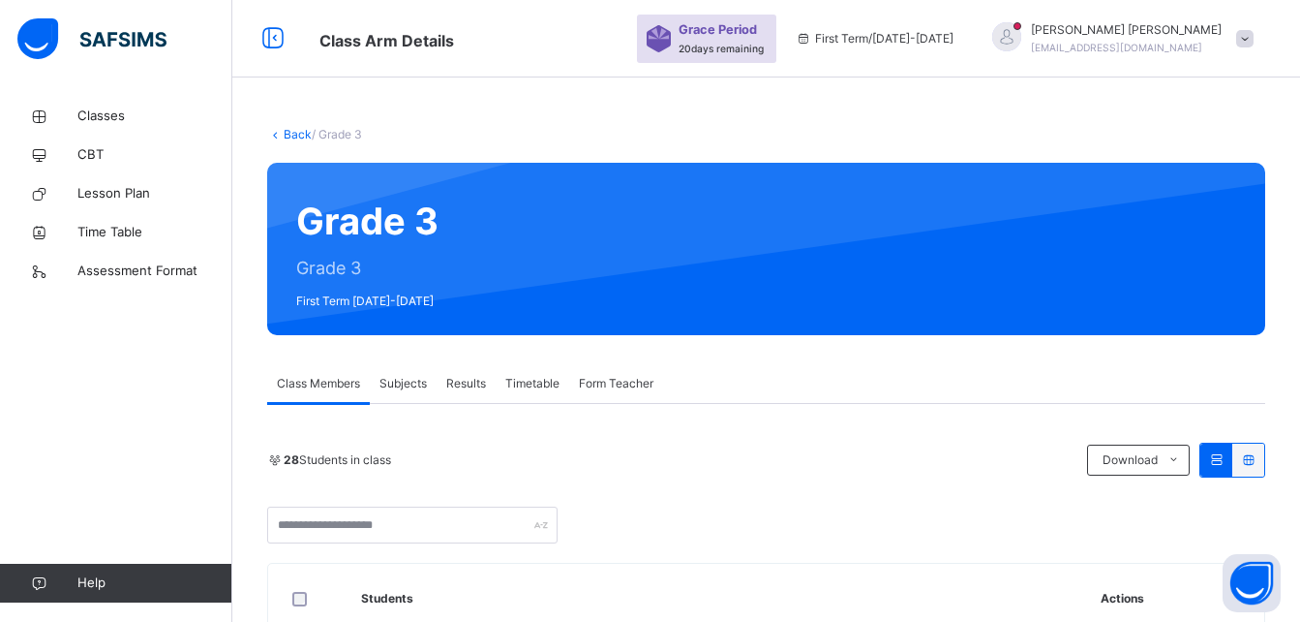
click at [380, 385] on span "Subjects" at bounding box center [403, 383] width 47 height 17
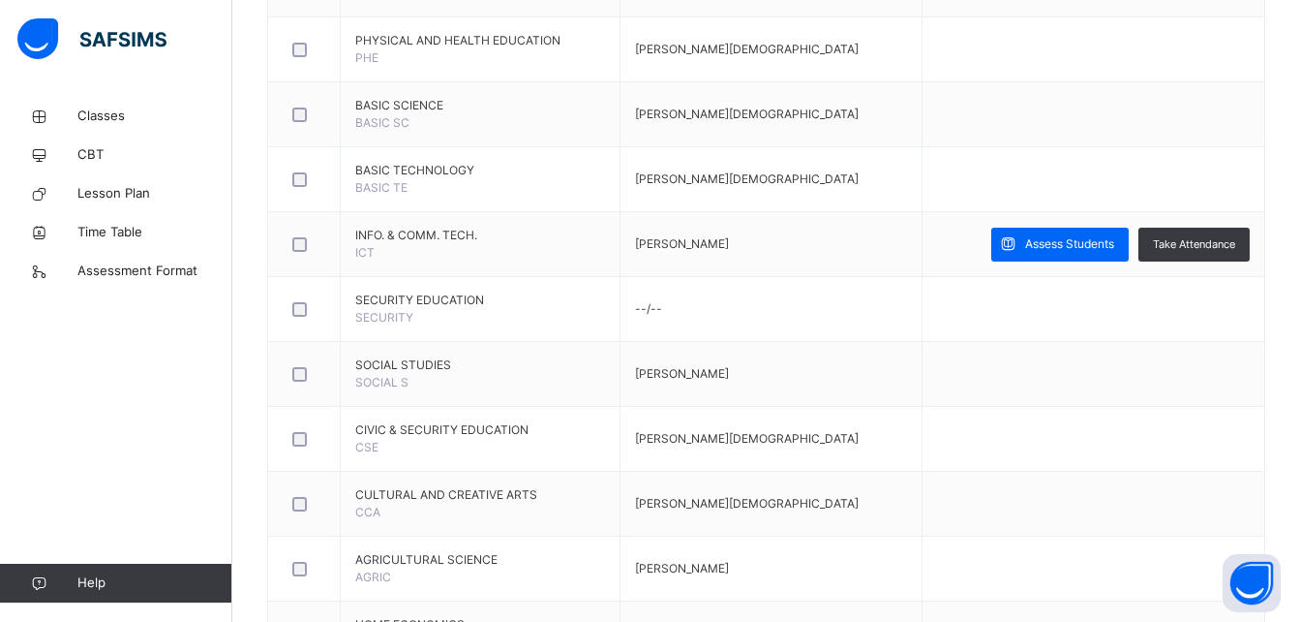
scroll to position [670, 0]
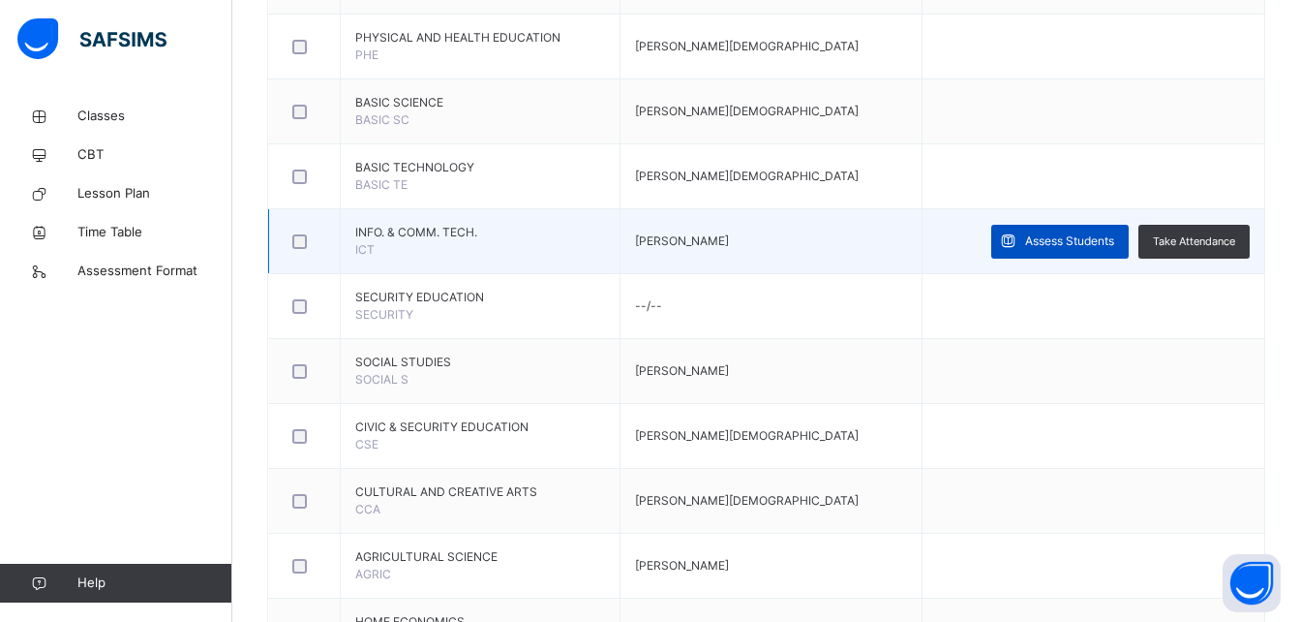
click at [1053, 230] on div "Assess Students" at bounding box center [1059, 242] width 137 height 34
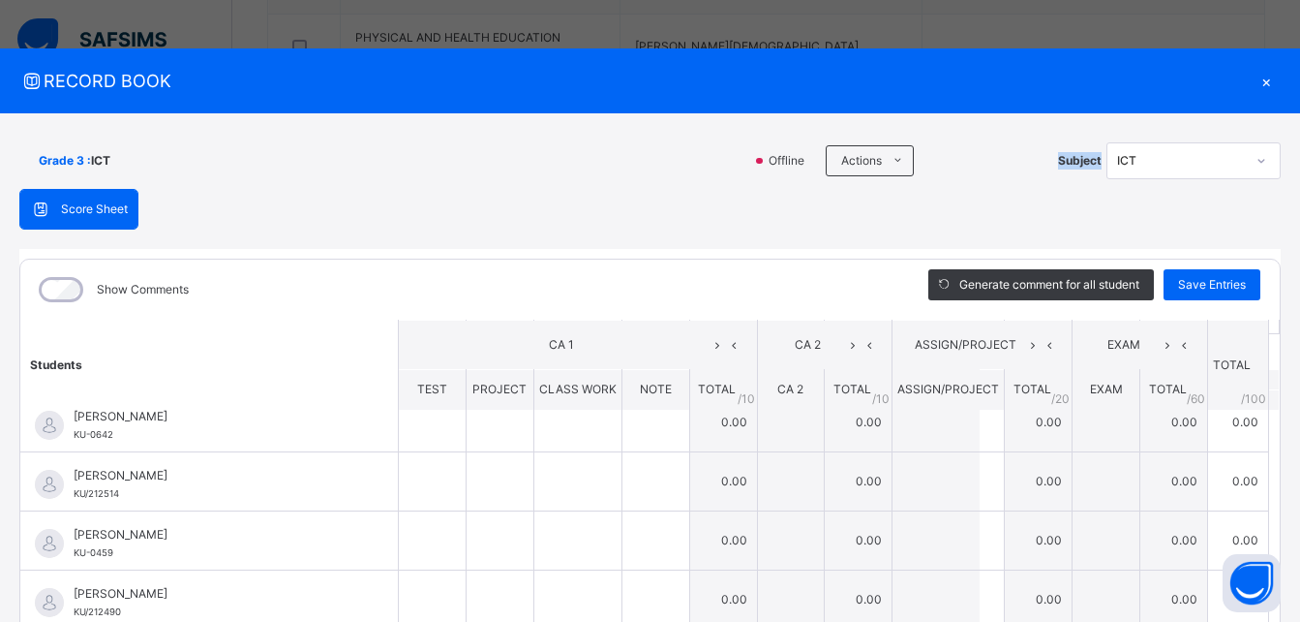
scroll to position [0, 0]
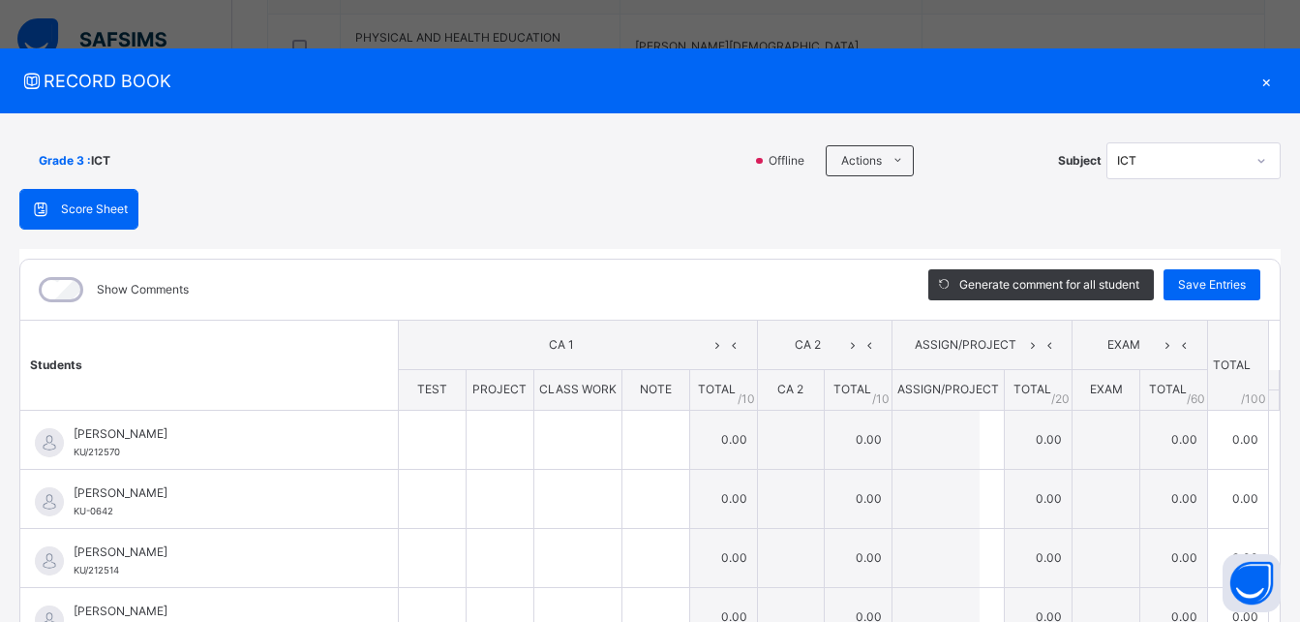
click at [1257, 218] on div "Score Sheet Score Sheet Show Comments Generate comment for all student Save Ent…" at bounding box center [650, 501] width 1262 height 625
click at [1255, 169] on div at bounding box center [1261, 160] width 33 height 31
click at [1263, 79] on div "×" at bounding box center [1266, 81] width 29 height 26
